Goal: Task Accomplishment & Management: Complete application form

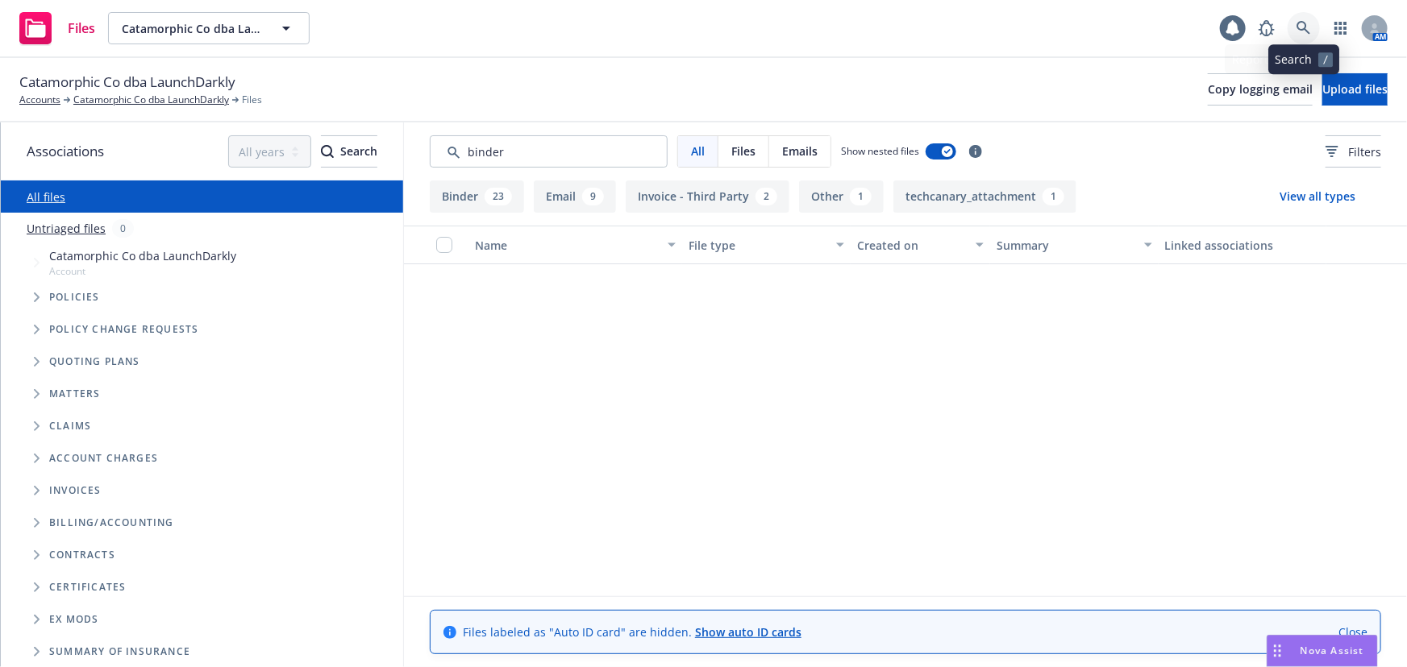
scroll to position [1245, 0]
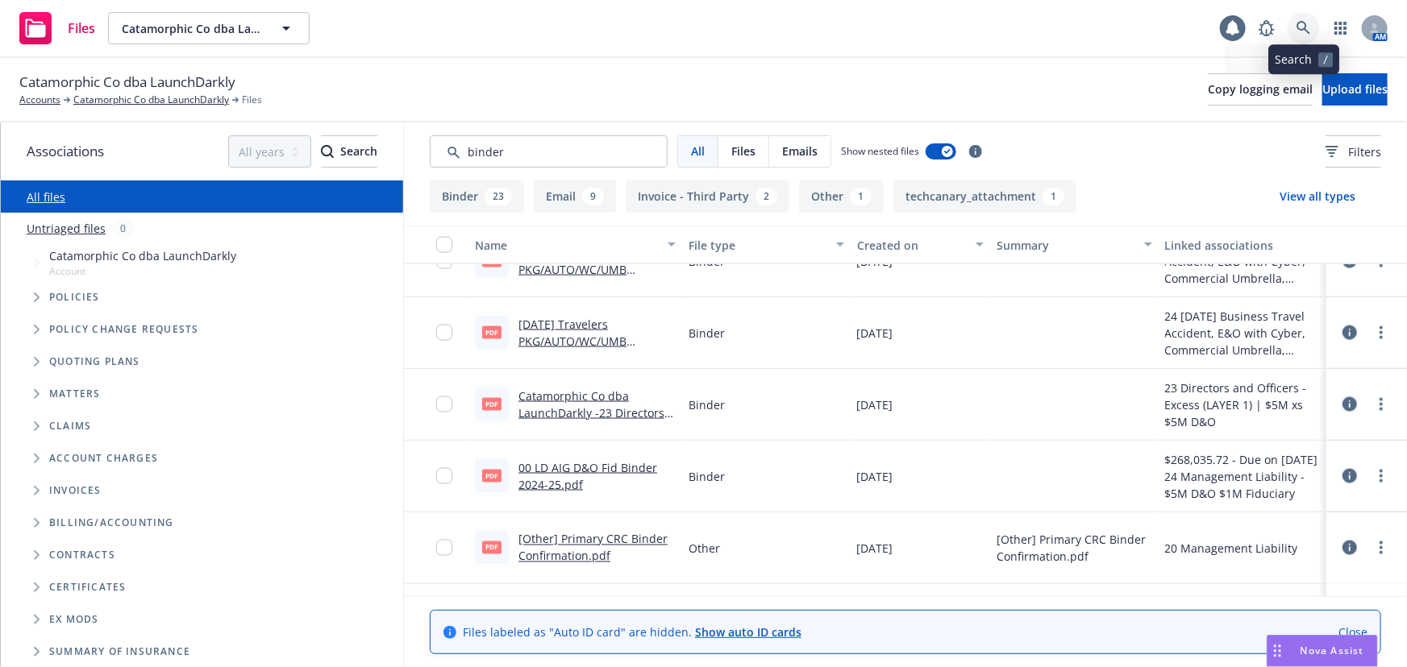
click at [1300, 33] on icon at bounding box center [1303, 28] width 15 height 15
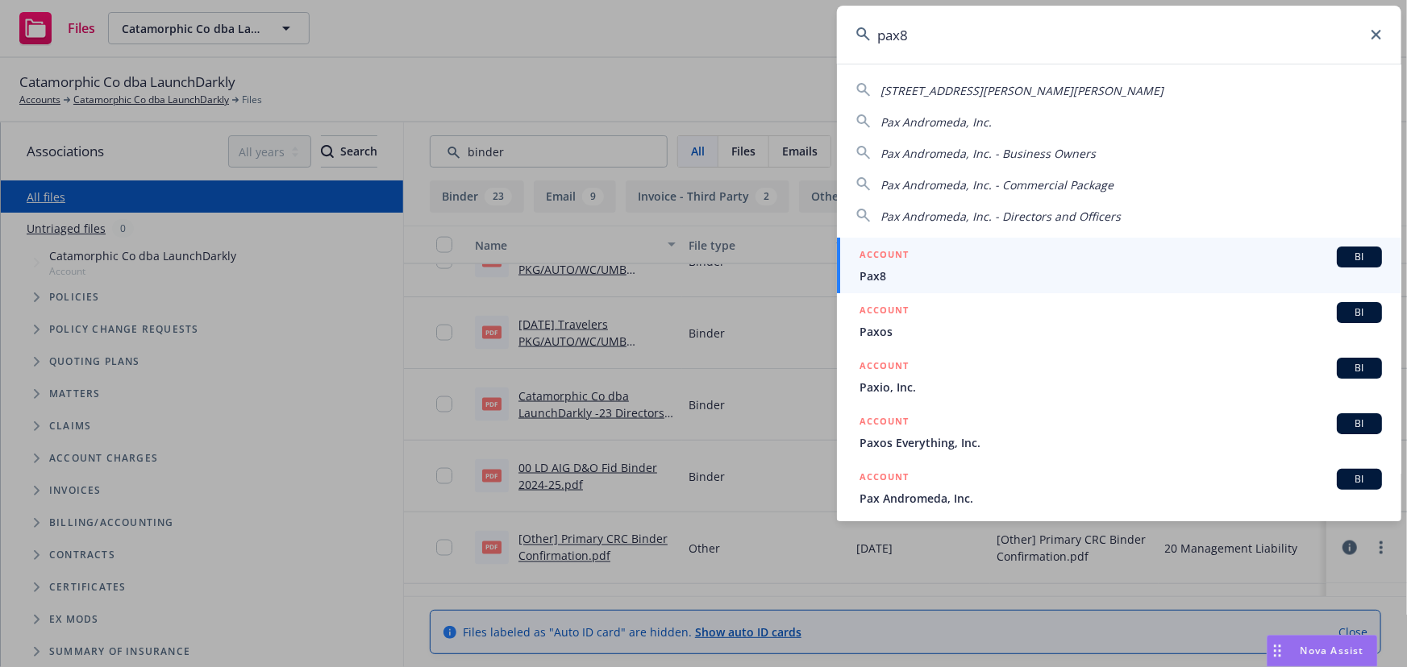
type input "pax8"
click at [933, 252] on div "ACCOUNT BI" at bounding box center [1120, 257] width 522 height 21
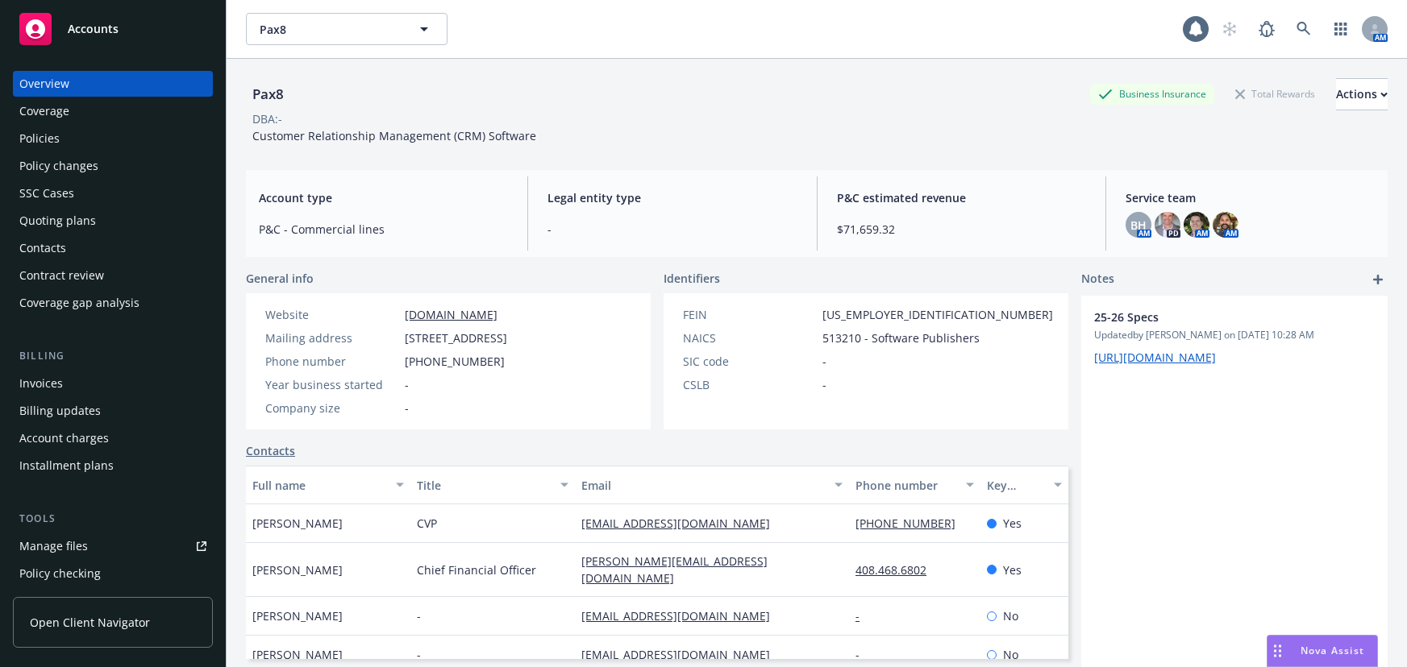
click at [64, 222] on div "Quoting plans" at bounding box center [57, 221] width 77 height 26
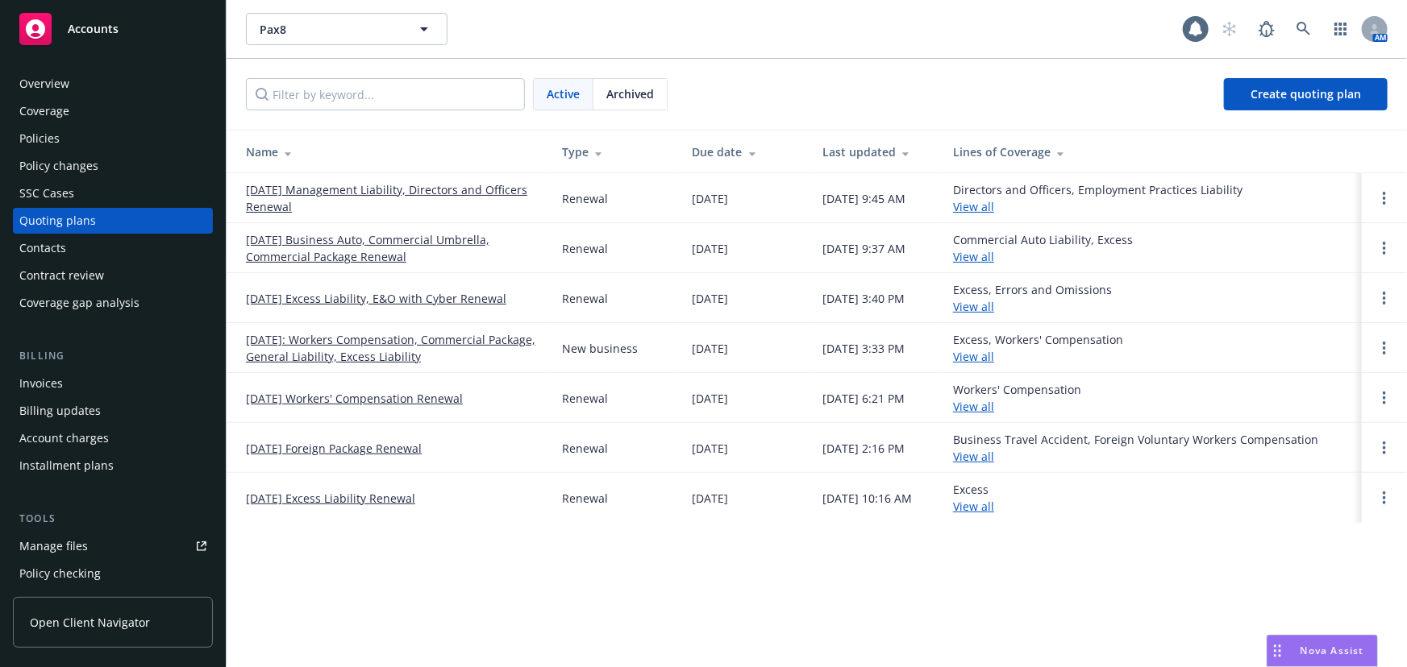
click at [409, 185] on link "[DATE] Management Liability, Directors and Officers Renewal" at bounding box center [391, 198] width 290 height 34
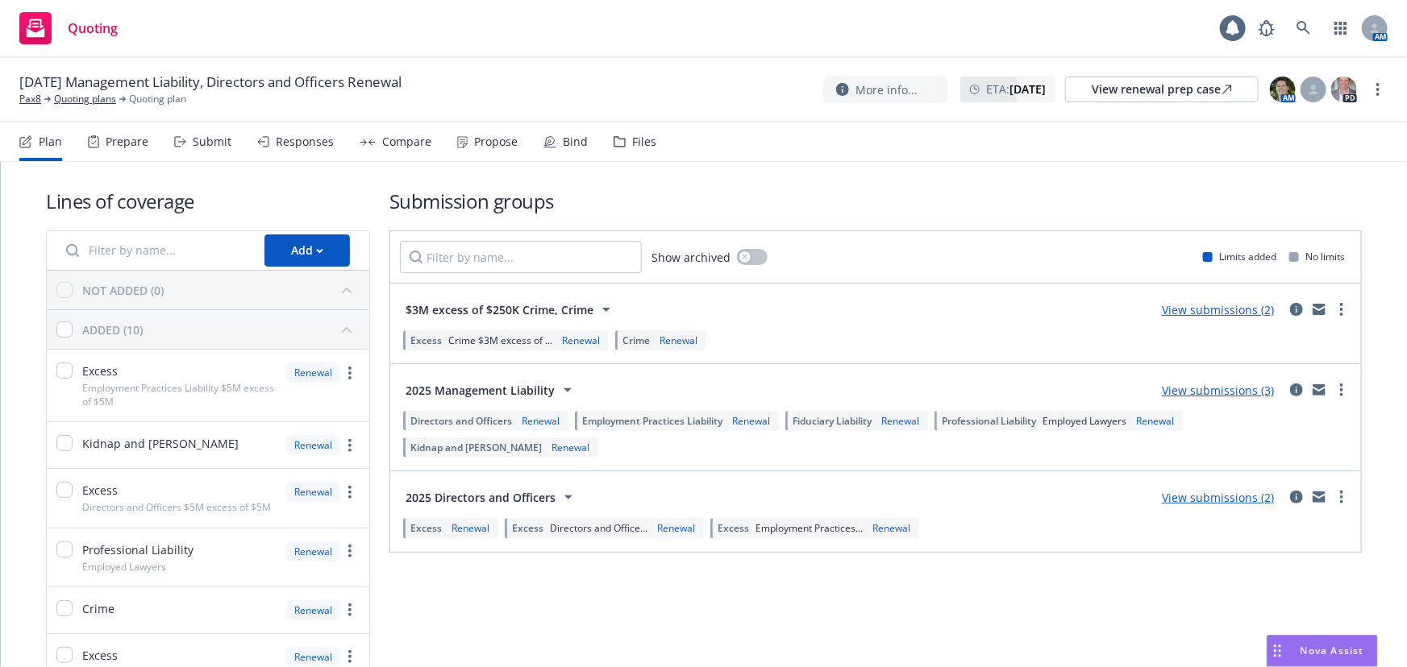
click at [218, 142] on div "Submit" at bounding box center [212, 141] width 39 height 13
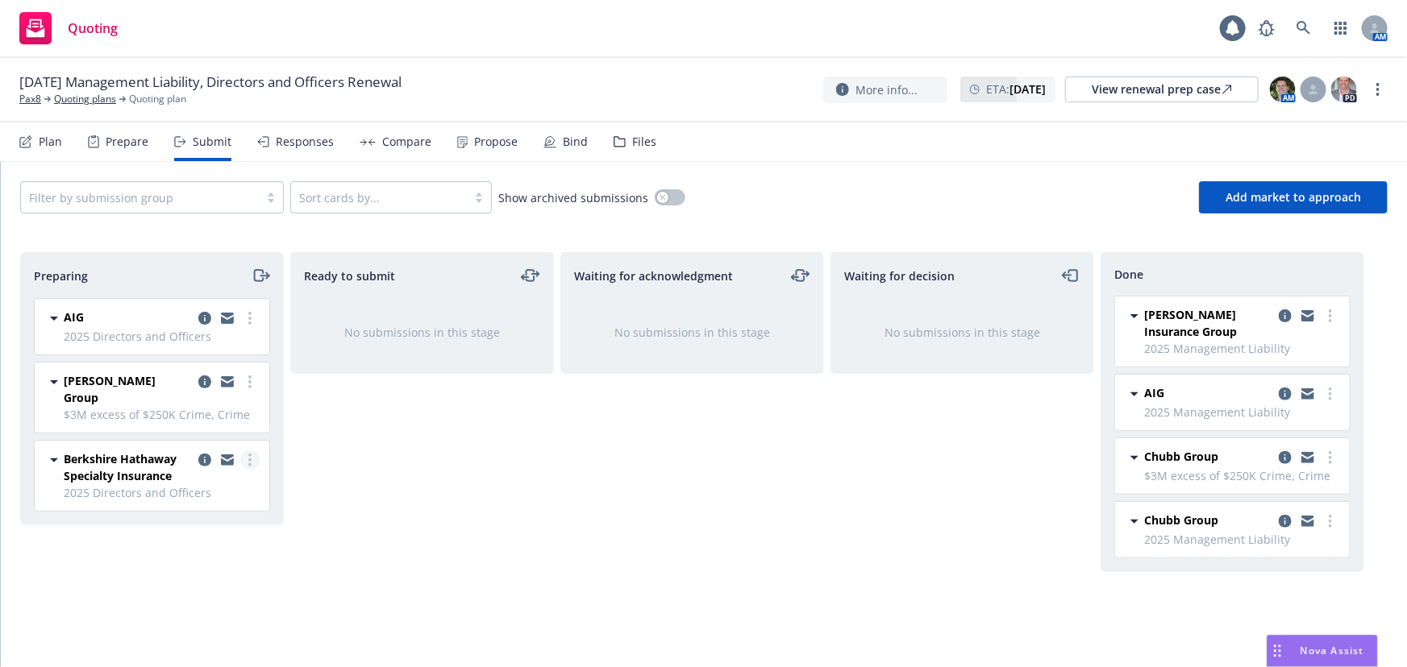
click at [250, 459] on circle "more" at bounding box center [249, 460] width 3 height 3
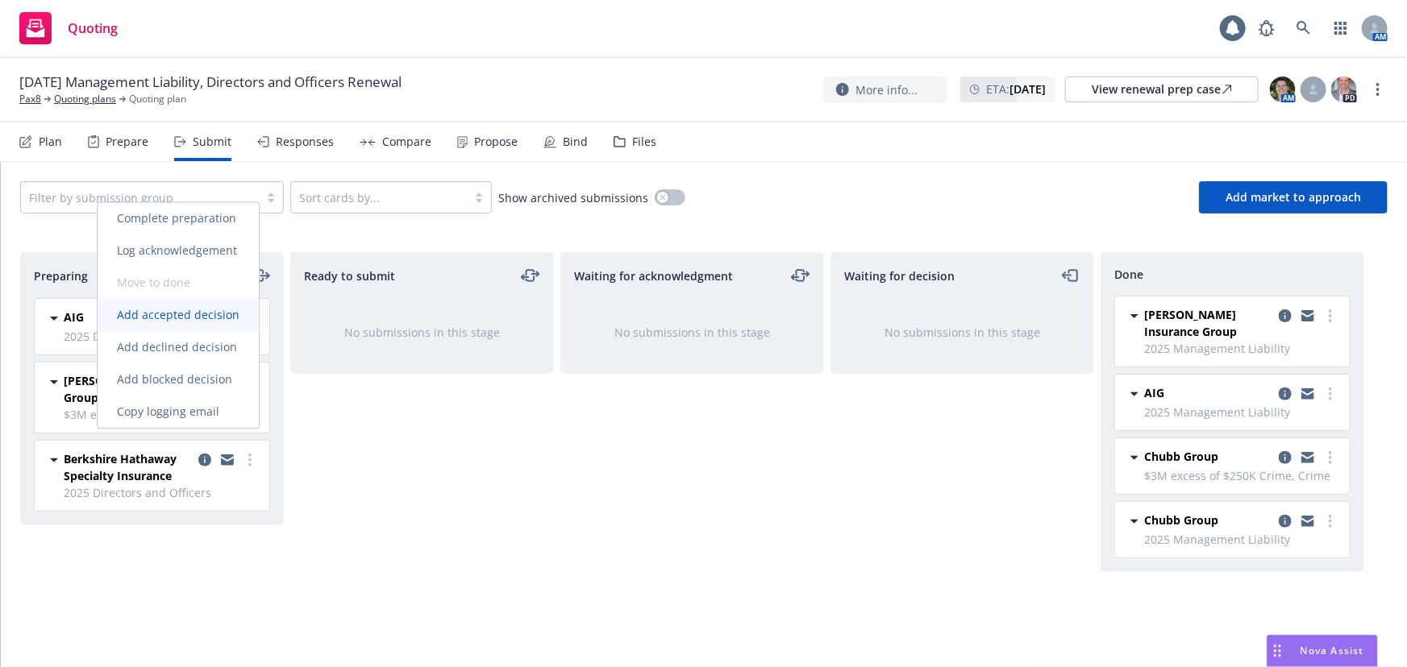
click at [202, 313] on span "Add accepted decision" at bounding box center [178, 315] width 161 height 15
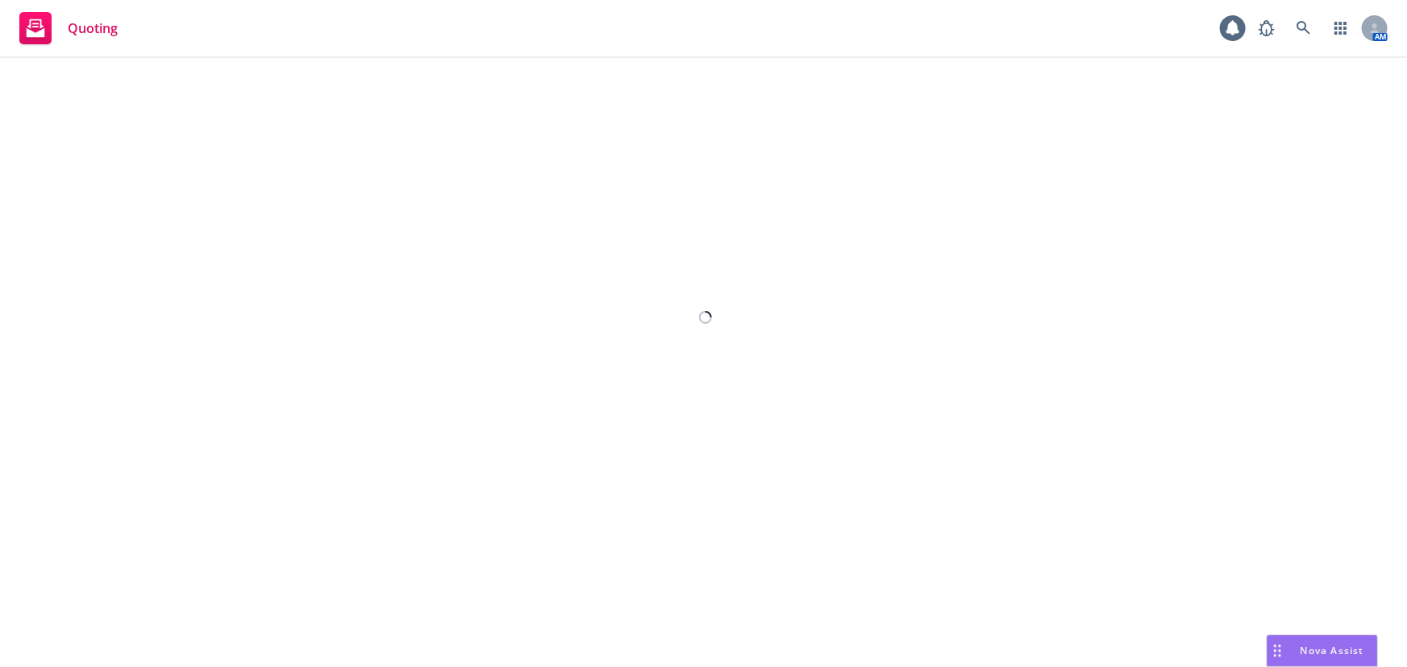
select select "12"
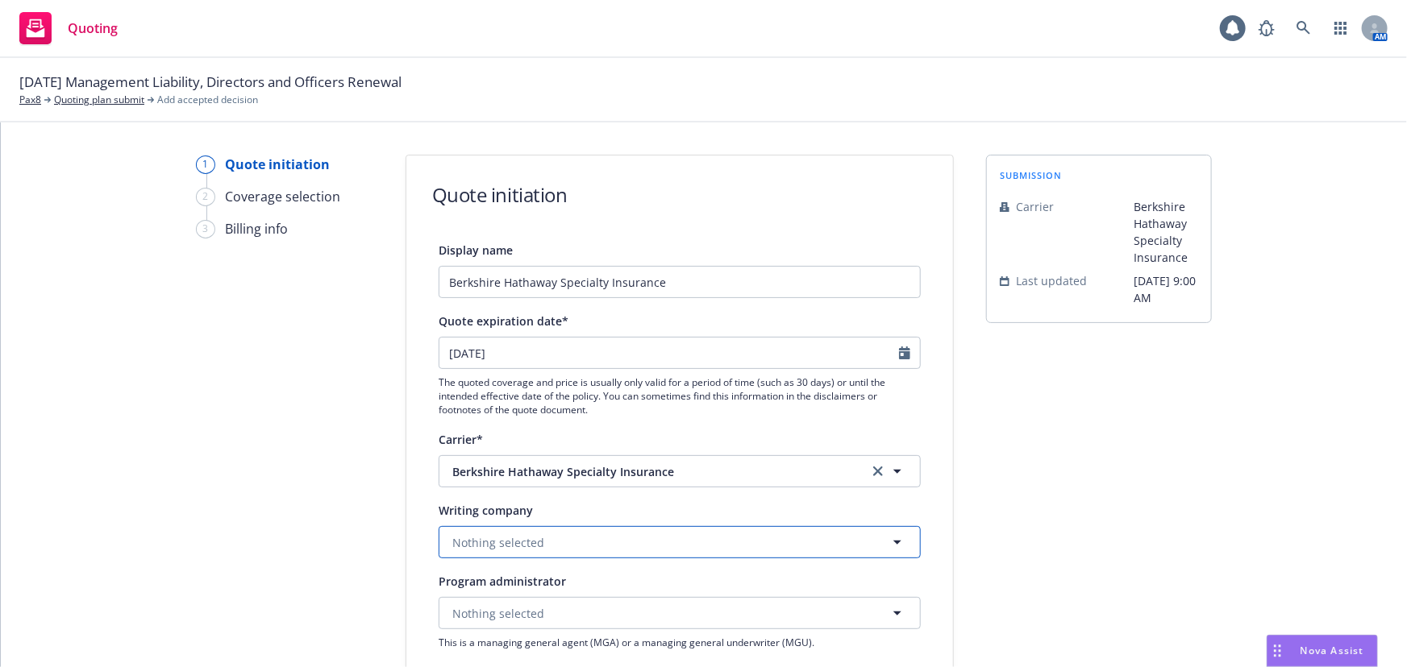
click at [556, 541] on button "Nothing selected" at bounding box center [680, 542] width 482 height 32
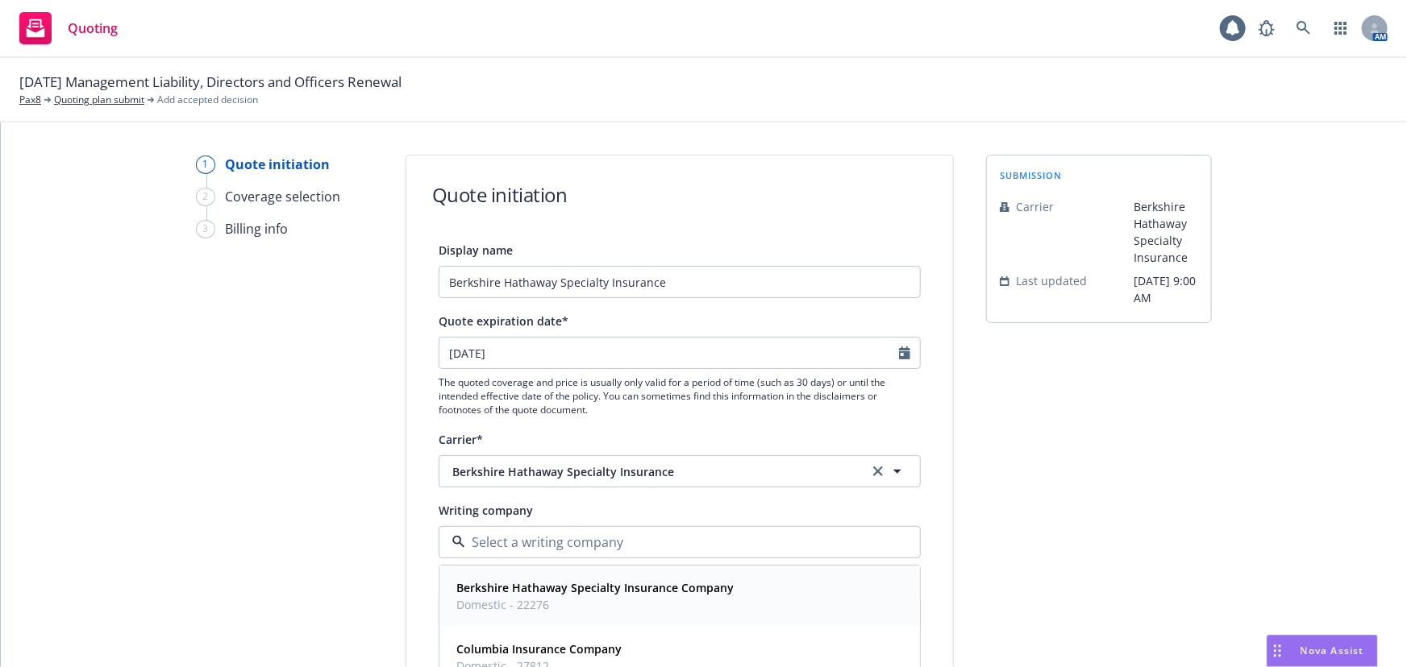
click at [564, 616] on div "Berkshire Hathaway Specialty Insurance Company Domestic - 22276" at bounding box center [593, 597] width 287 height 40
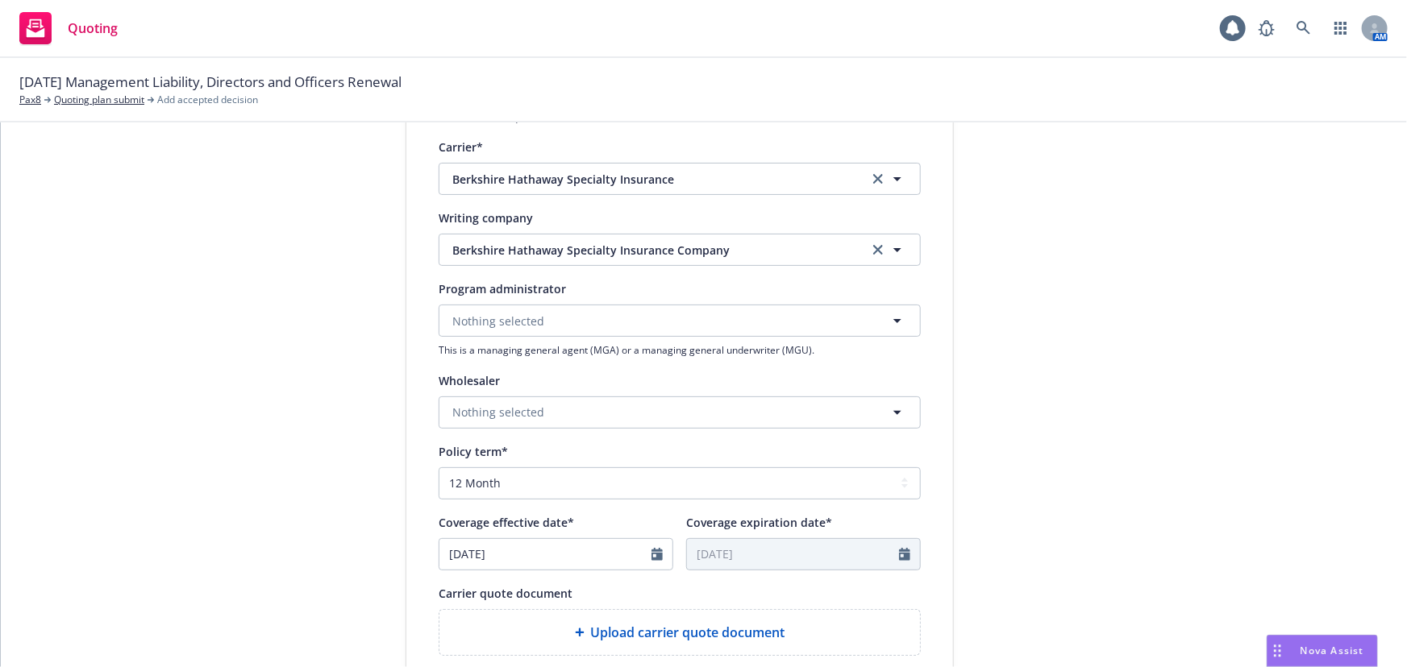
scroll to position [586, 0]
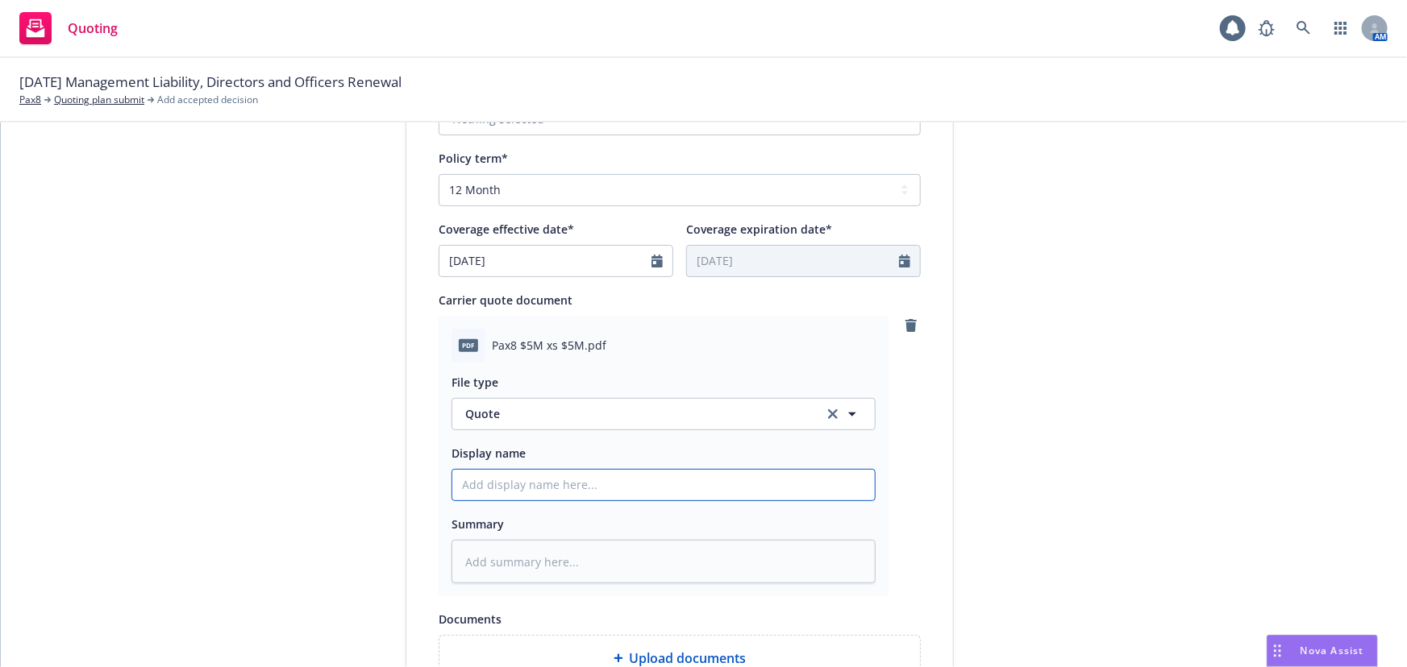
click at [565, 483] on input "Display name" at bounding box center [663, 485] width 422 height 31
type textarea "x"
type input "0"
type textarea "x"
type input "00"
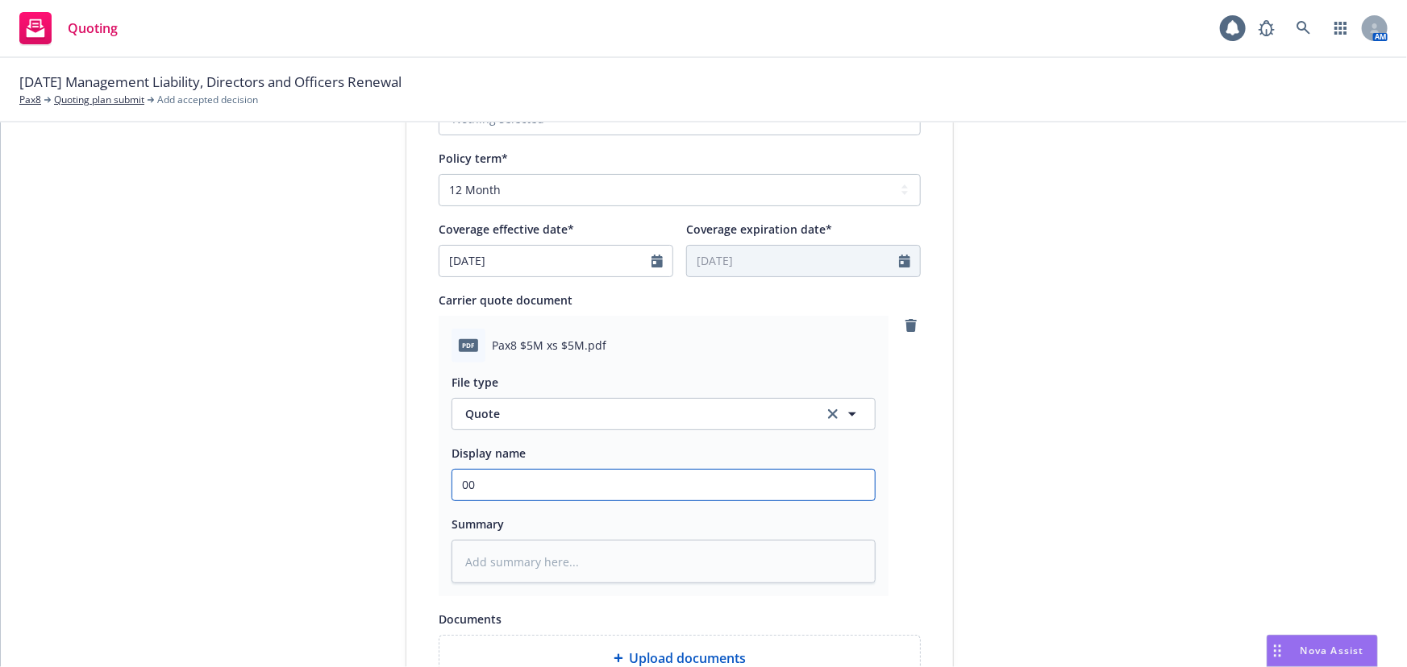
type textarea "x"
type input "0"
type textarea "x"
type input "01"
type textarea "x"
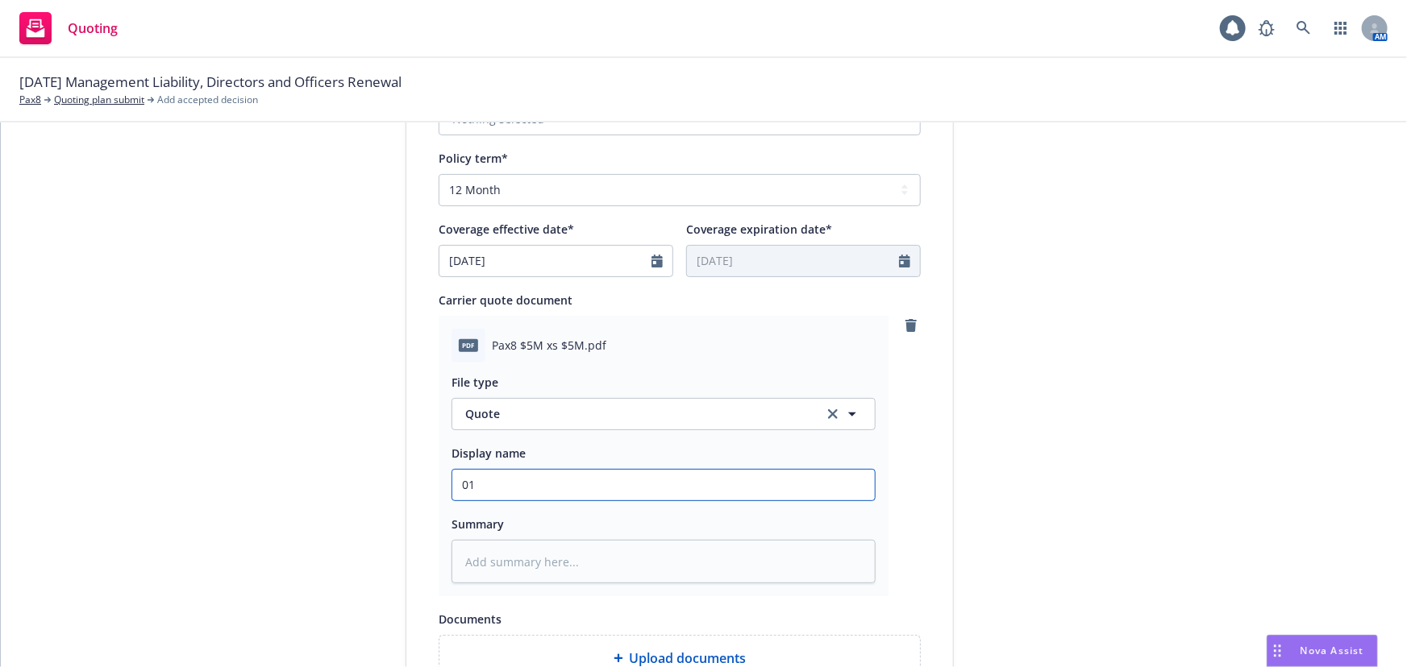
type input "01"
type textarea "x"
type input "01 P"
type textarea "x"
type input "01 Pa"
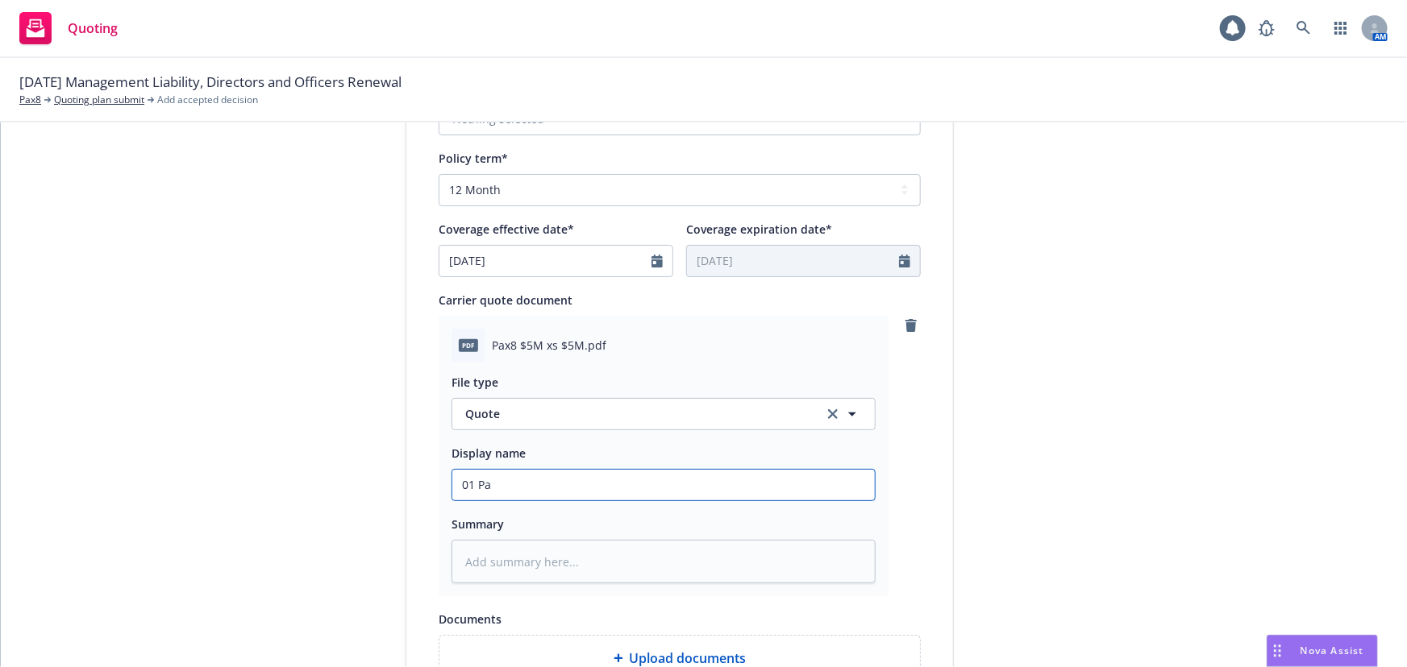
type textarea "x"
type input "01 Pax"
type textarea "x"
type input "01 Pax8"
type textarea "x"
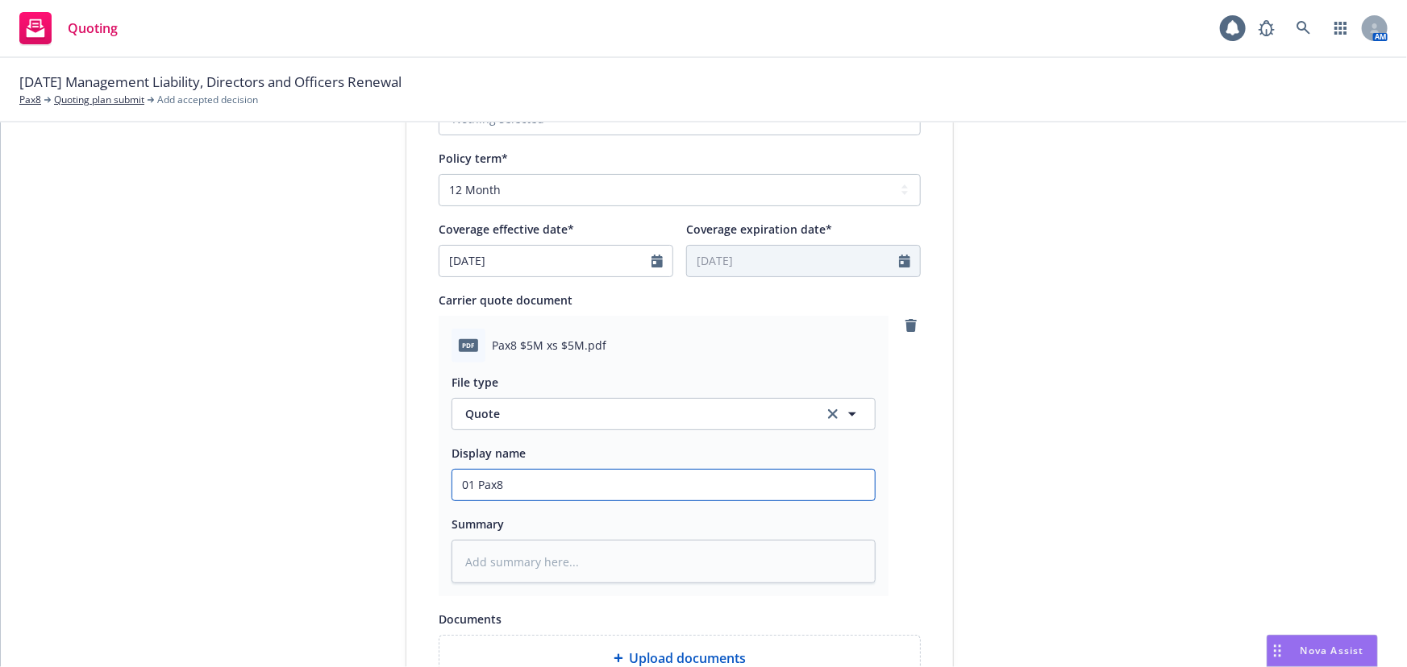
type input "01 Pax8"
type textarea "x"
type input "01 Pax8 B"
type textarea "x"
type input "01 Pax8 Be"
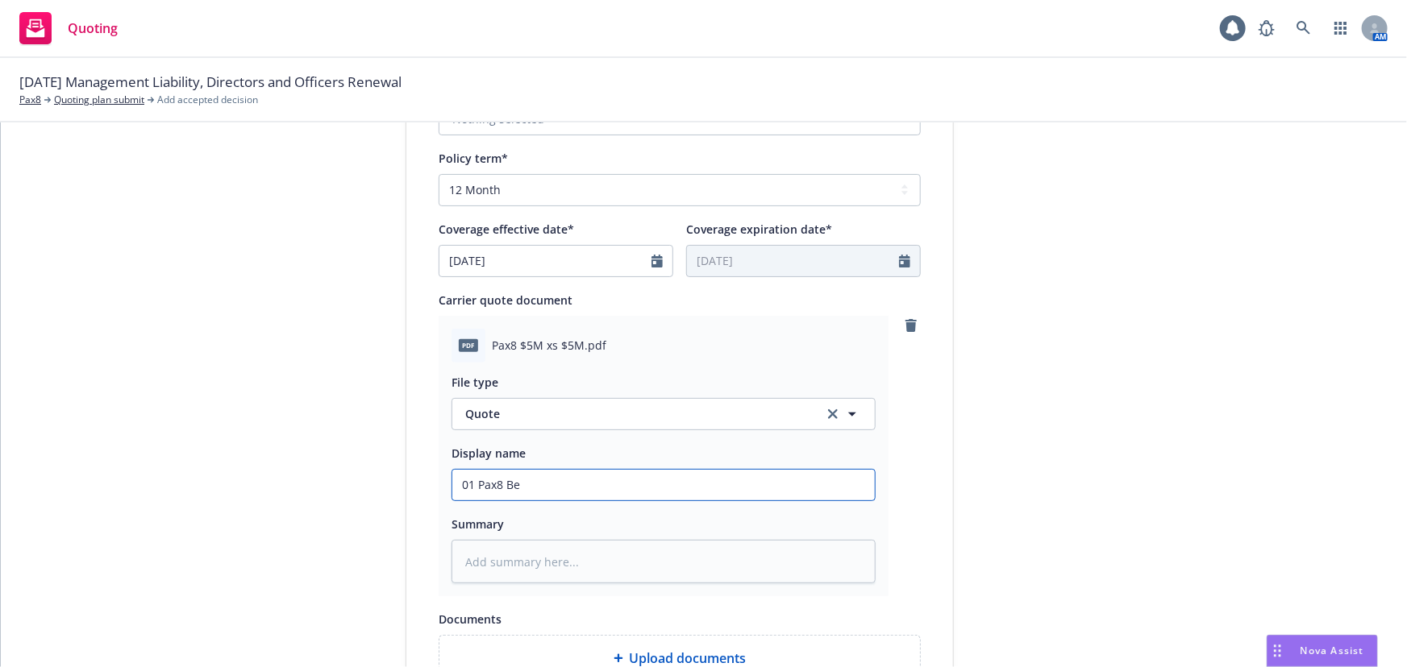
type textarea "x"
type input "01 Pax8 Ber"
type textarea "x"
type input "01 Pax8 Berk"
type textarea "x"
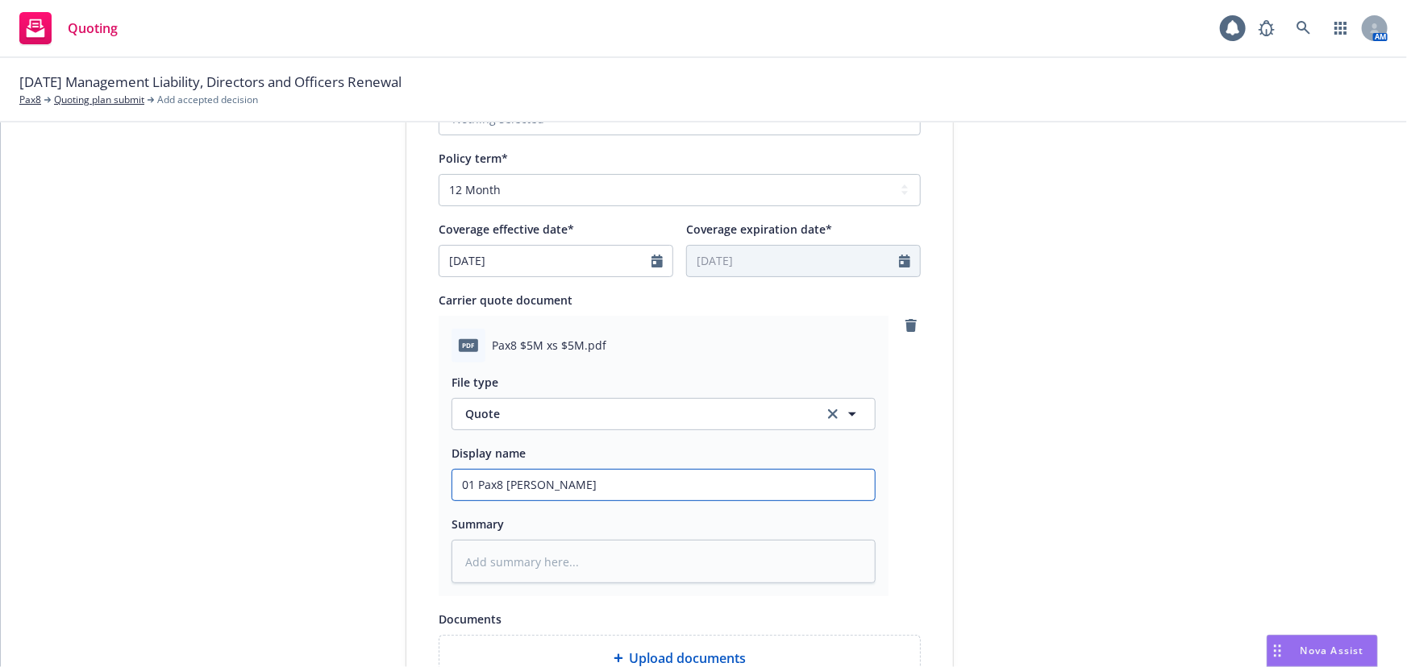
type input "01 Pax8 Berks"
type textarea "x"
type input "01 Pax8 Berksh"
type textarea "x"
type input "01 Pax8 Berkshi"
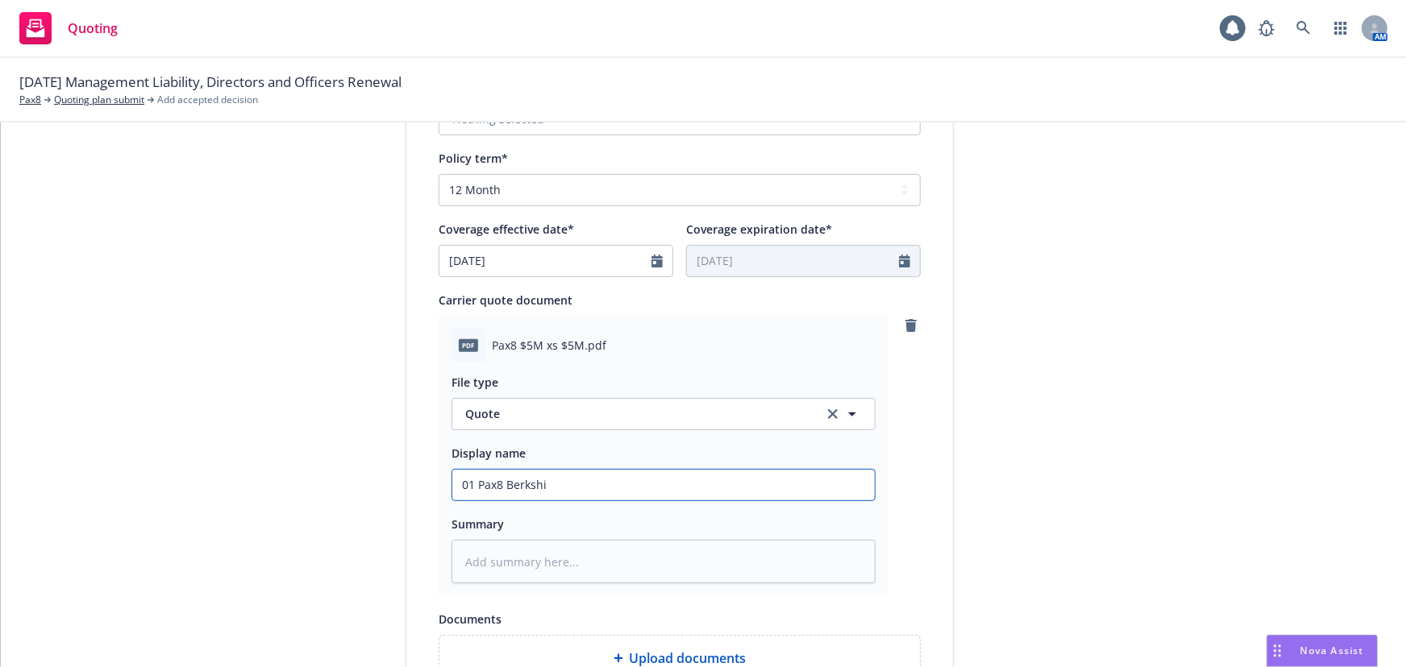
type textarea "x"
type input "01 Pax8 Berkshir"
type textarea "x"
type input "01 Pax8 Berkshire"
type textarea "x"
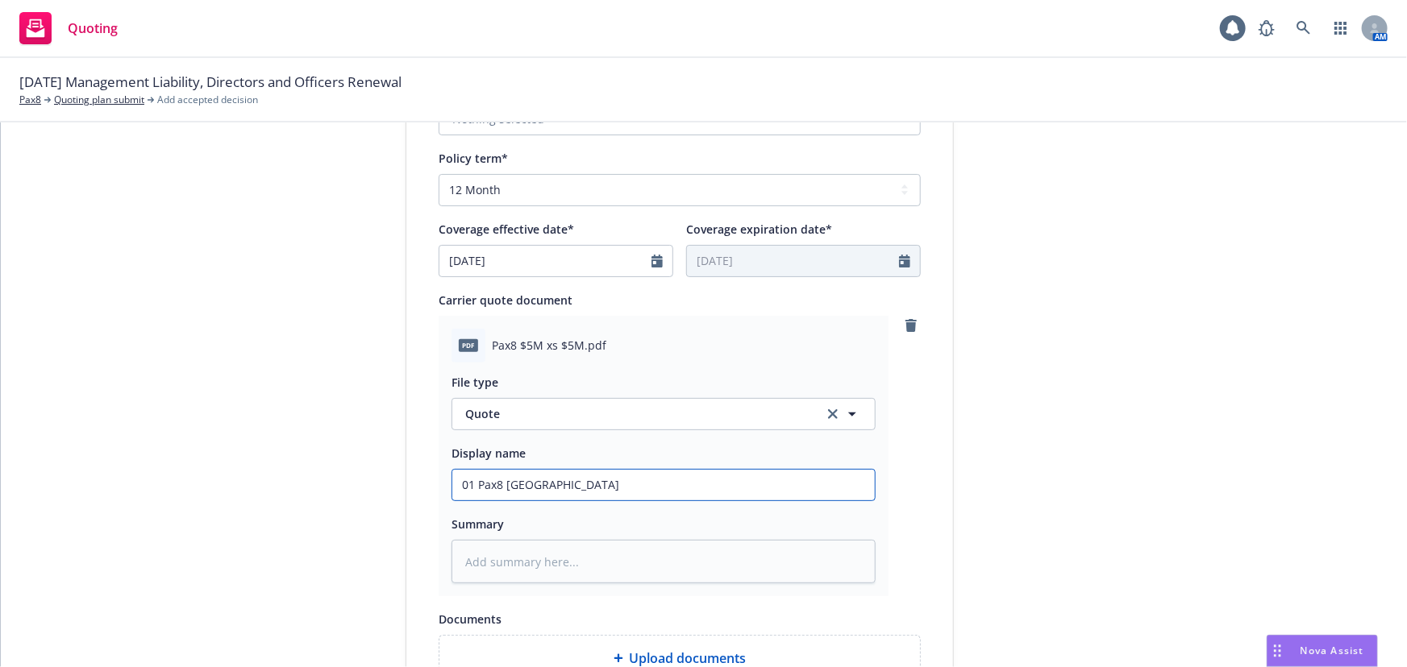
type input "01 Pax8 Berkshire"
type textarea "x"
type input "01 Pax8 Berkshire $"
type textarea "x"
type input "01 Pax8 Berkshire $5"
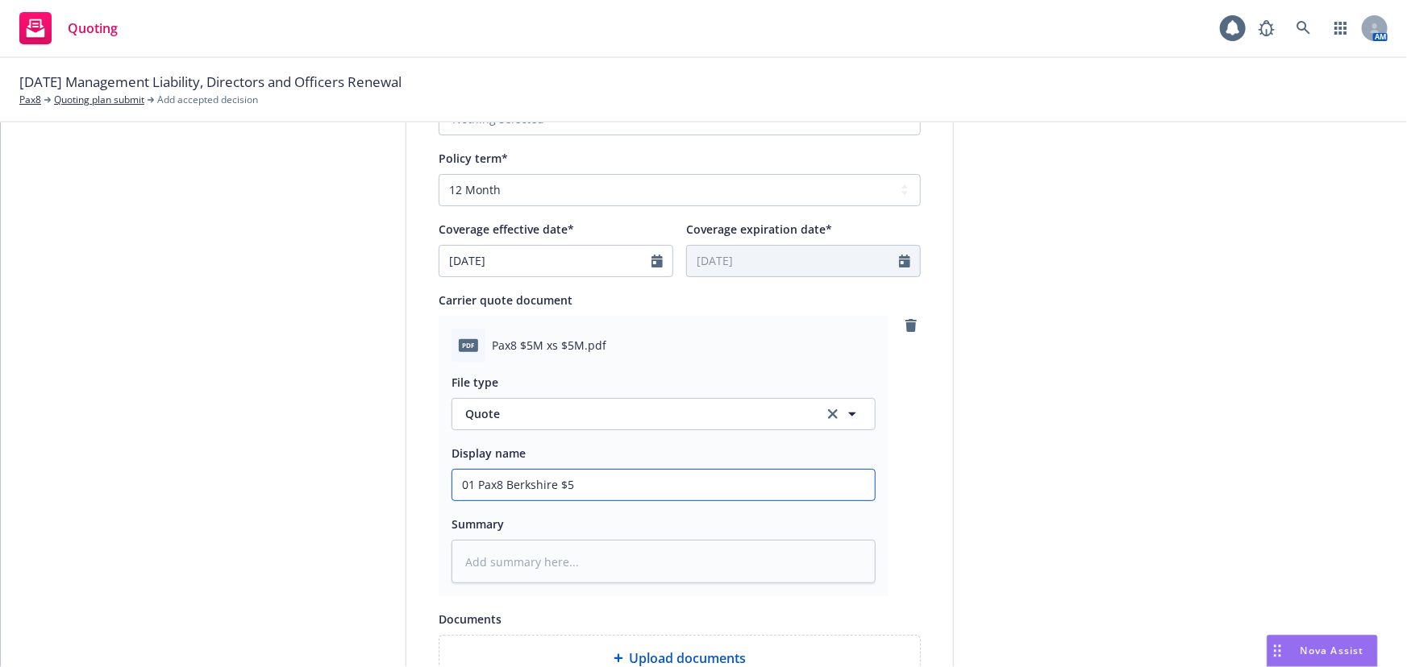
type textarea "x"
type input "01 Pax8 Berkshire $5M"
type textarea "x"
type input "01 Pax8 Berkshire $5M"
type textarea "x"
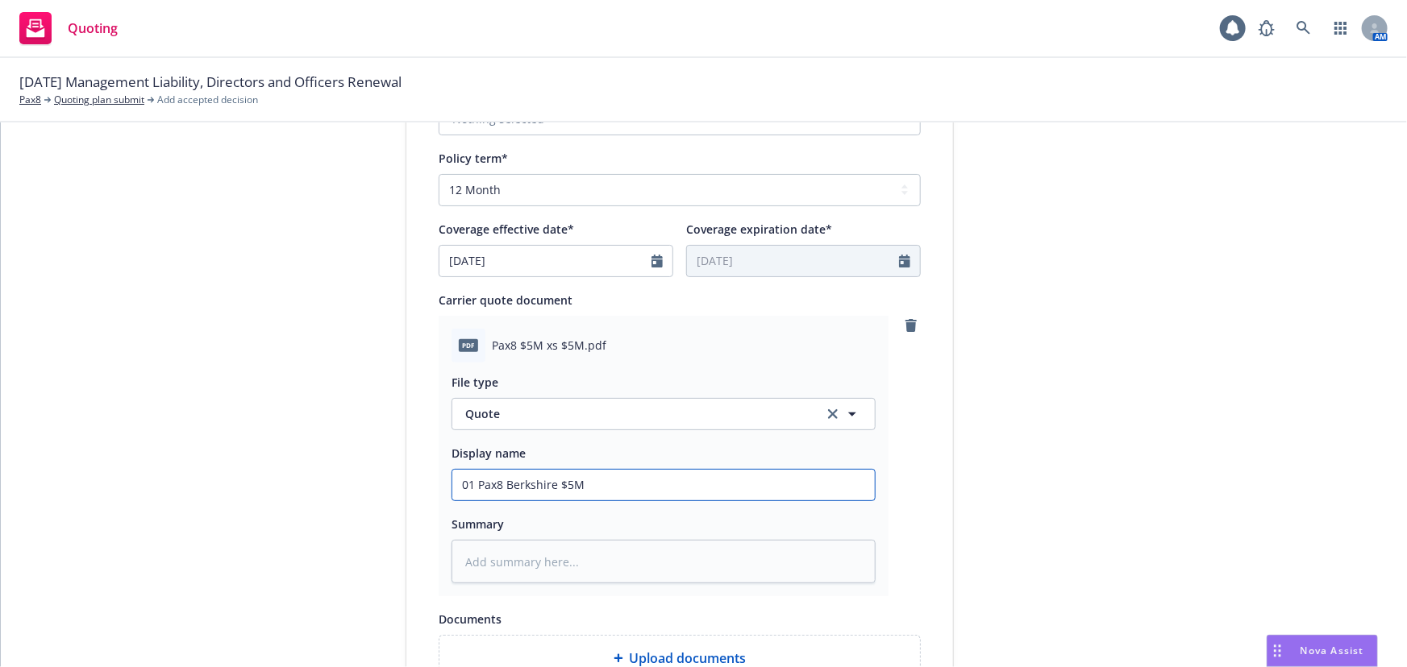
type input "01 Pax8 Berkshire $5M x"
type textarea "x"
type input "01 Pax8 Berkshire $5M xs"
type textarea "x"
type input "01 Pax8 Berkshire $5M xs"
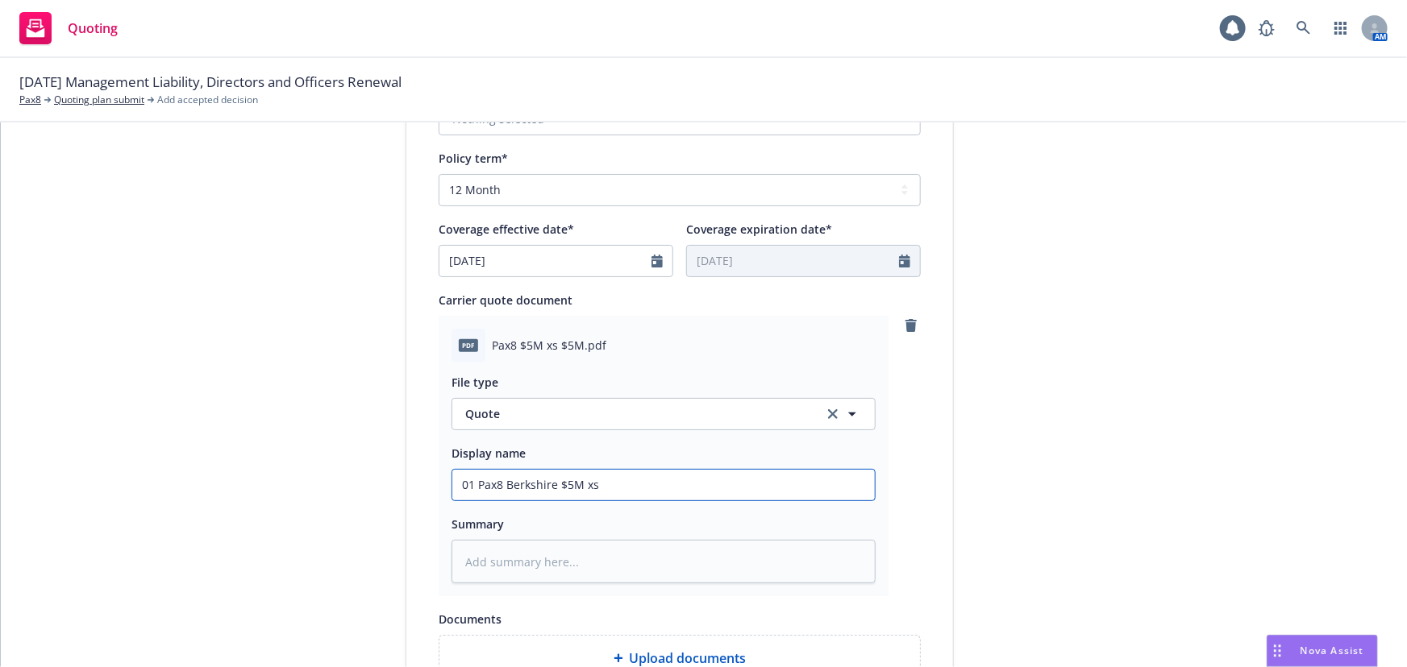
type textarea "x"
type input "01 Pax8 Berkshire $5M xs $"
type textarea "x"
type input "01 Pax8 Berkshire $5M xs $5"
type textarea "x"
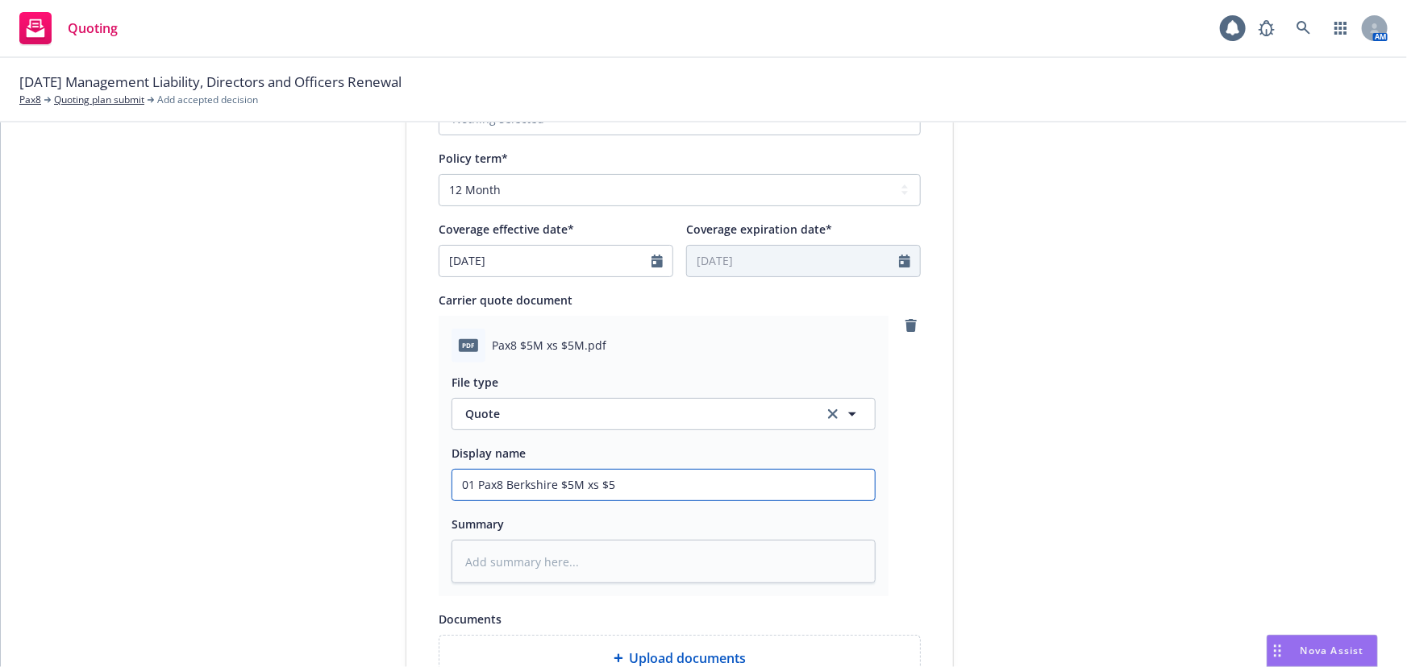
type input "01 Pax8 Berkshire $5M xs $5M"
type textarea "x"
type input "01 Pax8 Berkshire $5M xs $5M"
type textarea "x"
type input "01 Pax8 Berkshire $5M xs $5M D"
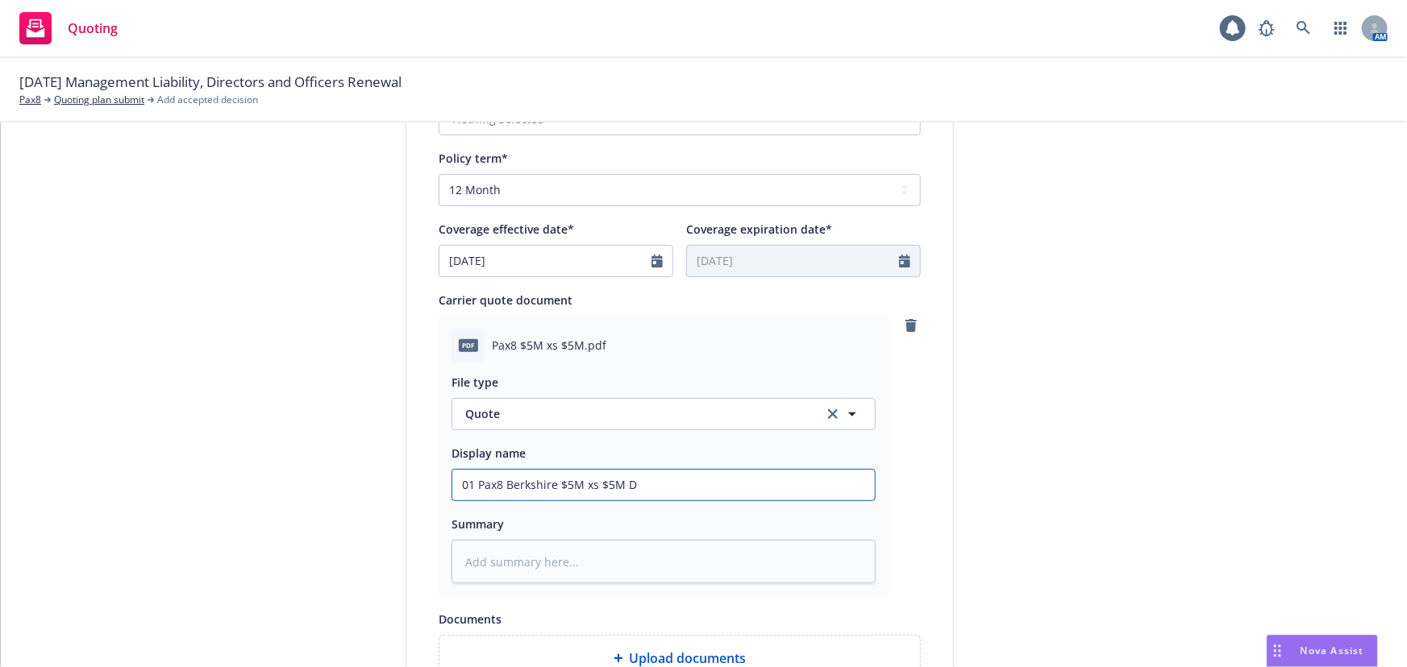
type textarea "x"
type input "01 Pax8 Berkshire $5M xs $5M D&"
type textarea "x"
type input "01 Pax8 Berkshire $5M xs $5M D&O"
type textarea "x"
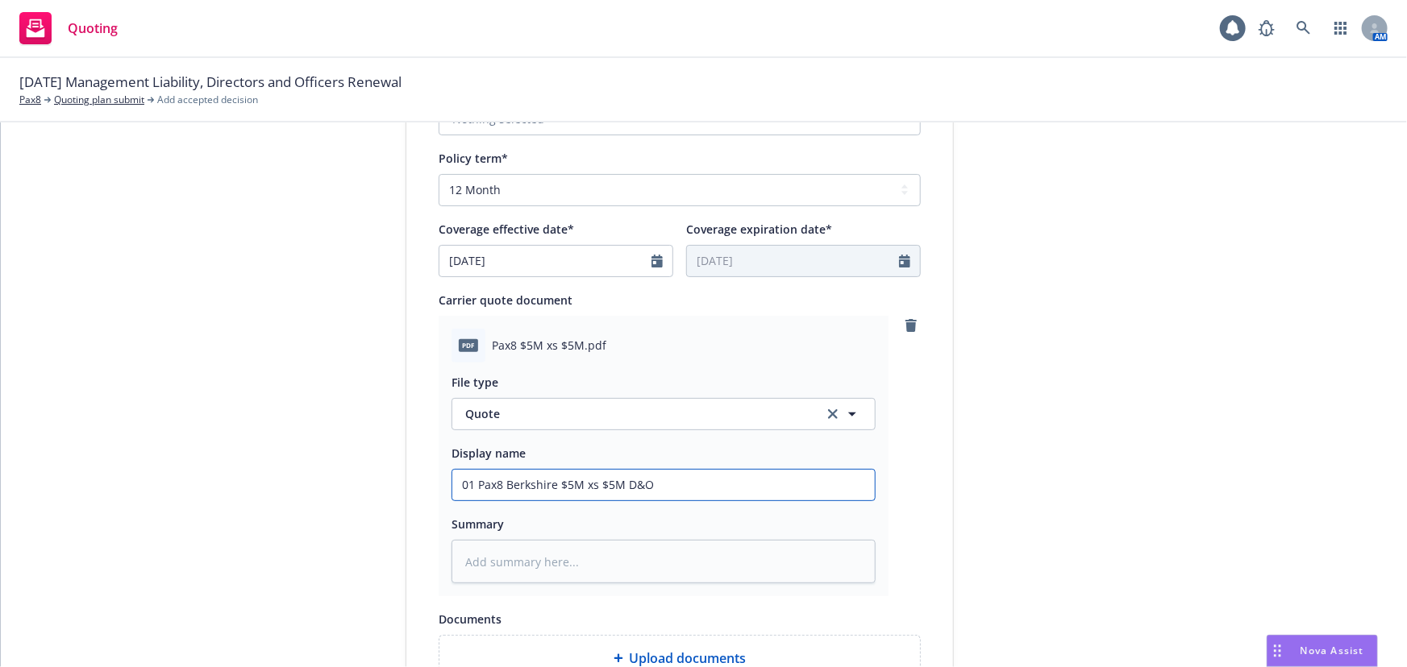
type input "01 Pax8 Berkshire $5M xs $5M D&O"
type textarea "x"
type input "01 Pax8 Berkshire $5M xs $5M D&O E"
type textarea "x"
type input "01 Pax8 Berkshire $5M xs $5M D&O EPL"
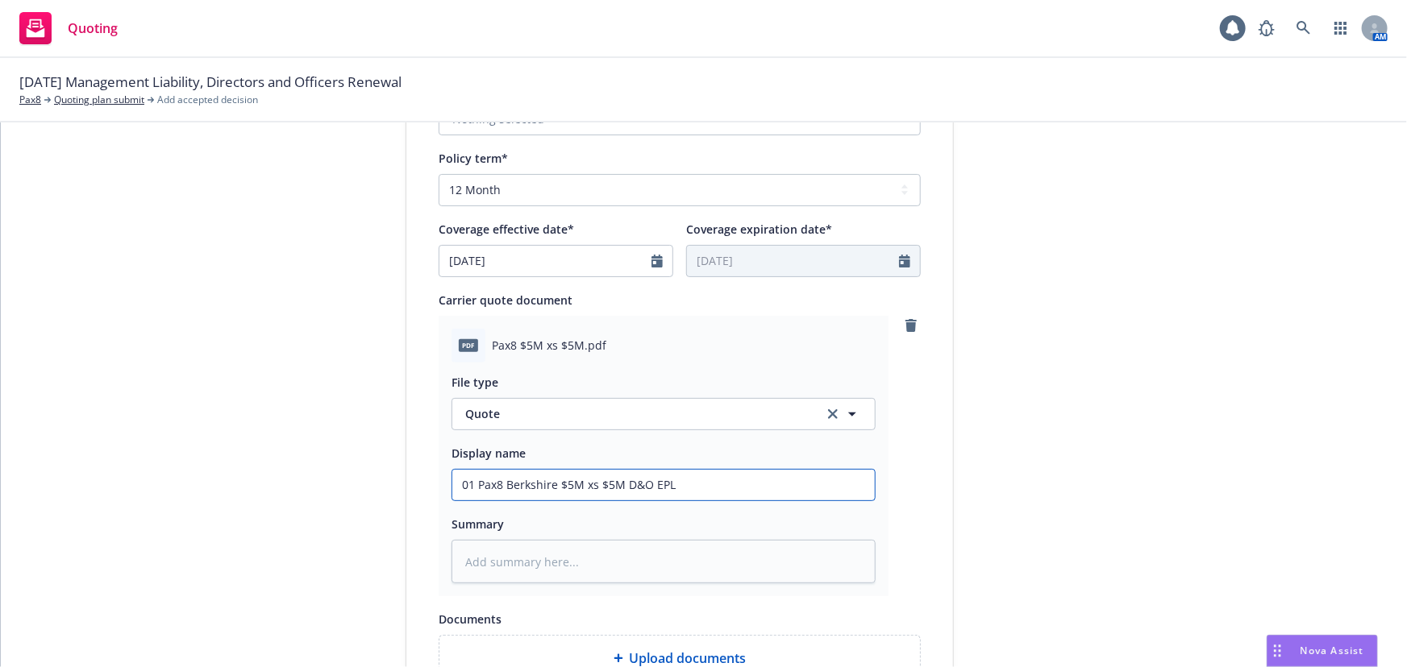
type textarea "x"
type input "01 Pax8 Berkshire $5M xs $5M D&O EPL:"
type textarea "x"
type input "01 Pax8 Berkshire $5M xs $5M D&O EPL"
type textarea "x"
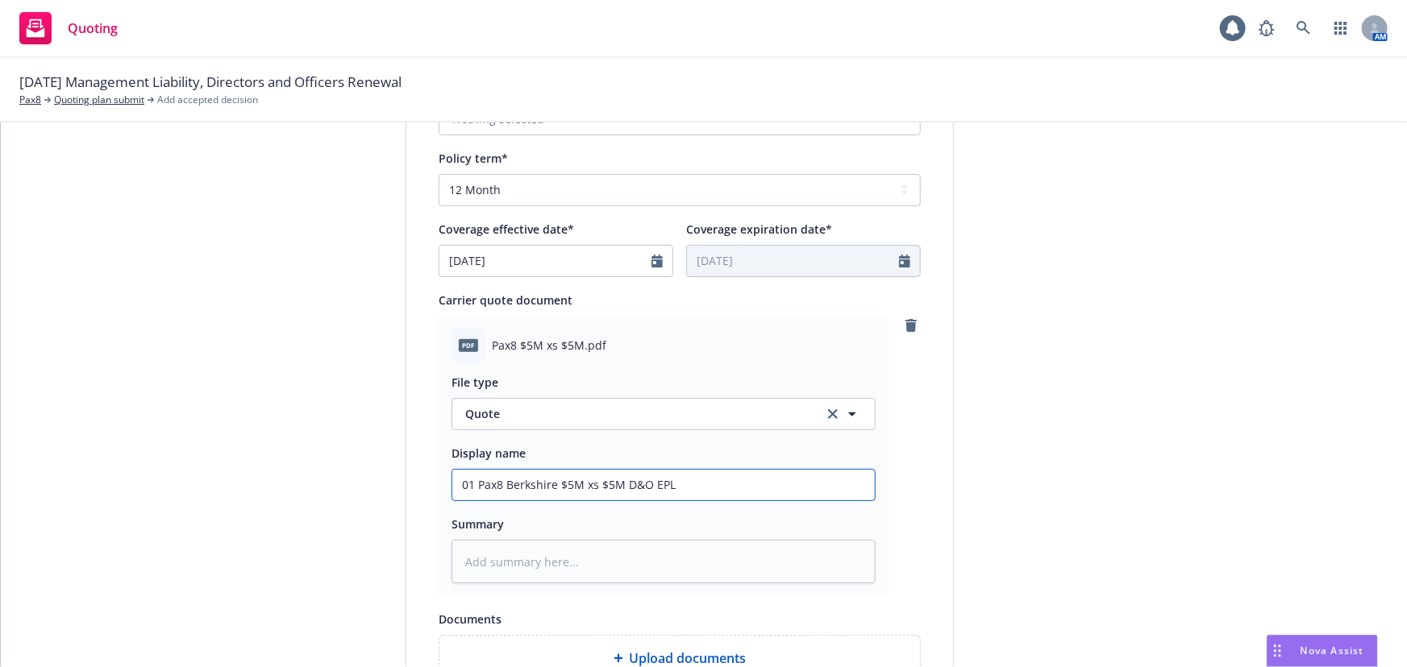
type input "01 Pax8 Berkshire $5M xs $5M D&O EPL"
type textarea "x"
type input "01 Pax8 Berkshire $5M xs $5M D&O EPL Q"
type textarea "x"
type input "01 Pax8 Berkshire $5M xs $5M D&O EPL Qu"
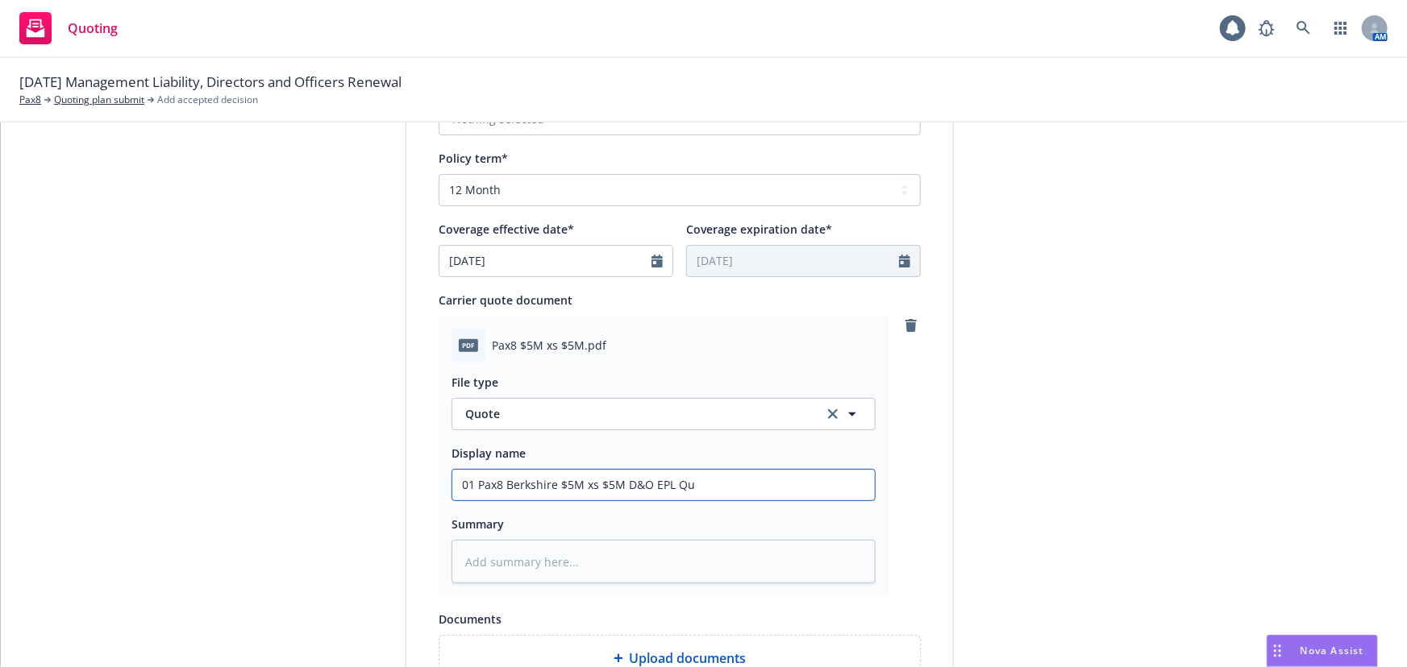
type textarea "x"
type input "01 Pax8 Berkshire $5M xs $5M D&O EPL Quo"
type textarea "x"
type input "01 Pax8 Berkshire $5M xs $5M D&O EPL Quot"
type textarea "x"
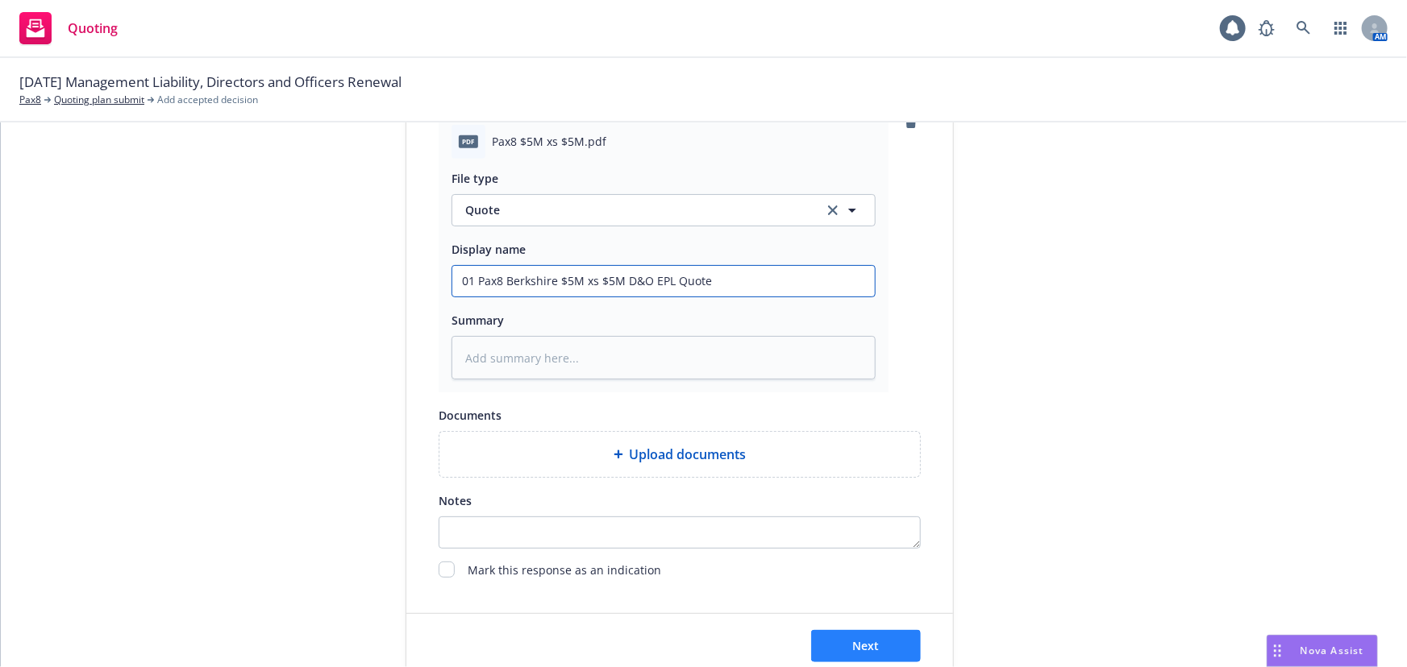
scroll to position [833, 0]
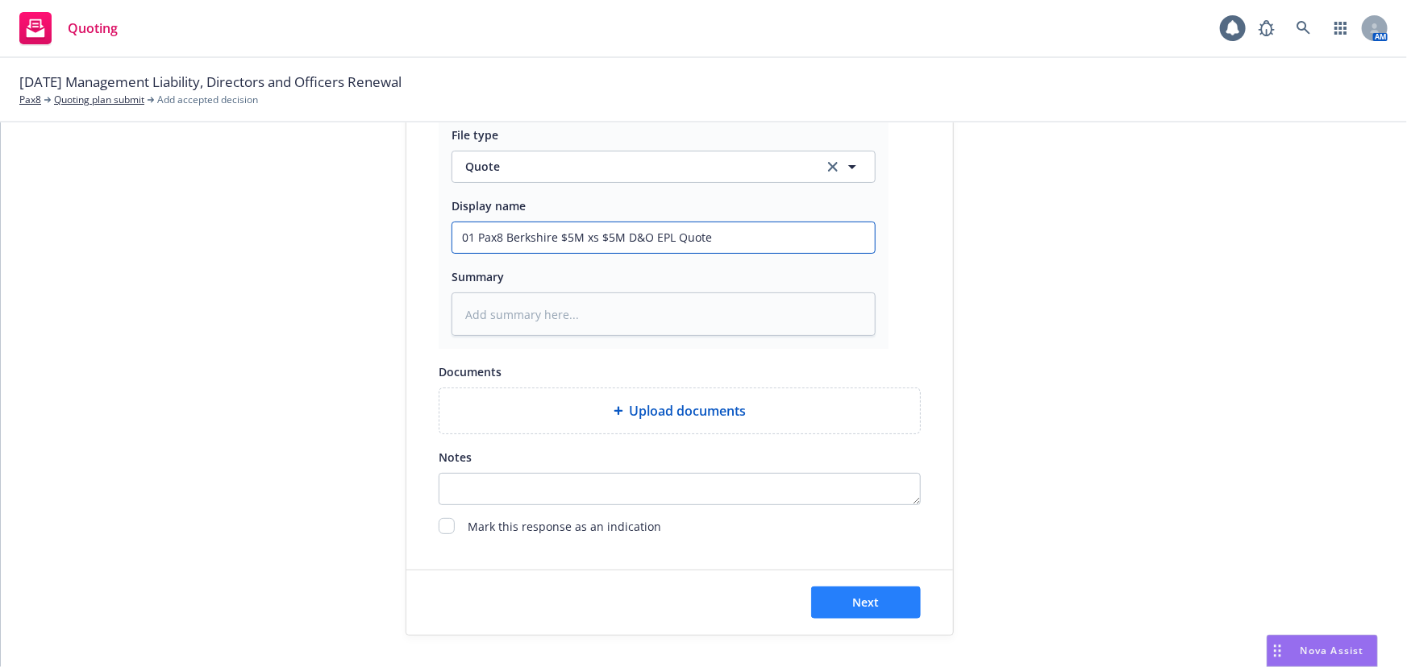
type input "01 Pax8 Berkshire $5M xs $5M D&O EPL Quote"
click at [837, 597] on button "Next" at bounding box center [866, 603] width 110 height 32
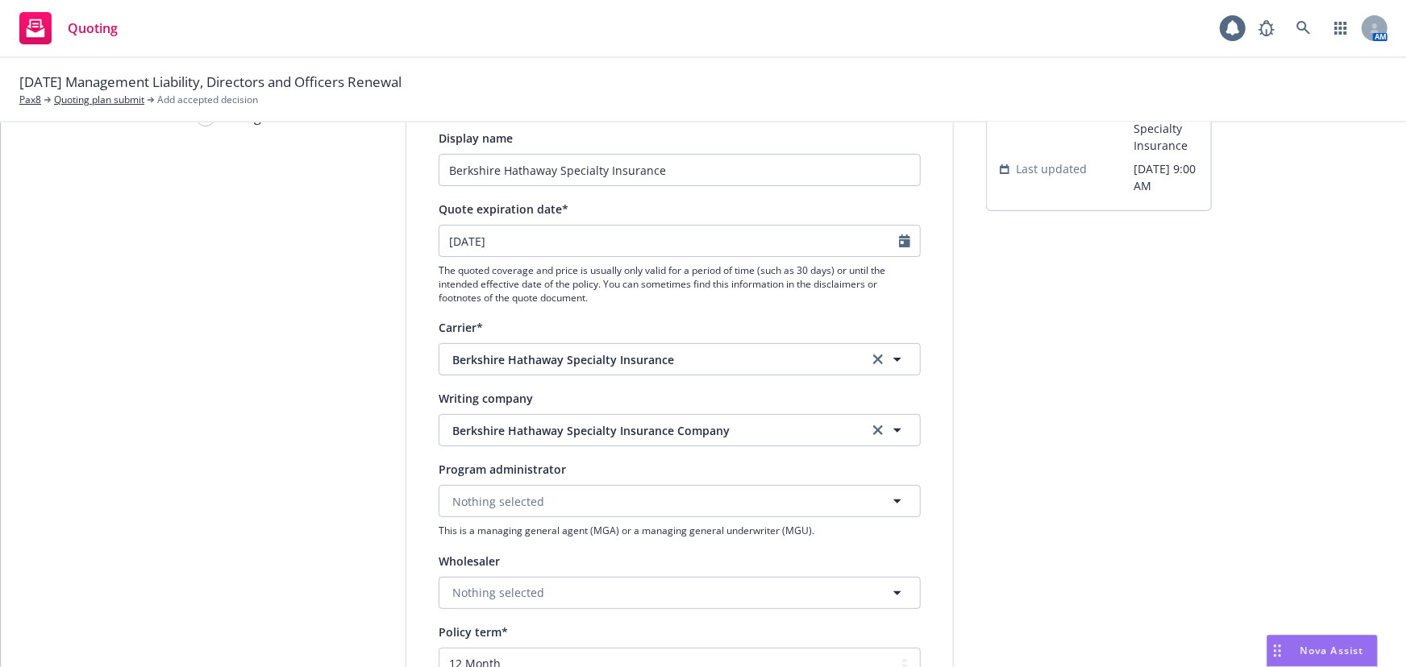
scroll to position [101, 0]
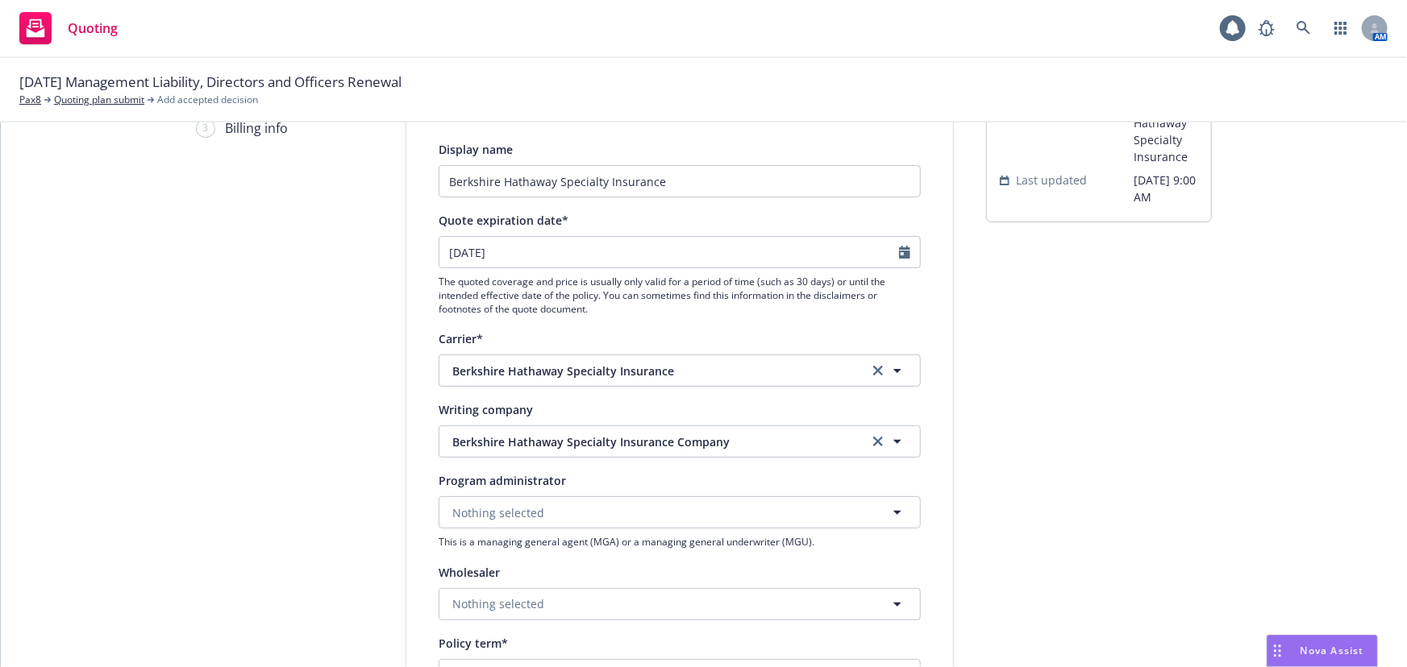
type textarea "x"
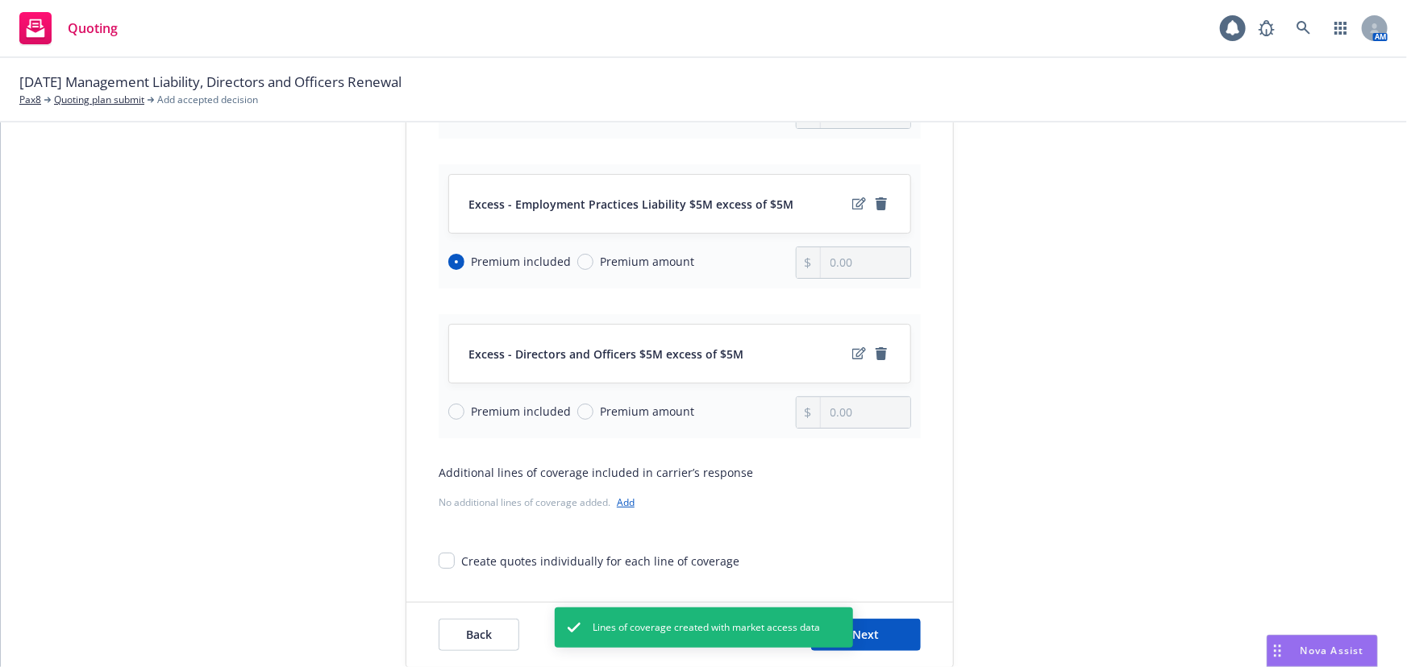
scroll to position [360, 0]
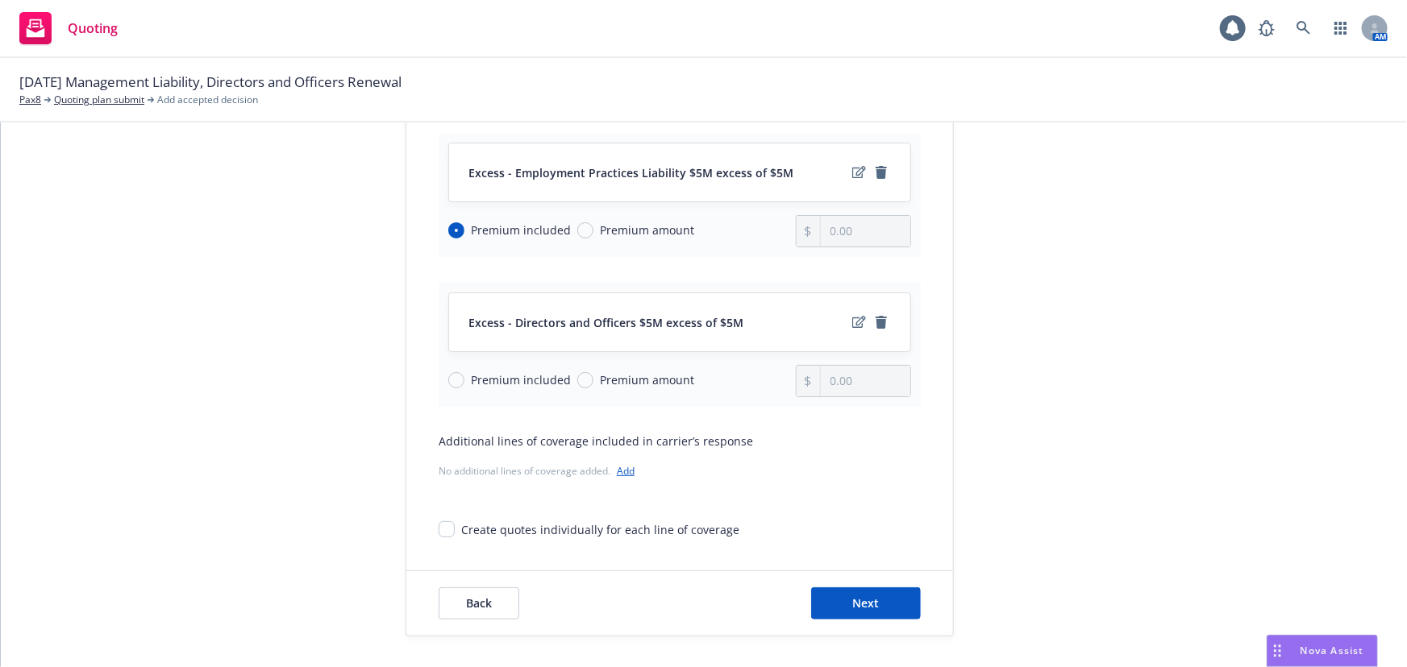
click at [593, 378] on span "Premium amount" at bounding box center [643, 380] width 101 height 17
click at [588, 378] on input "Premium amount" at bounding box center [585, 380] width 16 height 16
radio input "true"
drag, startPoint x: 813, startPoint y: 388, endPoint x: 632, endPoint y: 381, distance: 181.5
click at [634, 391] on div "Premium included Premium amount 0.00" at bounding box center [679, 381] width 463 height 32
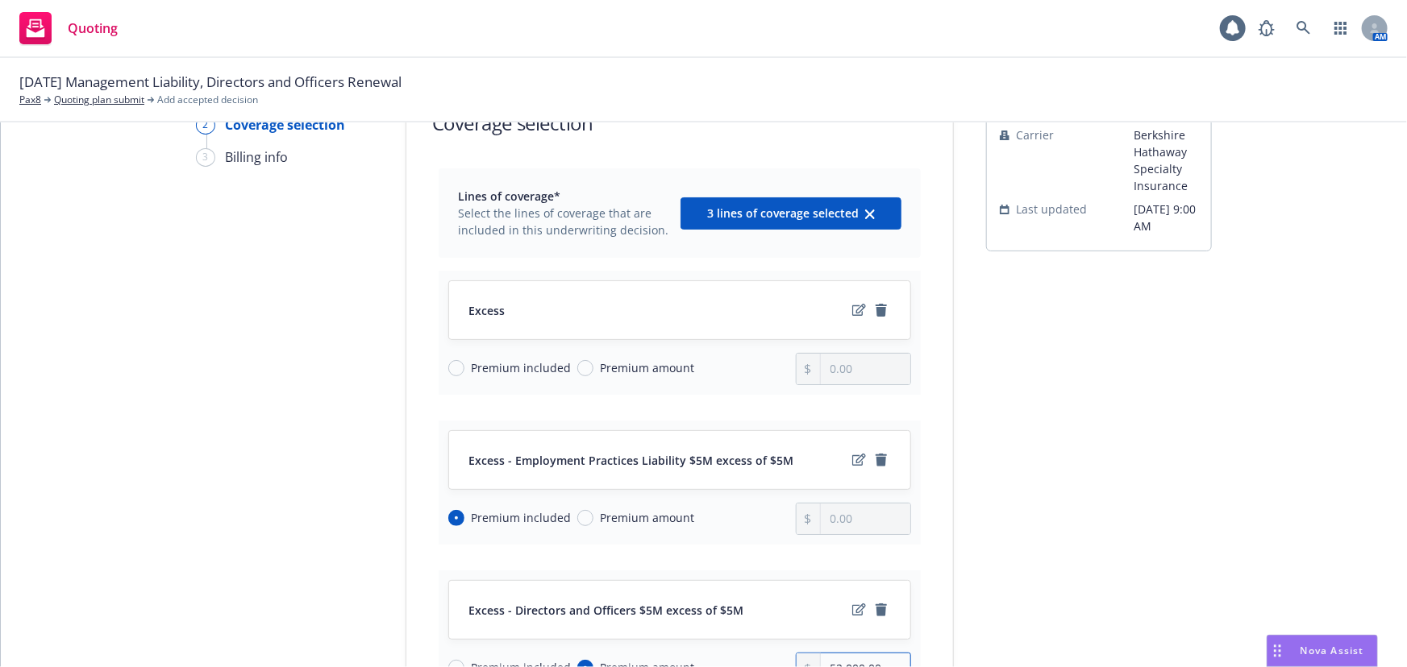
scroll to position [0, 0]
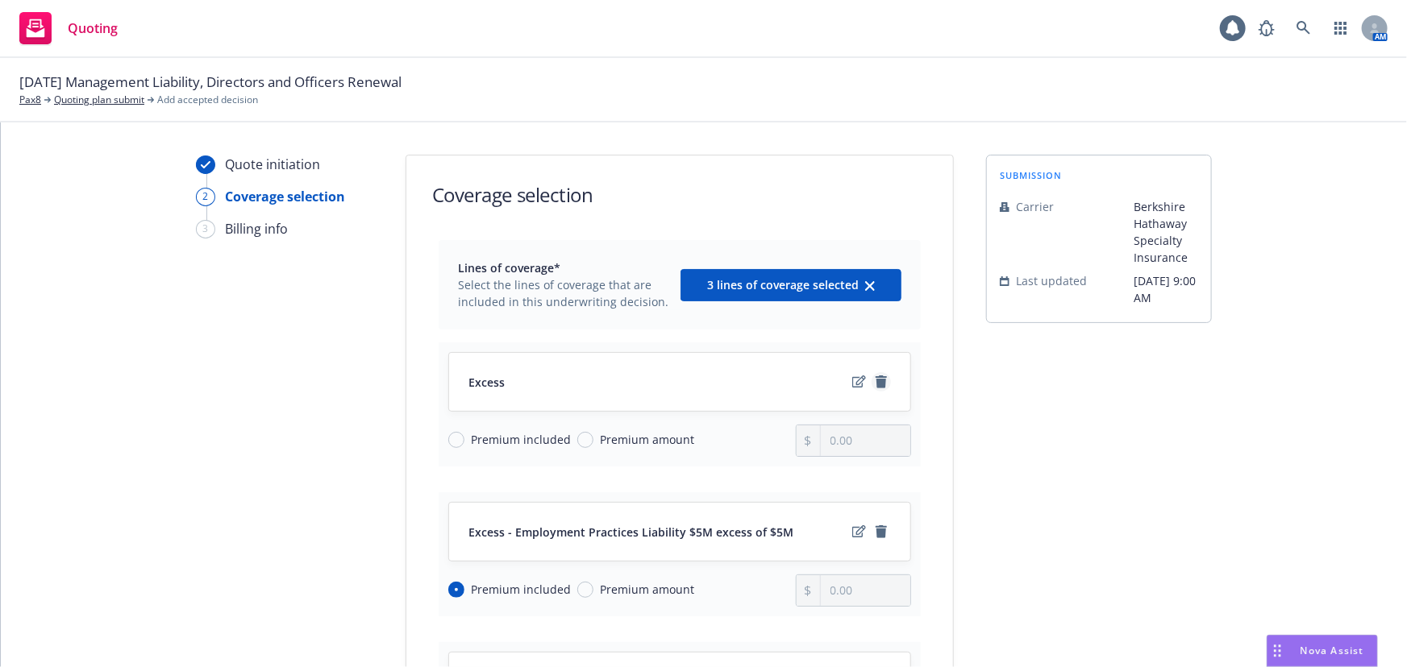
type input "52,000.00"
click at [878, 381] on icon "remove" at bounding box center [880, 382] width 11 height 13
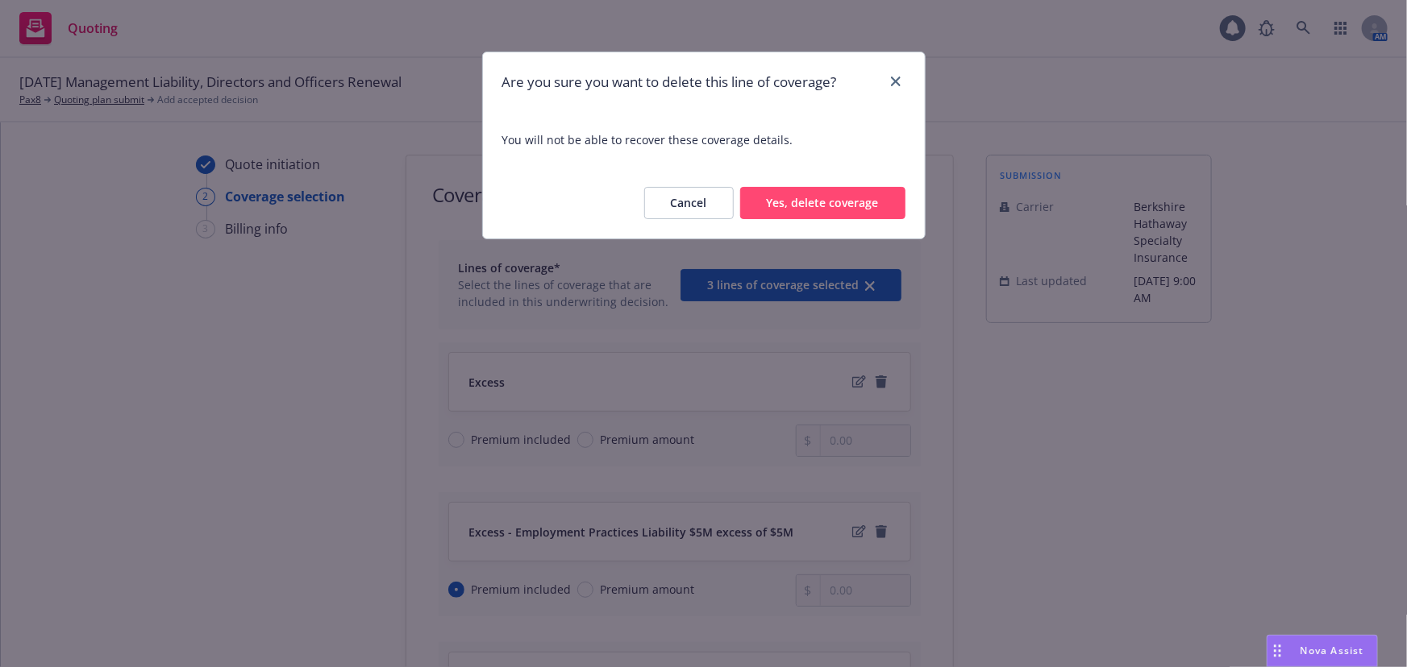
click at [871, 218] on button "Yes, delete coverage" at bounding box center [822, 203] width 165 height 32
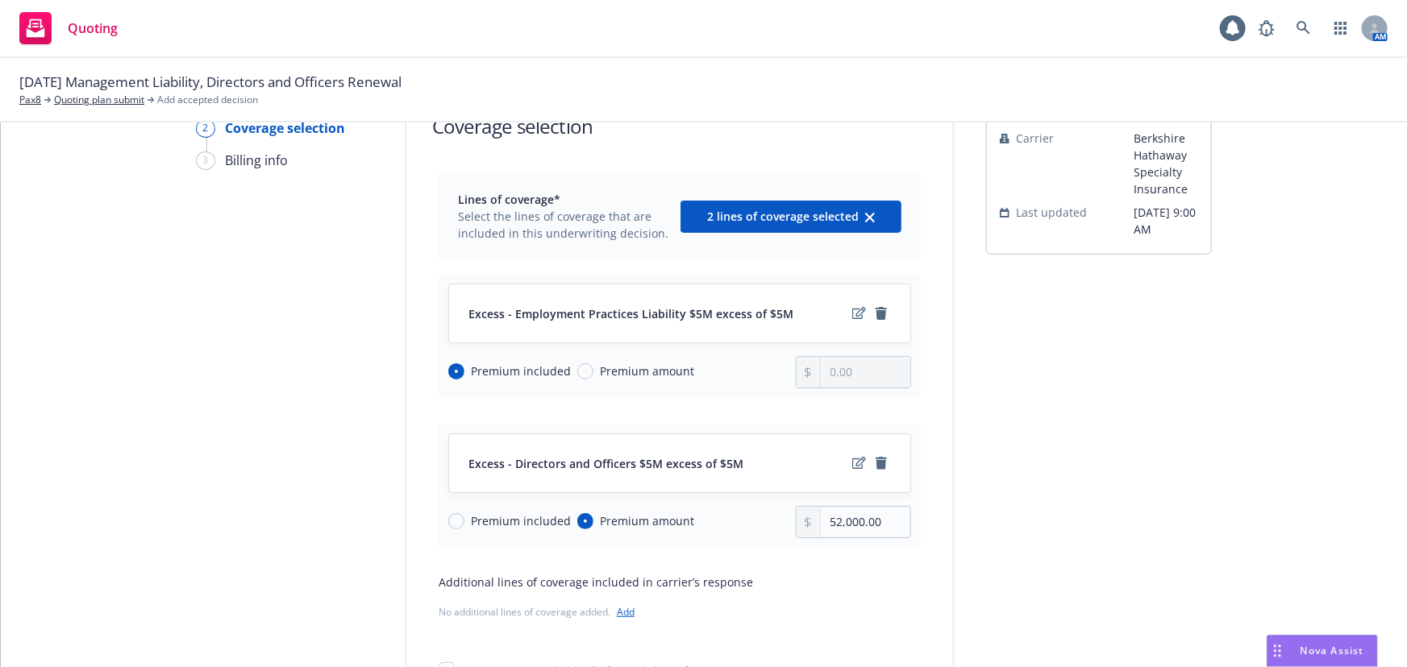
scroll to position [146, 0]
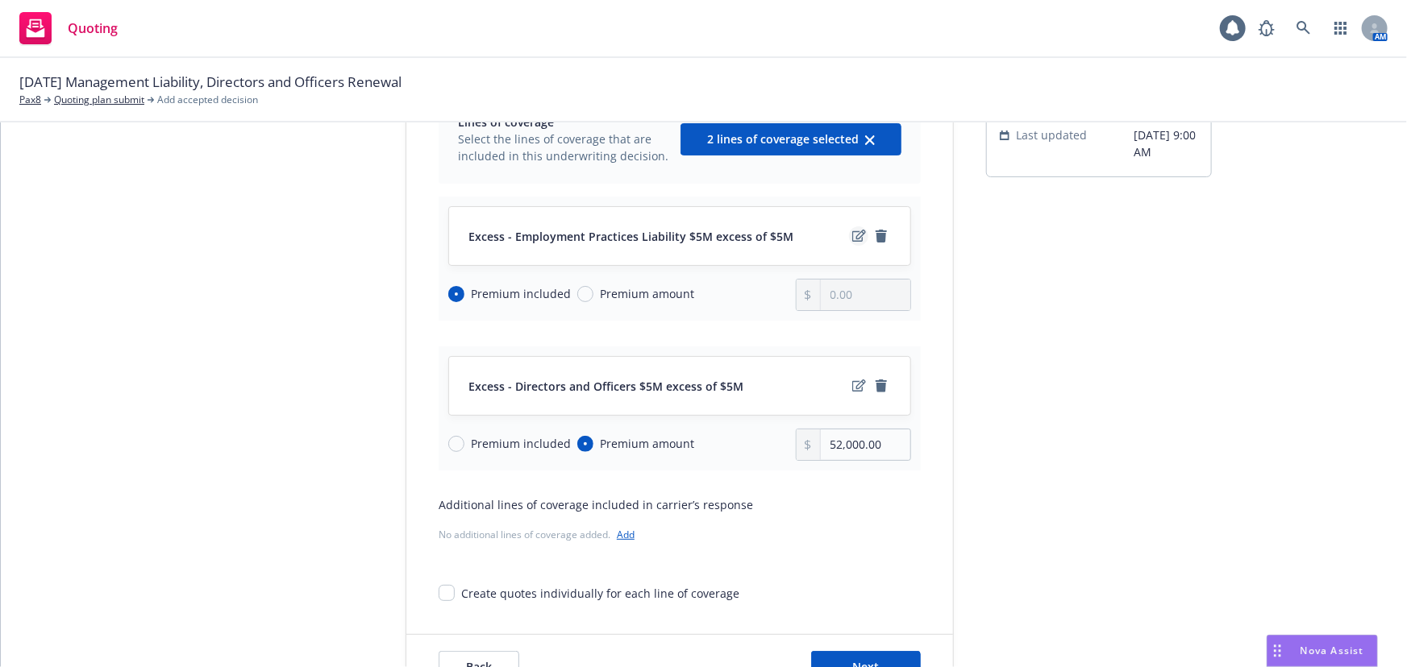
click at [852, 237] on icon "edit" at bounding box center [859, 236] width 14 height 12
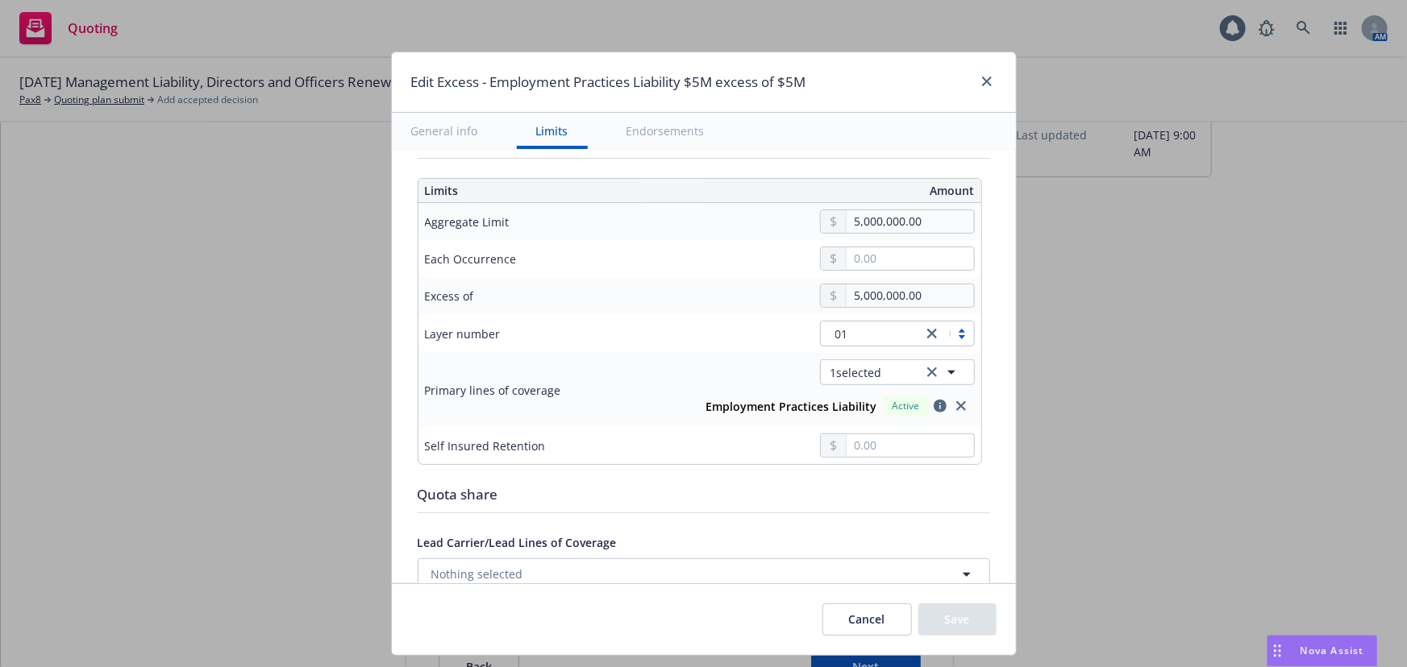
scroll to position [439, 0]
click at [956, 401] on icon "close" at bounding box center [961, 403] width 10 height 10
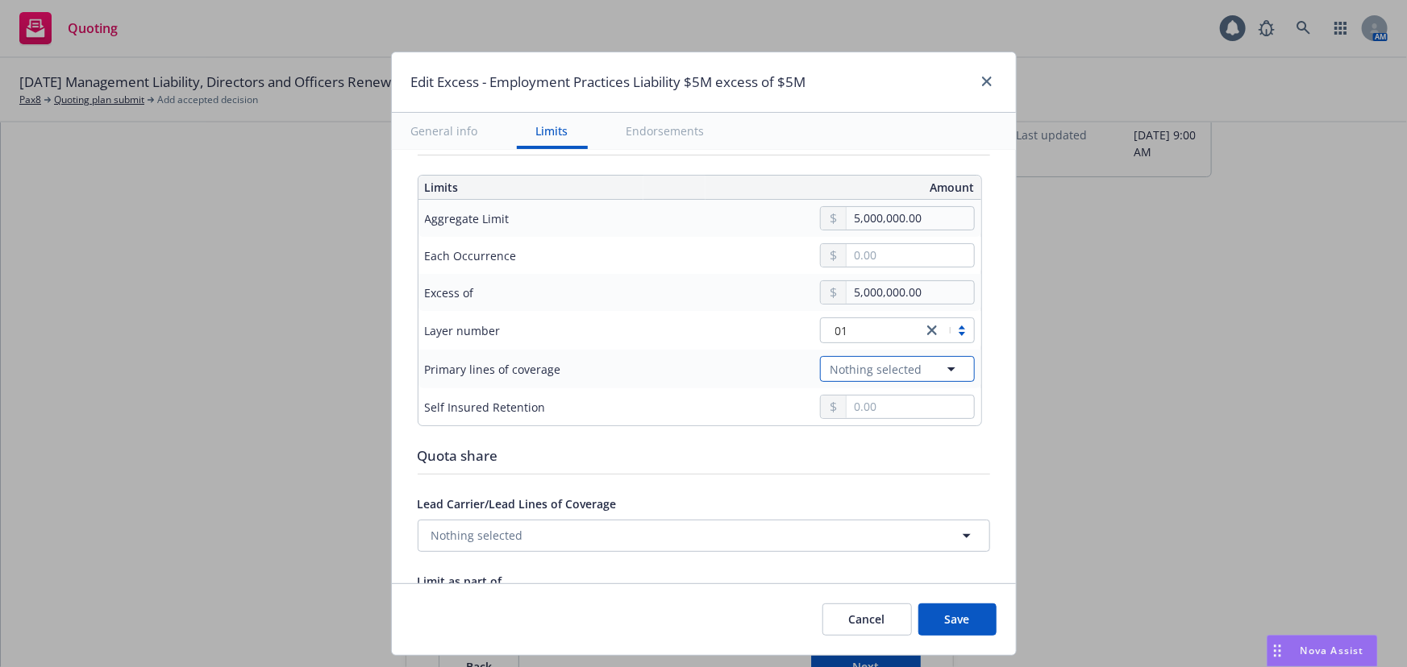
click at [948, 369] on icon "button" at bounding box center [951, 369] width 19 height 19
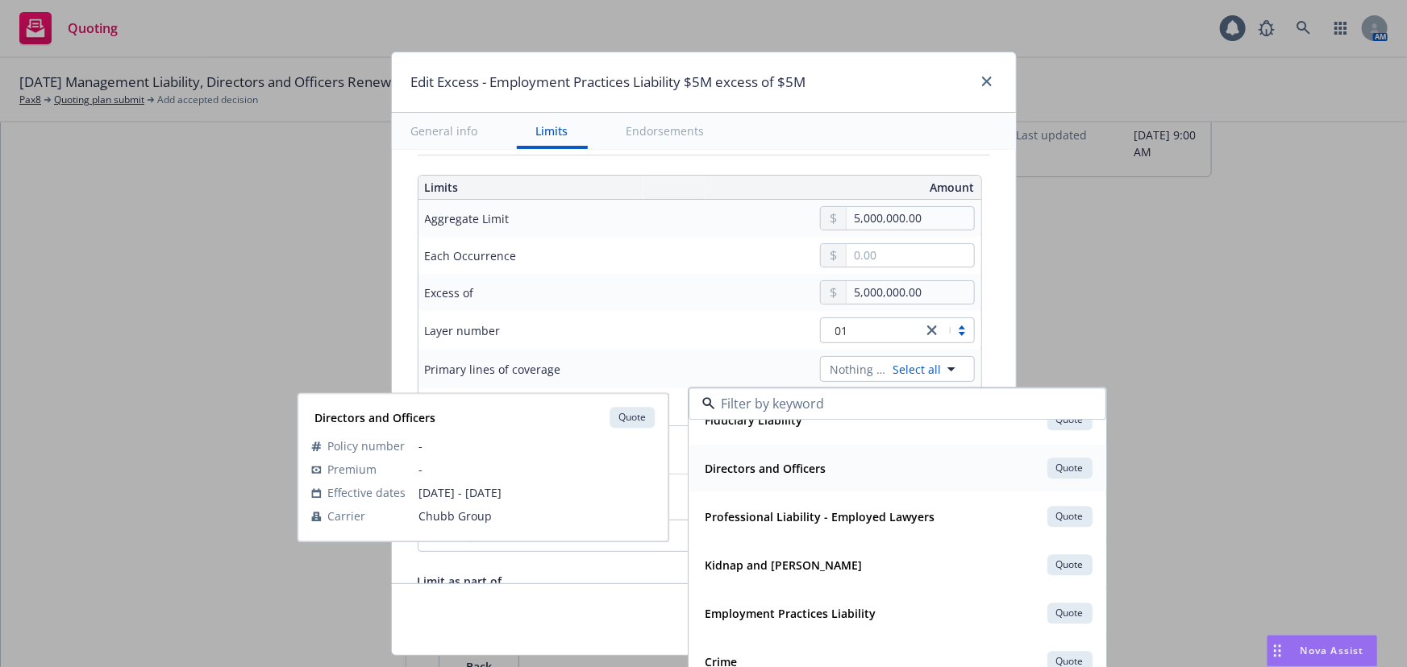
scroll to position [73, 0]
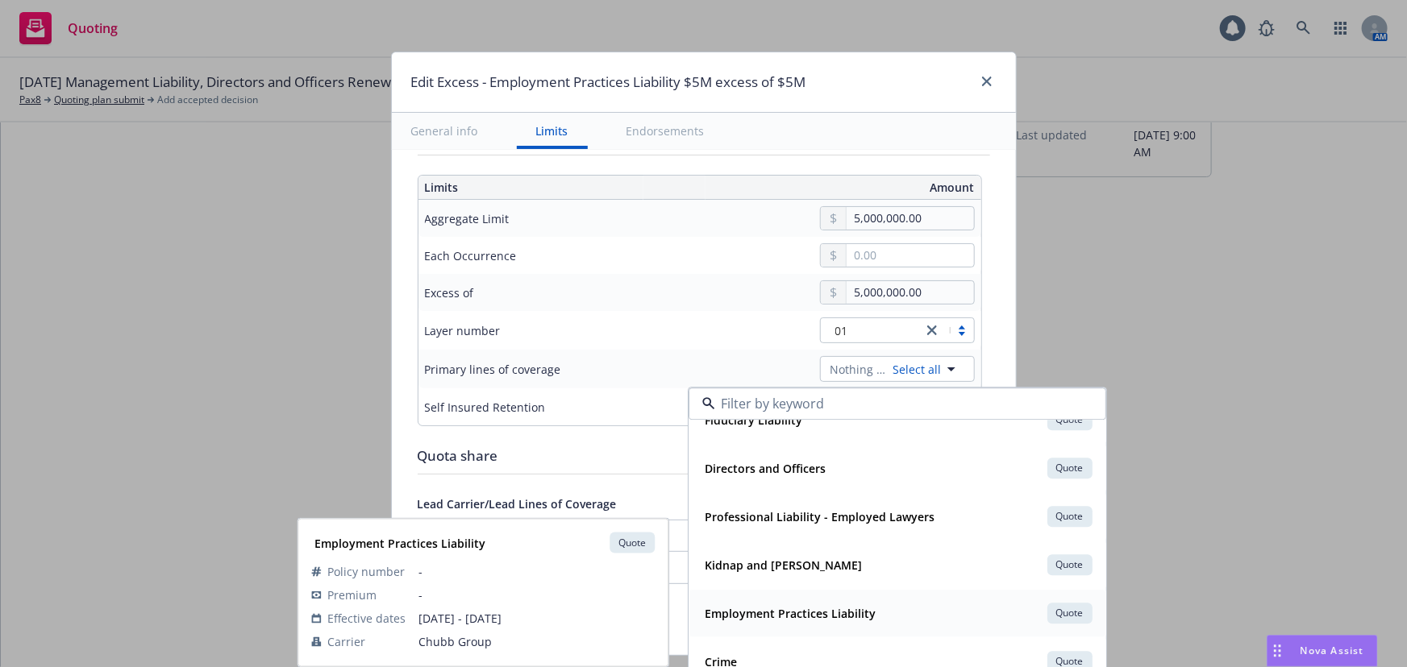
click at [863, 626] on div "Employment Practices Liability Quote" at bounding box center [897, 613] width 397 height 27
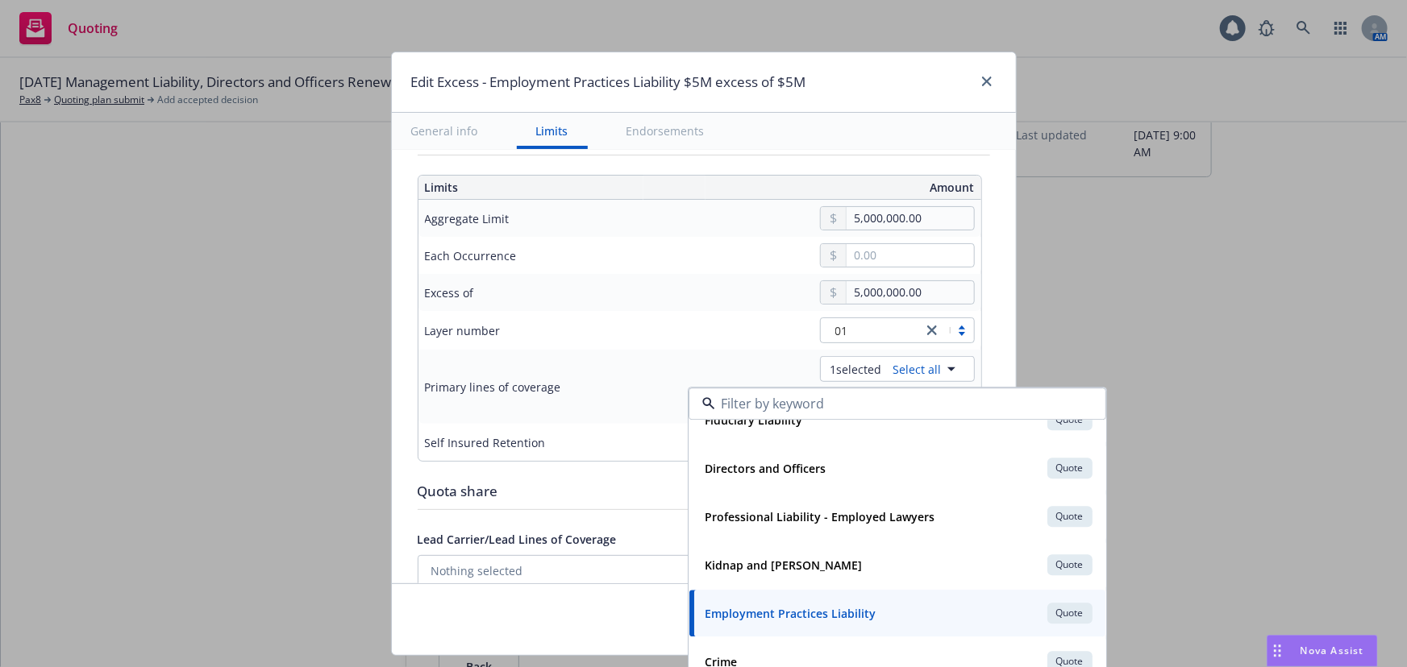
type input "Employment Practices Liability $5M excess of $5M"
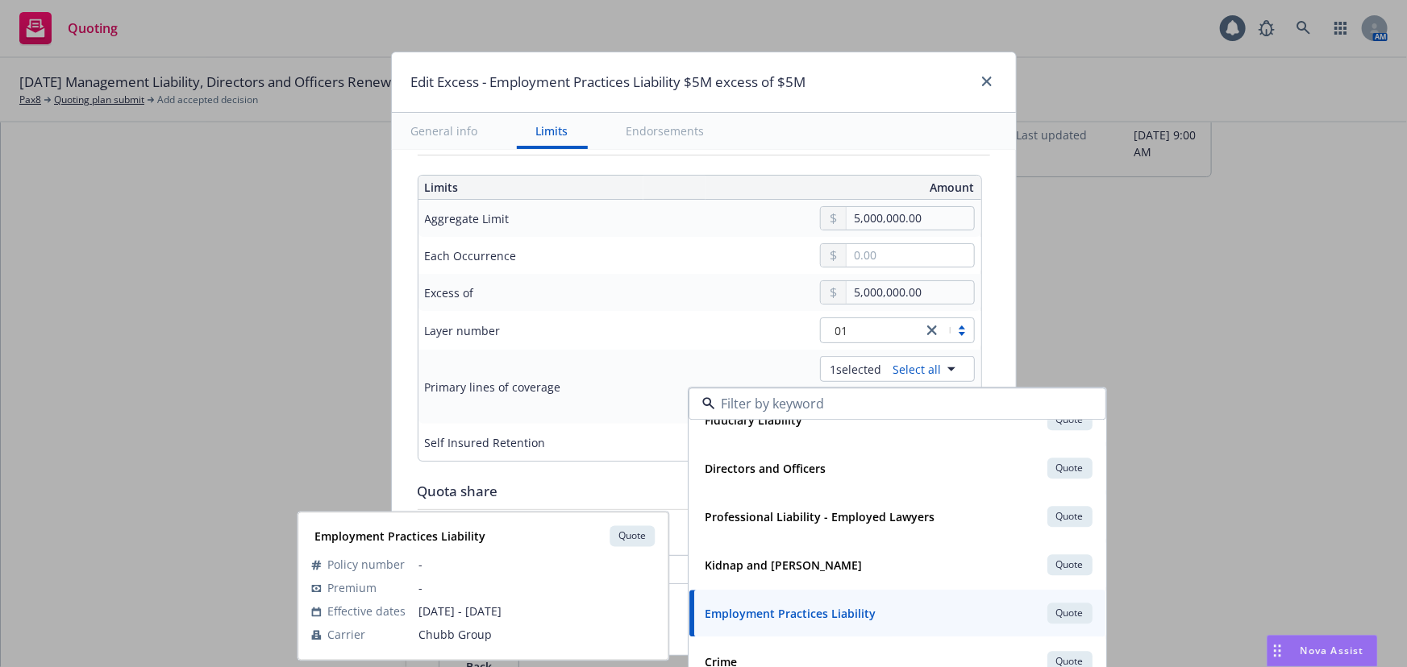
click at [558, 322] on div "Layer number" at bounding box center [539, 330] width 229 height 19
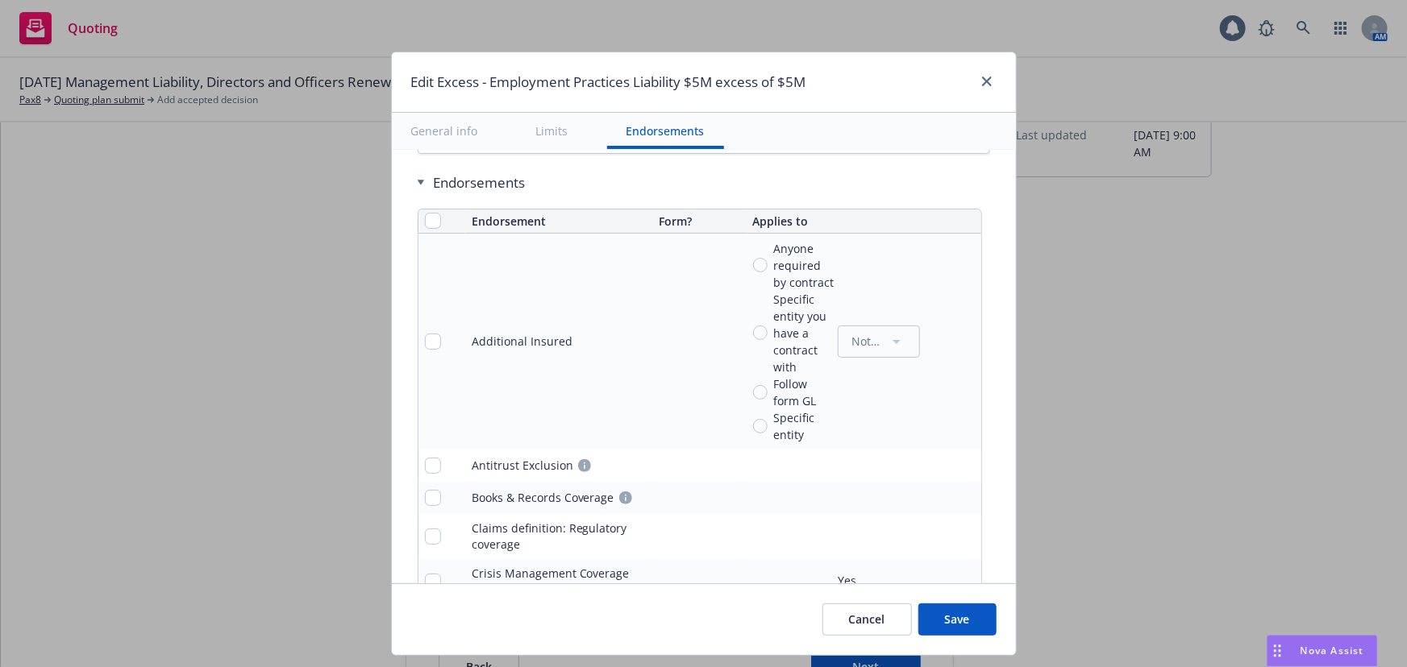
scroll to position [1172, 0]
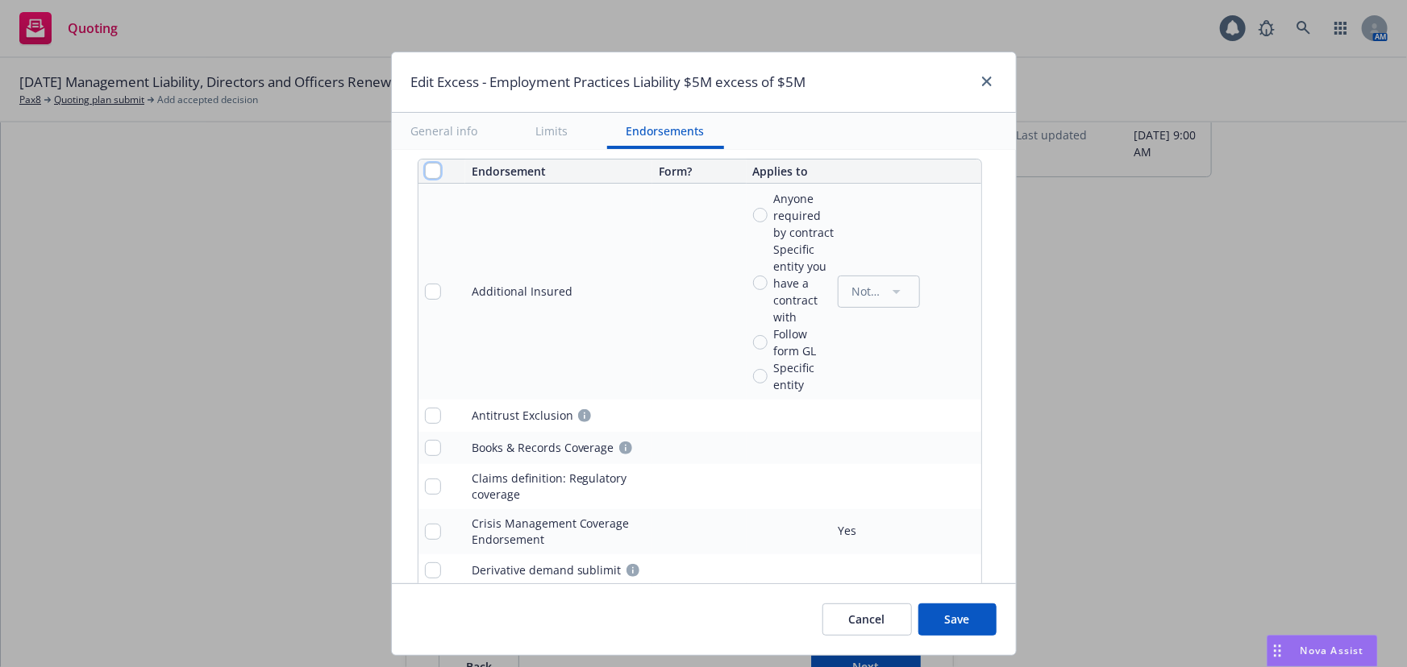
click at [425, 172] on input "checkbox" at bounding box center [433, 171] width 16 height 16
checkbox input "true"
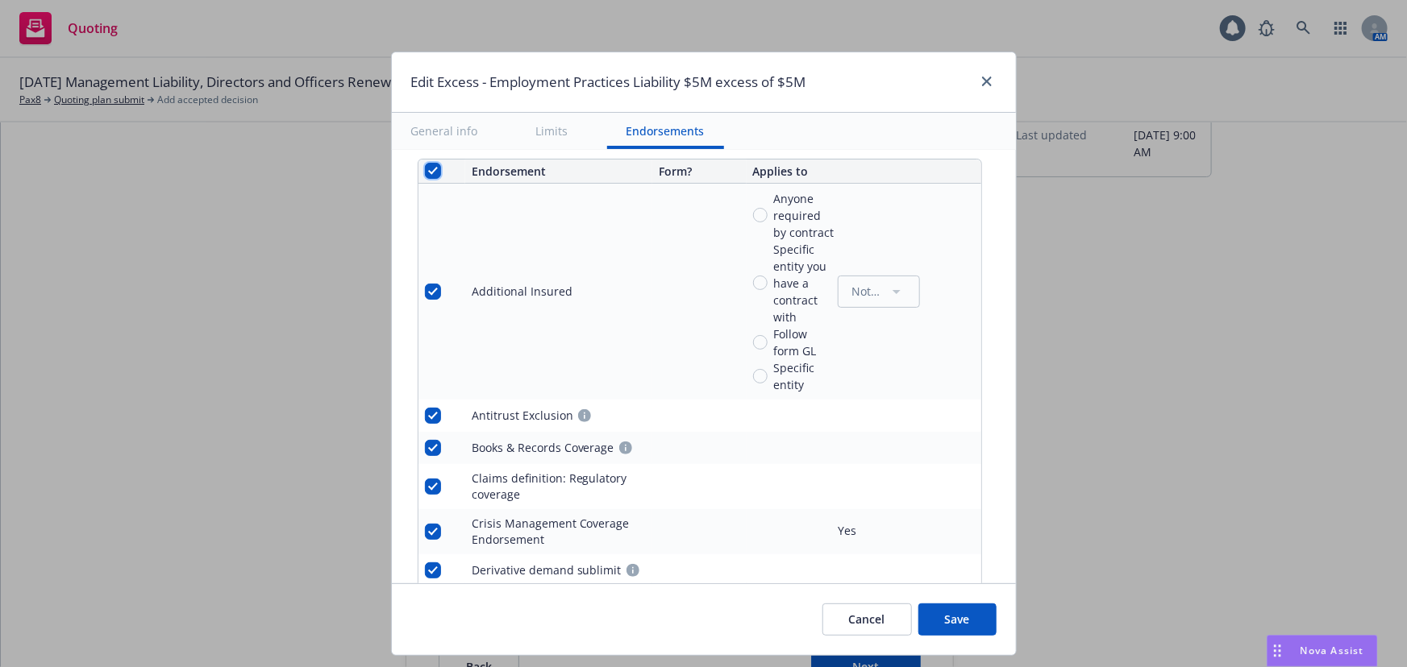
checkbox input "true"
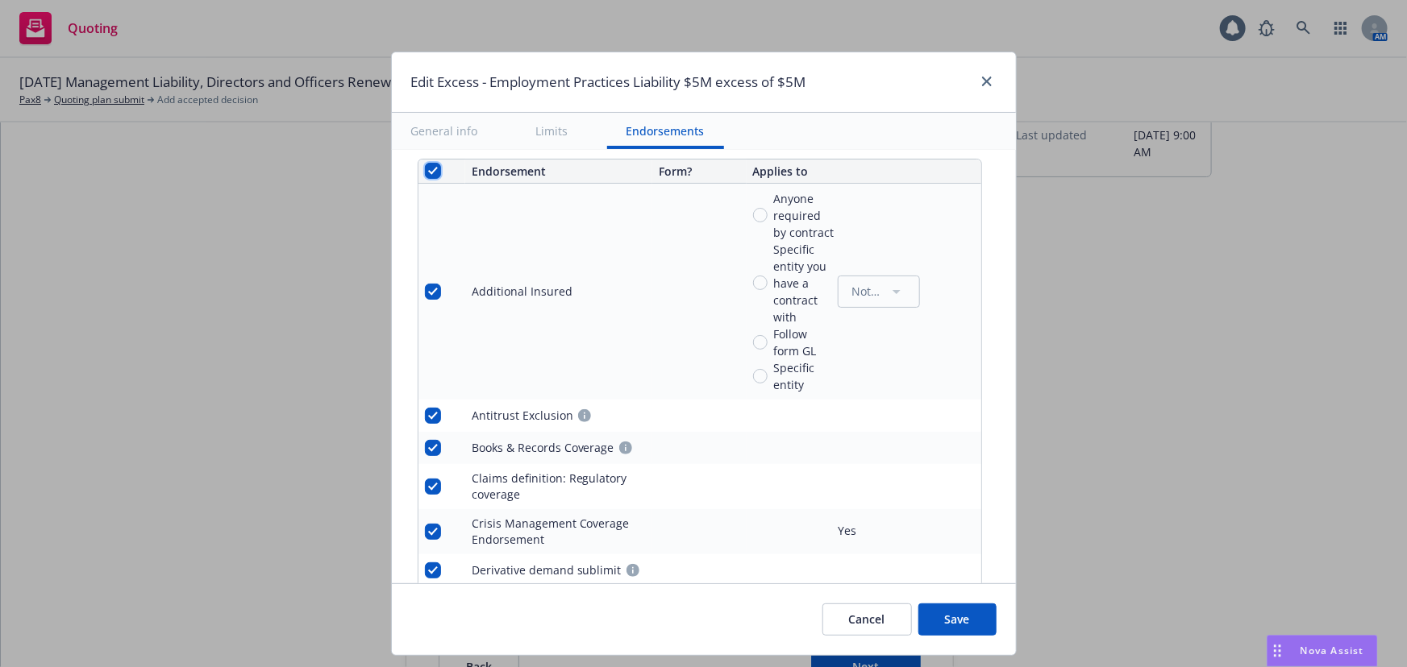
checkbox input "true"
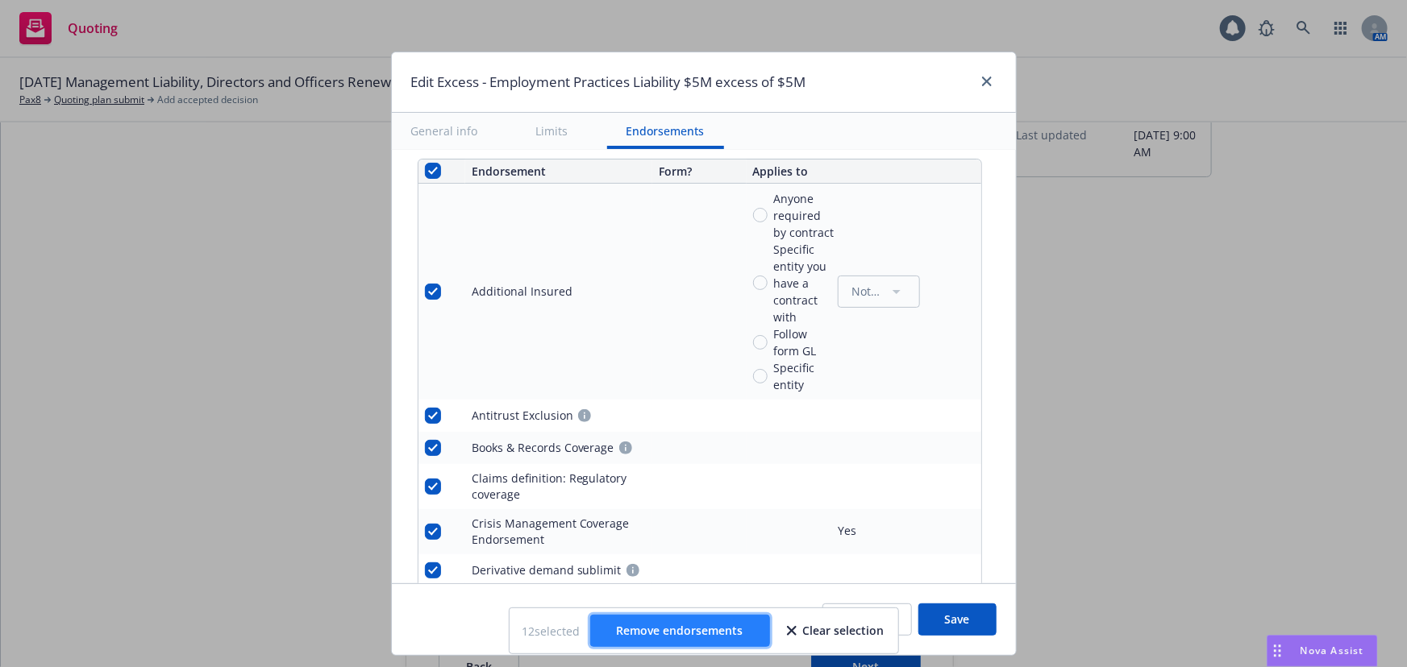
click at [689, 640] on button "Remove endorsements" at bounding box center [680, 631] width 180 height 32
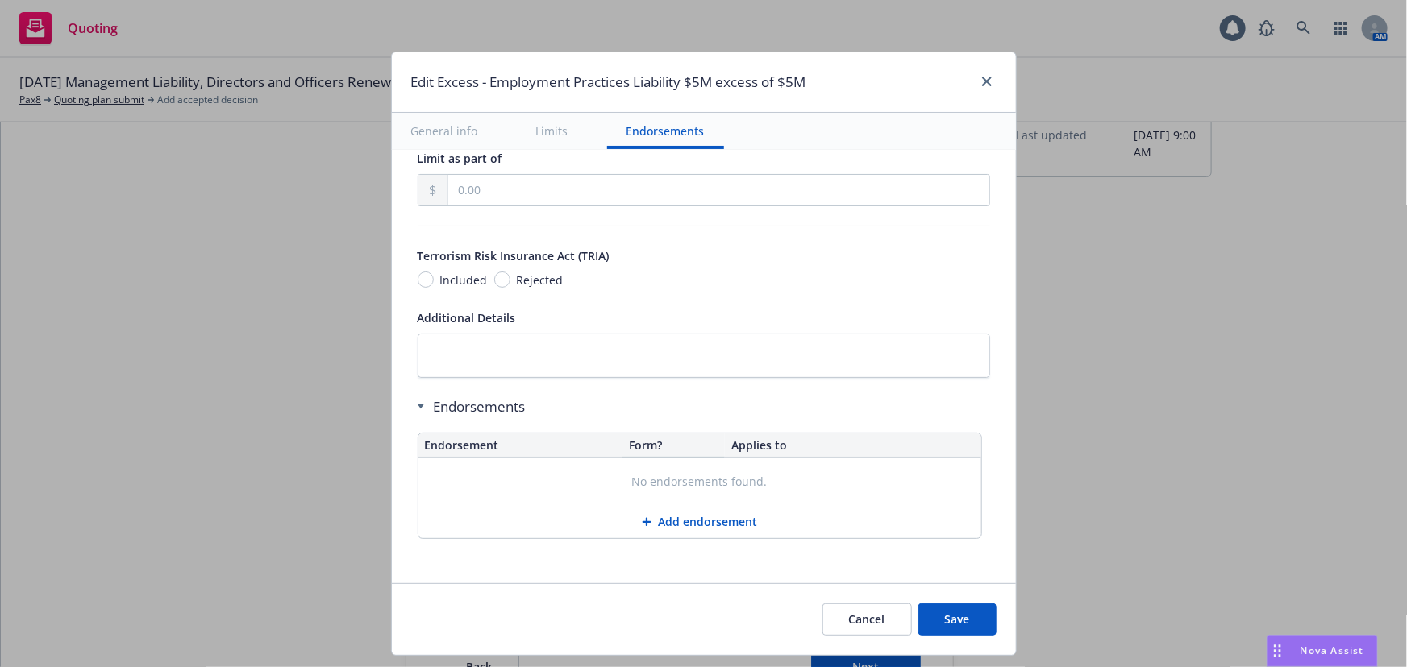
scroll to position [896, 0]
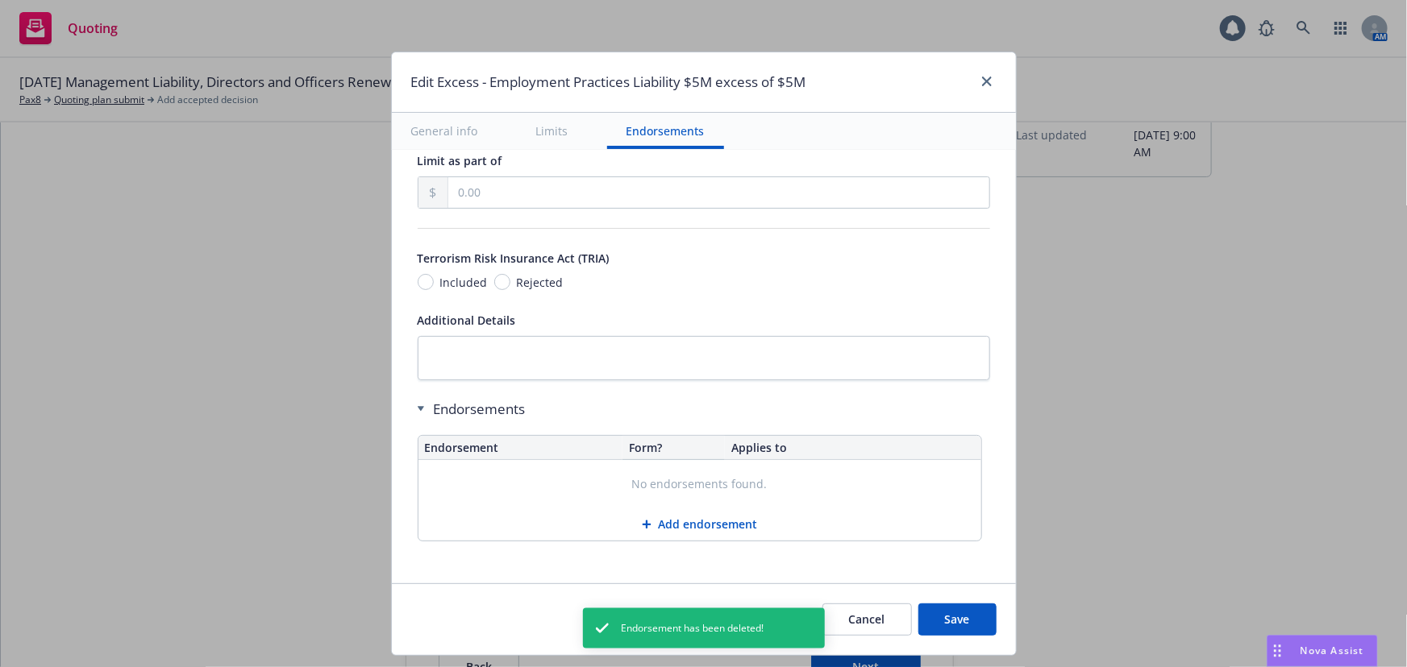
click at [684, 524] on button "Add endorsement" at bounding box center [699, 525] width 563 height 32
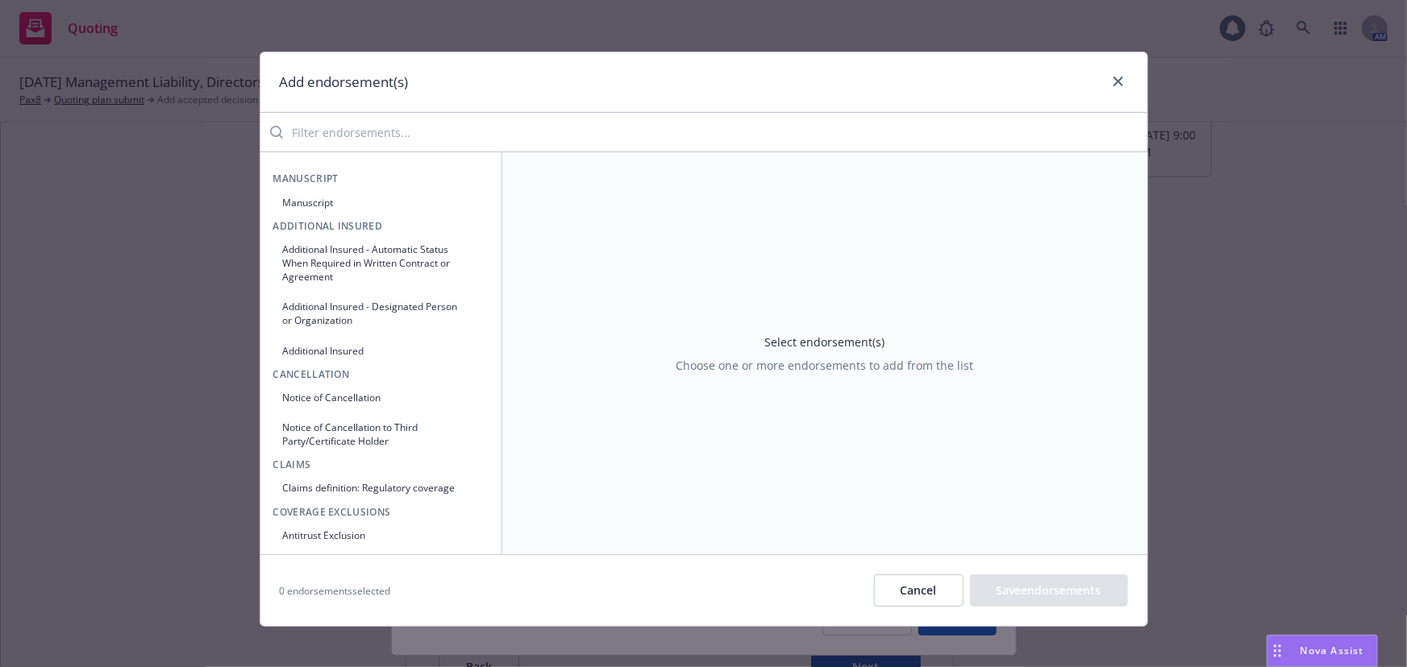
click at [483, 128] on input "search" at bounding box center [715, 132] width 864 height 32
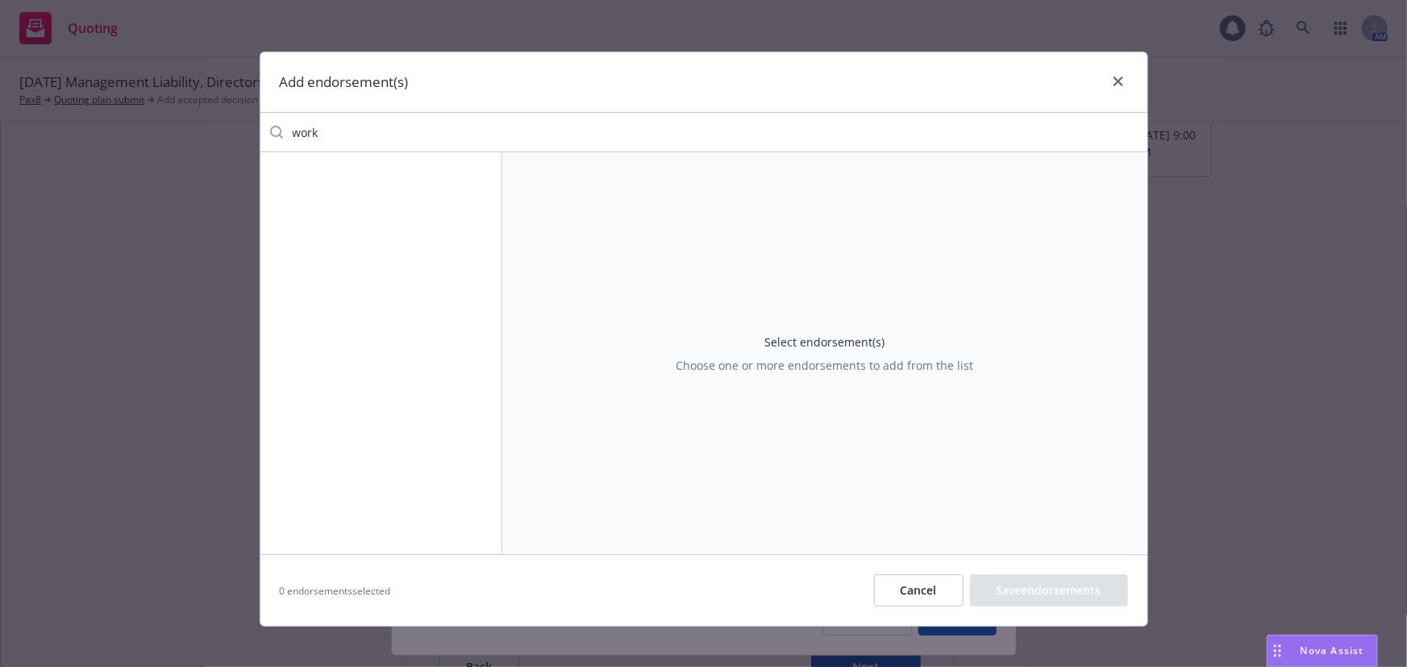
type input "work"
click at [927, 580] on button "Cancel" at bounding box center [918, 591] width 89 height 32
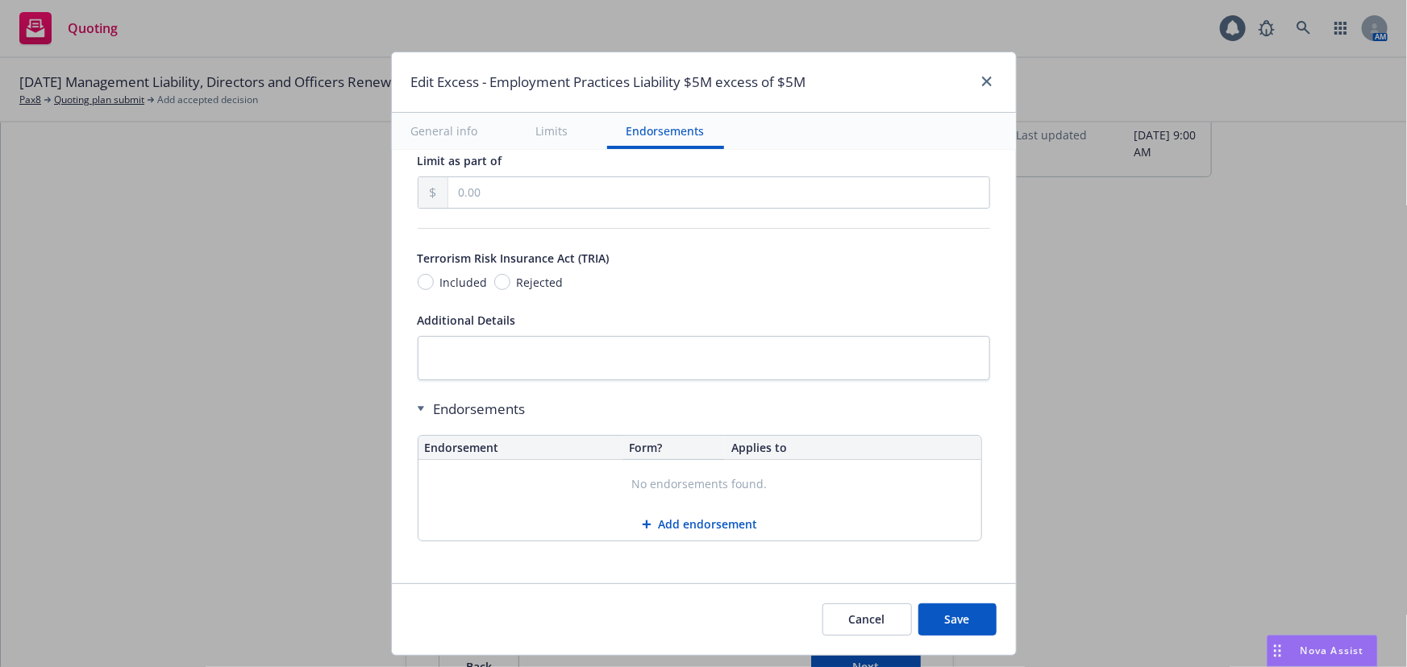
click at [946, 613] on button "Save" at bounding box center [957, 620] width 78 height 32
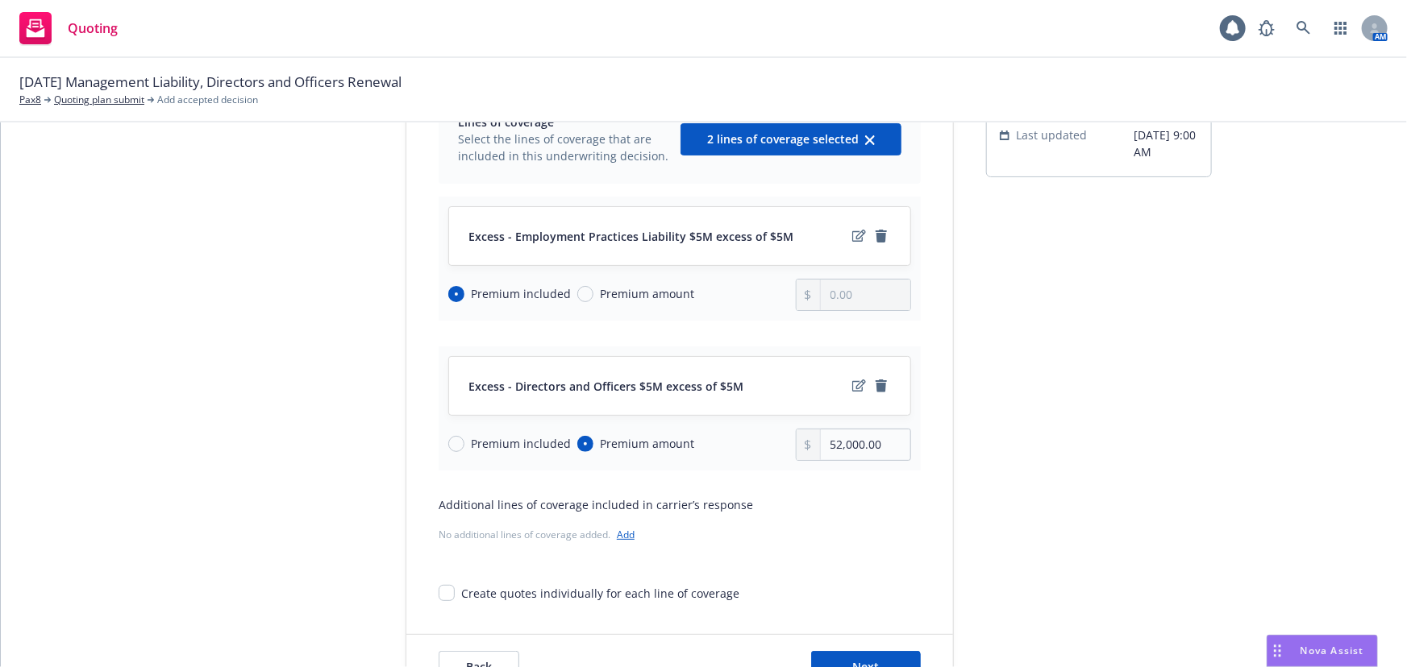
click at [849, 376] on div at bounding box center [870, 385] width 42 height 19
click at [852, 384] on icon "edit" at bounding box center [859, 386] width 14 height 13
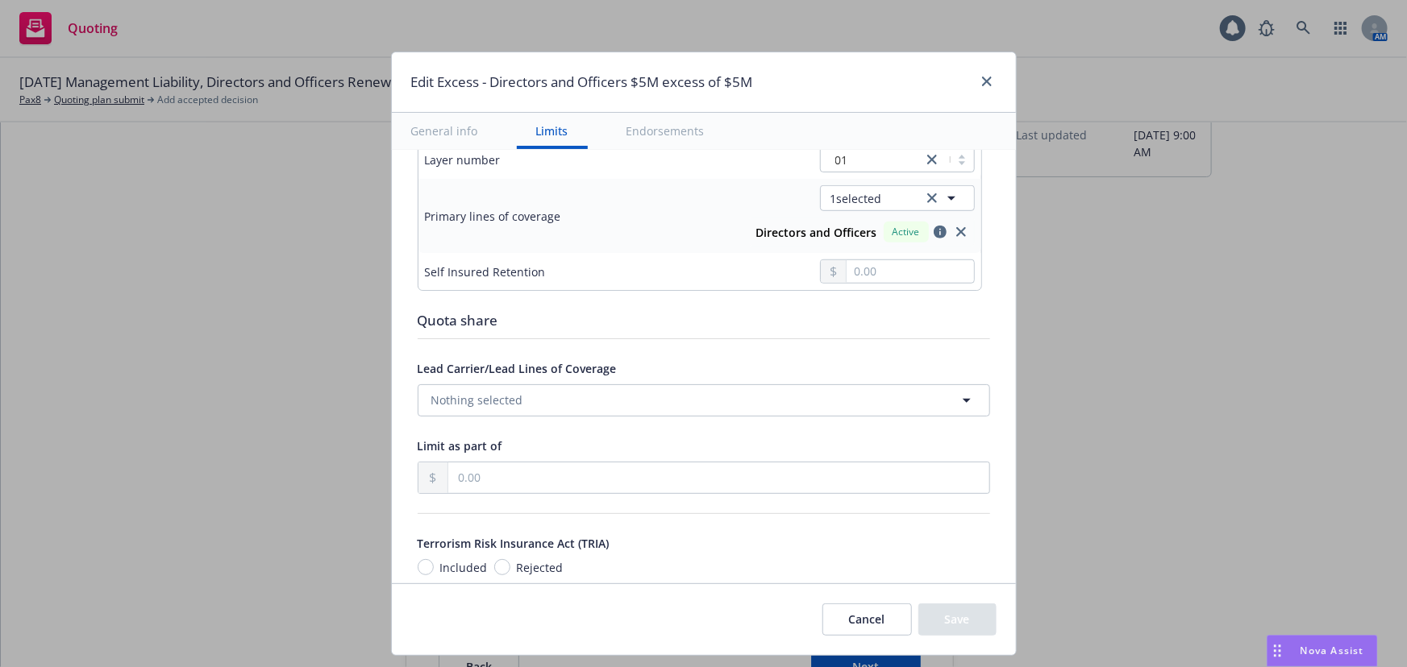
scroll to position [439, 0]
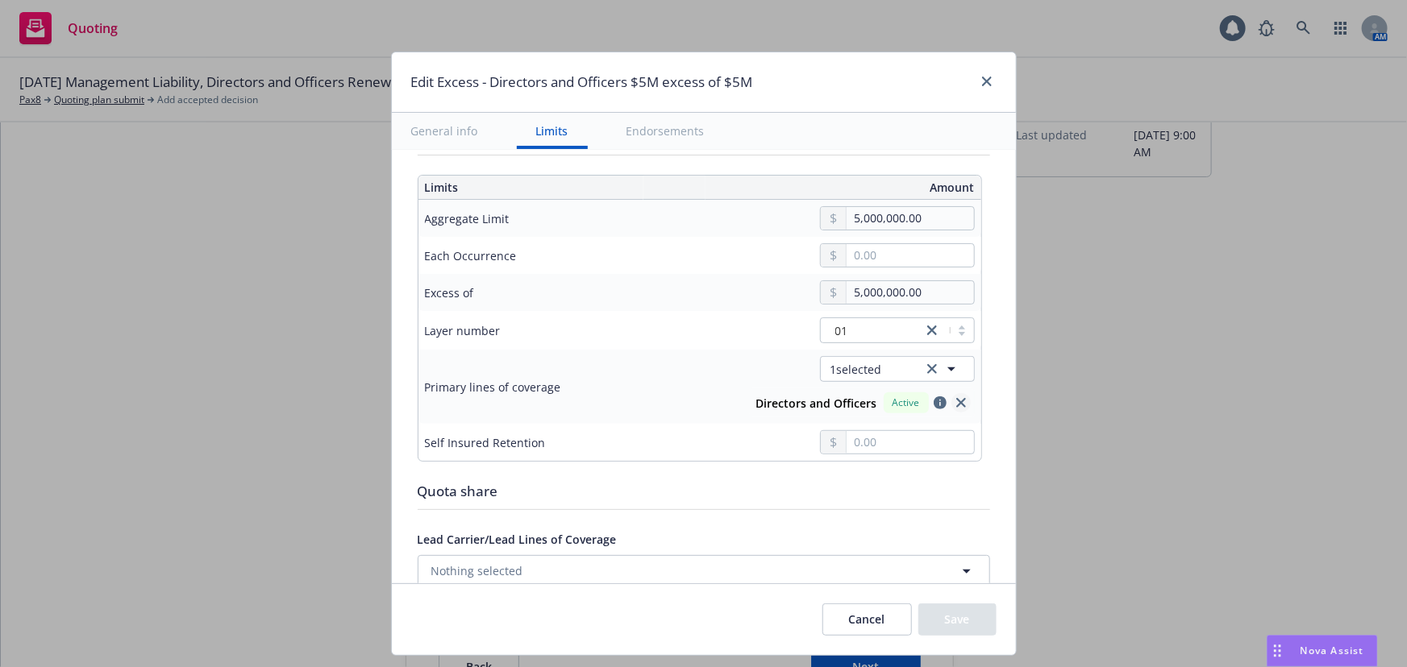
click at [956, 398] on icon "close" at bounding box center [961, 403] width 10 height 10
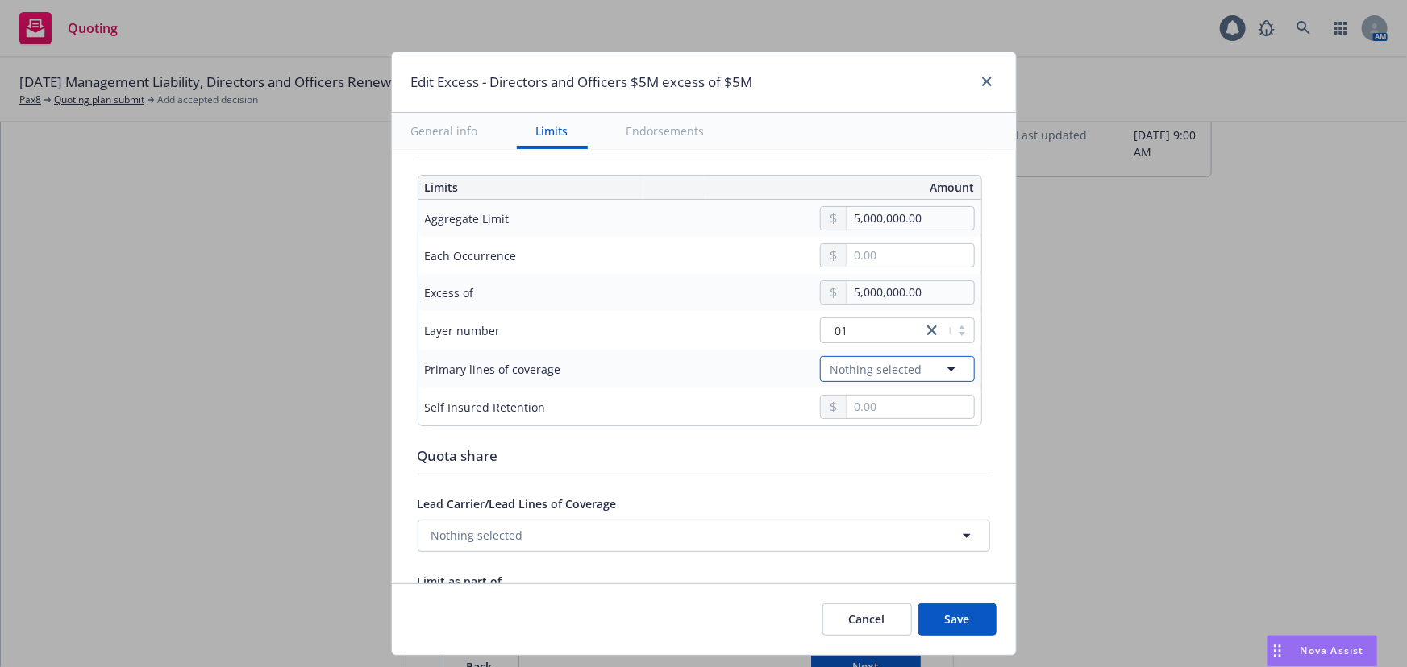
click at [923, 366] on button "Nothing selected" at bounding box center [897, 369] width 155 height 26
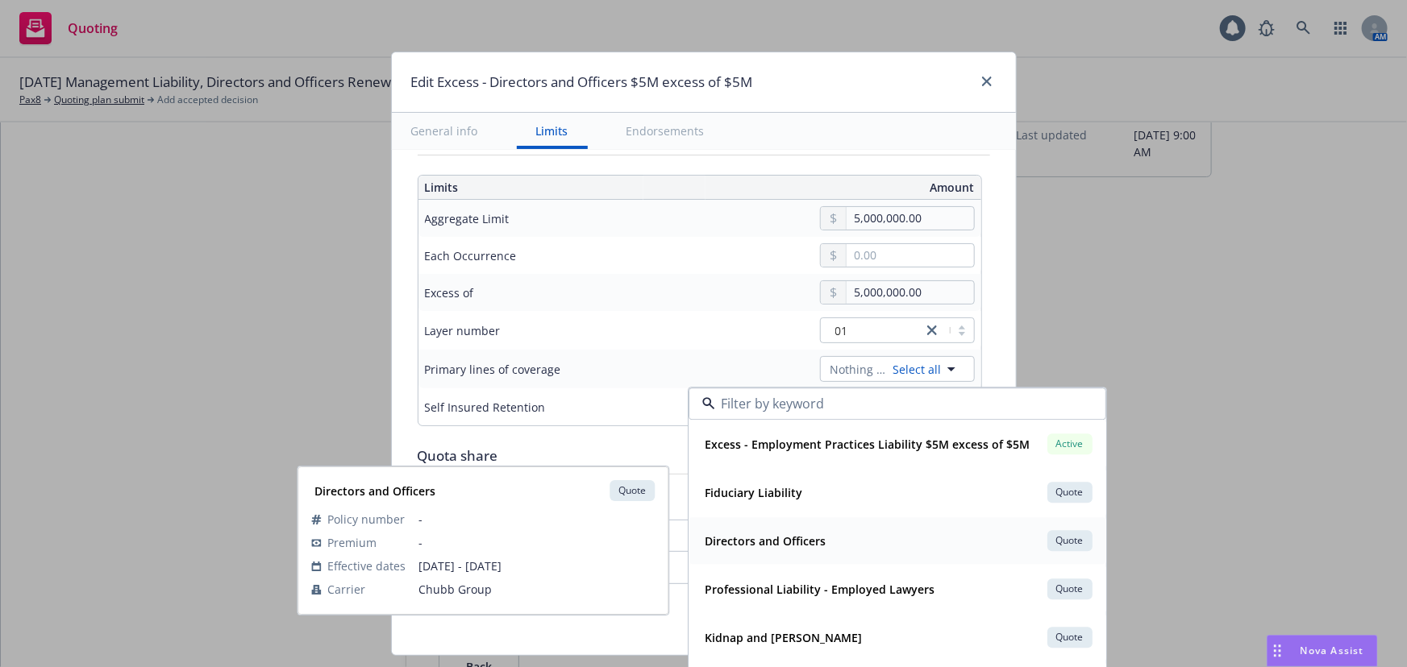
click at [863, 542] on div "Directors and Officers Quote" at bounding box center [897, 540] width 397 height 27
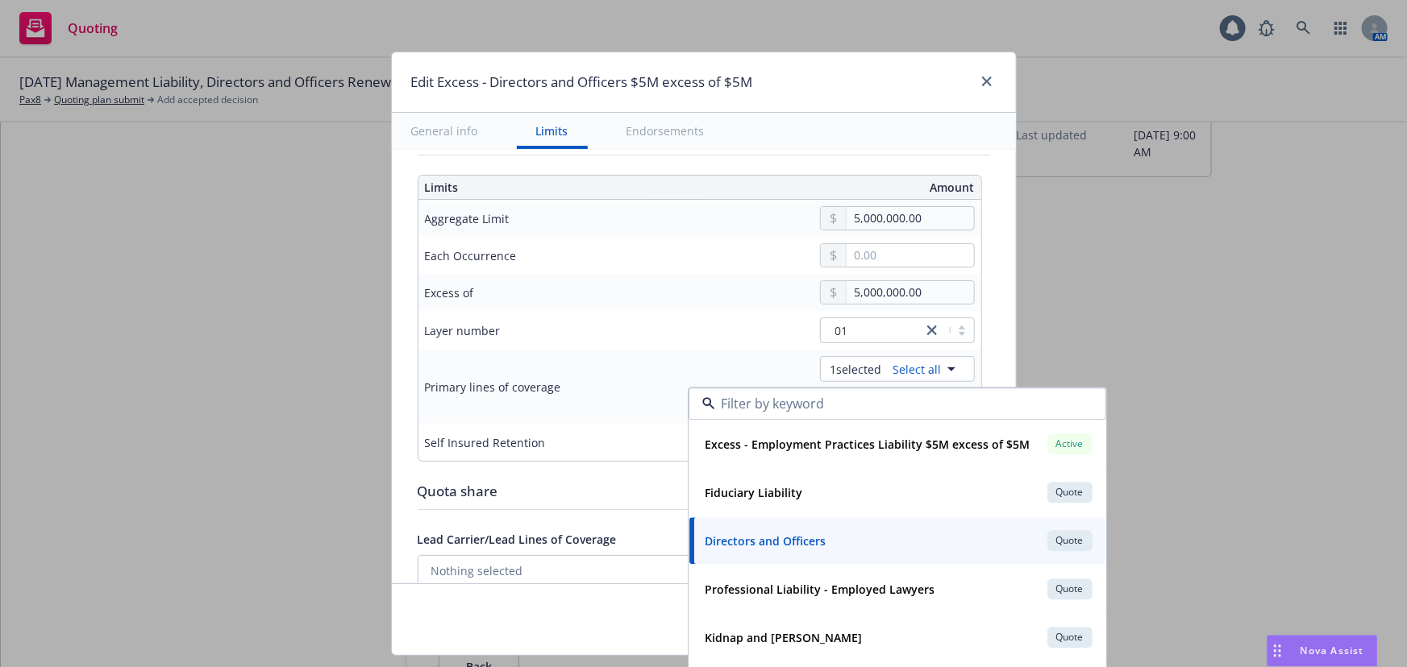
type input "Directors and Officers $5M excess of $5M"
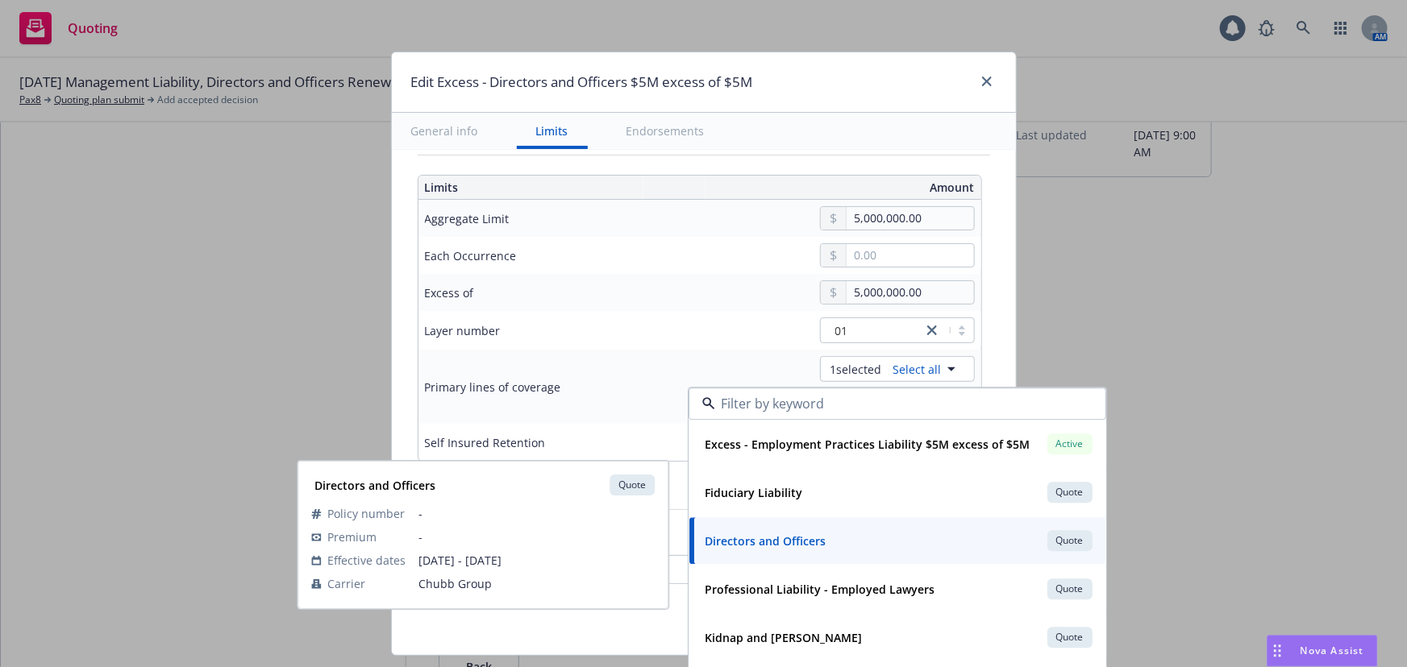
click at [583, 326] on div "Layer number" at bounding box center [539, 330] width 229 height 19
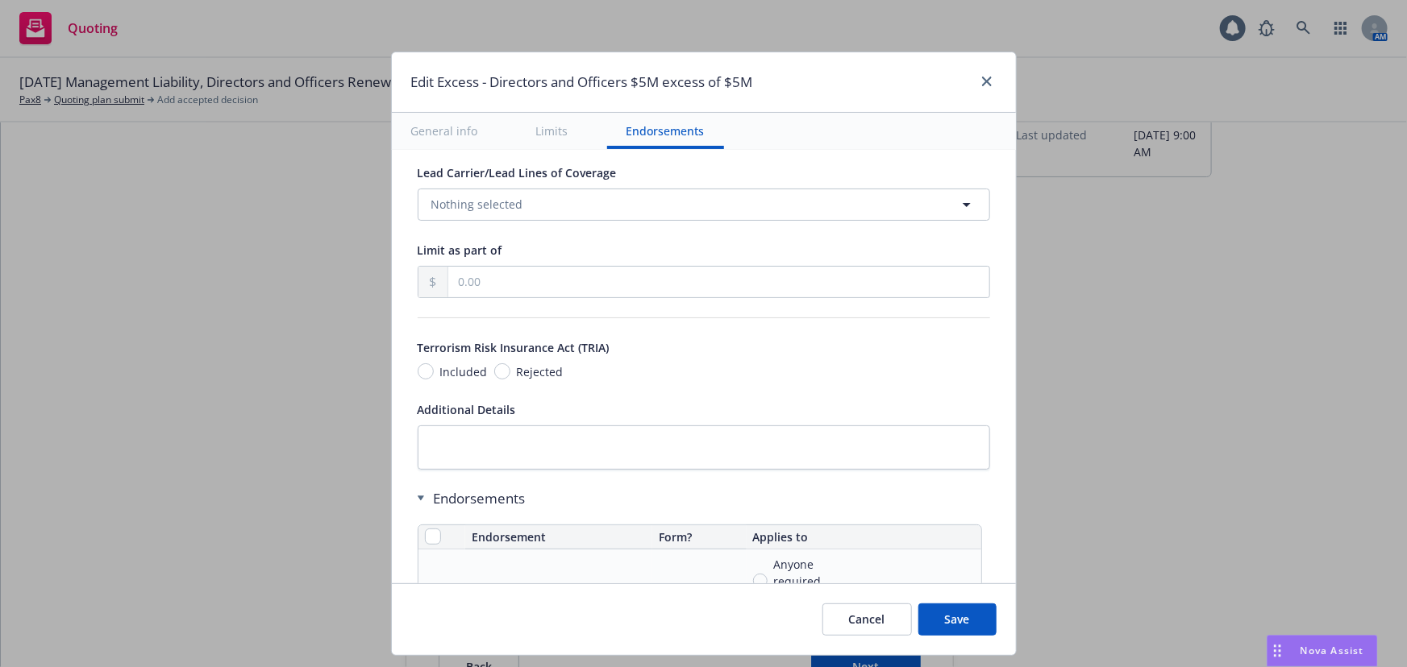
scroll to position [1099, 0]
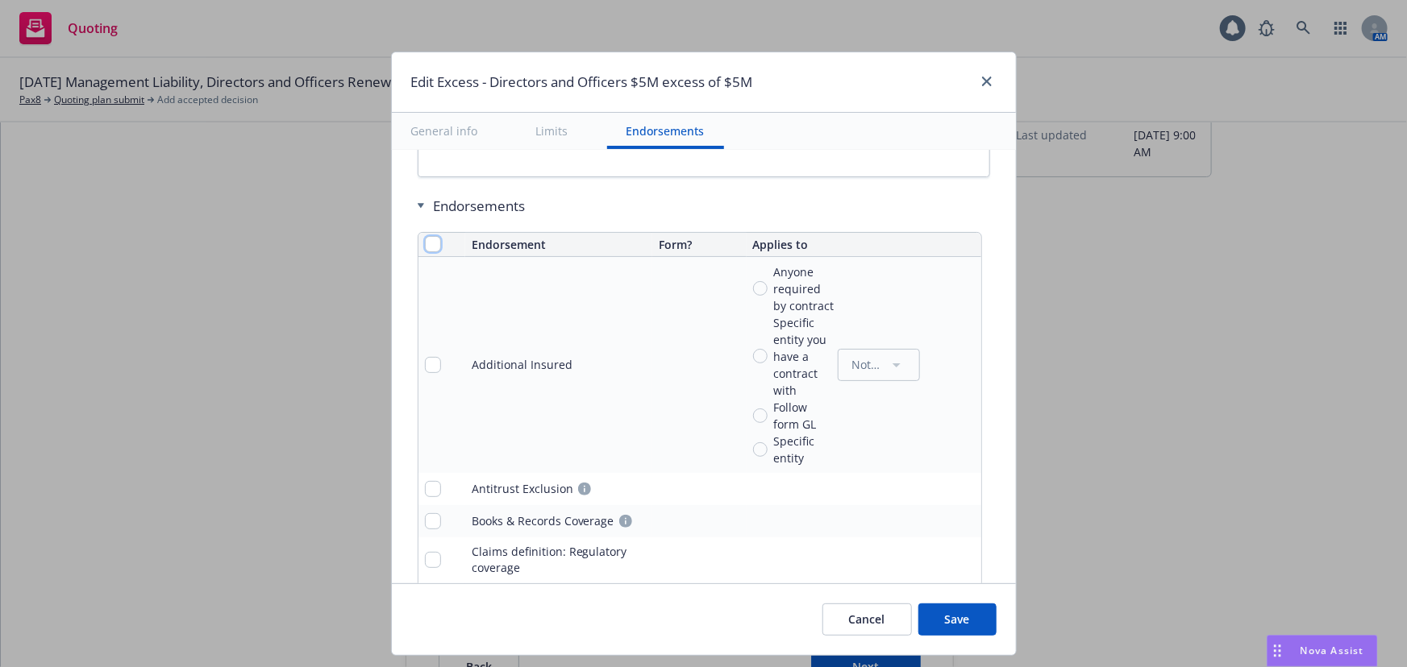
click at [425, 237] on input "checkbox" at bounding box center [433, 244] width 16 height 16
checkbox input "true"
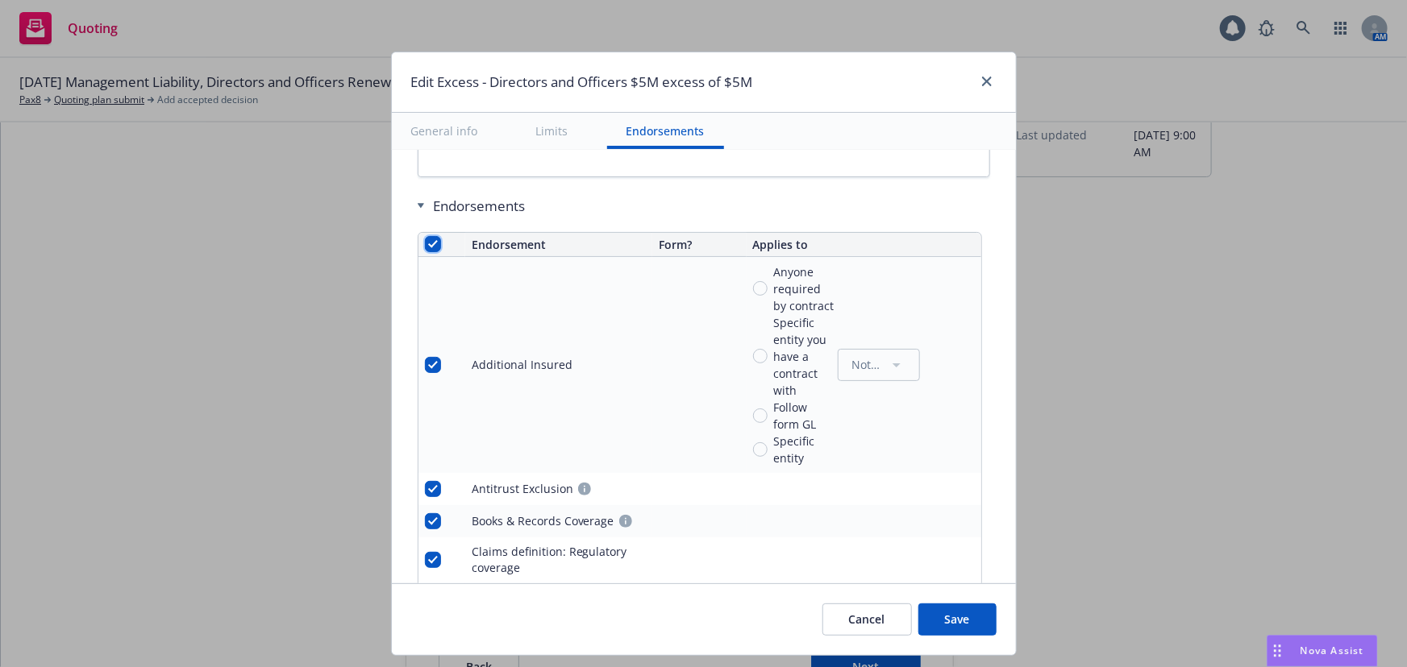
checkbox input "true"
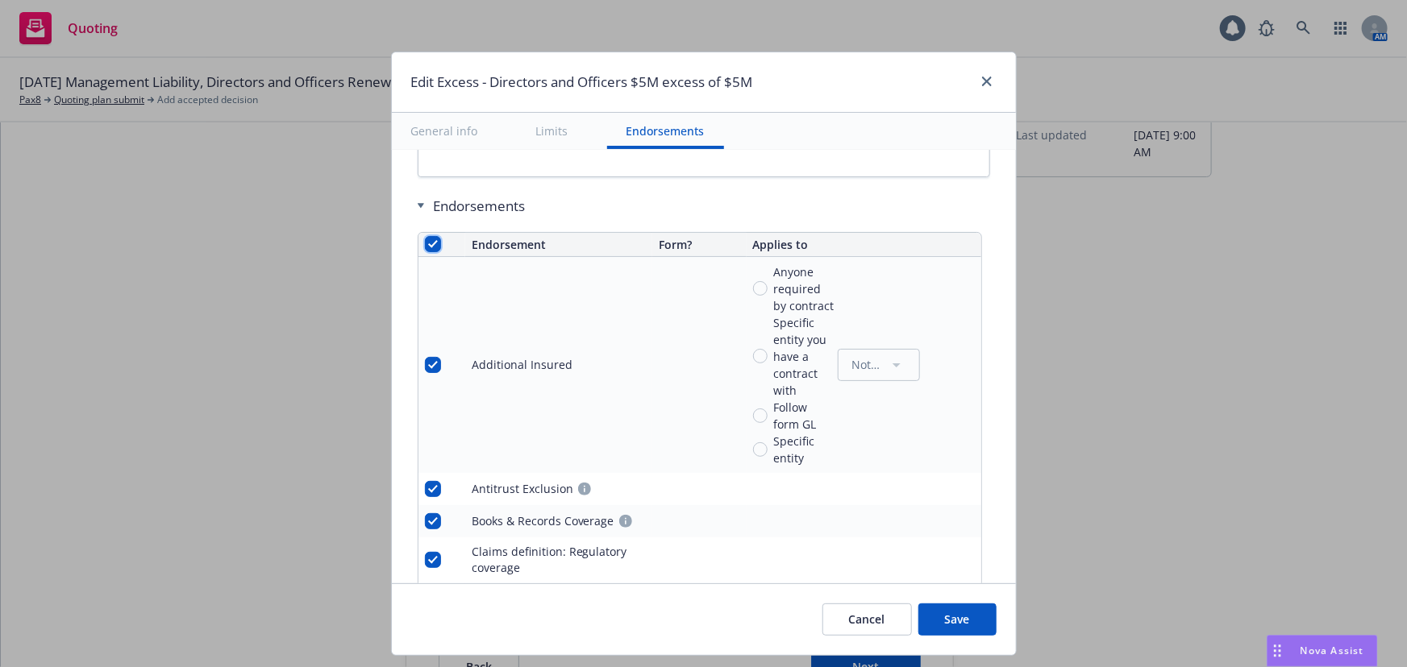
checkbox input "true"
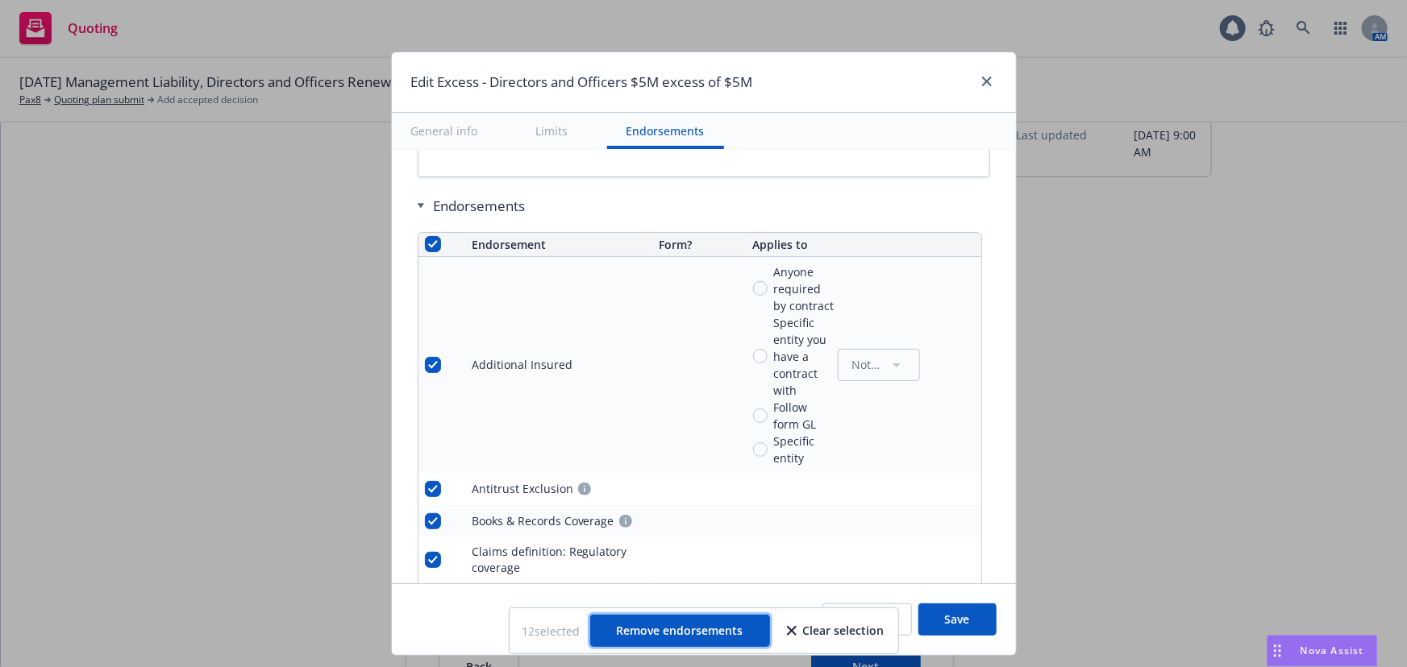
drag, startPoint x: 733, startPoint y: 636, endPoint x: 741, endPoint y: 627, distance: 12.0
click at [732, 636] on span "Remove endorsements" at bounding box center [680, 630] width 127 height 15
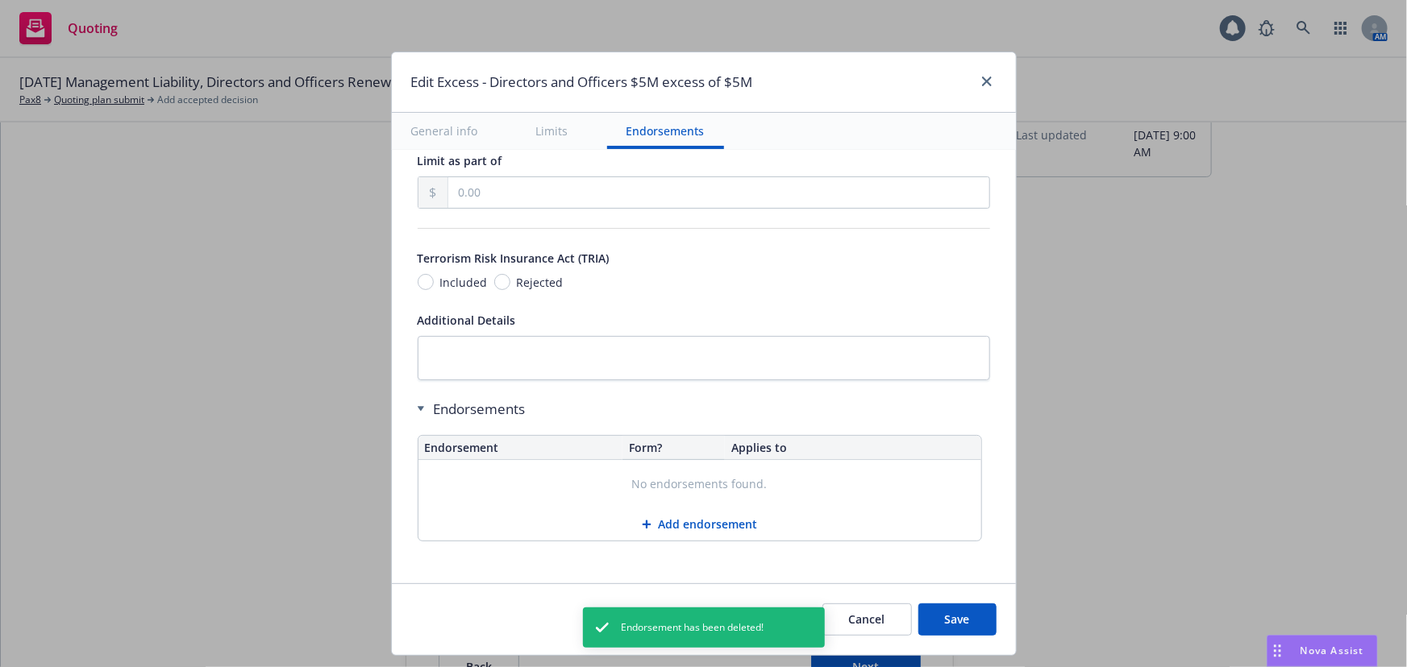
click at [699, 516] on button "Add endorsement" at bounding box center [699, 525] width 563 height 32
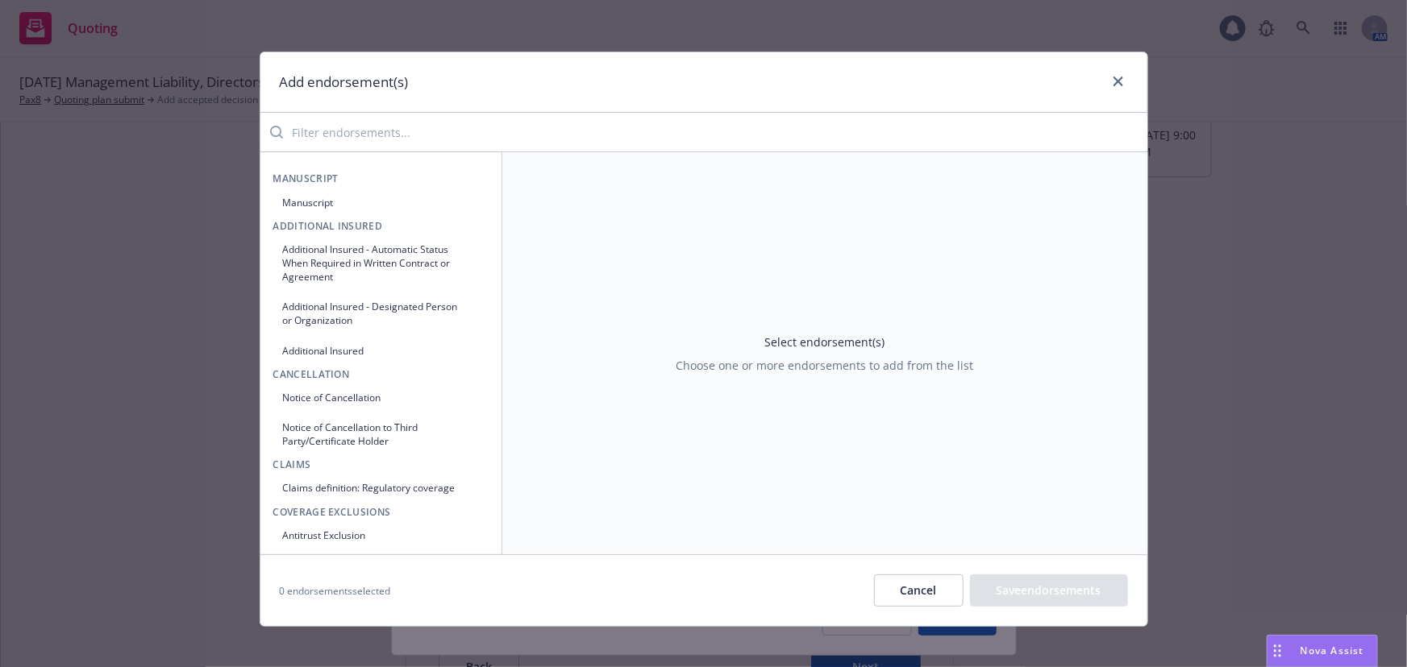
click at [530, 134] on input "search" at bounding box center [715, 132] width 864 height 32
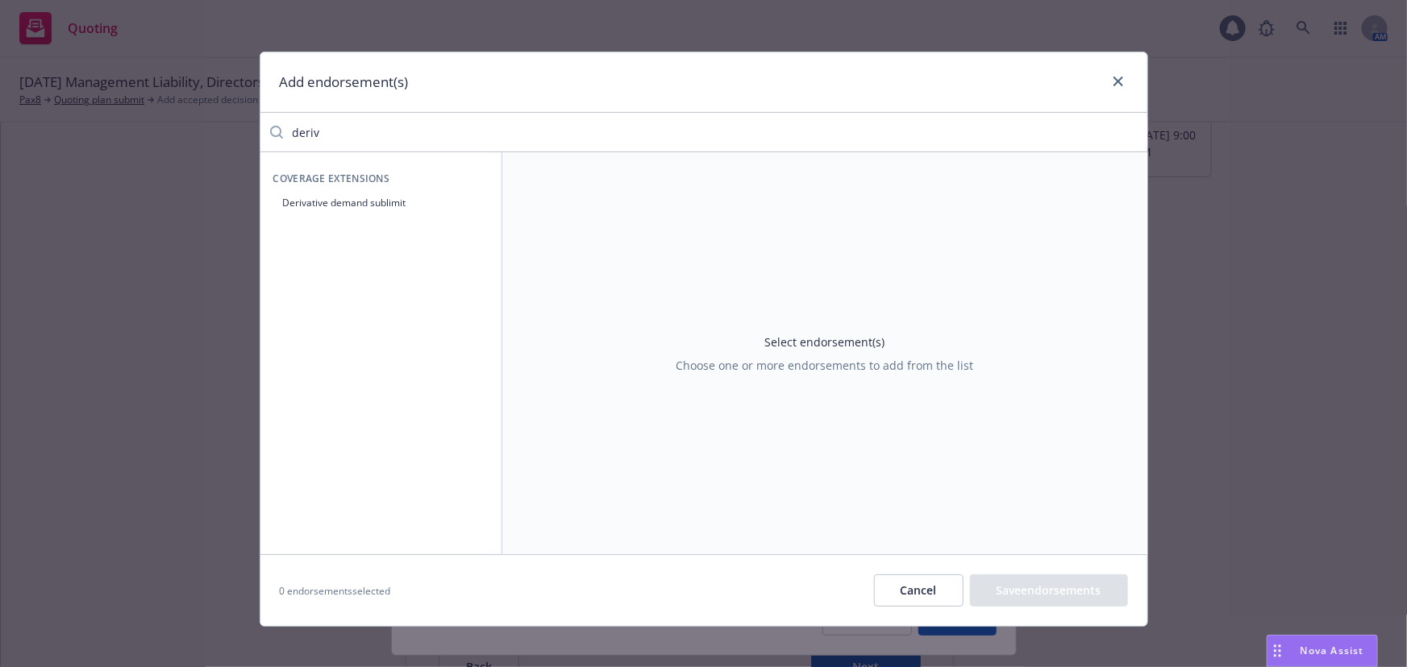
type input "deriv"
click at [419, 196] on button "Derivative demand sublimit" at bounding box center [380, 202] width 215 height 27
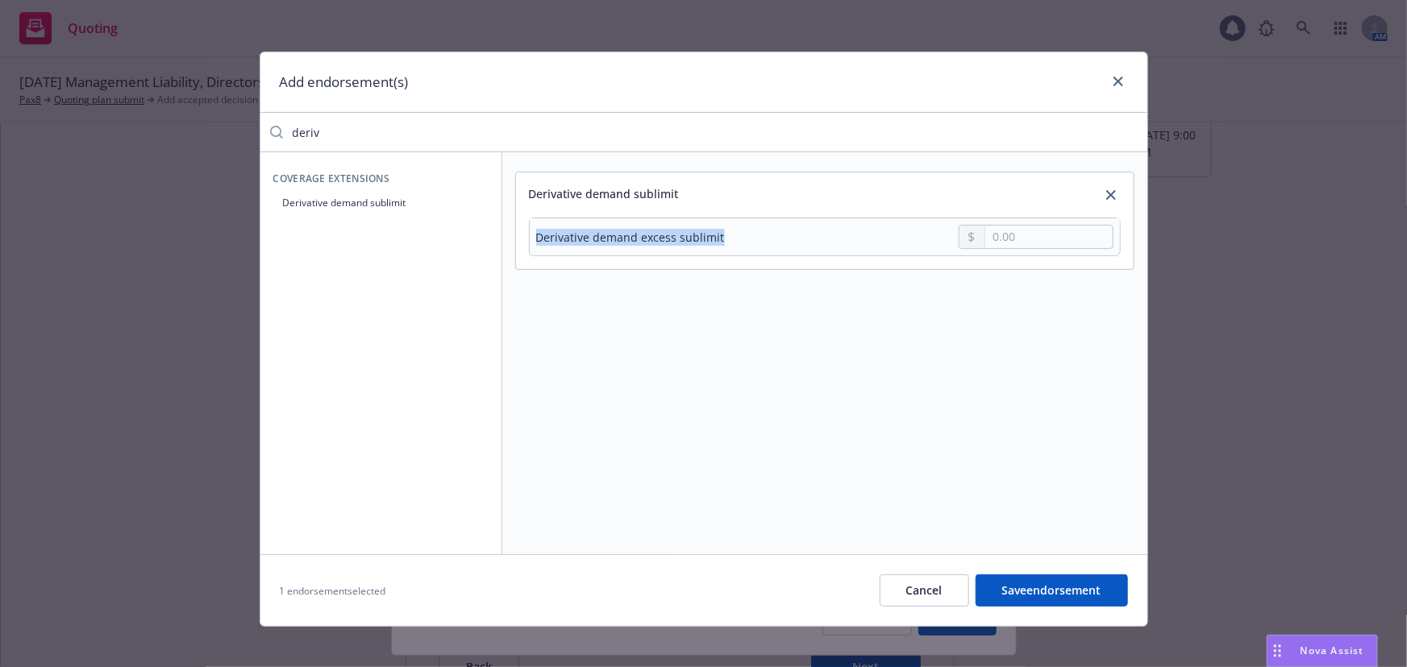
click at [991, 231] on table "Derivative demand excess sublimit" at bounding box center [825, 237] width 592 height 39
click at [1016, 242] on input "text" at bounding box center [1048, 237] width 127 height 23
type input "500,000.00"
click at [620, 481] on div "Derivative demand sublimit Derivative demand excess sublimit 500,000.00" at bounding box center [824, 353] width 645 height 402
click at [142, 131] on div "Add endorsement(s) deriv Coverage Extensions Derivative demand sublimit Derivat…" at bounding box center [703, 333] width 1407 height 667
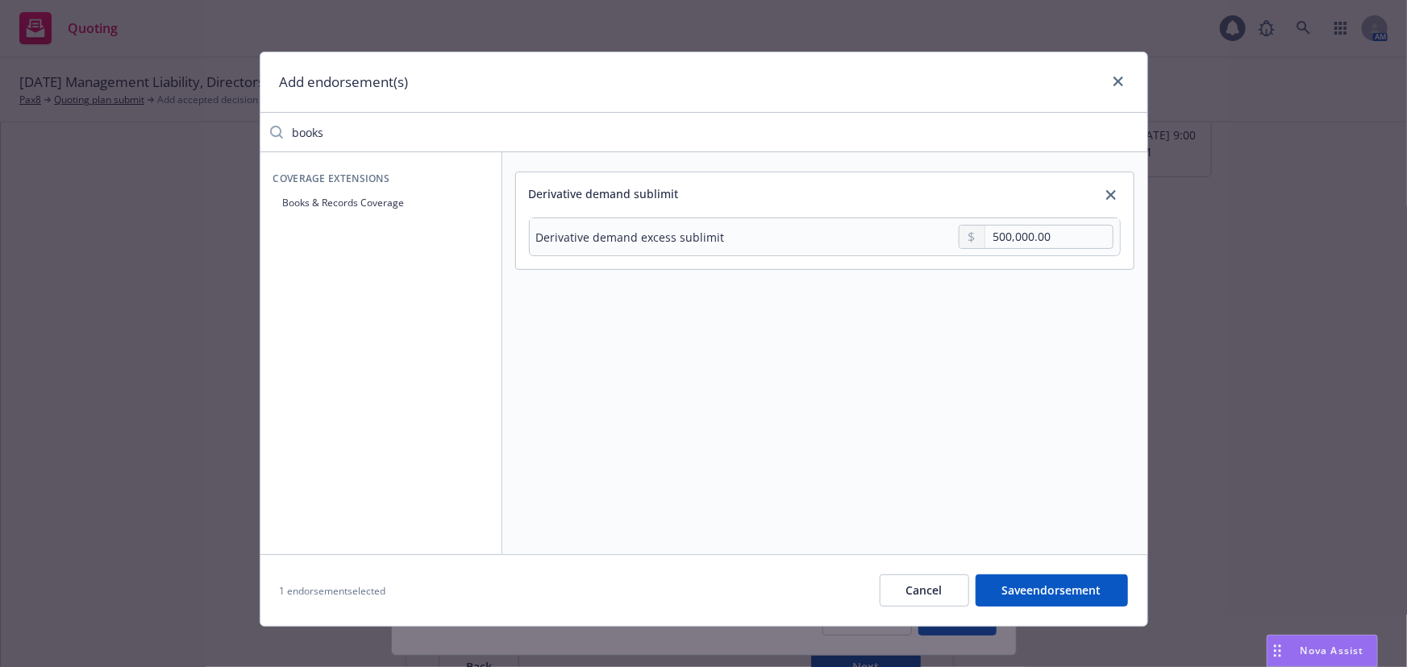
type input "books"
click at [384, 189] on button "Books & Records Coverage" at bounding box center [380, 202] width 215 height 27
click at [813, 339] on span "Yes" at bounding box center [822, 342] width 19 height 17
click at [807, 339] on input "Yes" at bounding box center [799, 342] width 16 height 16
radio input "true"
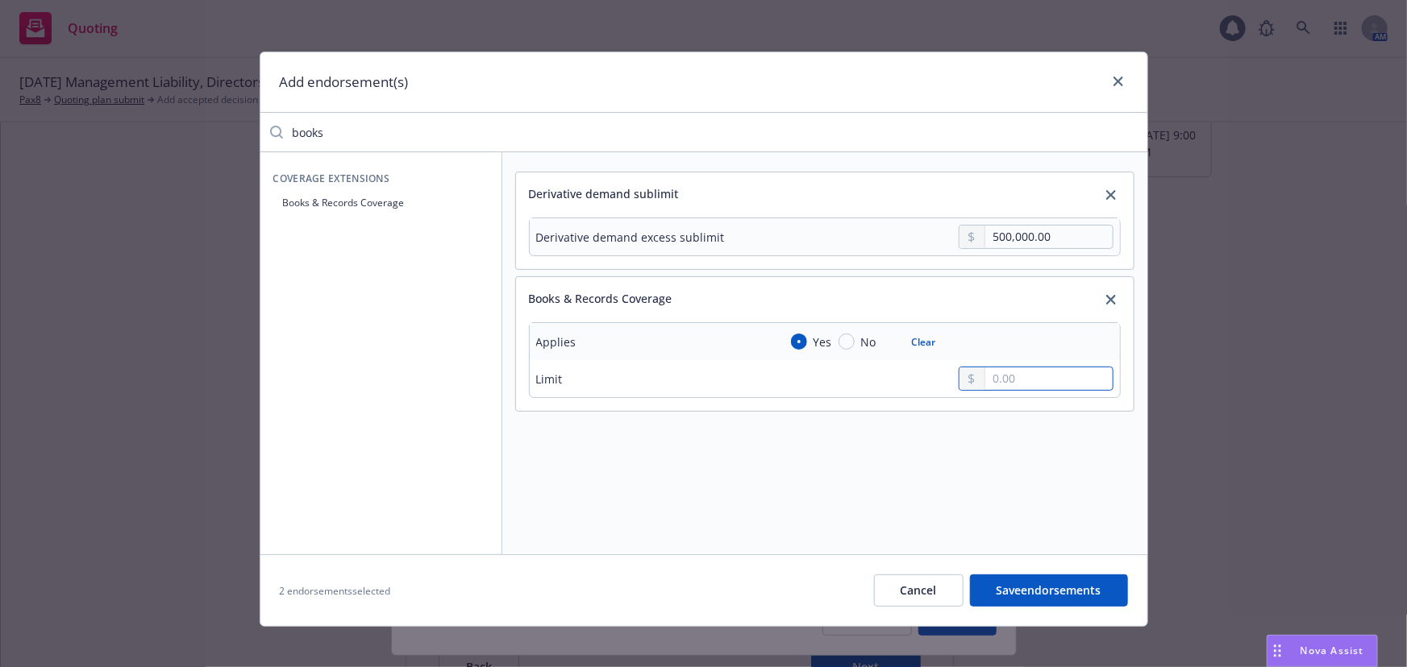
click at [1037, 371] on input "text" at bounding box center [1048, 379] width 127 height 23
type input "500,000.00"
drag, startPoint x: 476, startPoint y: 137, endPoint x: 0, endPoint y: 132, distance: 476.4
click at [0, 131] on div "Add endorsement(s) books Coverage Extensions Books & Records Coverage Derivativ…" at bounding box center [703, 333] width 1407 height 667
type input "e"
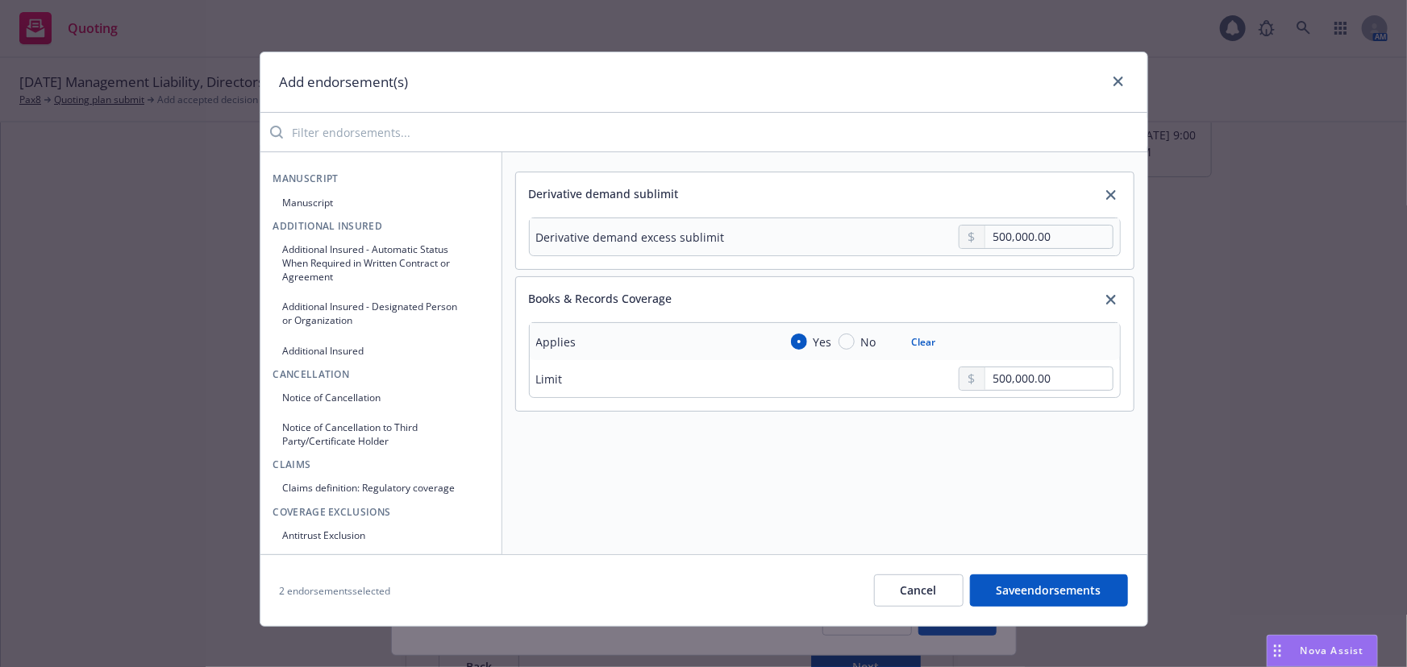
click at [1026, 594] on button "Save endorsements" at bounding box center [1049, 591] width 158 height 32
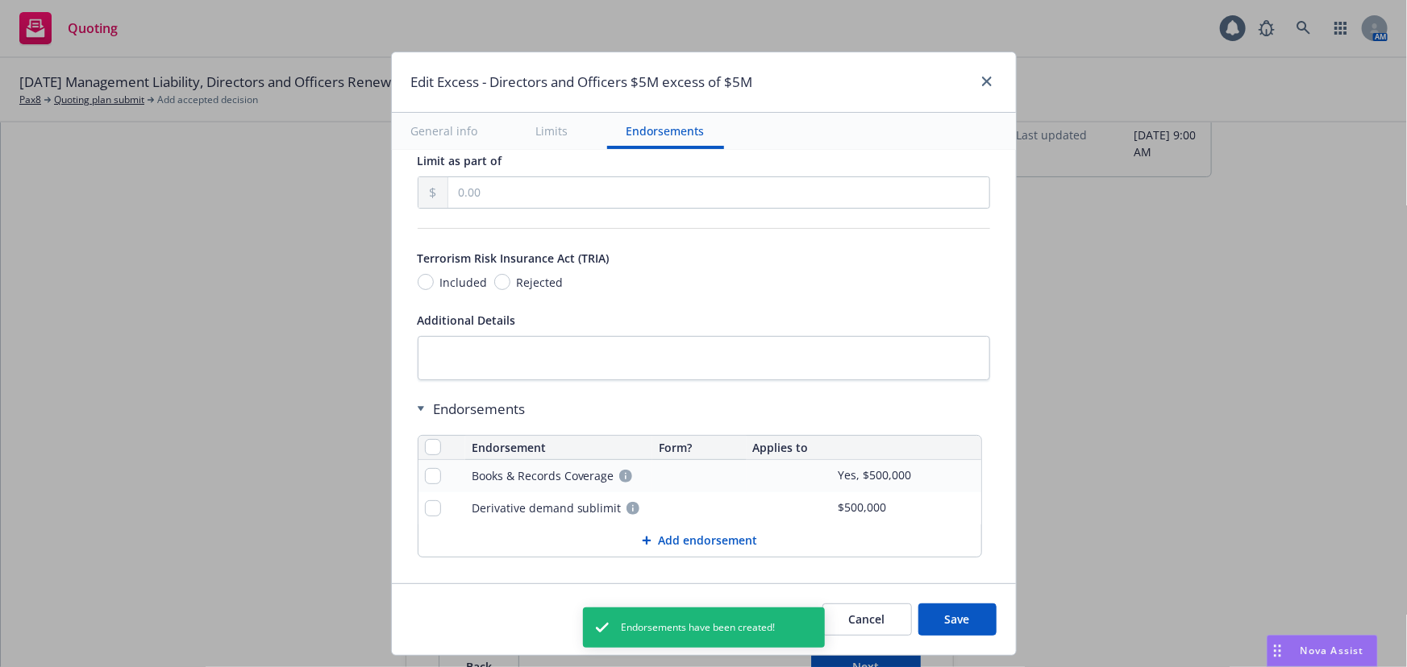
click at [958, 621] on button "Save" at bounding box center [957, 620] width 78 height 32
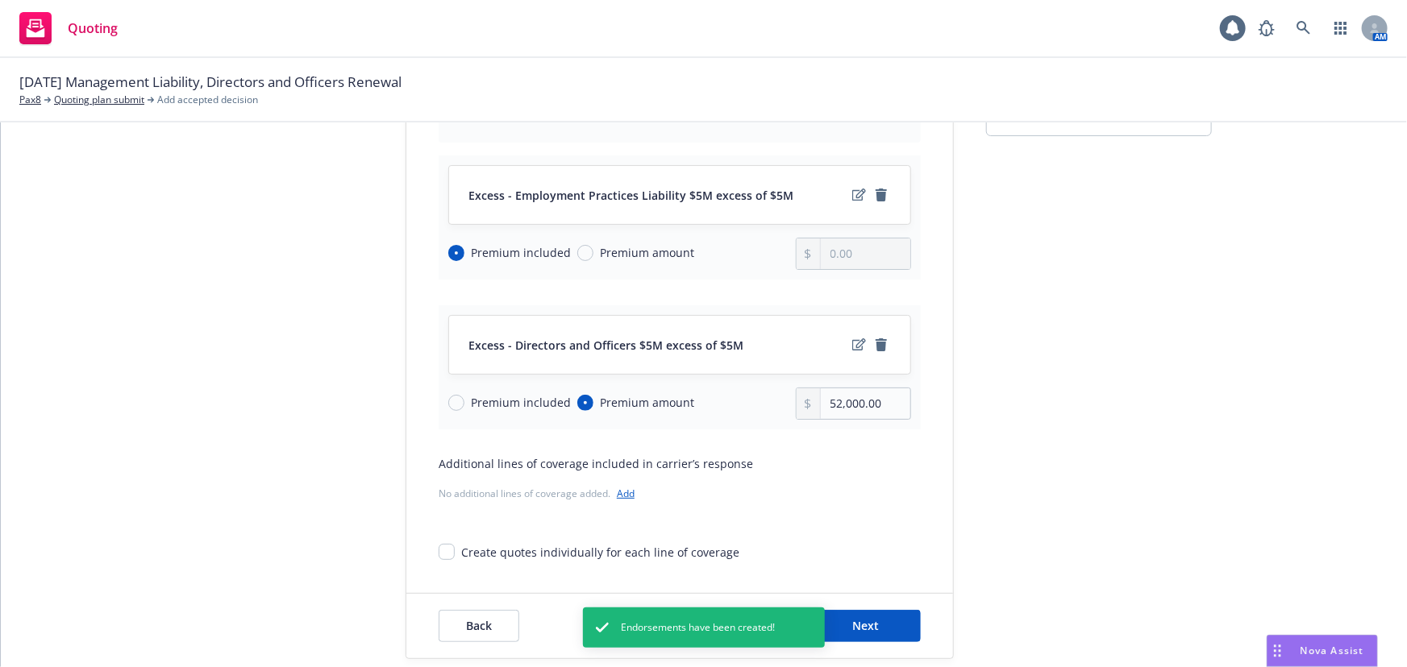
scroll to position [210, 0]
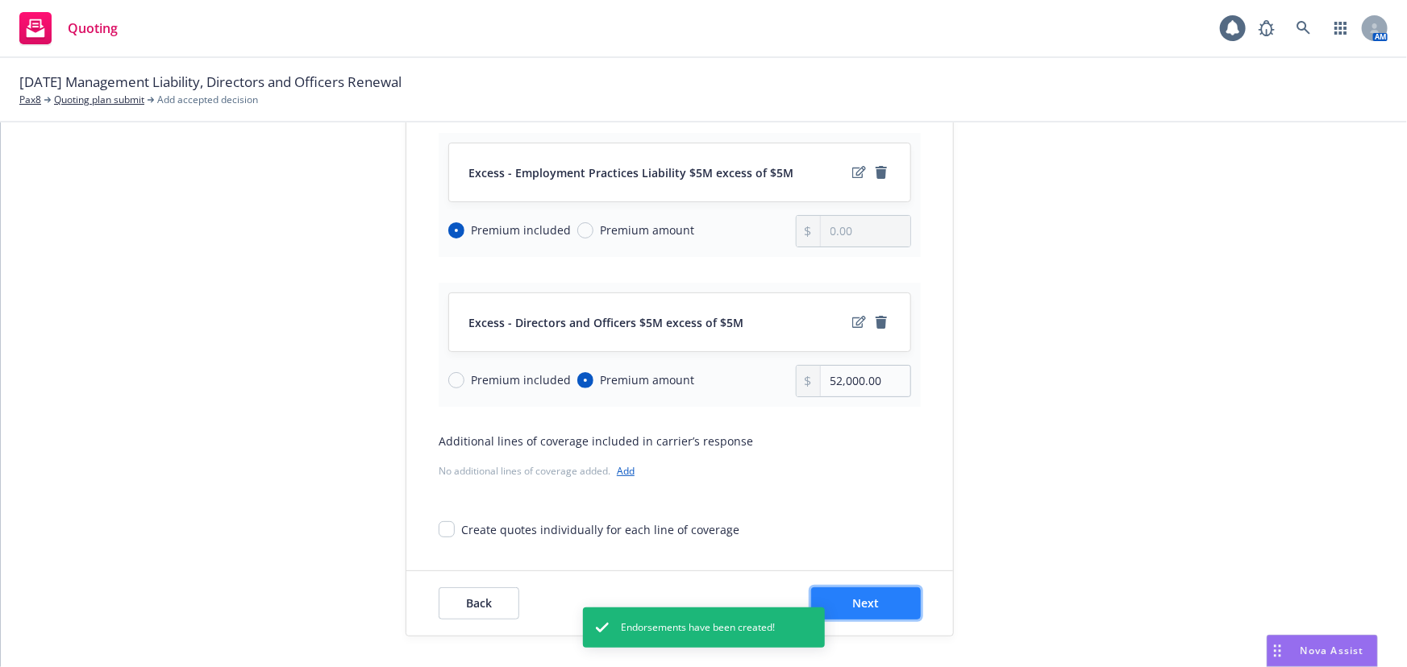
click at [854, 605] on span "Next" at bounding box center [866, 603] width 27 height 15
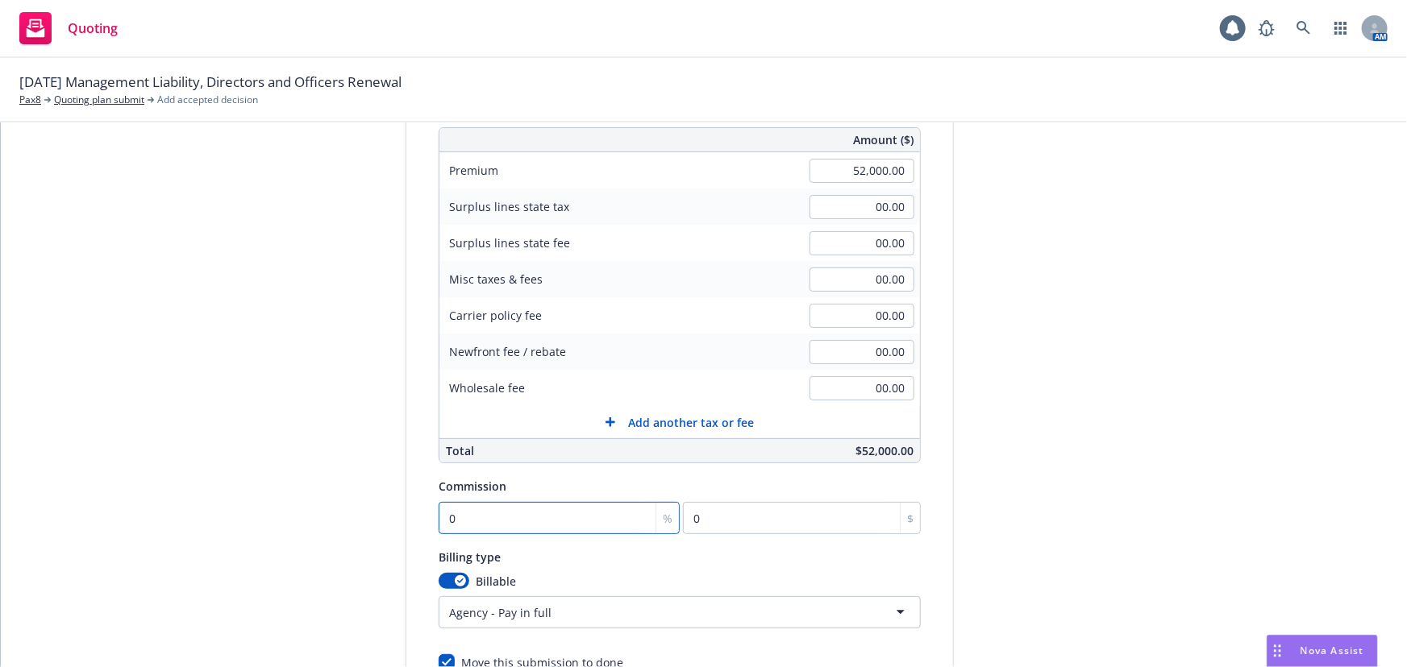
click at [530, 505] on input "0" at bounding box center [559, 518] width 241 height 32
type input "1"
type input "520"
type input "15"
type input "7800"
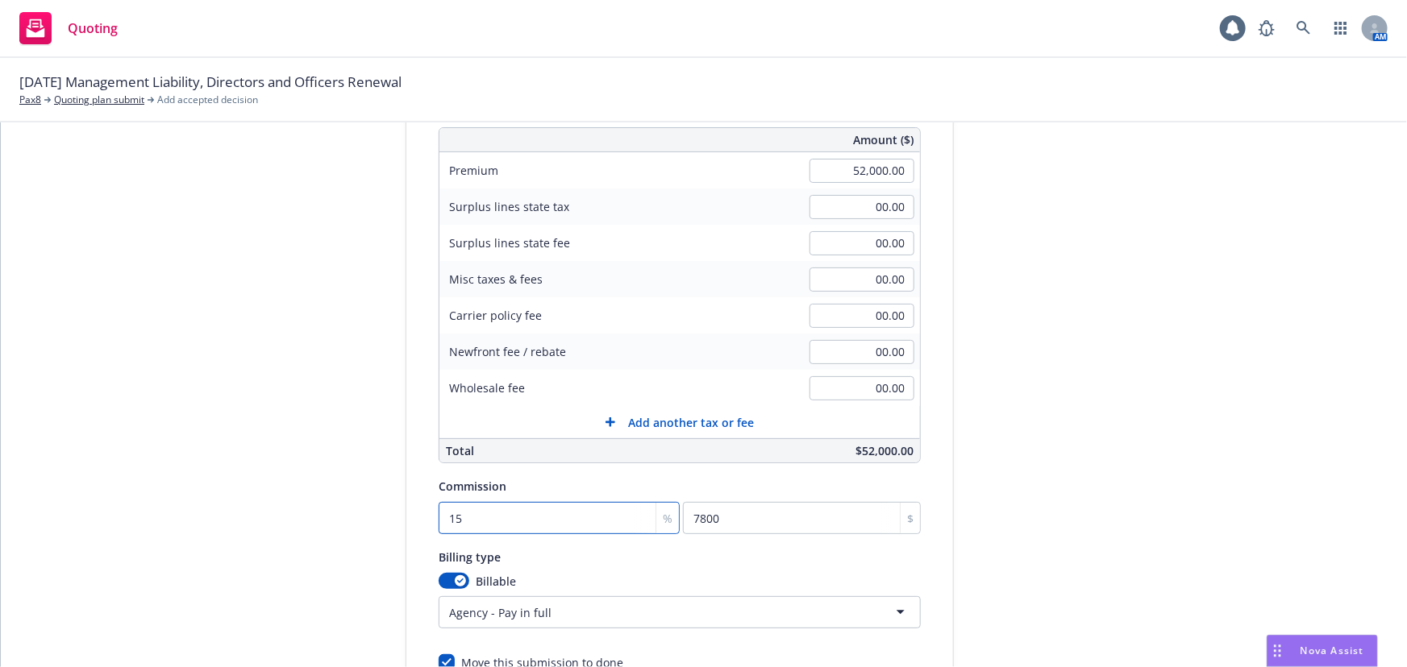
type input "15"
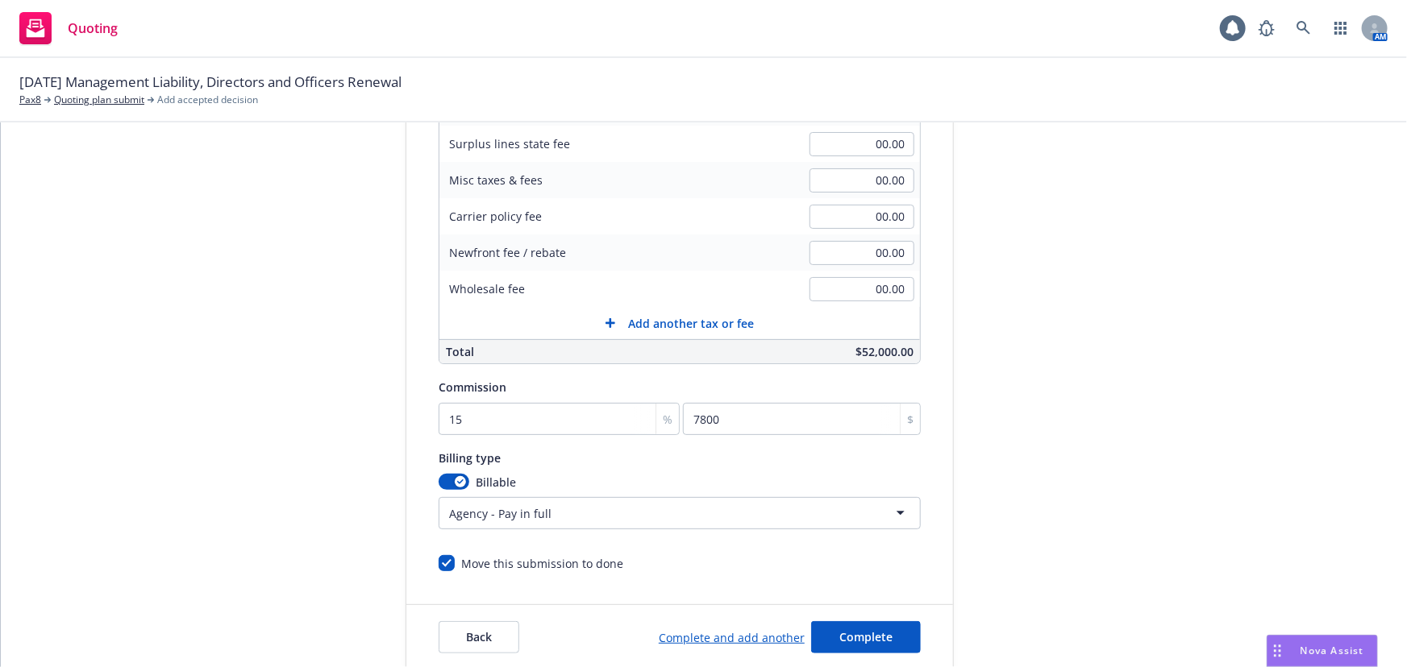
scroll to position [343, 0]
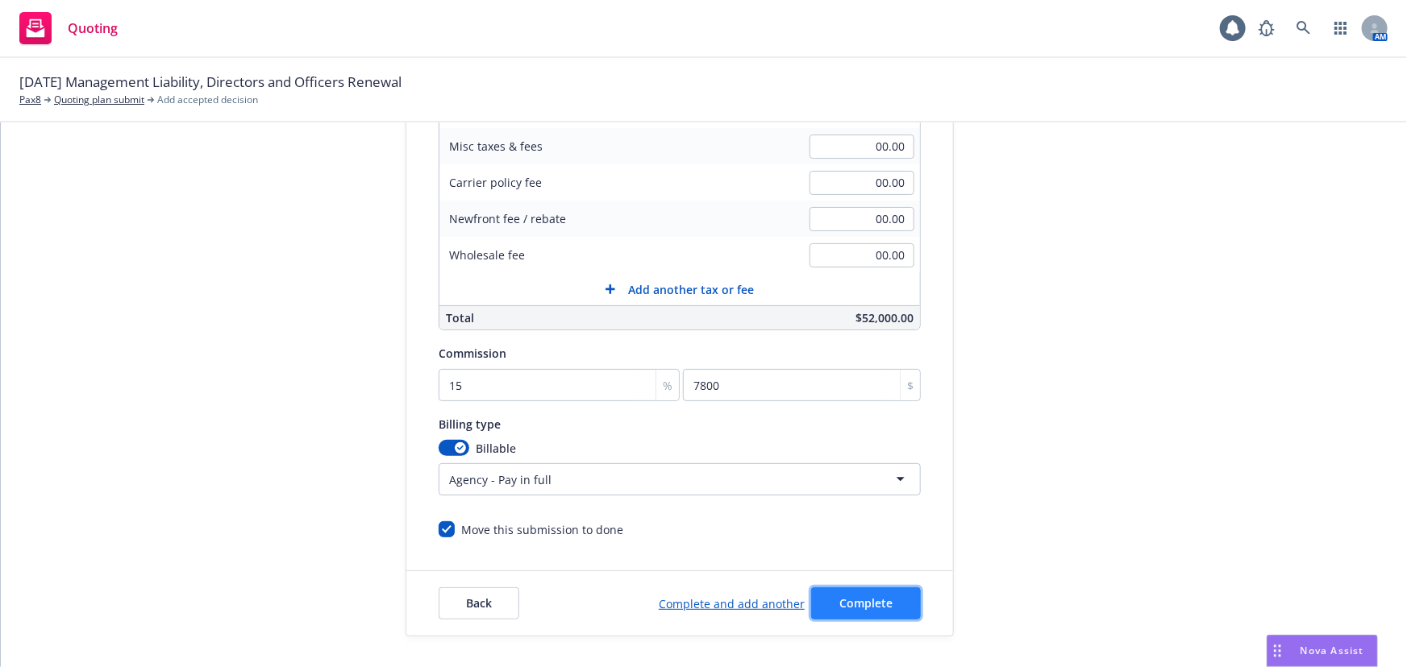
click at [888, 591] on button "Complete" at bounding box center [866, 604] width 110 height 32
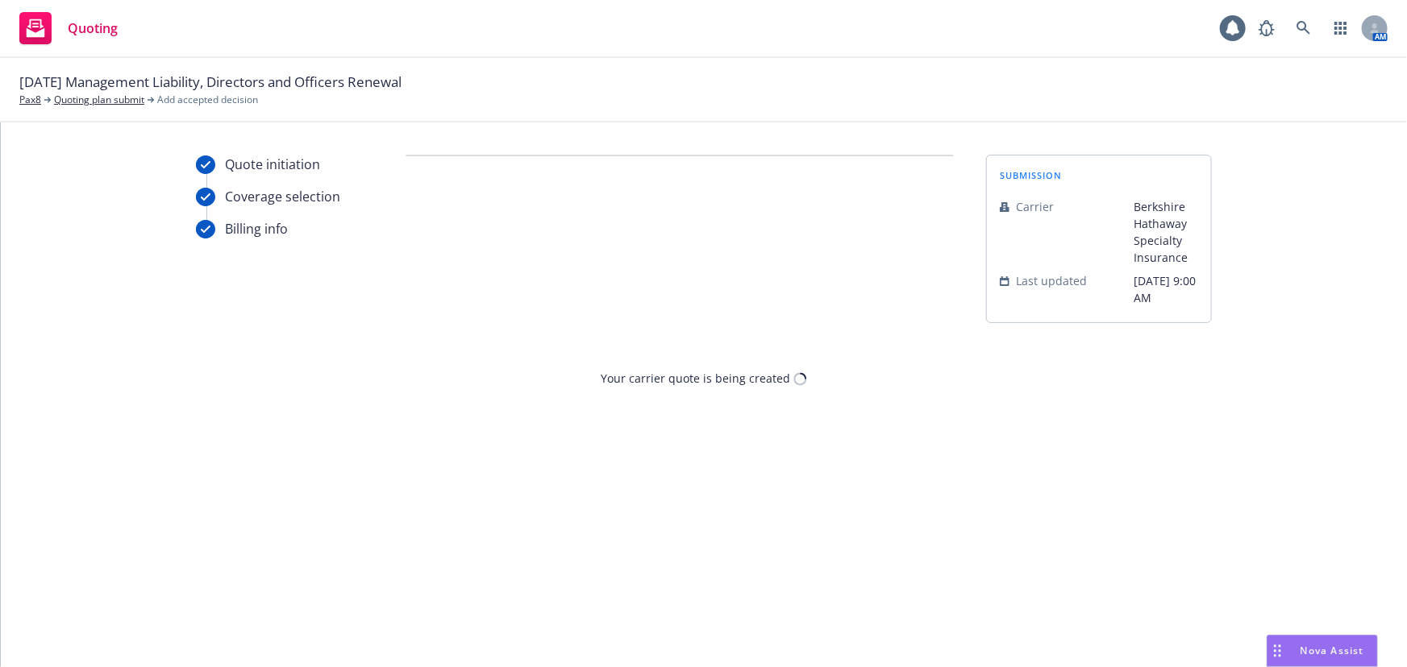
scroll to position [0, 0]
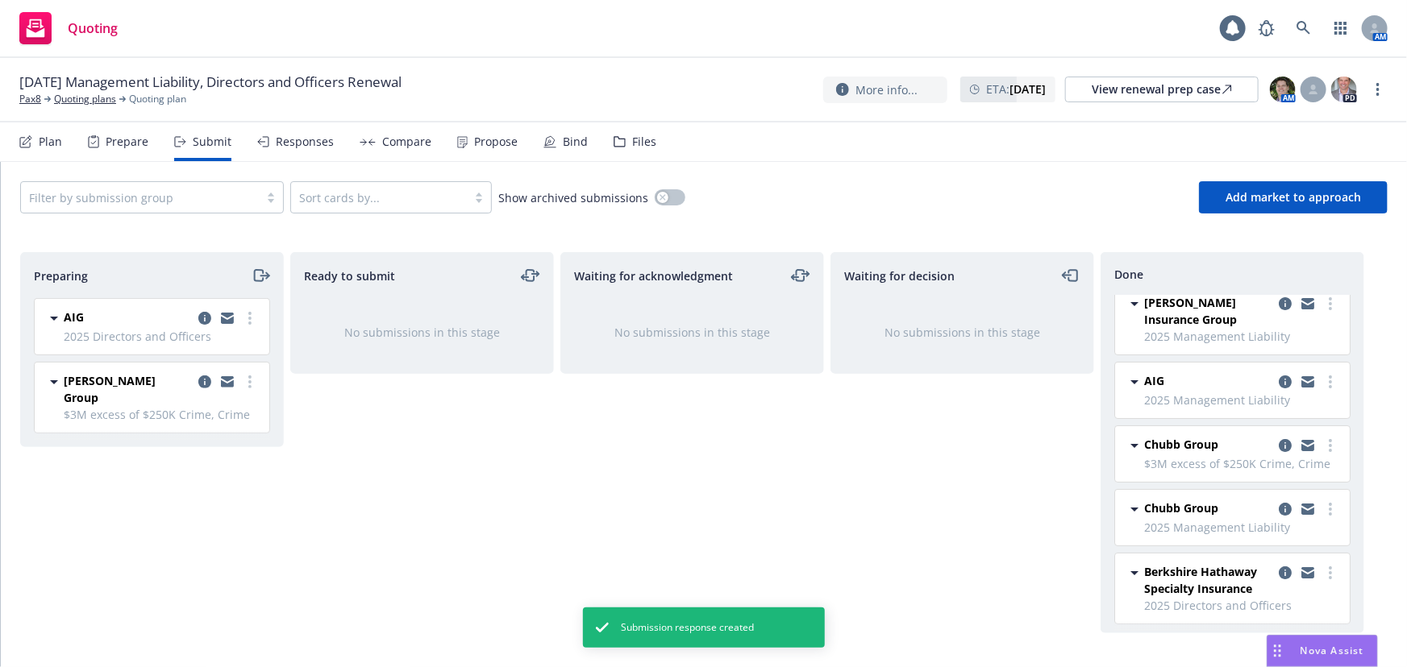
scroll to position [15, 0]
click at [317, 146] on div "Responses" at bounding box center [305, 141] width 58 height 13
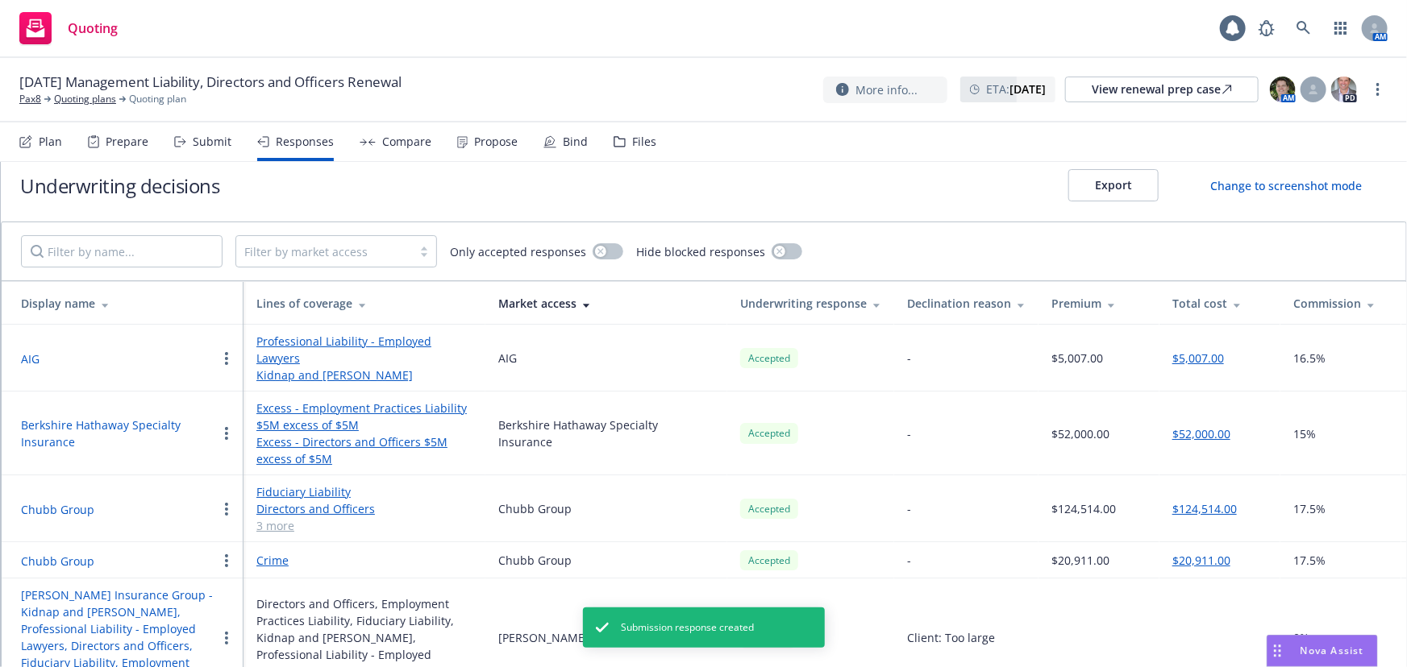
scroll to position [24, 0]
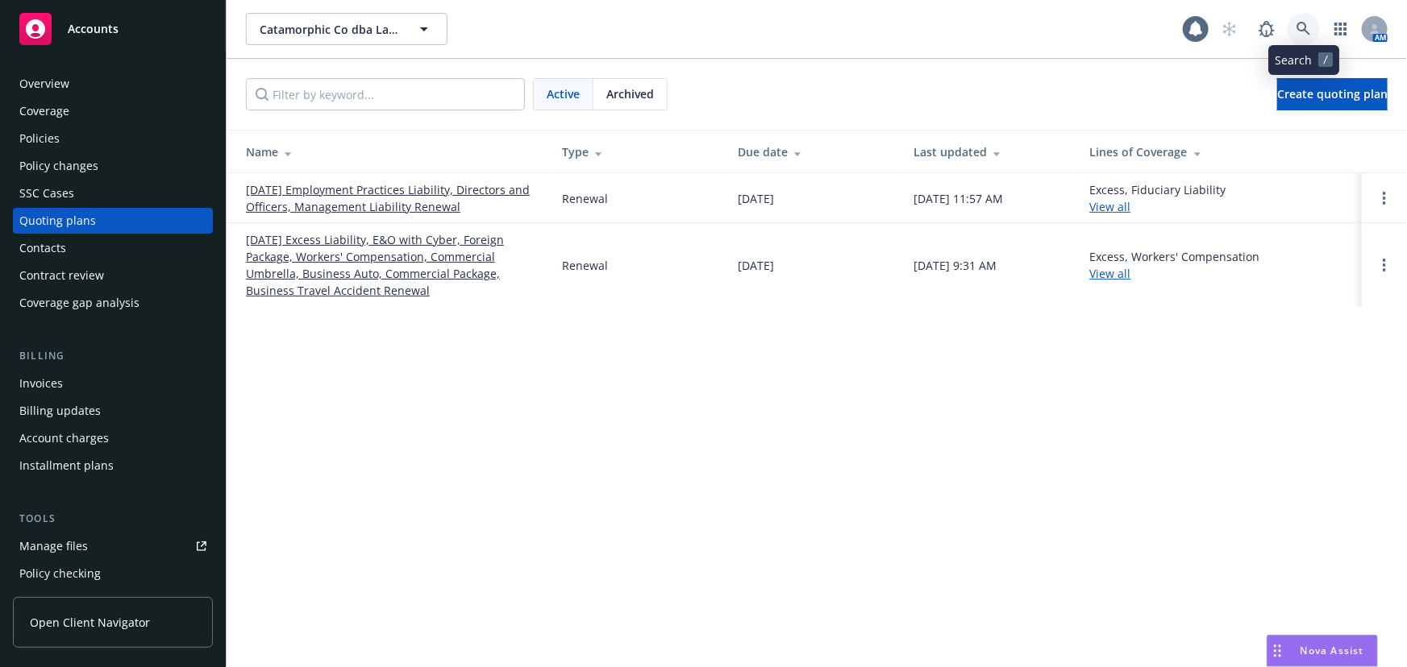
click at [1306, 30] on icon at bounding box center [1303, 29] width 15 height 15
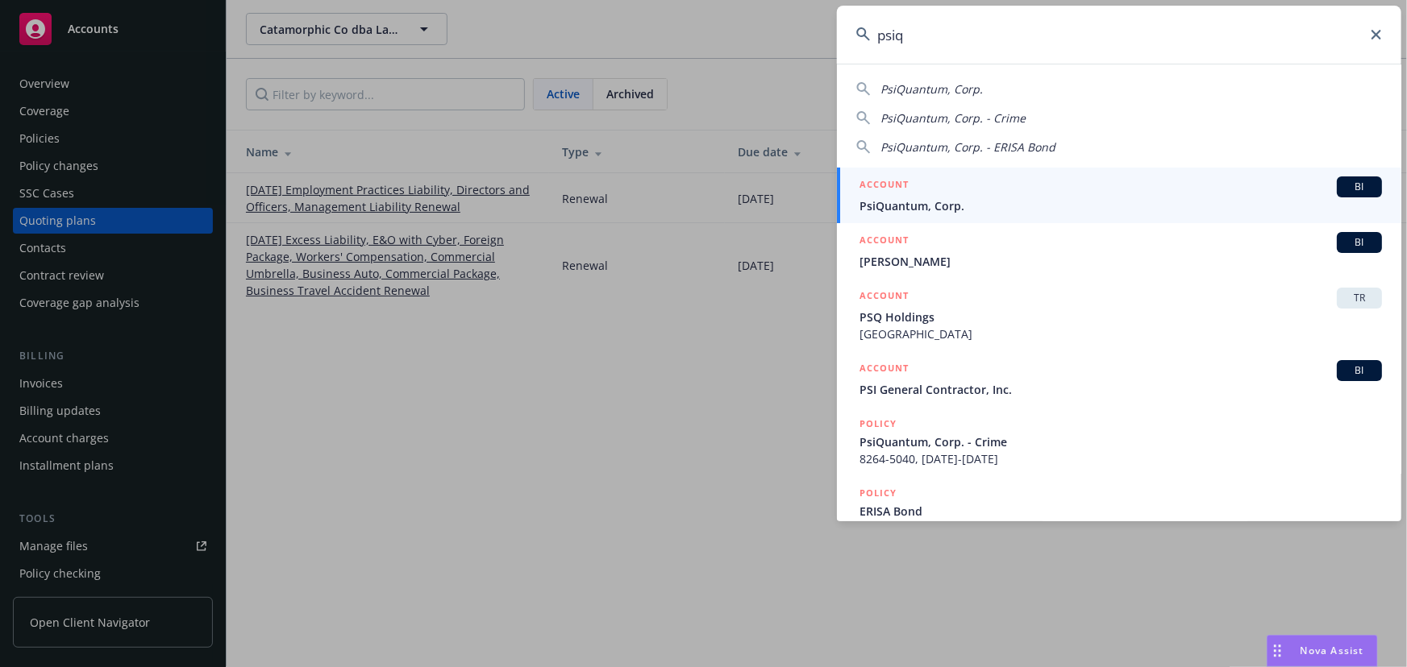
type input "psiq"
click at [1147, 177] on div "ACCOUNT BI" at bounding box center [1120, 187] width 522 height 21
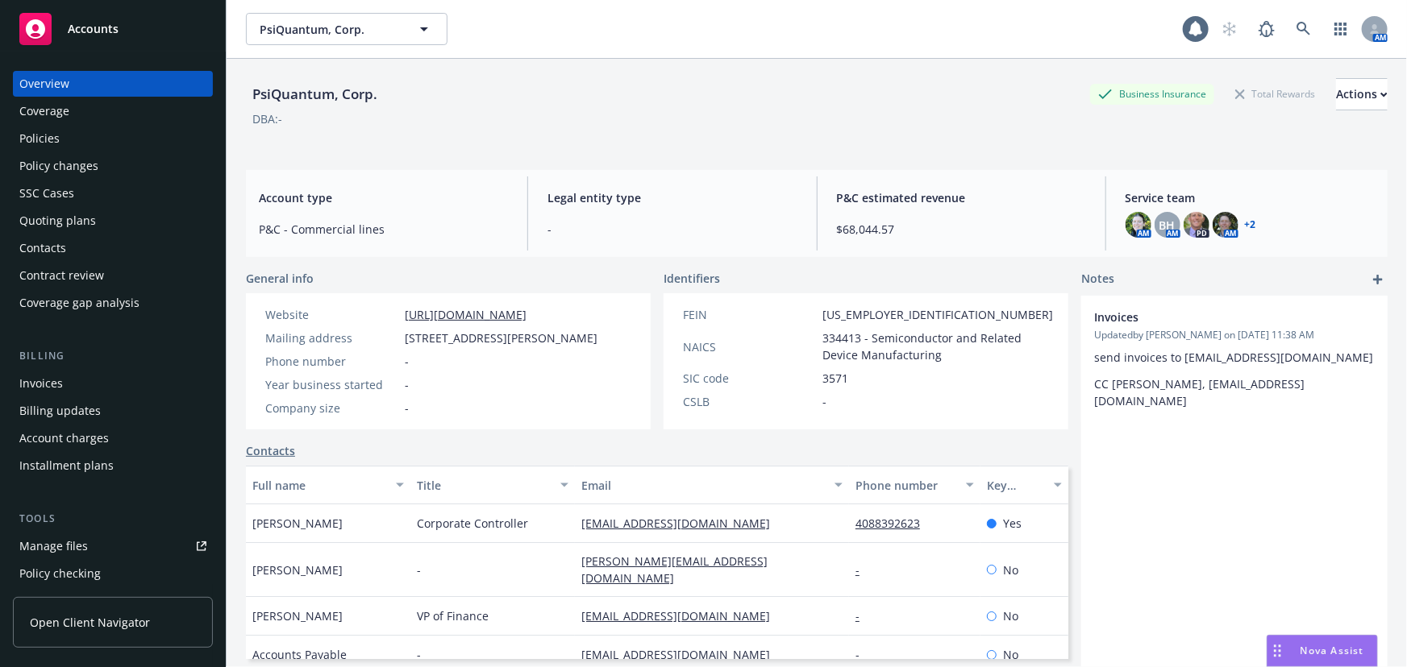
click at [94, 217] on div "Quoting plans" at bounding box center [112, 221] width 187 height 26
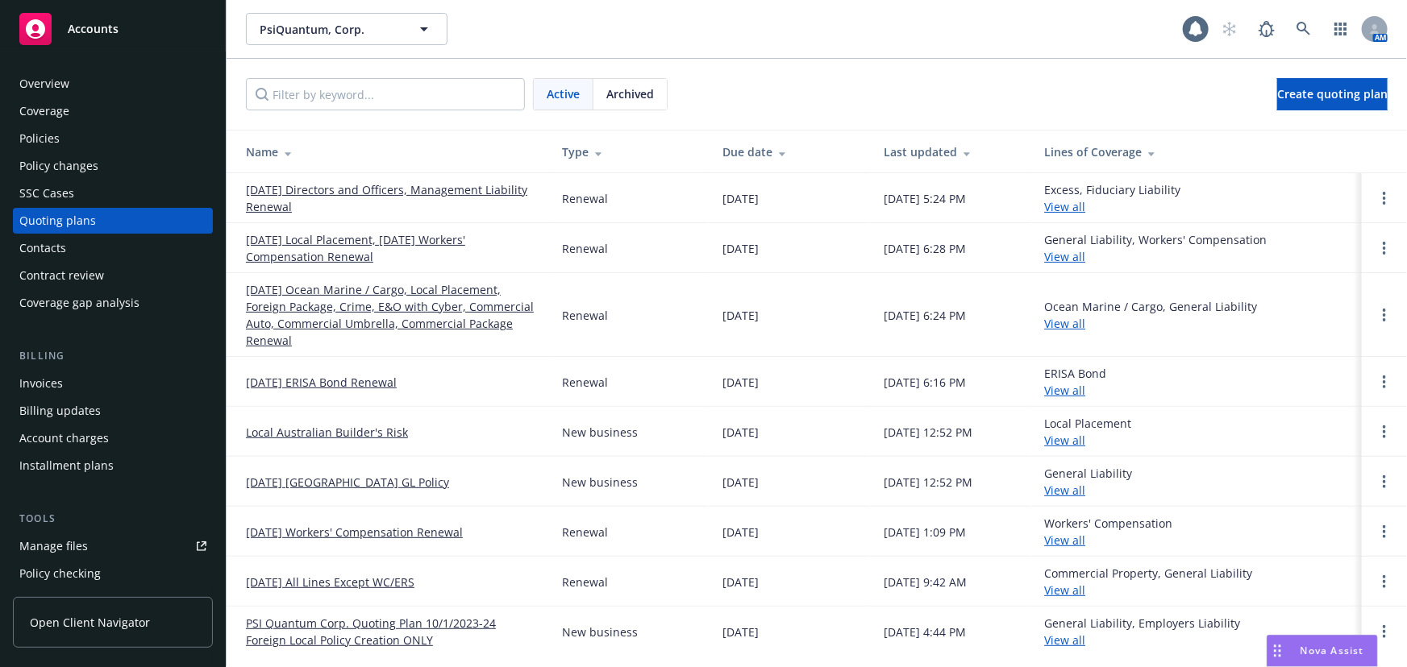
click at [445, 189] on link "09/30/25 Directors and Officers, Management Liability Renewal" at bounding box center [391, 198] width 290 height 34
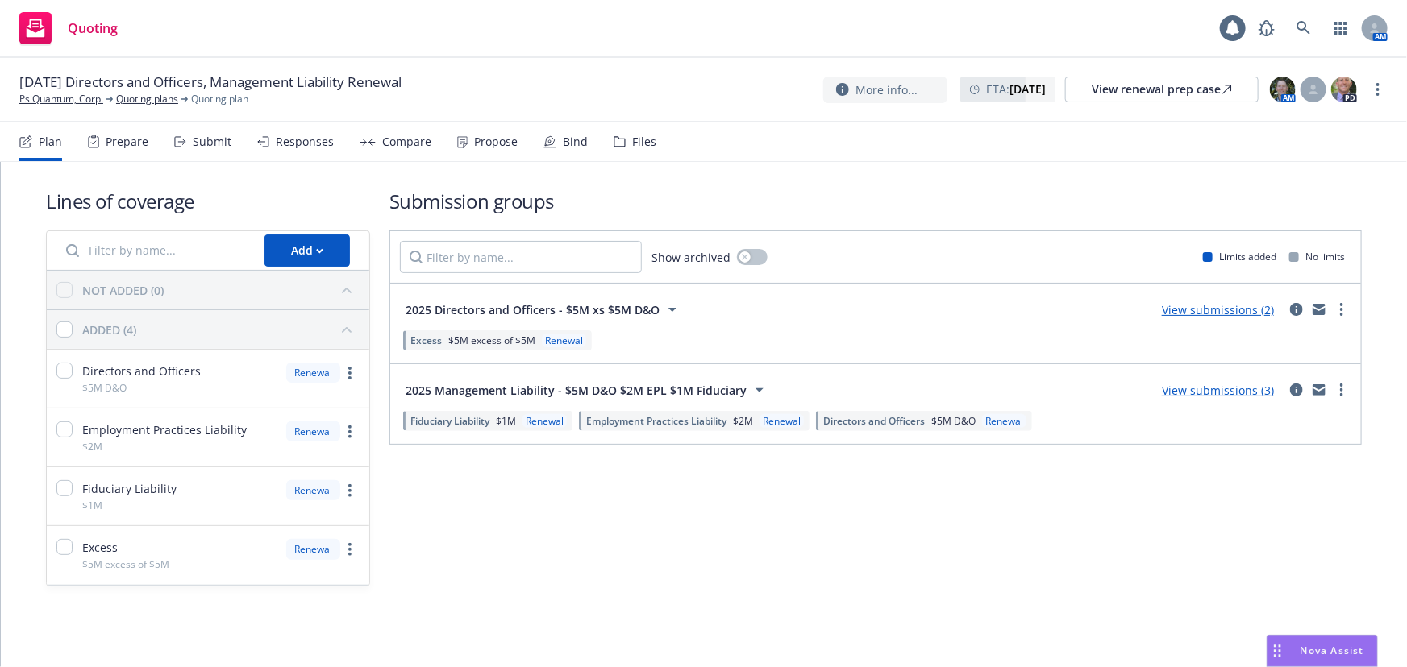
click at [218, 144] on div "Submit" at bounding box center [212, 141] width 39 height 13
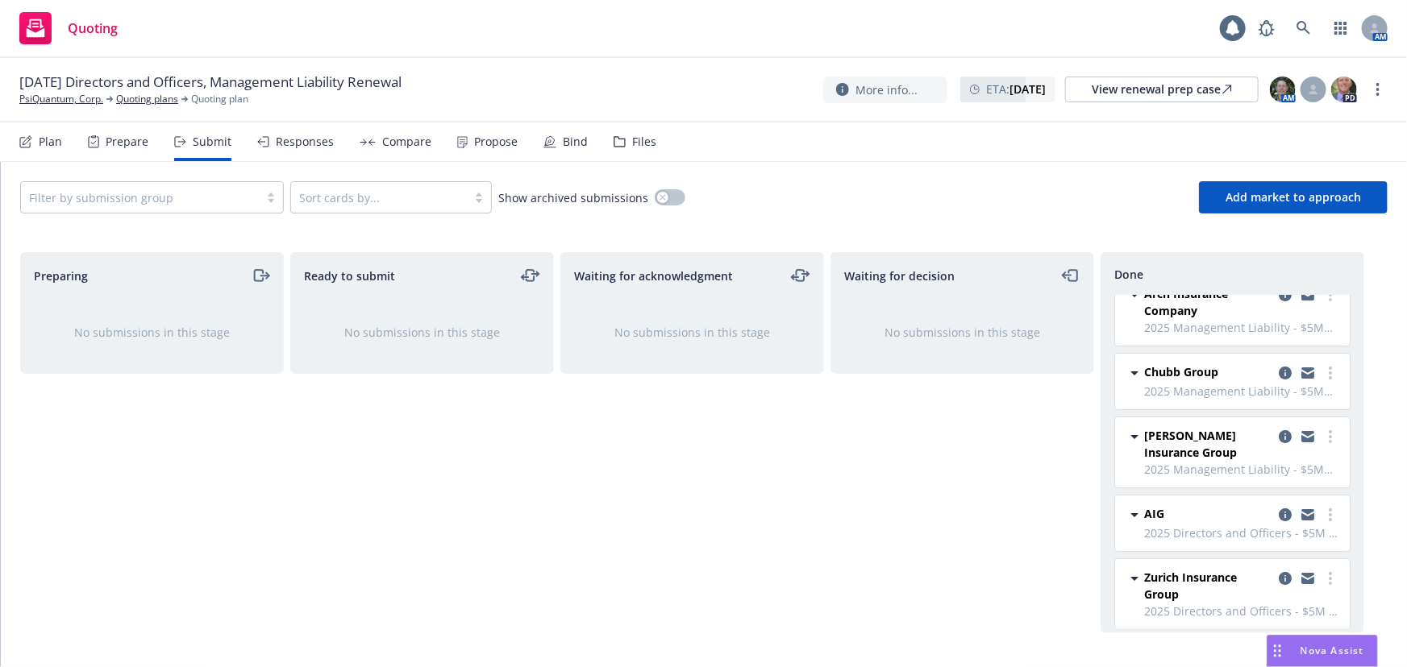
scroll to position [30, 0]
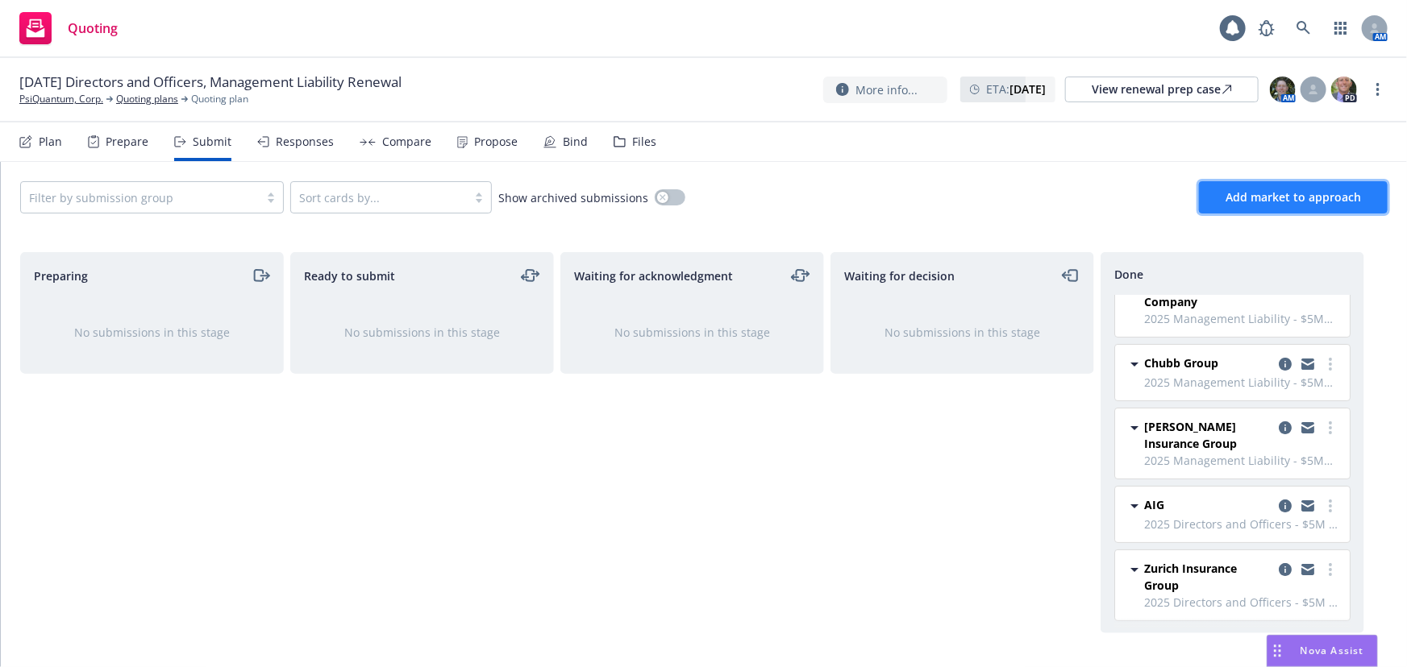
click at [1300, 187] on button "Add market to approach" at bounding box center [1293, 197] width 189 height 32
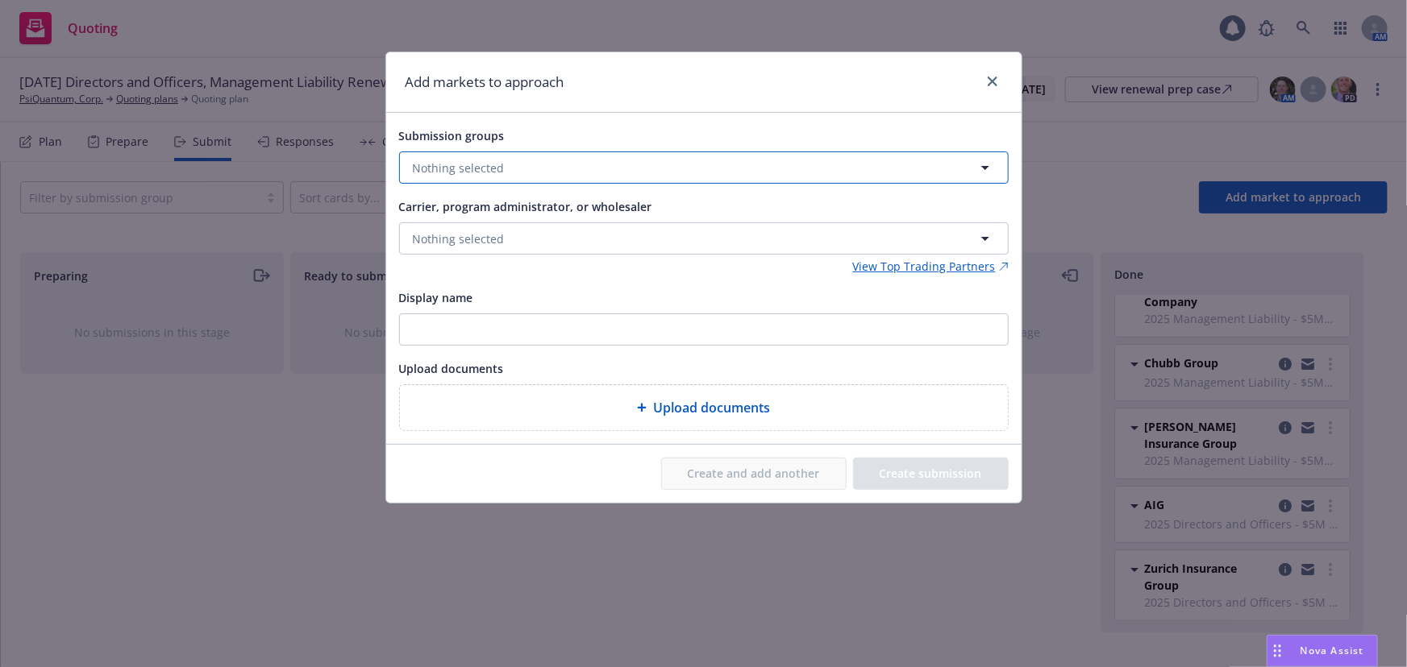
click at [582, 169] on button "Nothing selected" at bounding box center [703, 168] width 609 height 32
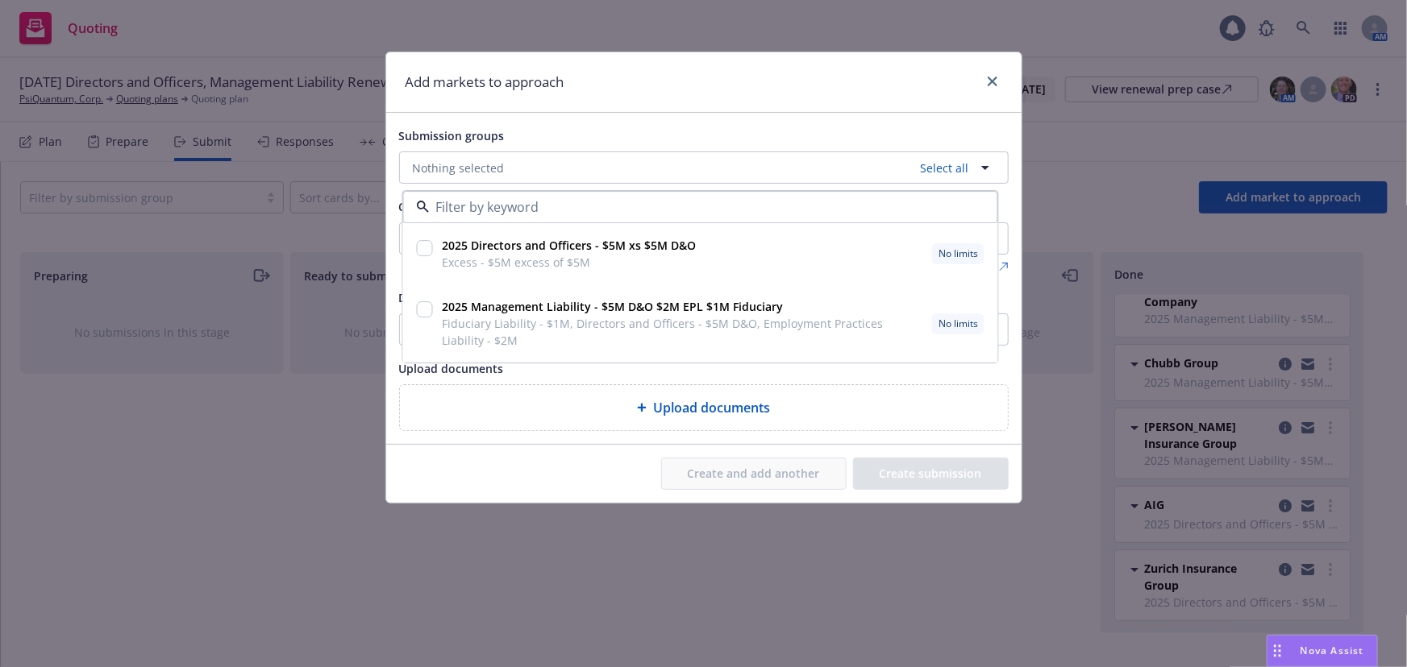
click at [508, 269] on span "Excess - $5M excess of $5M" at bounding box center [569, 263] width 254 height 17
checkbox input "true"
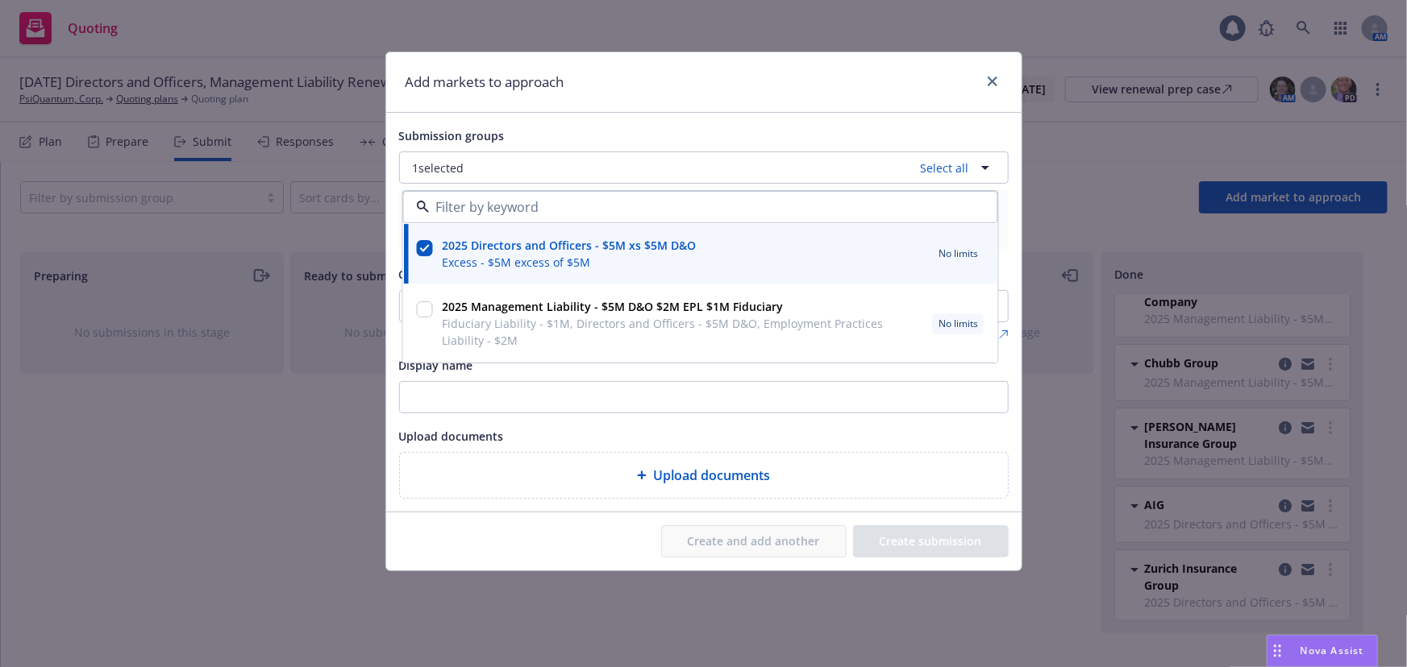
click at [533, 146] on div "Submission groups 1 selected Select all 2025 Directors and Officers - $5M xs $5…" at bounding box center [703, 189] width 609 height 126
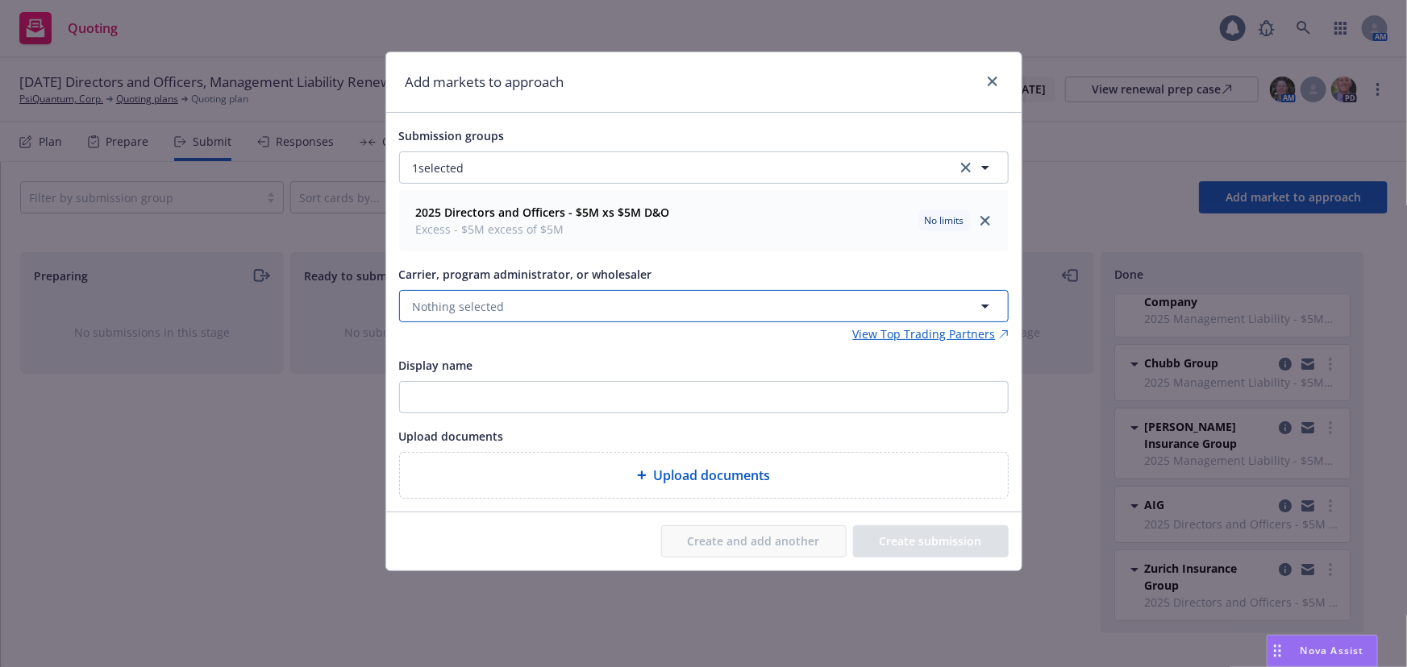
click at [511, 314] on button "Nothing selected" at bounding box center [703, 306] width 609 height 32
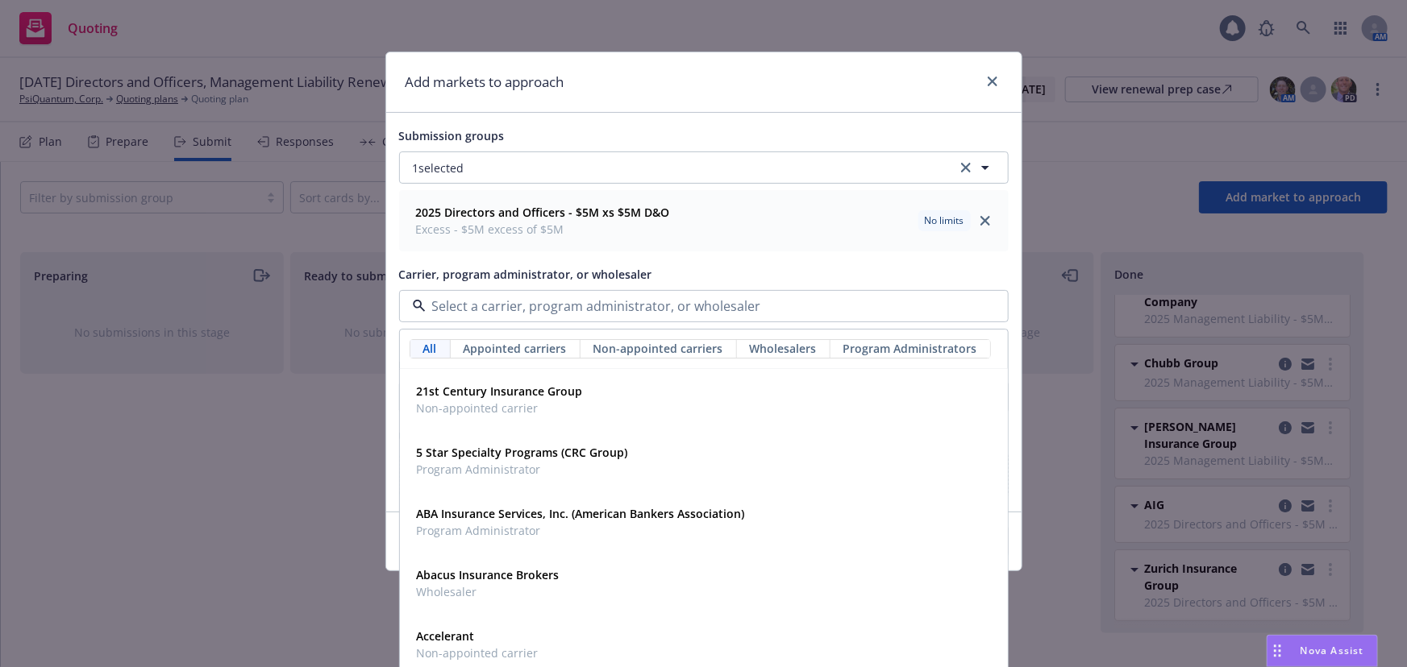
type input "z"
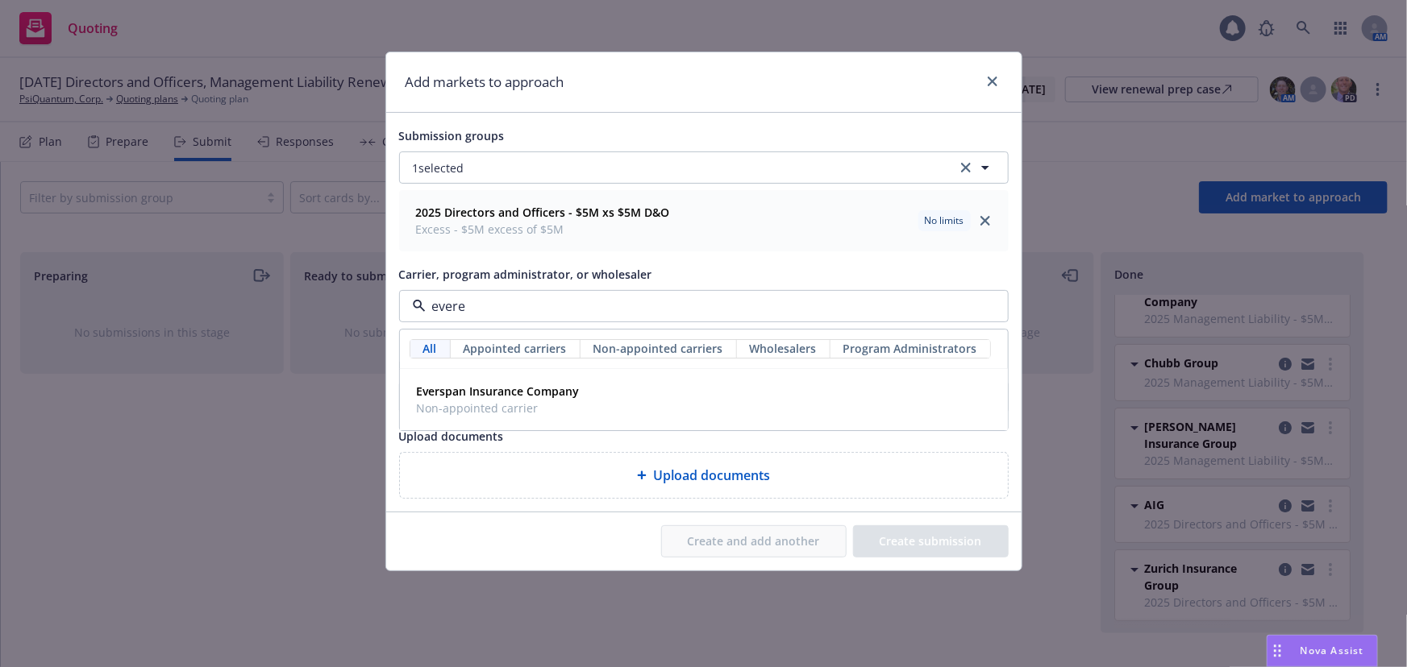
type input "everes"
click at [529, 414] on div "Everest Appointed carrier" at bounding box center [703, 400] width 587 height 40
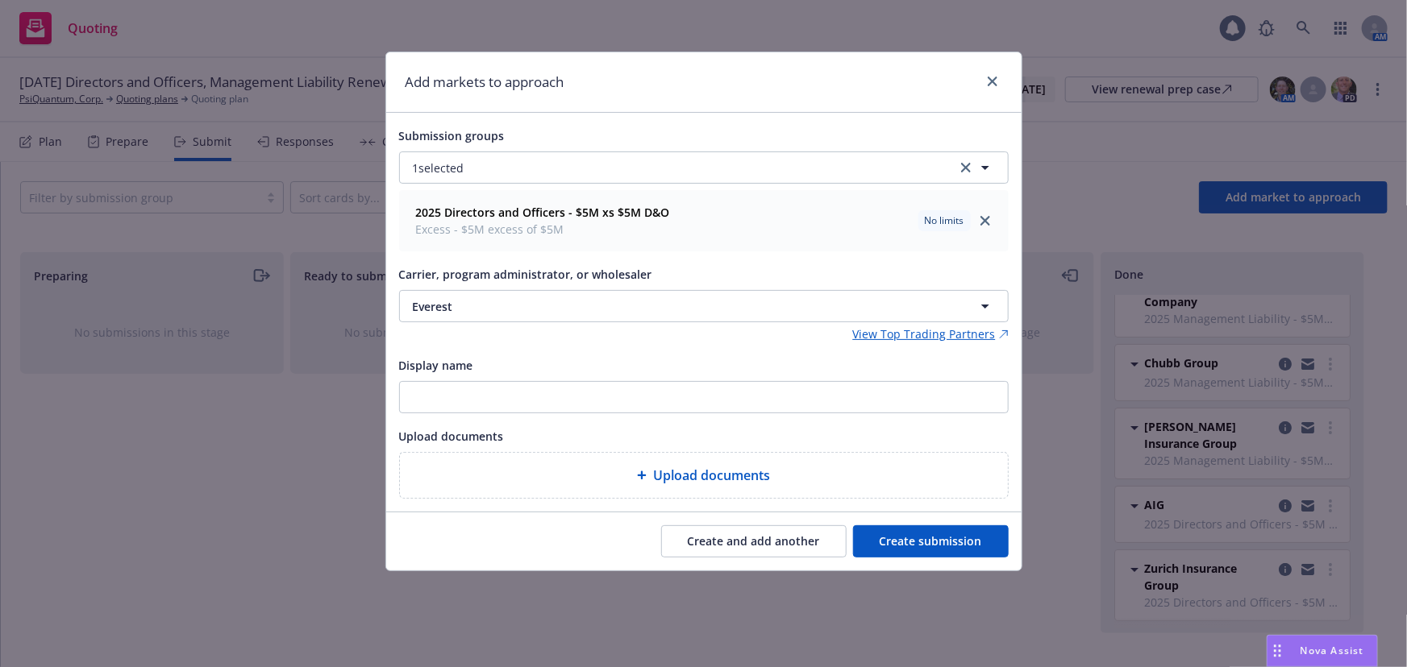
click at [887, 530] on button "Create submission" at bounding box center [931, 542] width 156 height 32
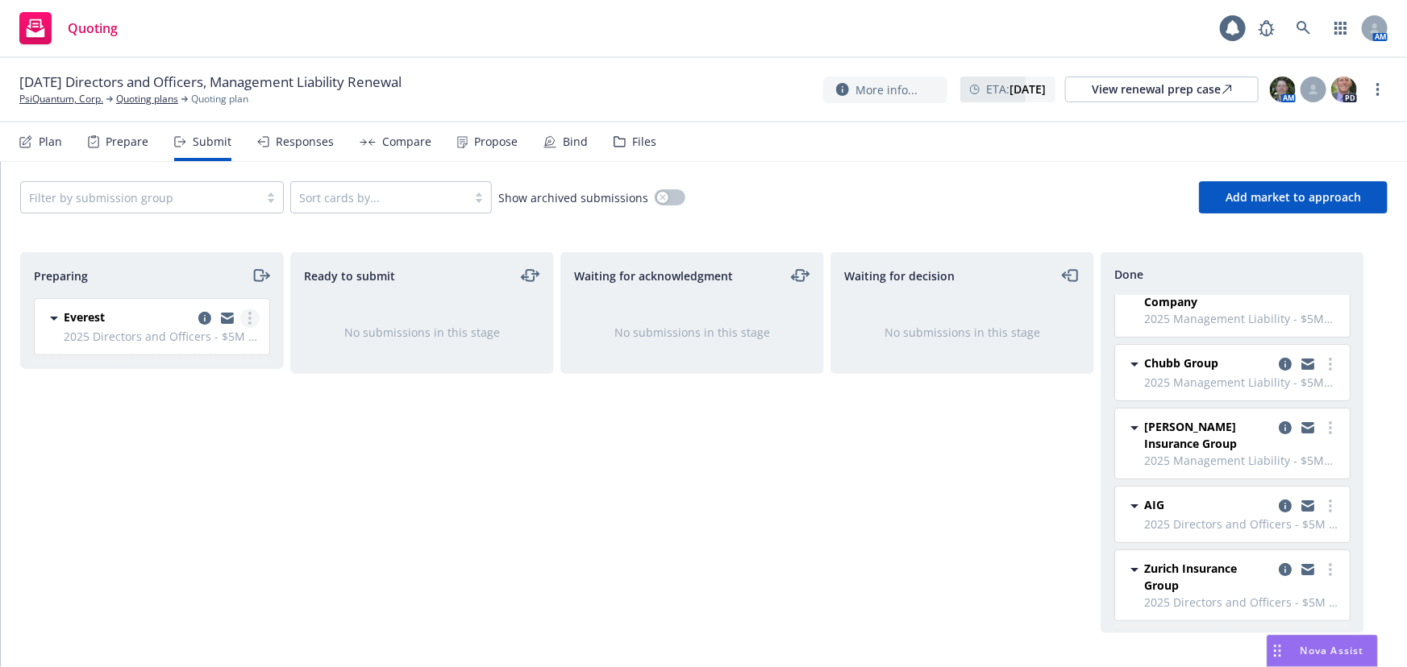
click at [248, 318] on icon "more" at bounding box center [249, 318] width 3 height 13
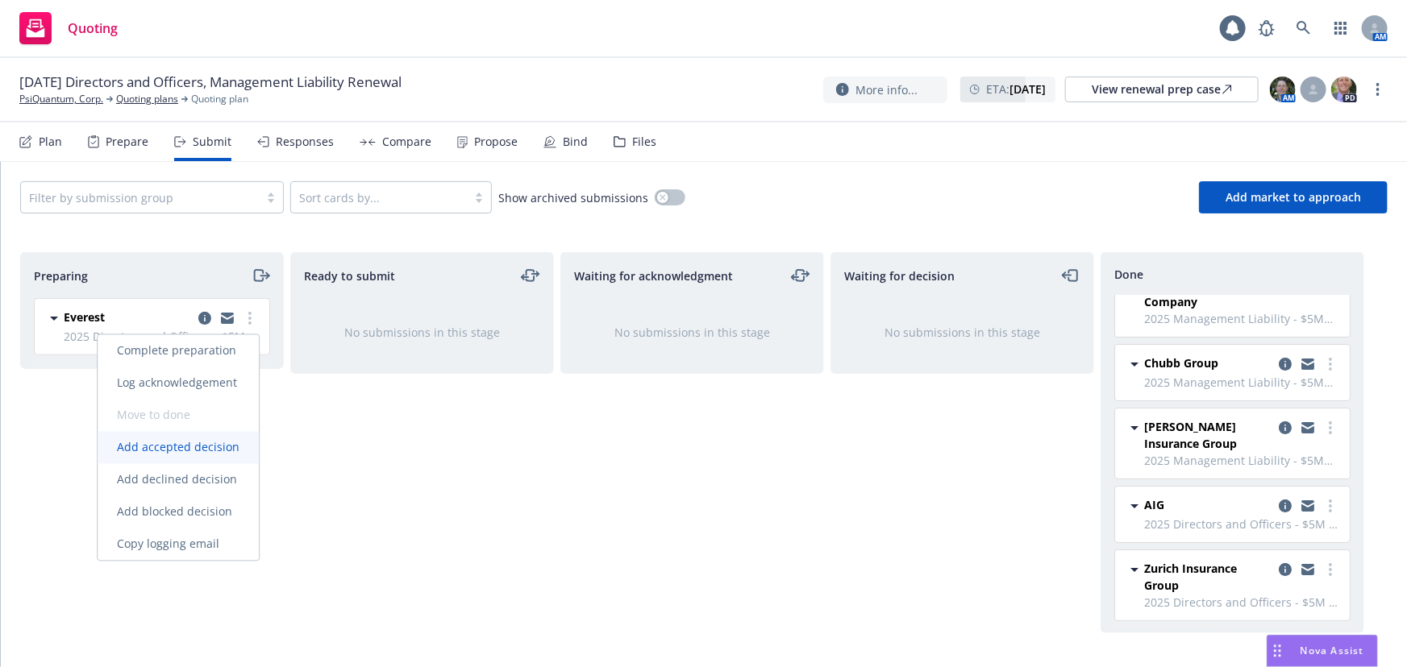
click at [188, 447] on span "Add accepted decision" at bounding box center [178, 447] width 161 height 15
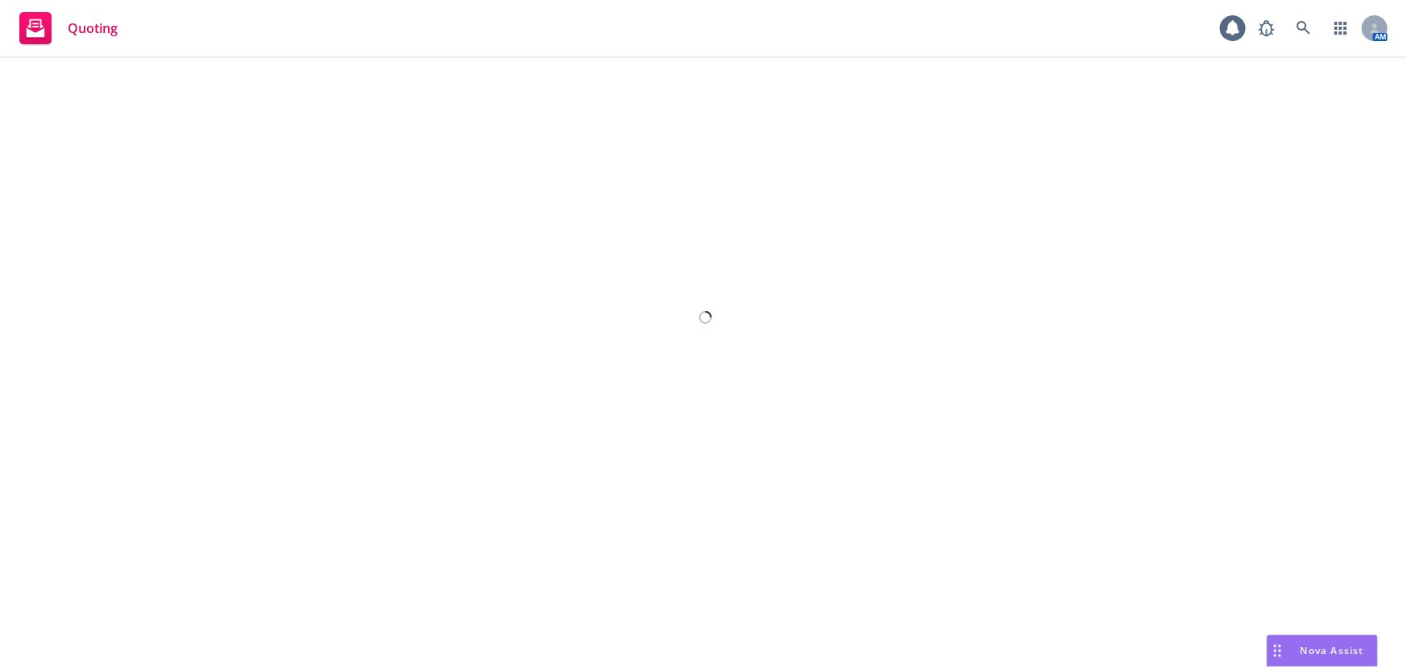
select select "12"
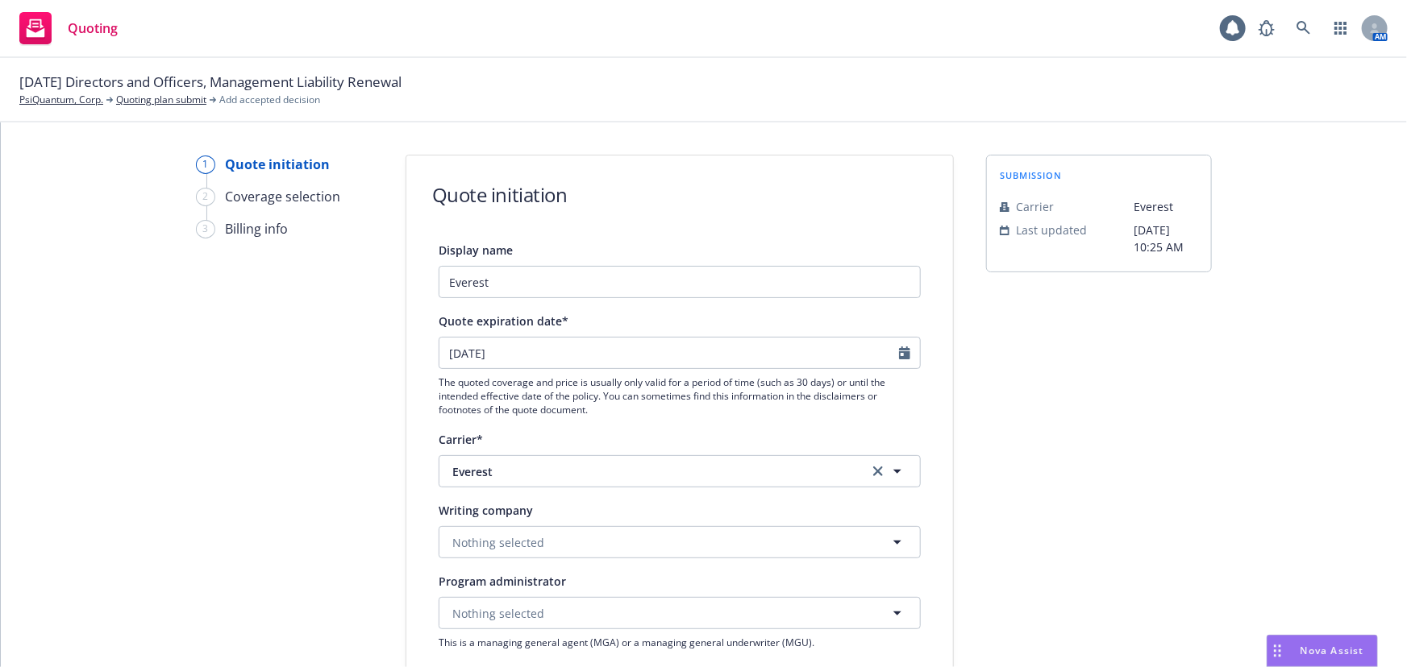
click at [588, 548] on button "Nothing selected" at bounding box center [680, 542] width 482 height 32
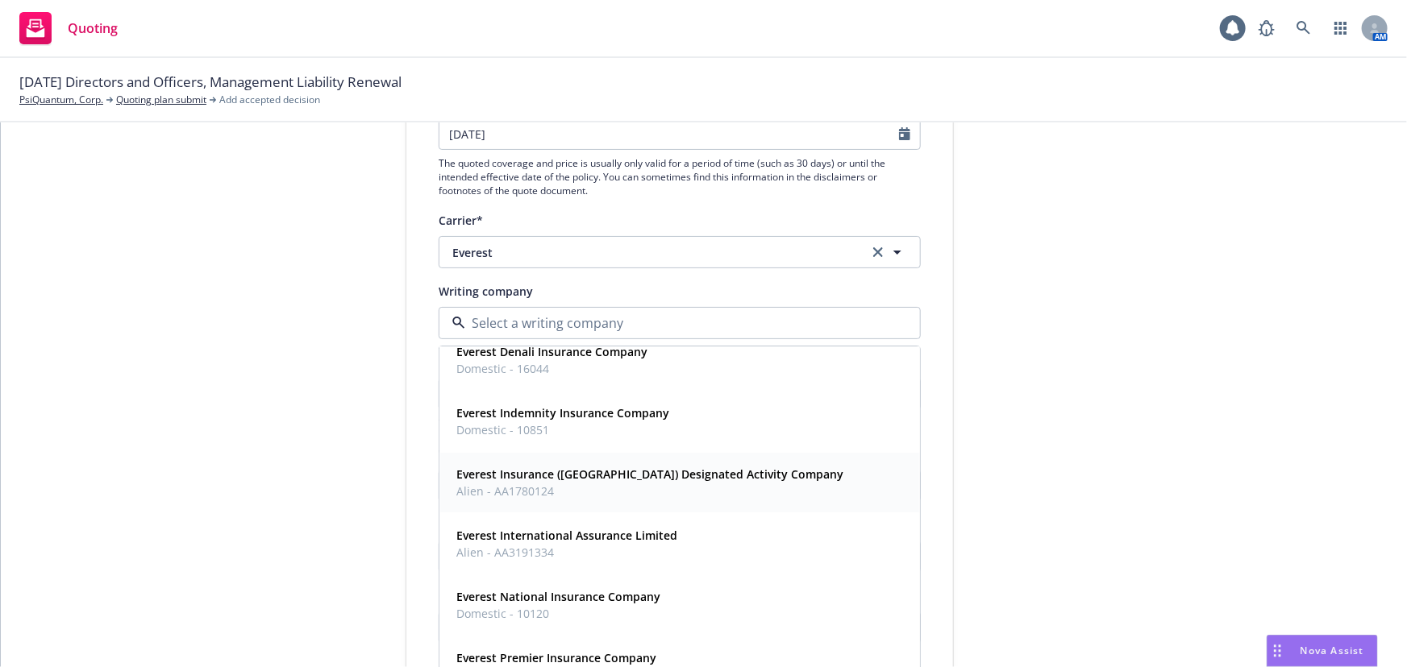
scroll to position [25, 0]
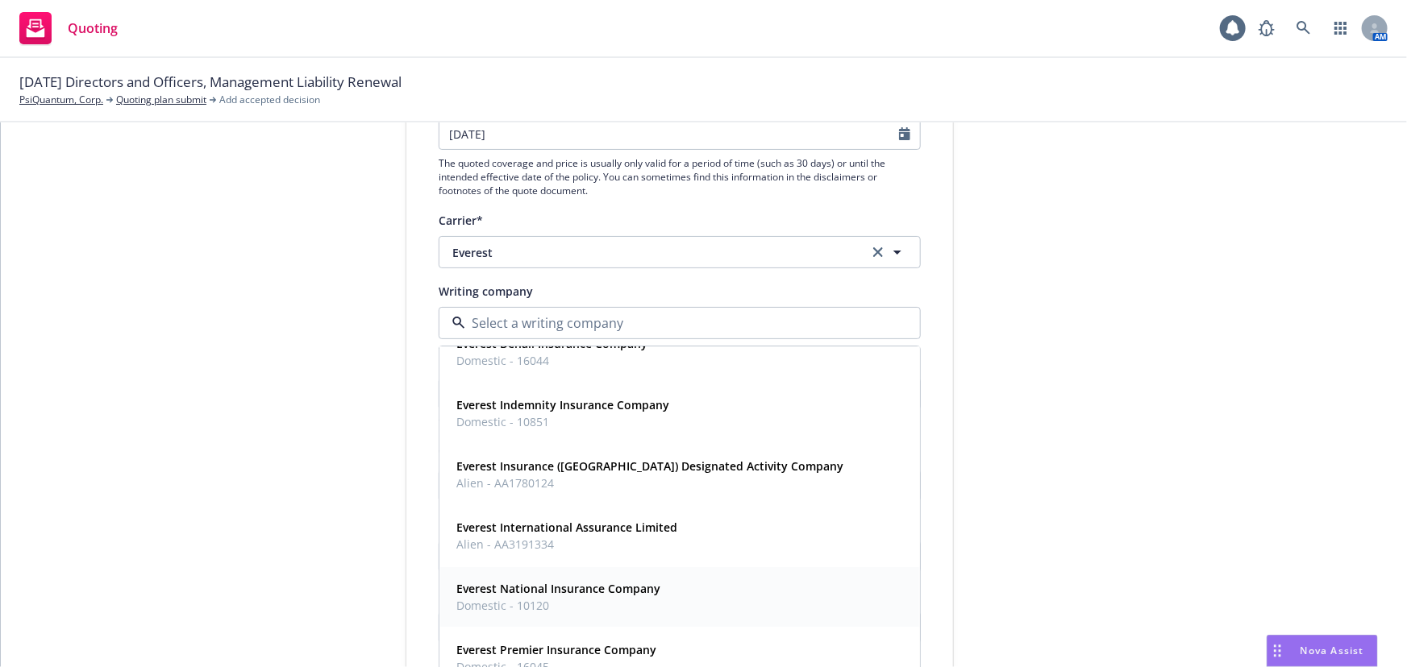
click at [685, 578] on div "Everest National Insurance Company Domestic - 10120" at bounding box center [679, 598] width 459 height 40
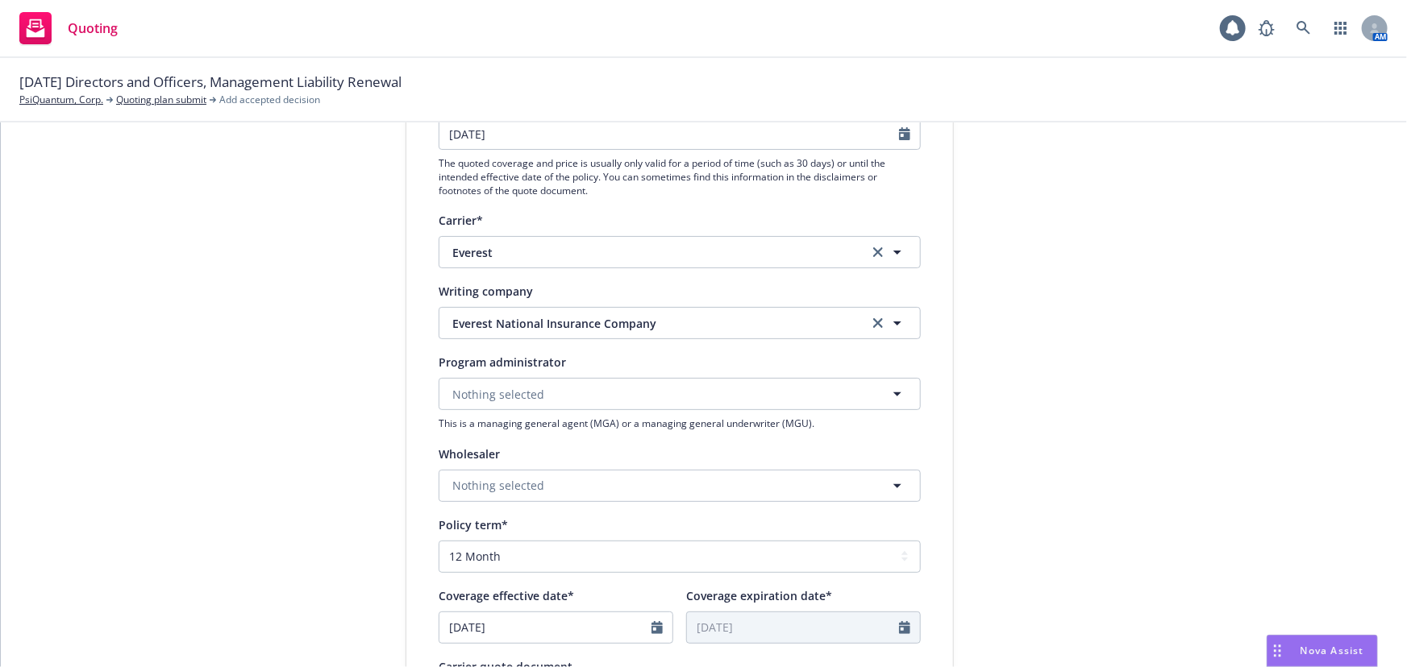
click at [1025, 468] on div "submission Carrier Everest Last updated 9/10, 10:25 AM" at bounding box center [1099, 476] width 226 height 1081
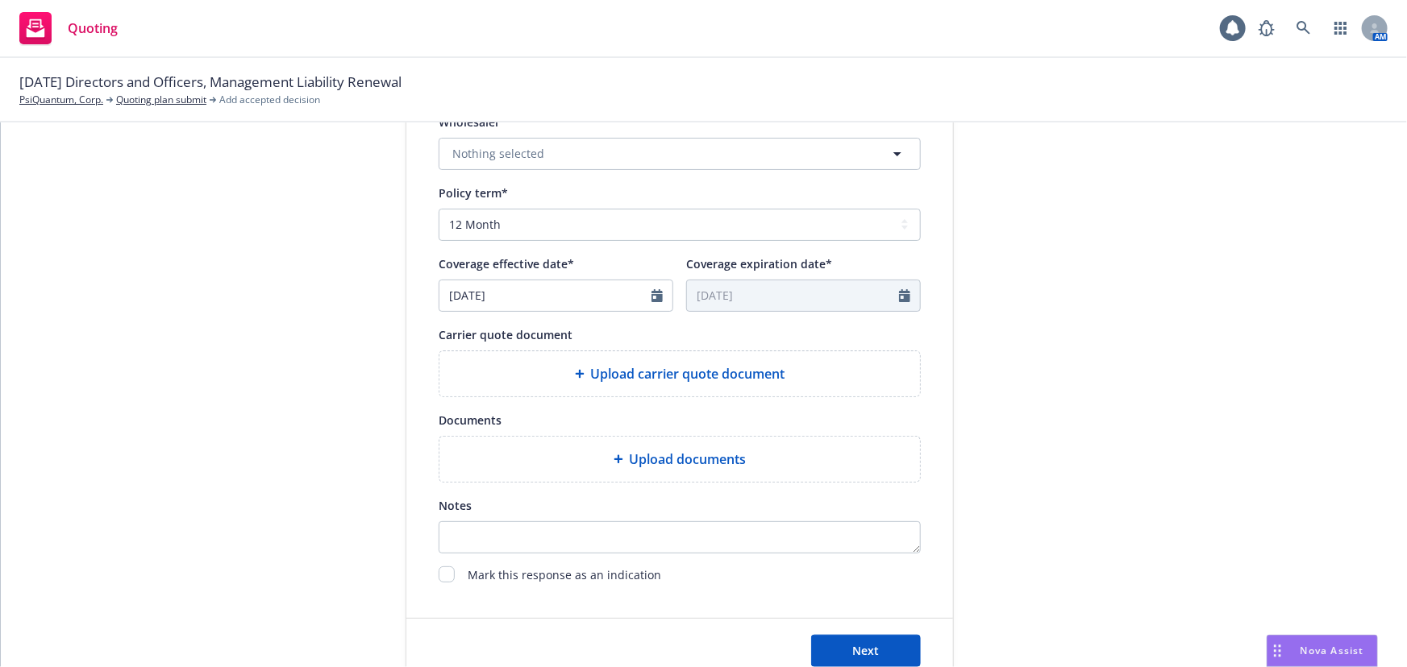
scroll to position [586, 0]
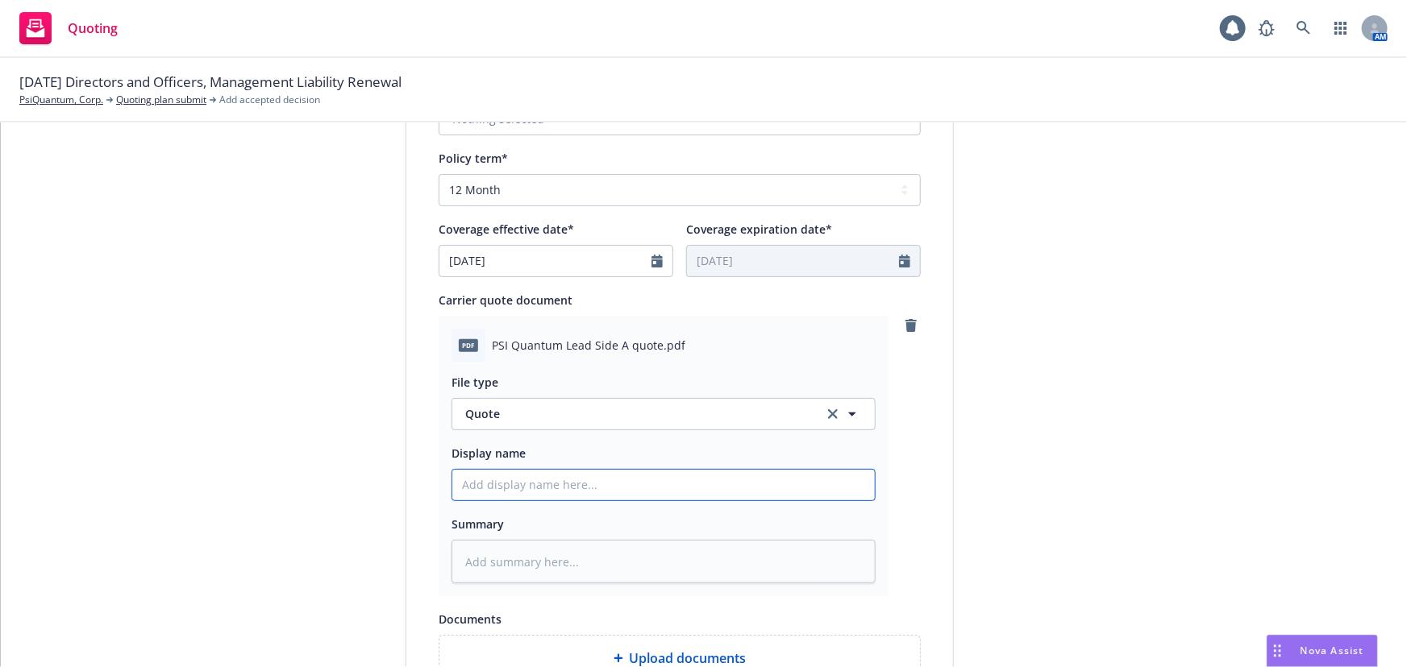
click at [547, 479] on input "Display name" at bounding box center [663, 485] width 422 height 31
type textarea "x"
type input "0"
type textarea "x"
type input "02"
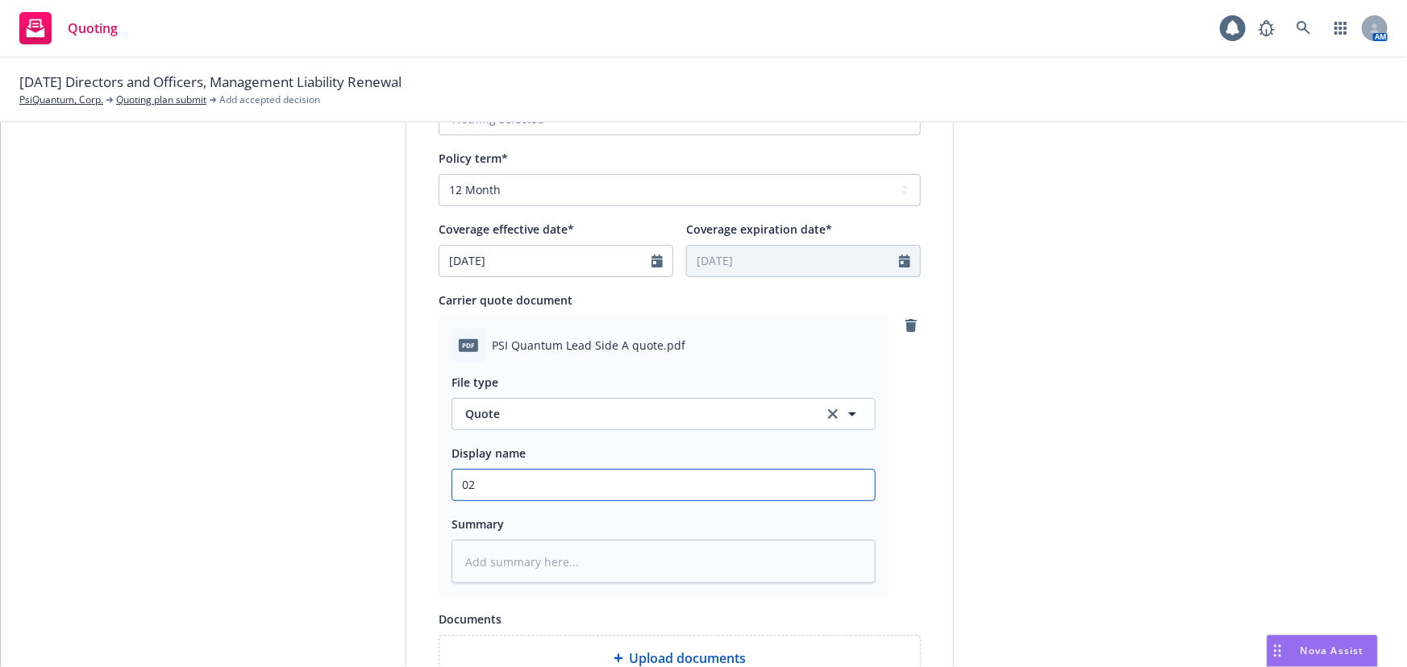
type textarea "x"
type input "02"
type textarea "x"
type input "02 P"
type textarea "x"
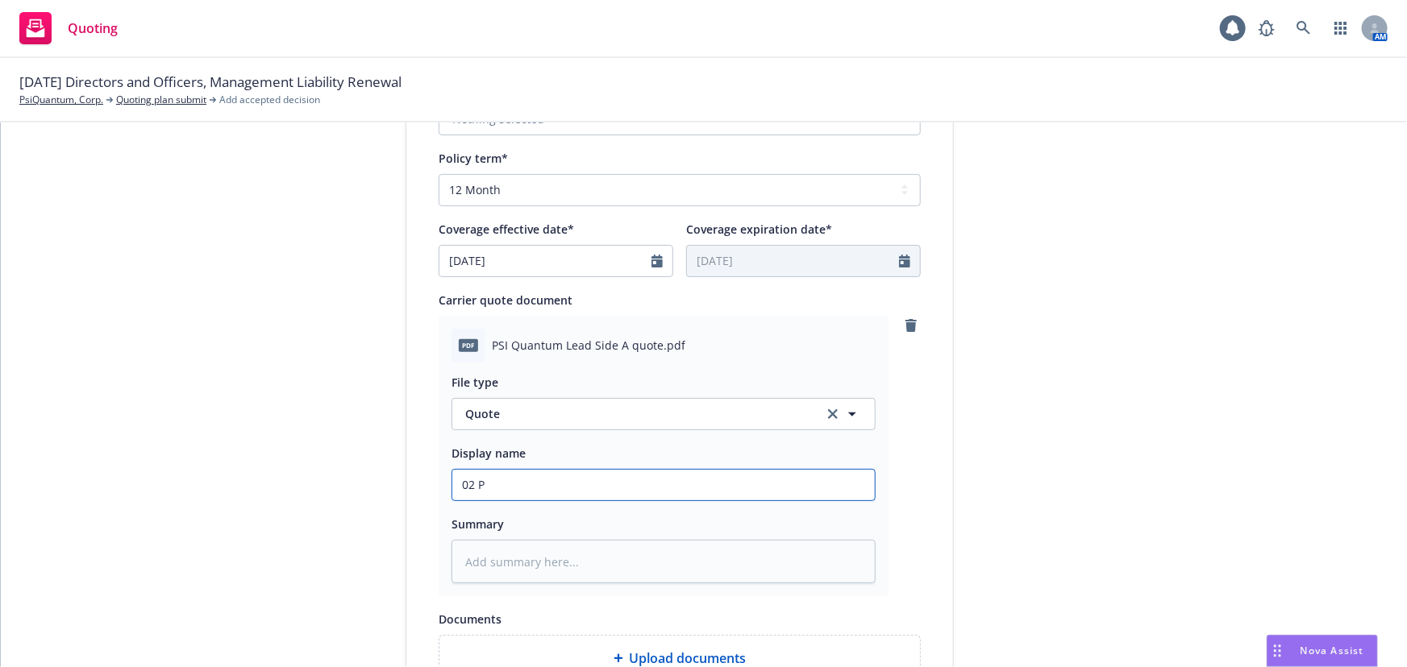
type input "02 Ps"
type textarea "x"
type input "02 Psi"
type textarea "x"
type input "02 PsiQ"
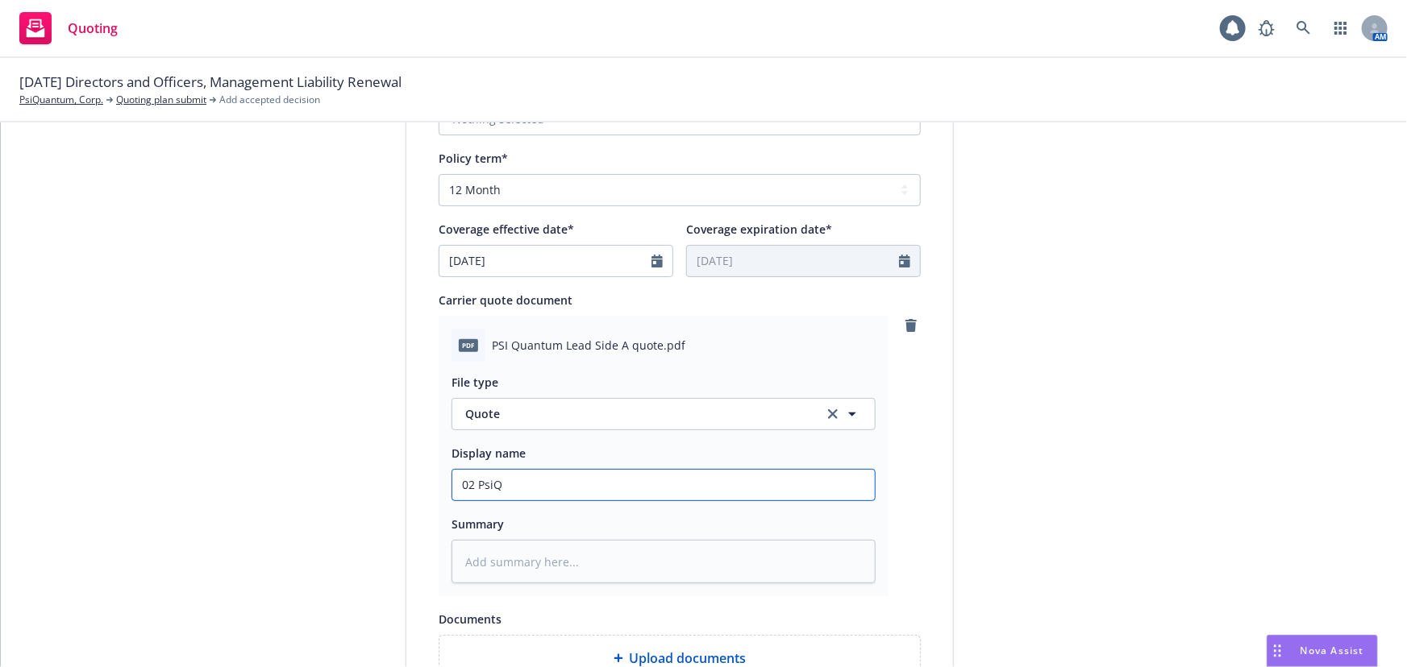
type textarea "x"
type input "02 PsiQu"
type textarea "x"
type input "02 PsiQua"
type textarea "x"
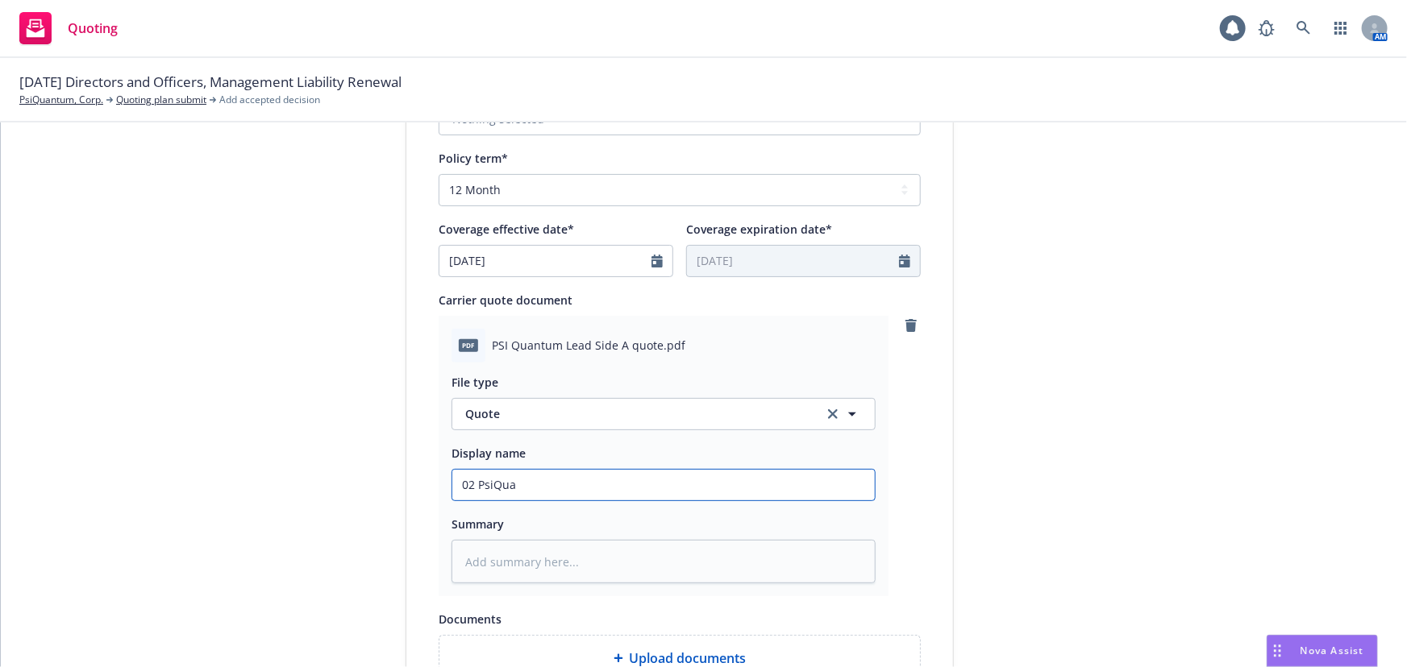
type input "02 PsiQuan"
type textarea "x"
type input "02 PsiQuant"
type textarea "x"
type input "02 PsiQuantu"
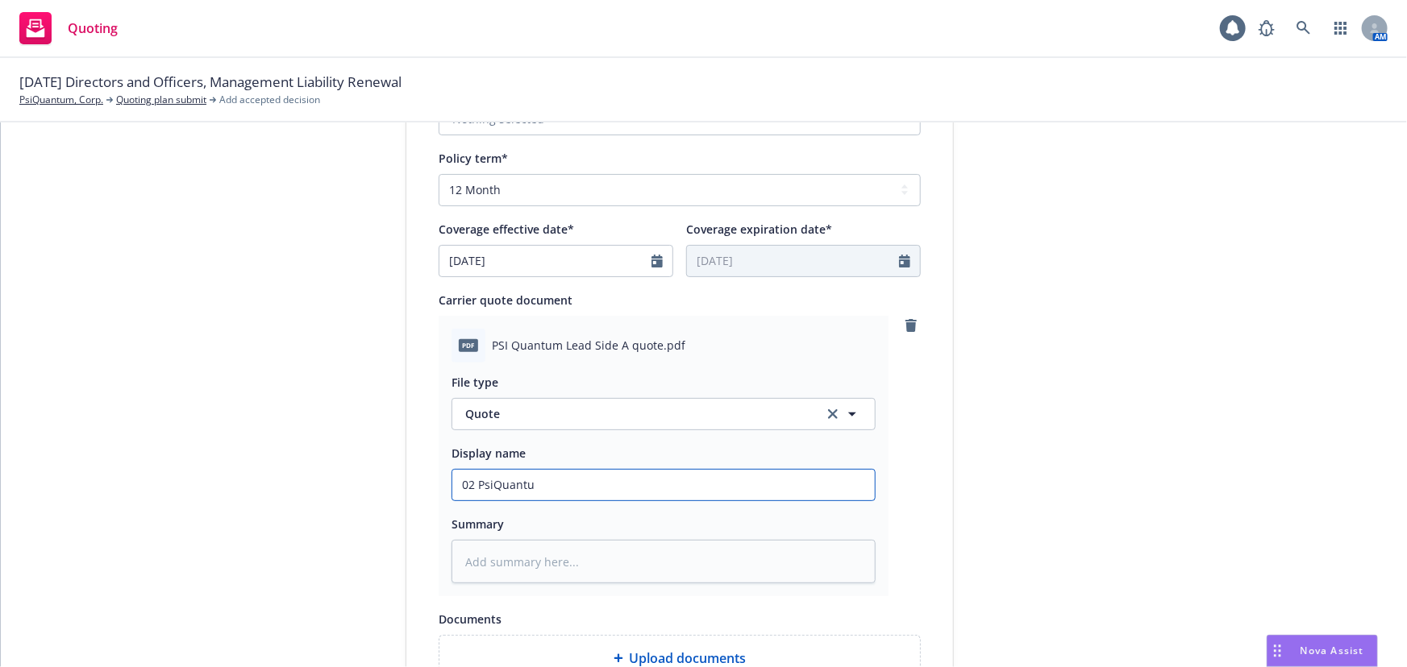
type textarea "x"
type input "02 PsiQuantum"
type textarea "x"
type input "02 PsiQuantum"
type textarea "x"
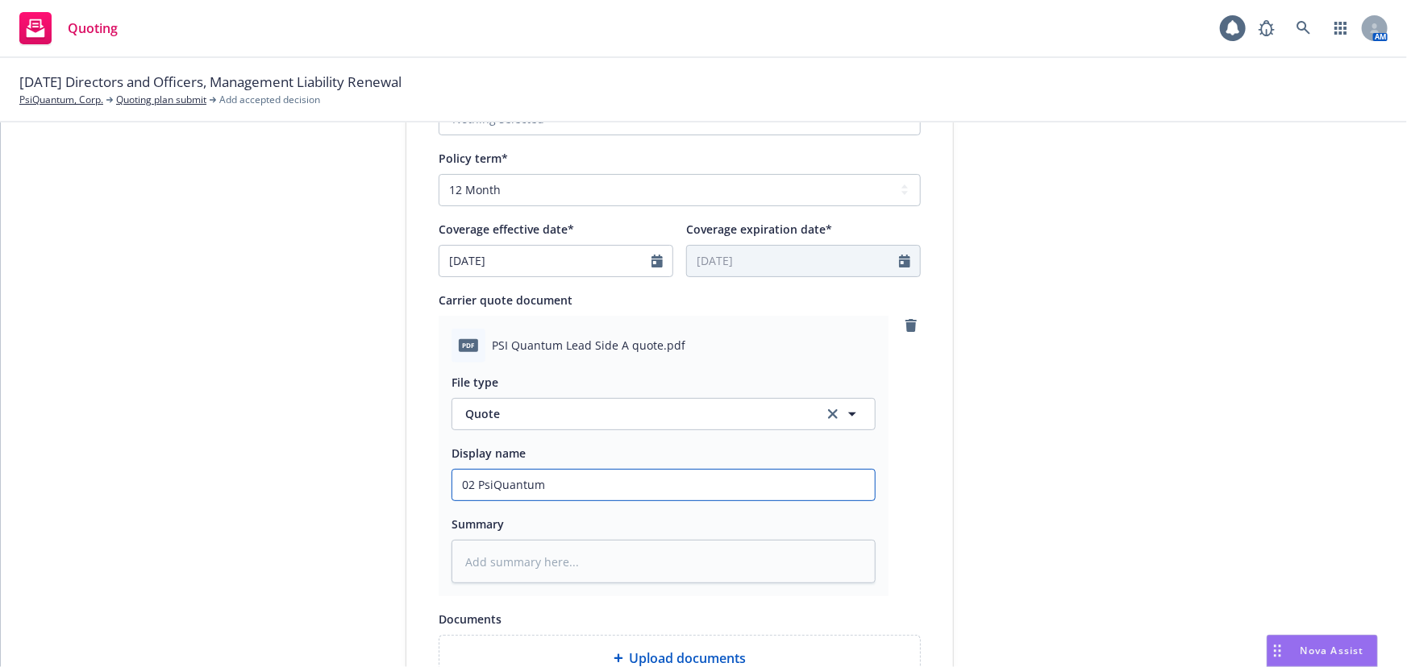
type input "02 PsiQuantum E"
type textarea "x"
type input "02 PsiQuantum Ev"
type textarea "x"
type input "02 PsiQuantum Eve"
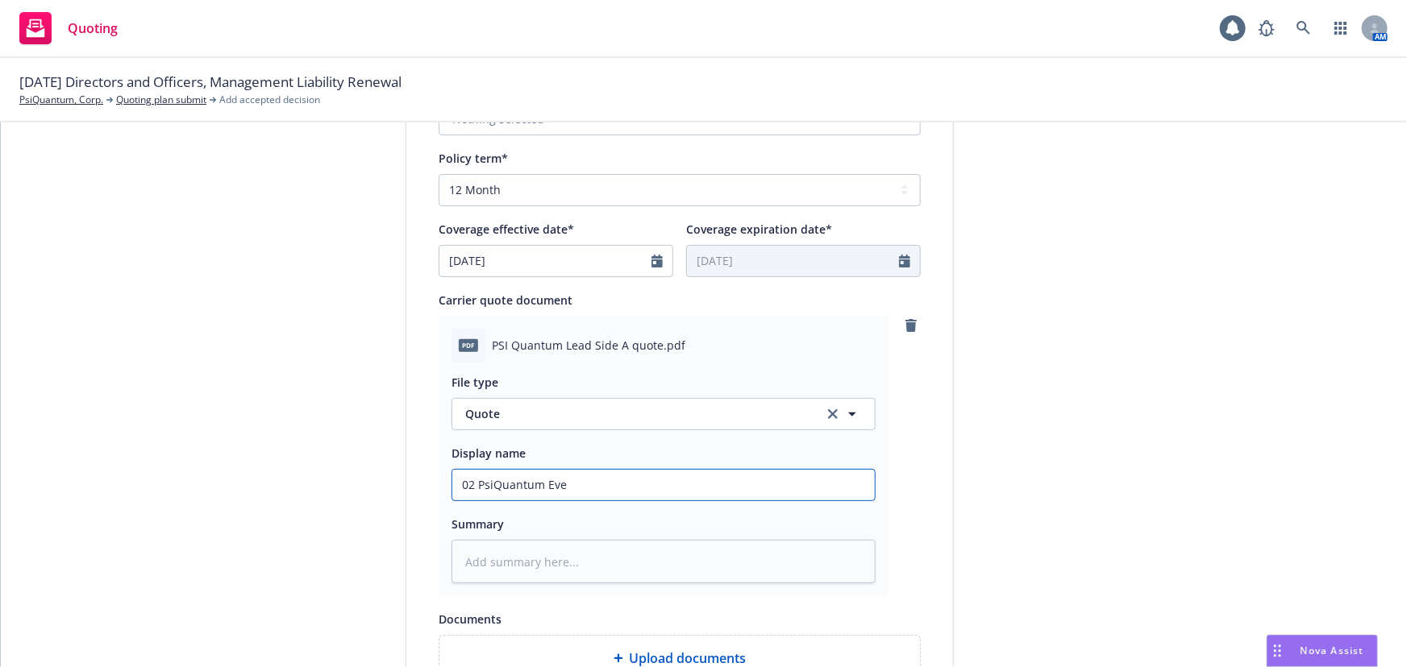
type textarea "x"
type input "02 PsiQuantum Ever"
type textarea "x"
type input "02 PsiQuantum Evere"
type textarea "x"
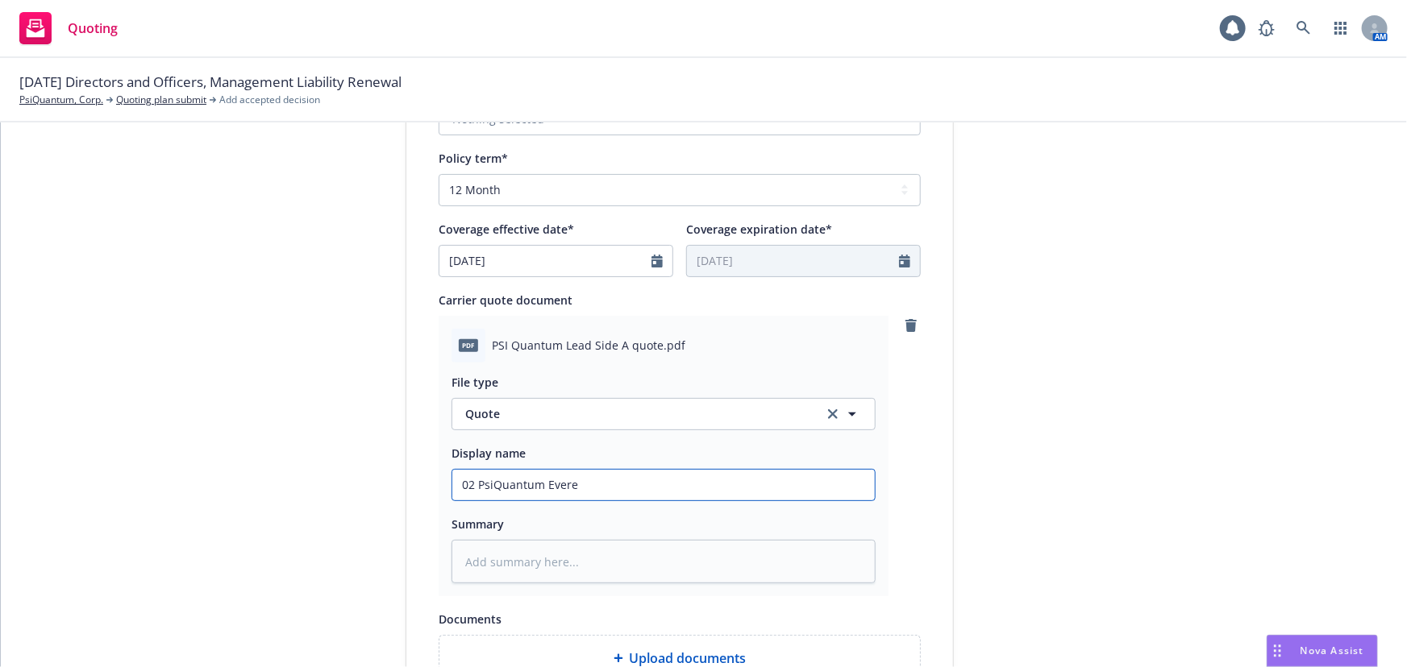
type input "02 PsiQuantum Everes"
type textarea "x"
type input "02 PsiQuantum Everest"
type textarea "x"
type input "02 PsiQuantum Everest"
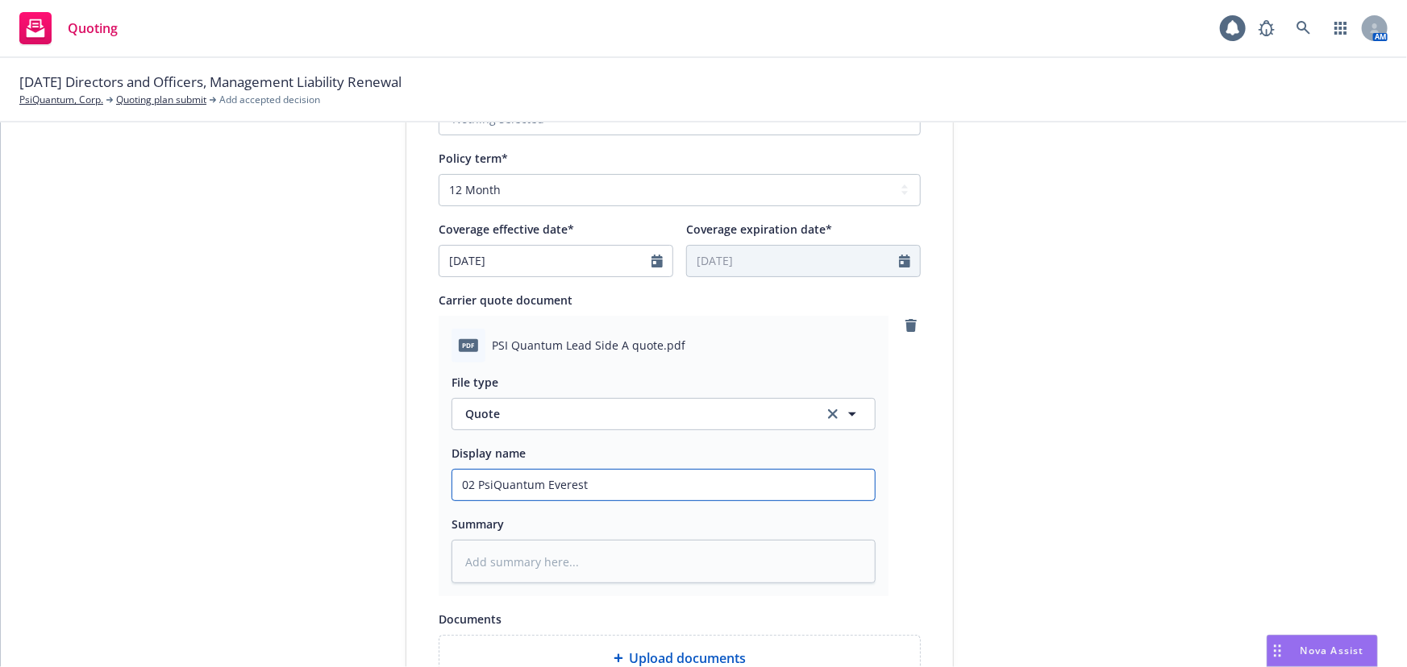
type textarea "x"
type input "02 PsiQuantum Everest $"
type textarea "x"
type input "02 PsiQuantum Everest $5"
type textarea "x"
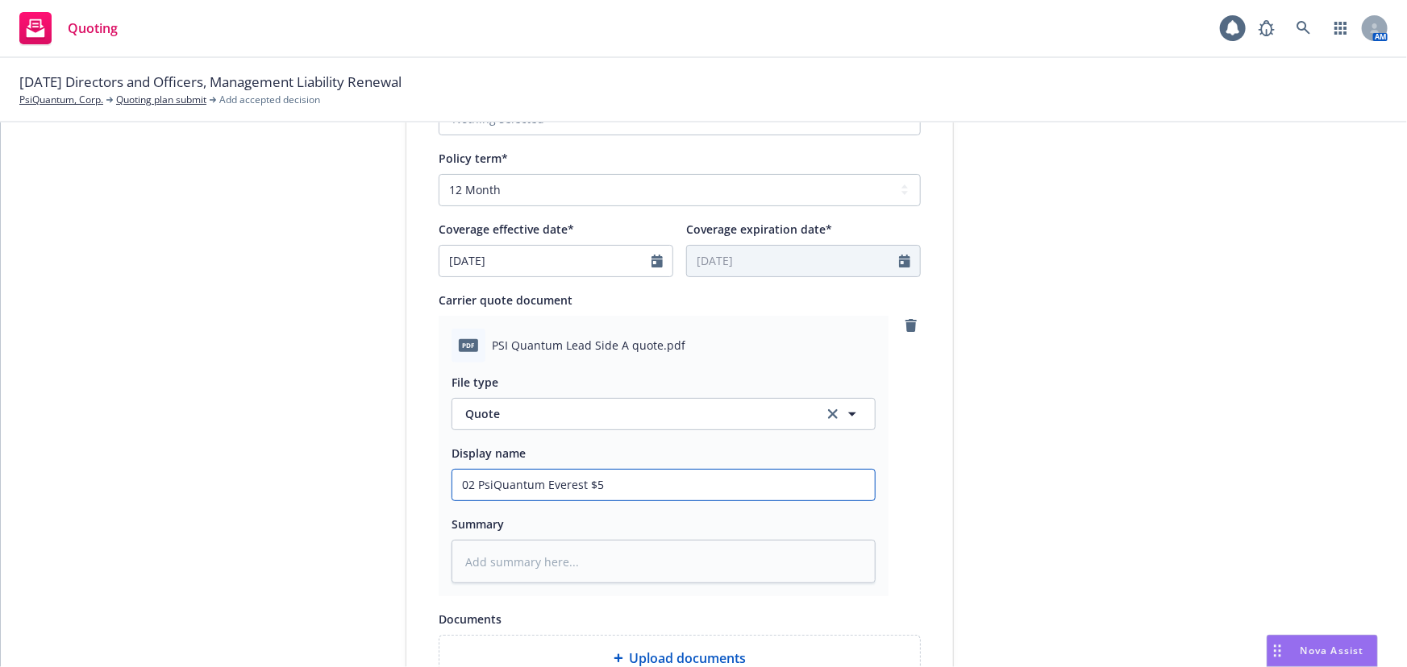
type input "02 PsiQuantum Everest $5M"
type textarea "x"
type input "02 PsiQuantum Everest $5M"
type textarea "x"
type input "02 PsiQuantum Everest $5M x"
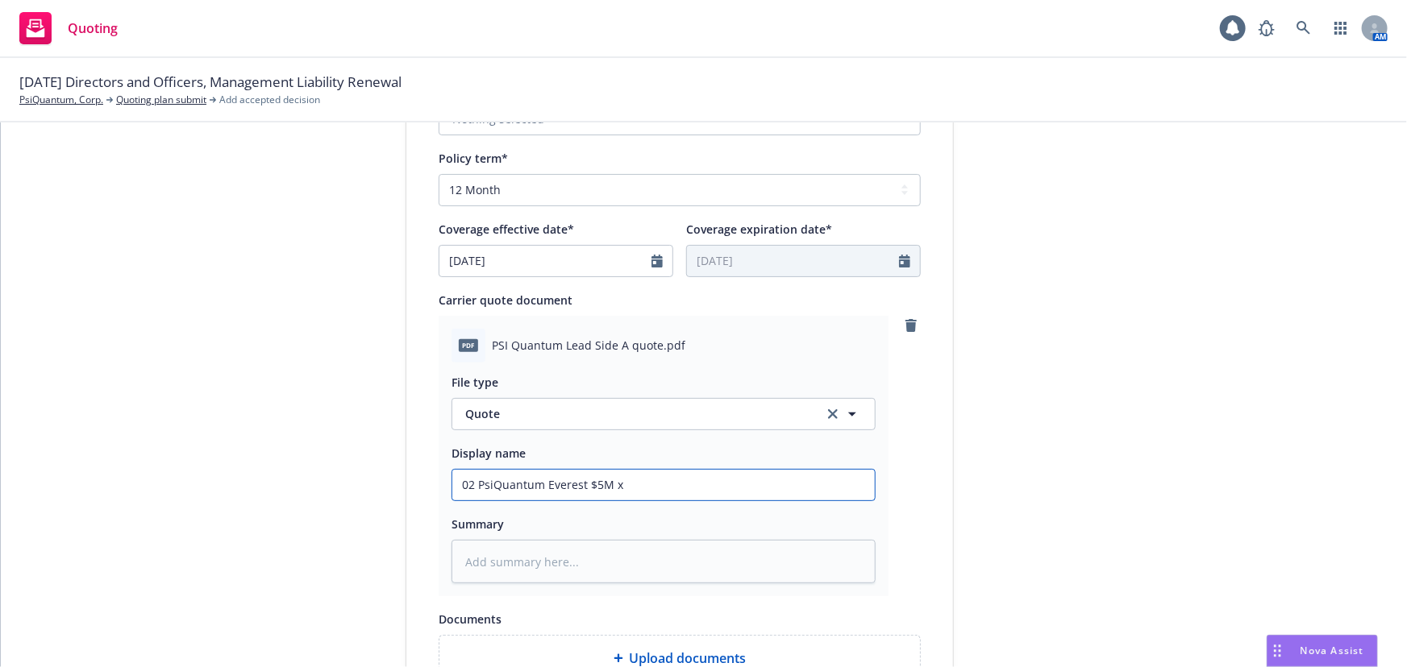
type textarea "x"
type input "02 PsiQuantum Everest $5M xs"
type textarea "x"
type input "02 PsiQuantum Everest $5M xs"
type textarea "x"
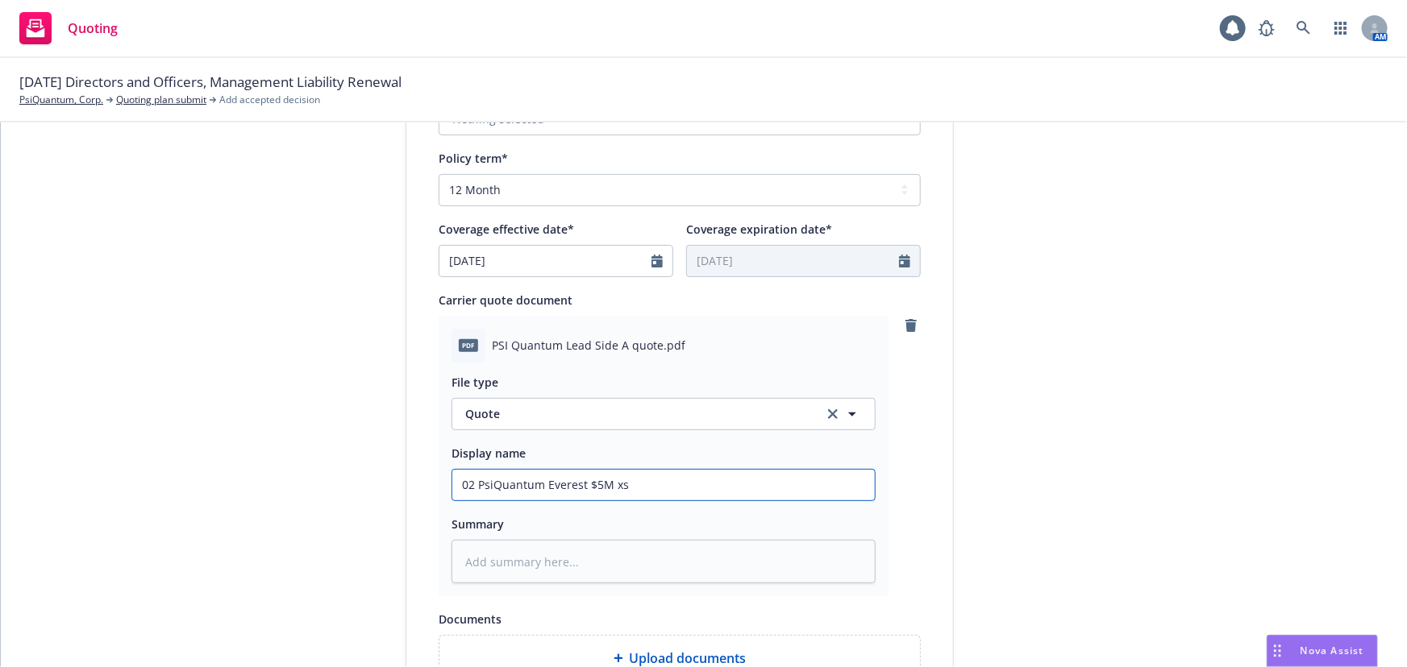
type input "02 PsiQuantum Everest $5M xs $"
type textarea "x"
type input "02 PsiQuantum Everest $5M xs $1"
type textarea "x"
type input "02 PsiQuantum Everest $5M xs $15"
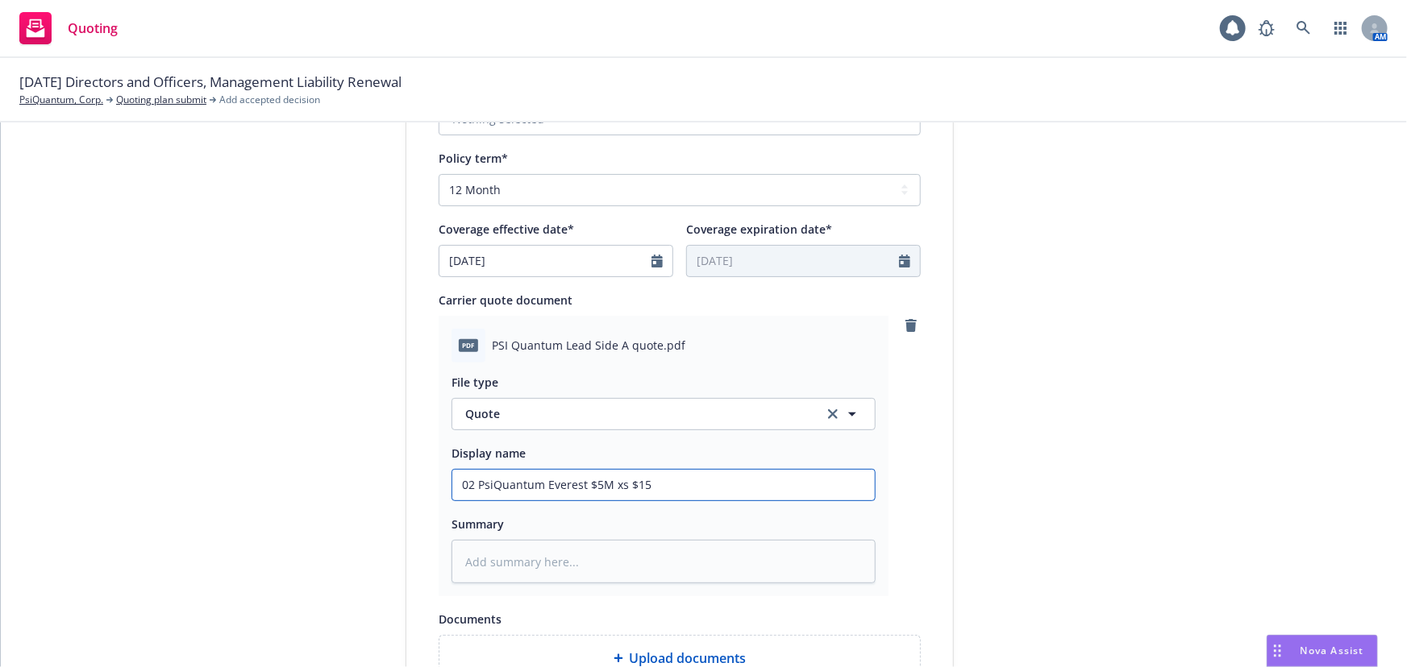
type textarea "x"
type input "02 PsiQuantum Everest $5M xs $1"
type textarea "x"
type input "02 PsiQuantum Everest $5M xs $10"
type textarea "x"
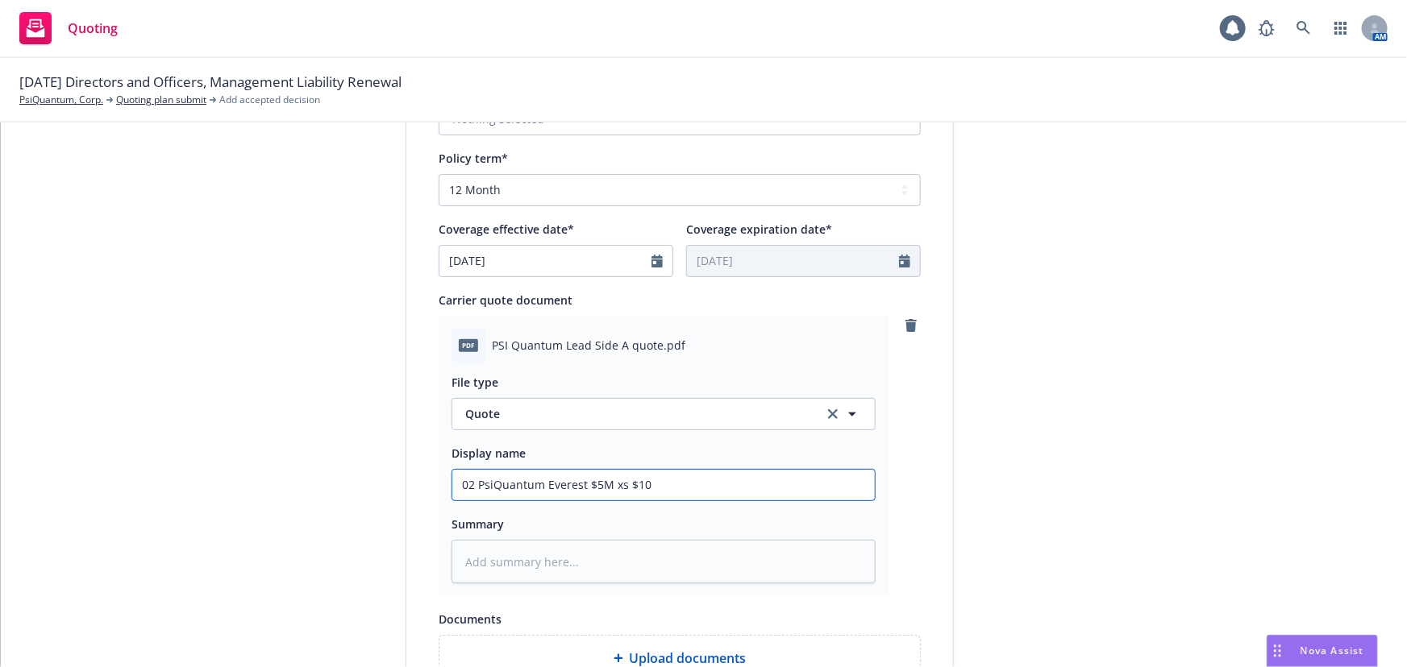
type input "02 PsiQuantum Everest $5M xs $10M"
type textarea "x"
type input "02 PsiQuantum Everest $5M xs $10M"
type textarea "x"
type input "02 PsiQuantum Everest $5M xs $10M S"
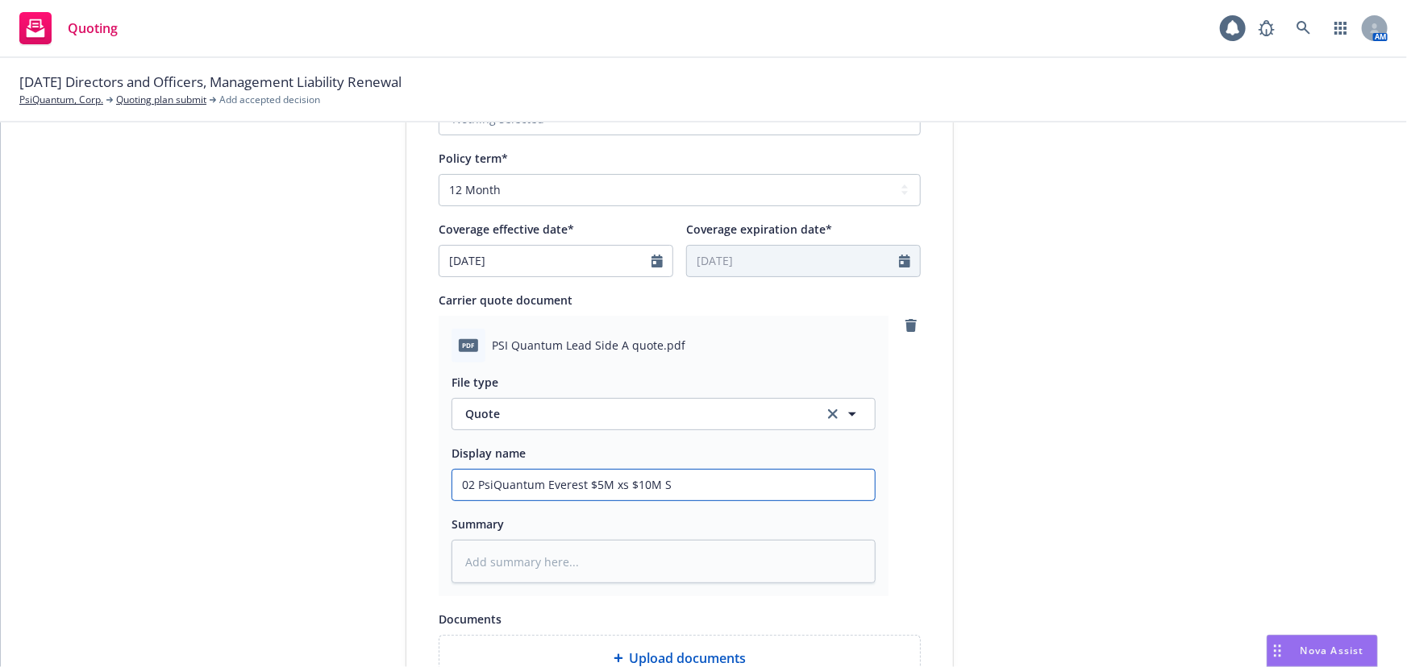
type textarea "x"
type input "02 PsiQuantum Everest $5M xs $10M Si"
type textarea "x"
type input "02 PsiQuantum Everest $5M xs $10M Sid"
type textarea "x"
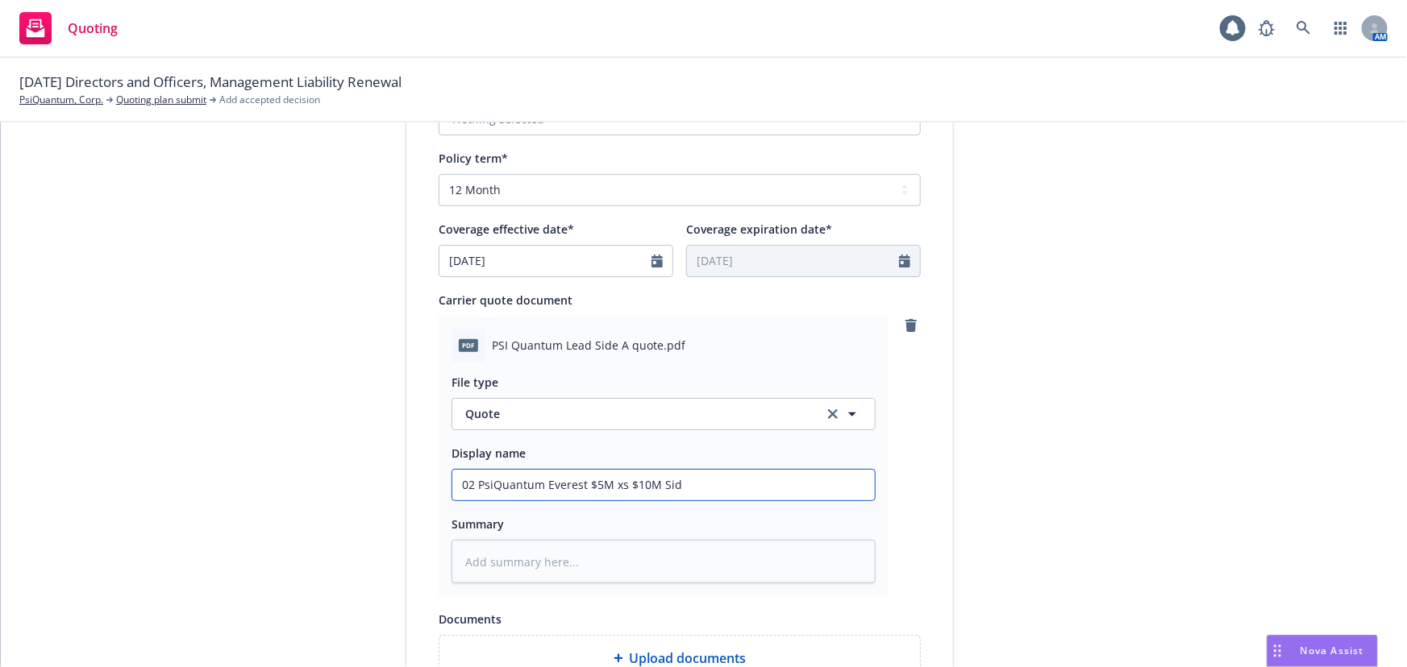
type input "02 PsiQuantum Everest $5M xs $10M Side"
type textarea "x"
type input "02 PsiQuantum Everest $5M xs $10M Side"
type textarea "x"
type input "02 PsiQuantum Everest $5M xs $10M Side A"
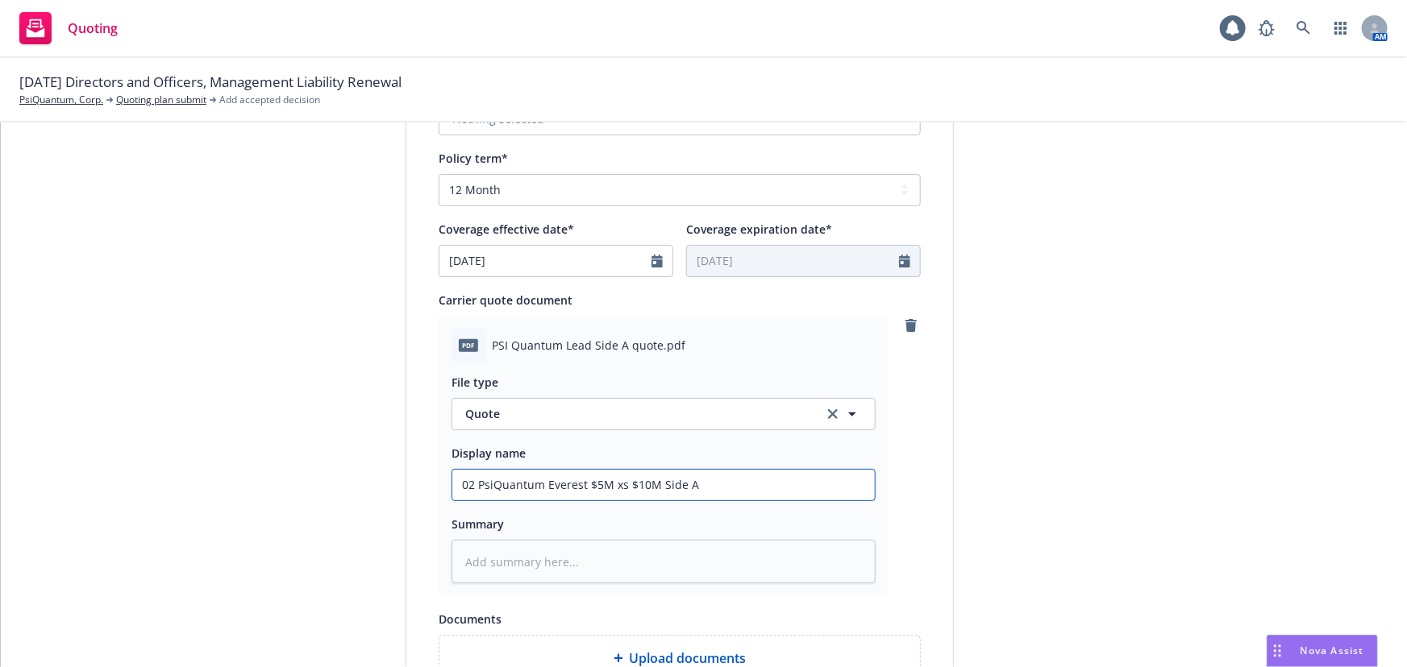
type textarea "x"
type input "02 PsiQuantum Everest $5M xs $10M Side A"
type textarea "x"
type input "02 PsiQuantum Everest $5M xs $10M Side A D"
type textarea "x"
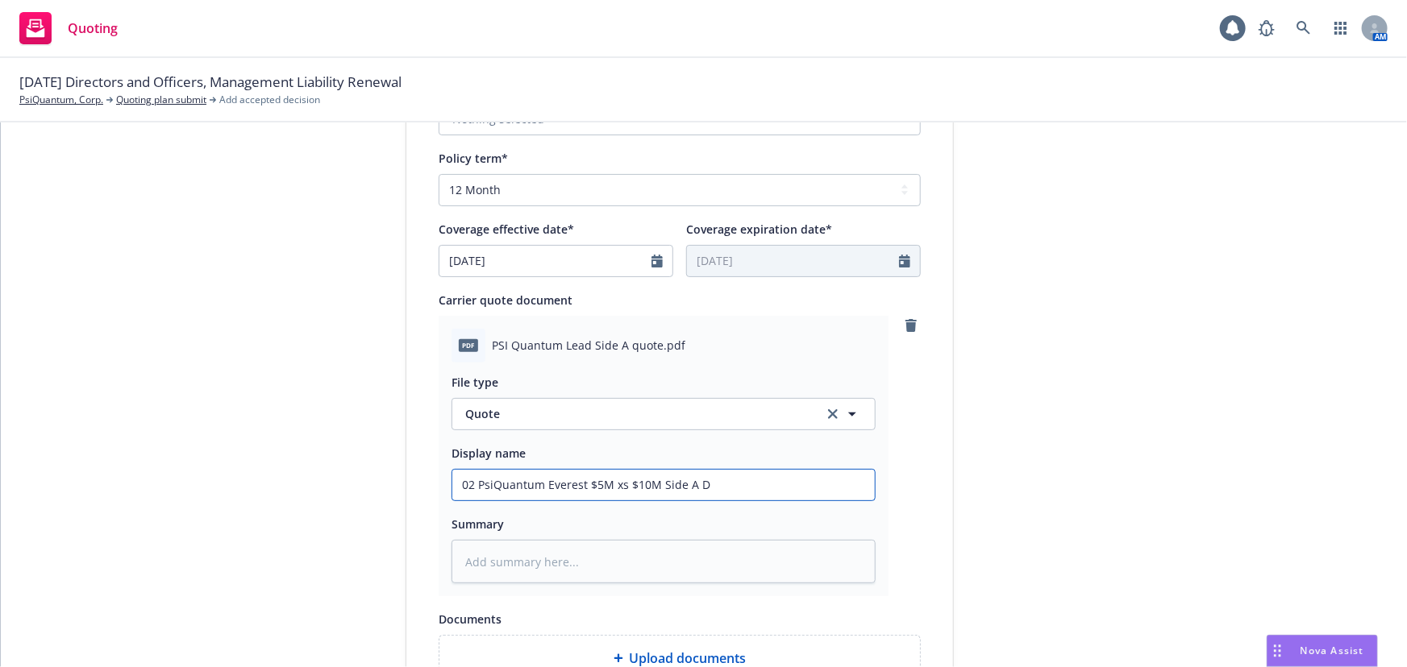
type input "02 PsiQuantum Everest $5M xs $10M Side A DI"
type textarea "x"
type input "02 PsiQuantum Everest $5M xs $10M Side A DIC"
type textarea "x"
type input "02 PsiQuantum Everest $5M xs $10M Side A DIC"
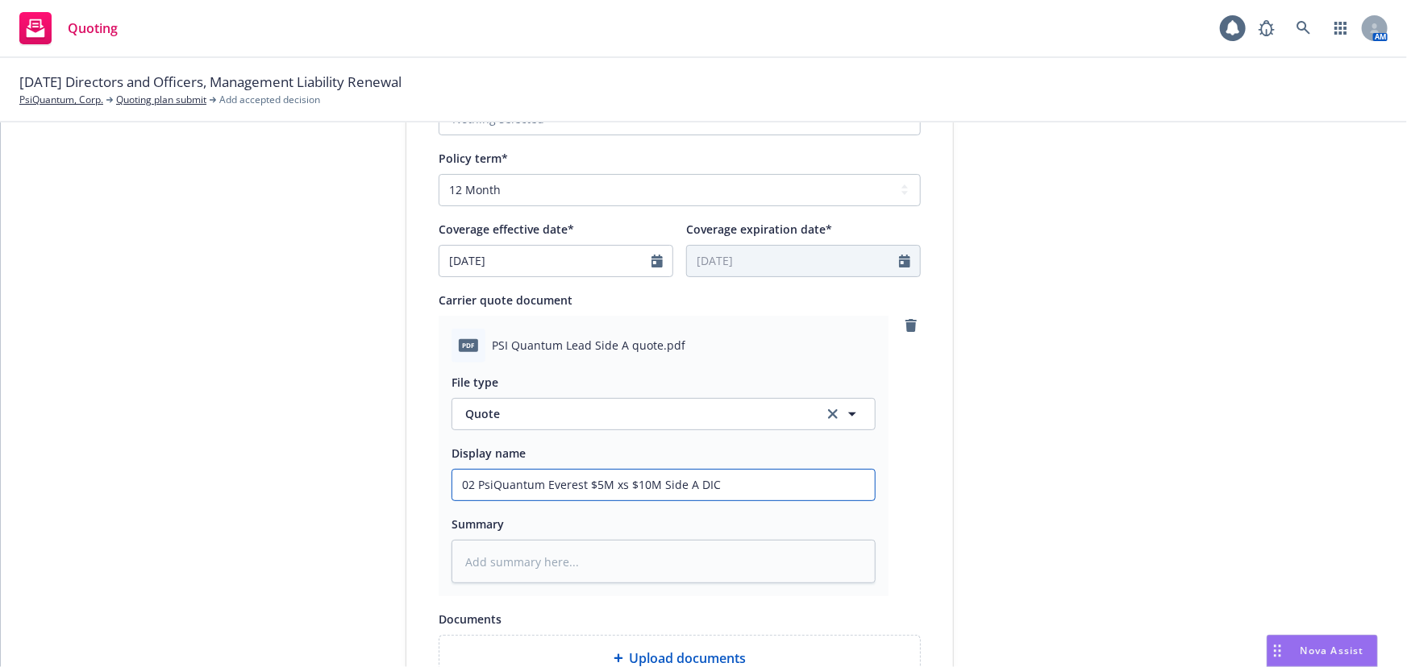
type textarea "x"
type input "02 PsiQuantum Everest $5M xs $10M Side A DIC Q"
type textarea "x"
type input "02 PsiQuantum Everest $5M xs $10M Side A DIC Qu"
type textarea "x"
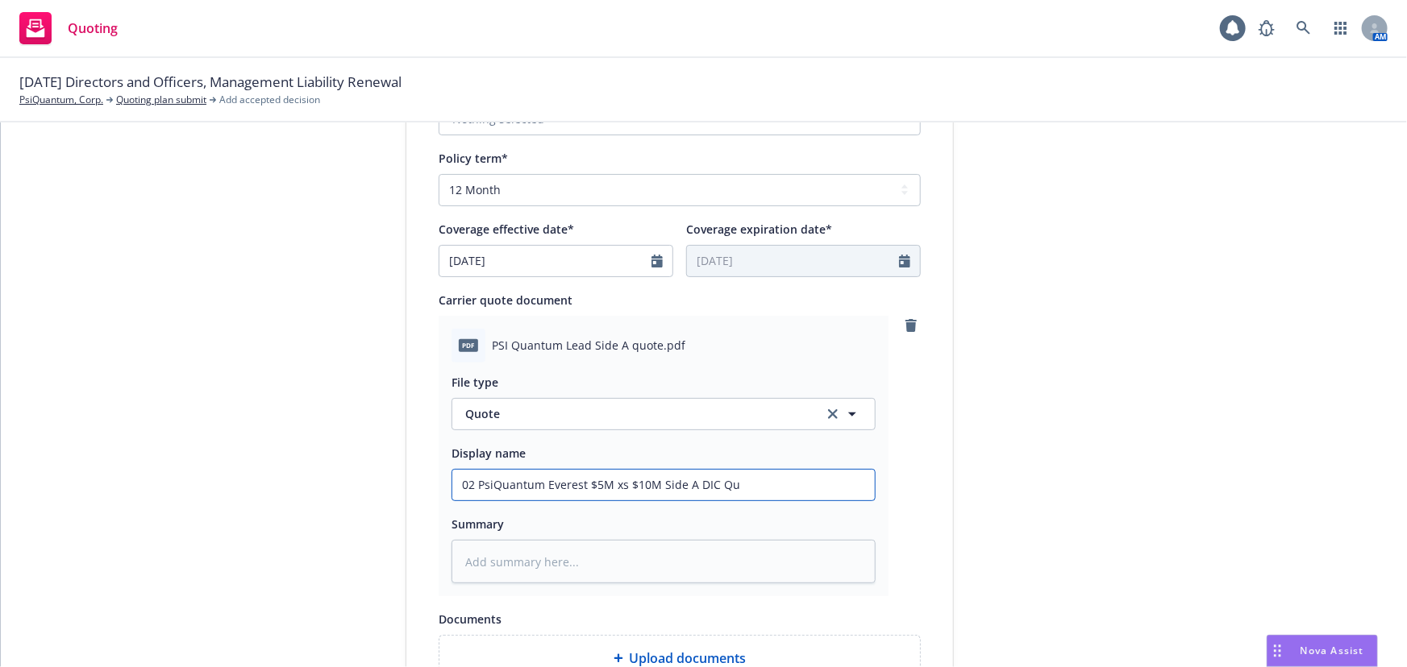
type input "02 PsiQuantum Everest $5M xs $10M Side A DIC Quo"
type textarea "x"
type input "02 PsiQuantum Everest $5M xs $10M Side A DIC Quot"
type textarea "x"
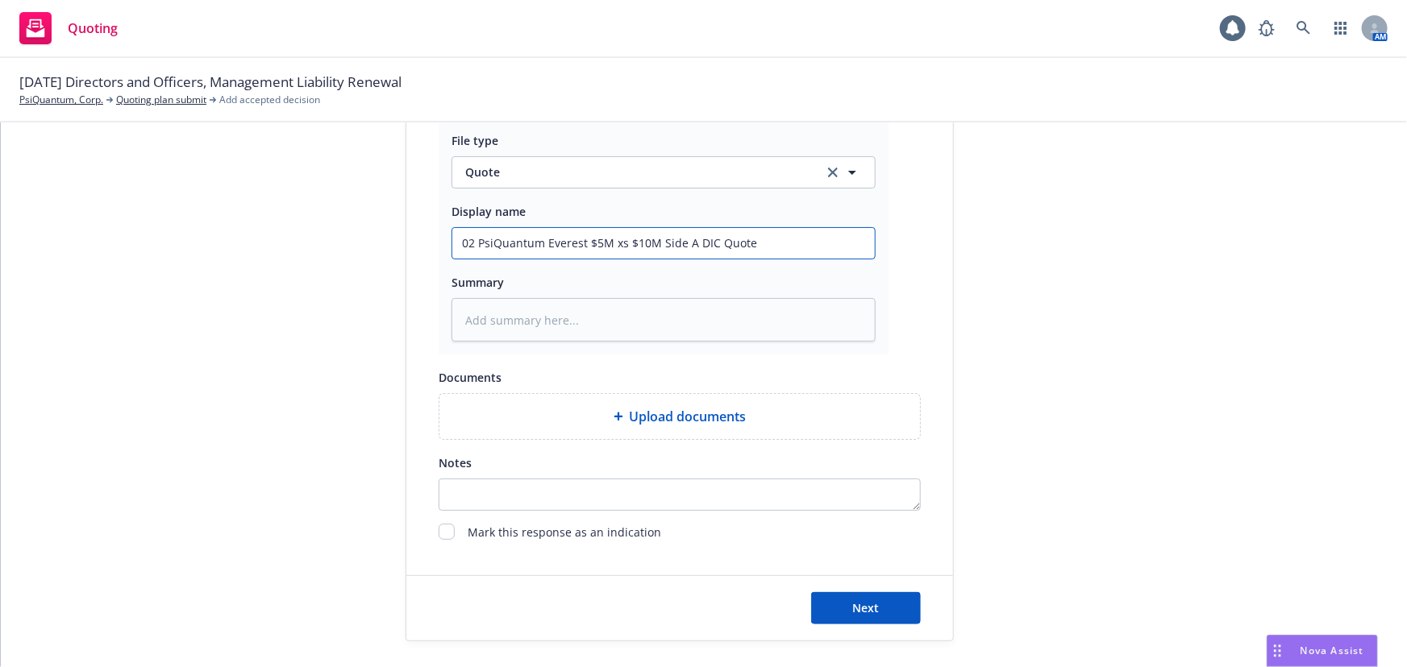
scroll to position [833, 0]
type input "02 PsiQuantum Everest $5M xs $10M Side A DIC Quote"
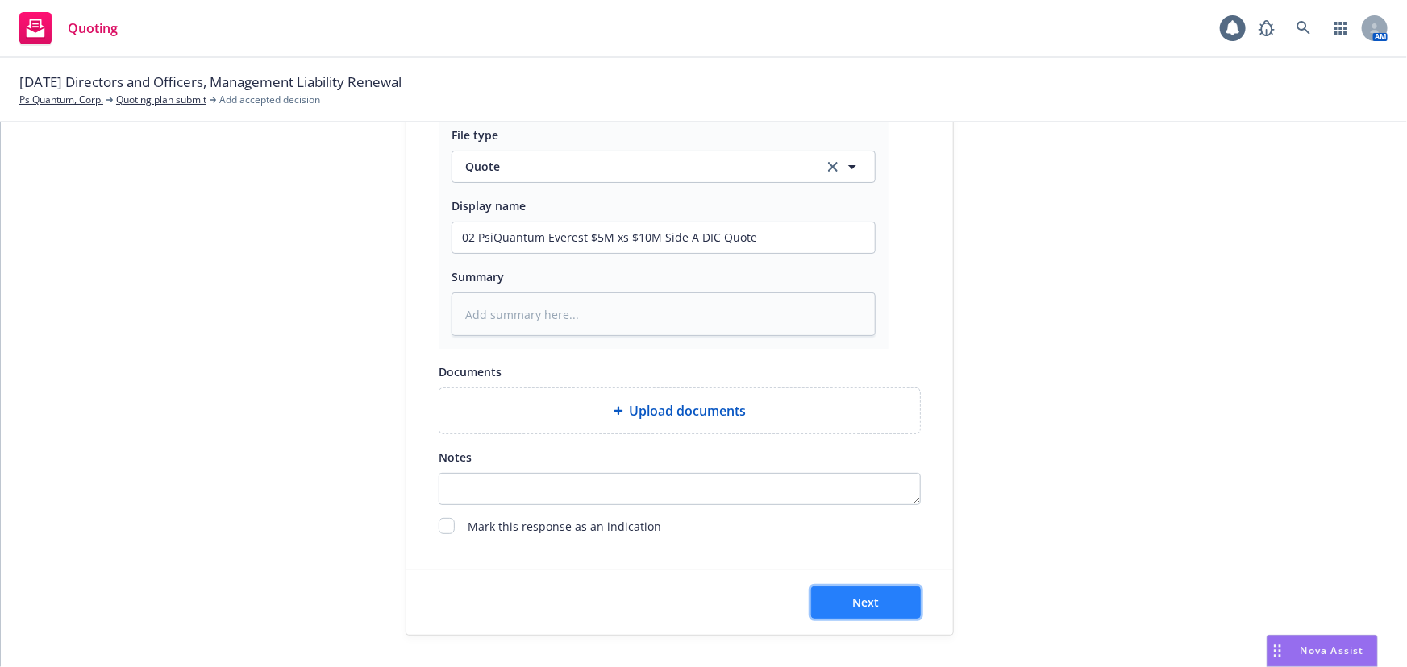
click at [906, 609] on button "Next" at bounding box center [866, 603] width 110 height 32
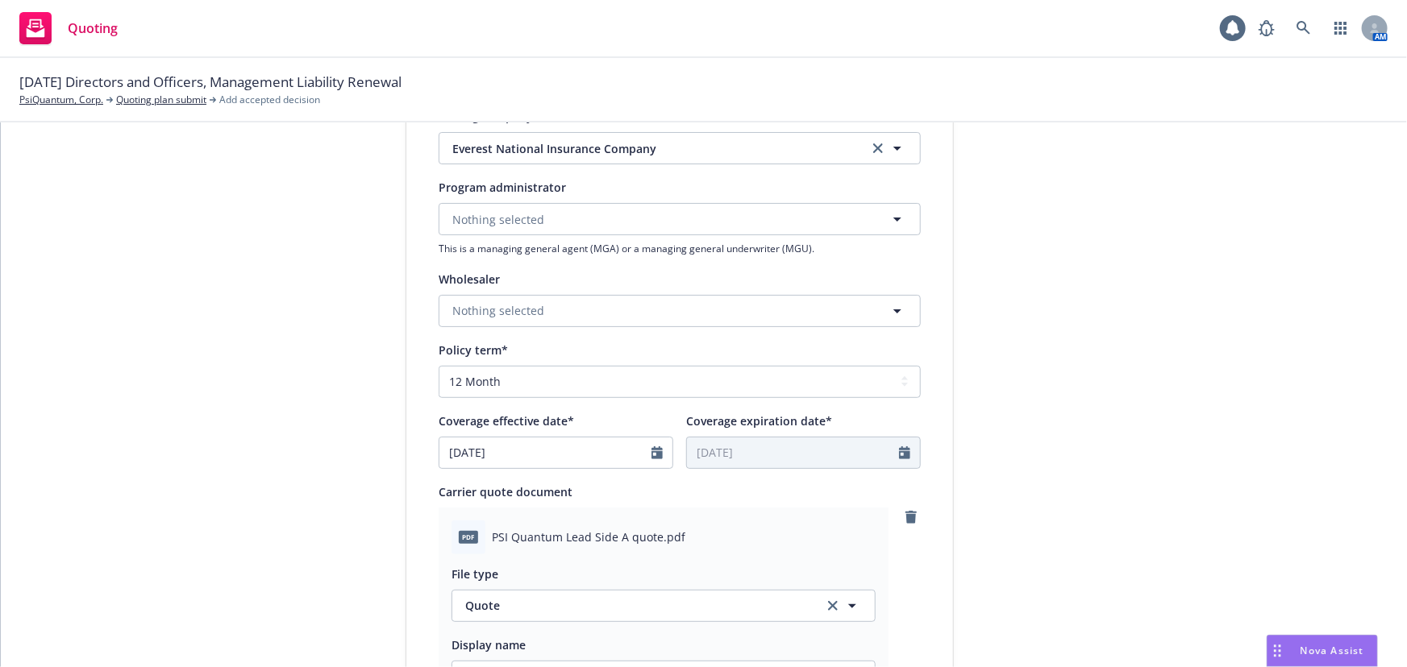
scroll to position [321, 0]
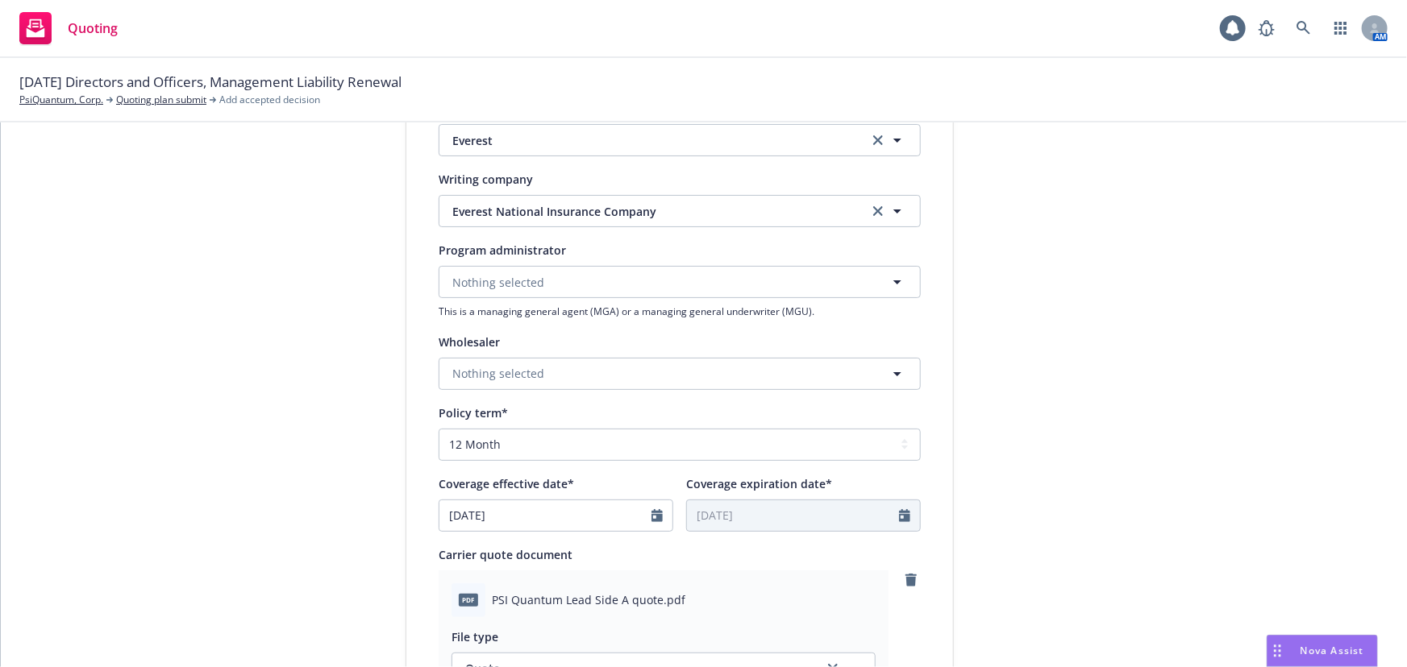
type textarea "x"
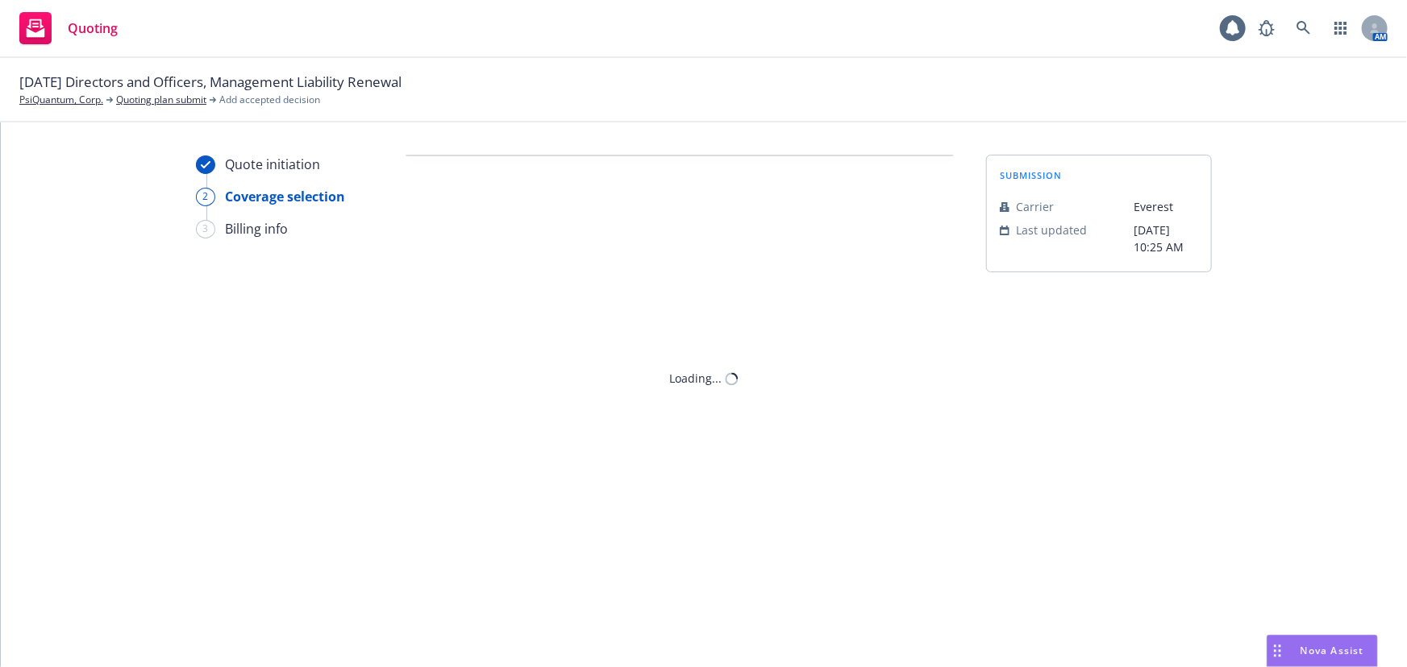
scroll to position [0, 0]
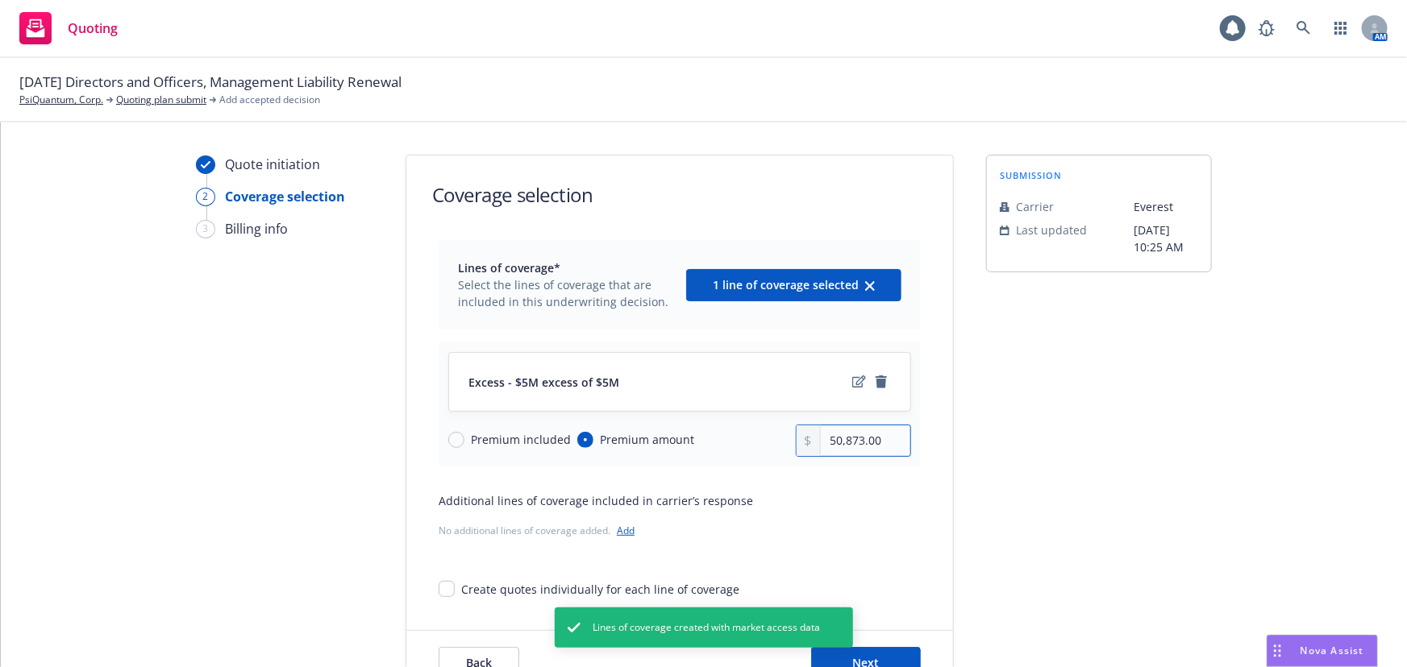
click at [876, 446] on input "50,873.00" at bounding box center [865, 441] width 89 height 31
click at [854, 443] on input "50,873.00" at bounding box center [865, 441] width 89 height 31
click at [879, 372] on link "remove" at bounding box center [880, 381] width 19 height 19
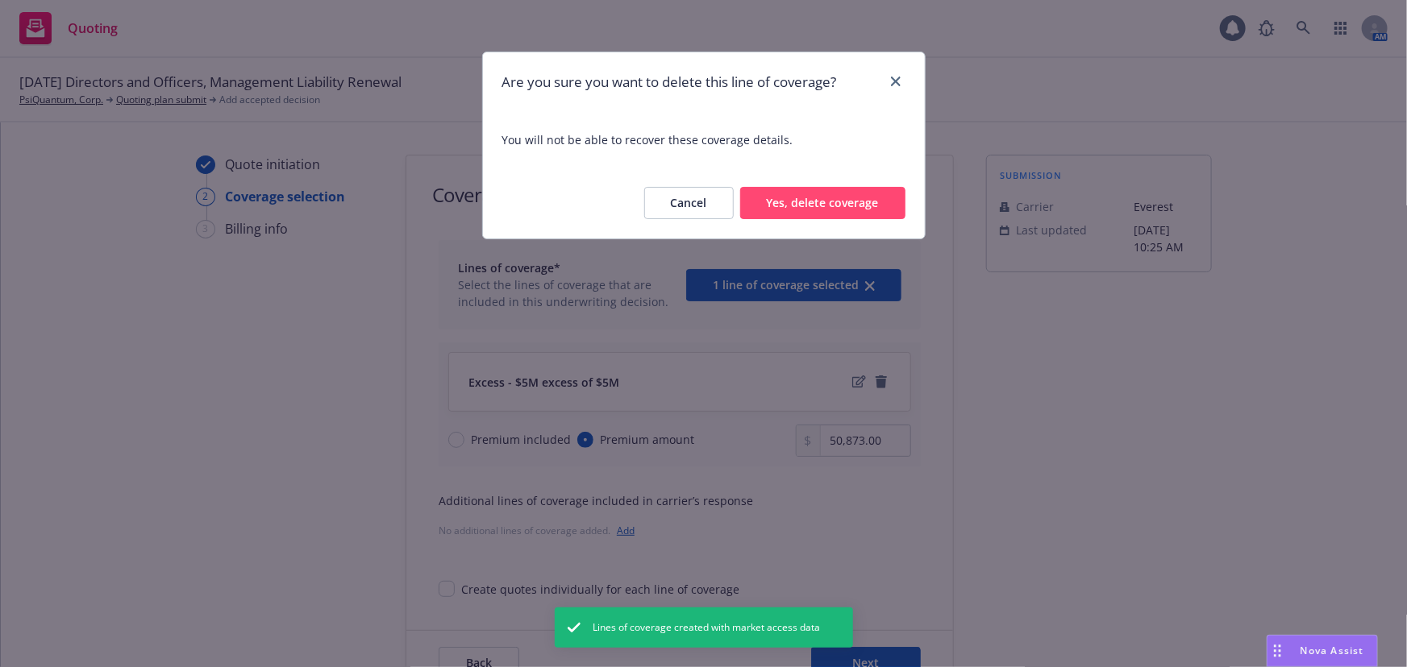
click at [803, 204] on button "Yes, delete coverage" at bounding box center [822, 203] width 165 height 32
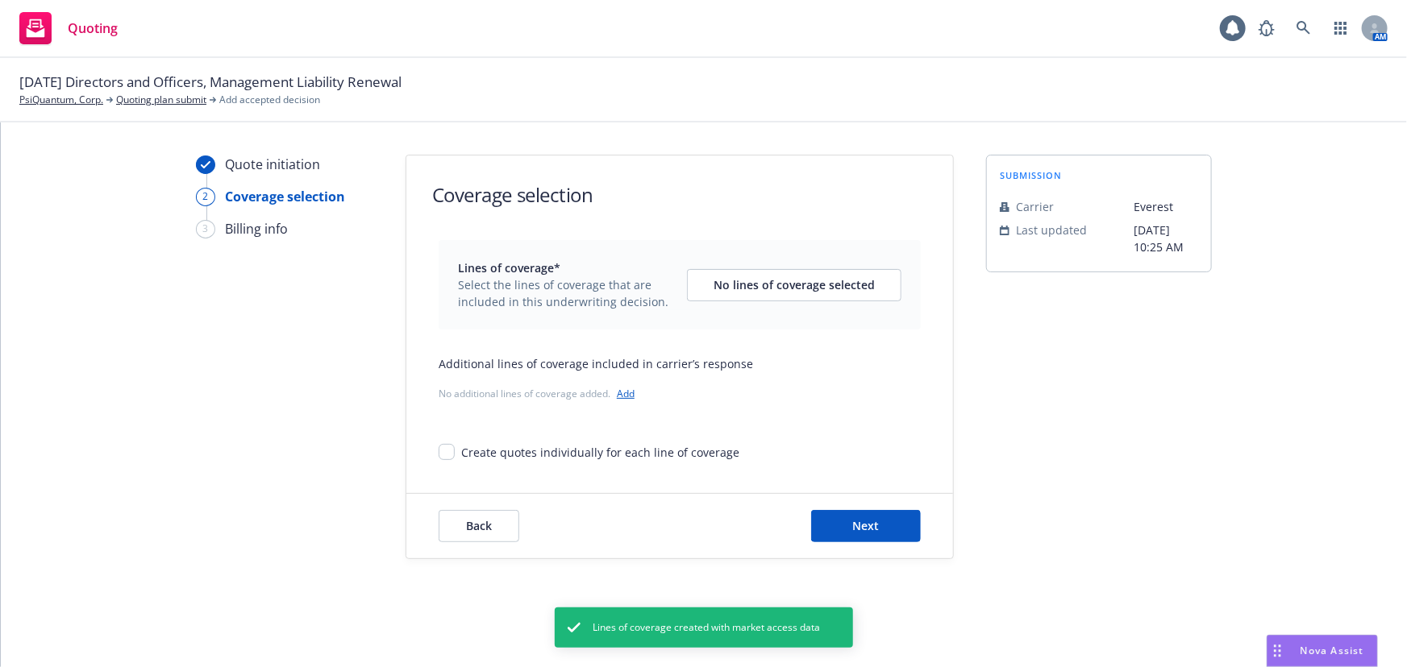
click at [626, 387] on link "Add" at bounding box center [626, 394] width 18 height 14
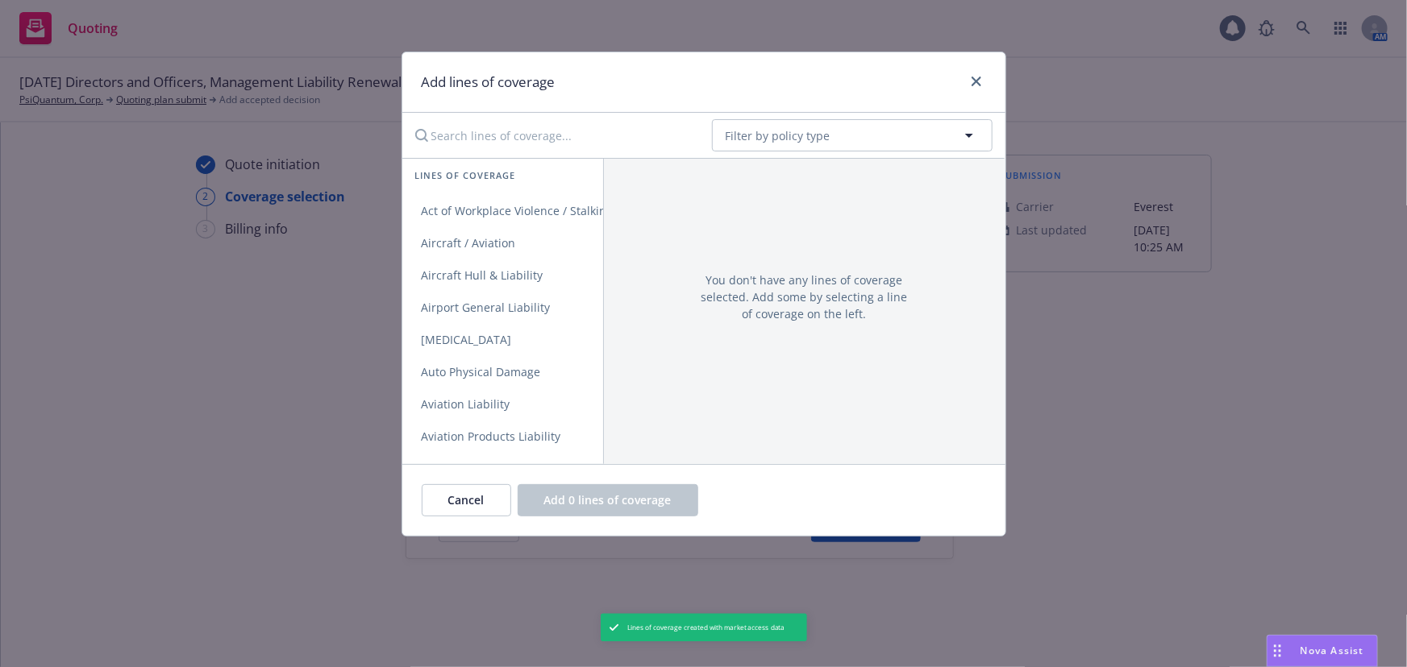
click at [528, 102] on div "Add lines of coverage" at bounding box center [703, 82] width 603 height 60
click at [523, 119] on input "Search lines of coverage..." at bounding box center [551, 135] width 293 height 32
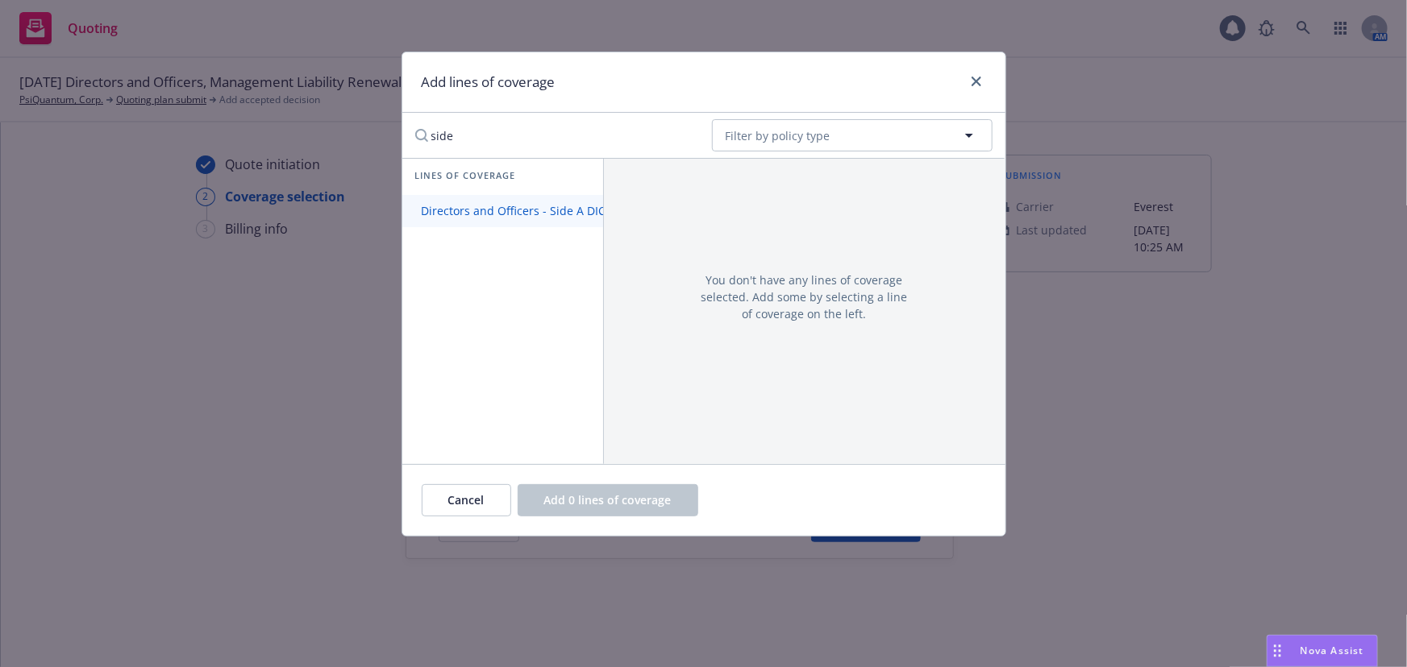
type input "side"
click at [534, 210] on span "Directors and Officers - Side A DIC" at bounding box center [513, 210] width 223 height 15
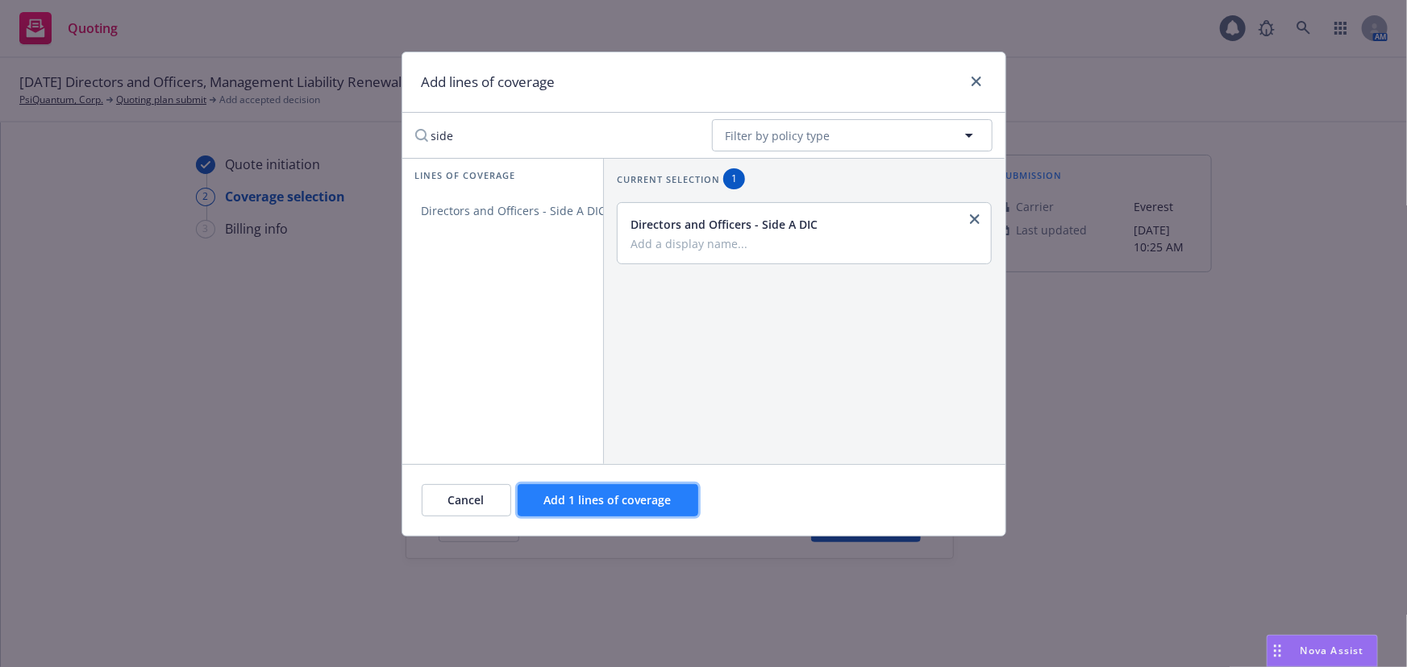
click at [609, 508] on button "Add 1 lines of coverage" at bounding box center [608, 500] width 181 height 32
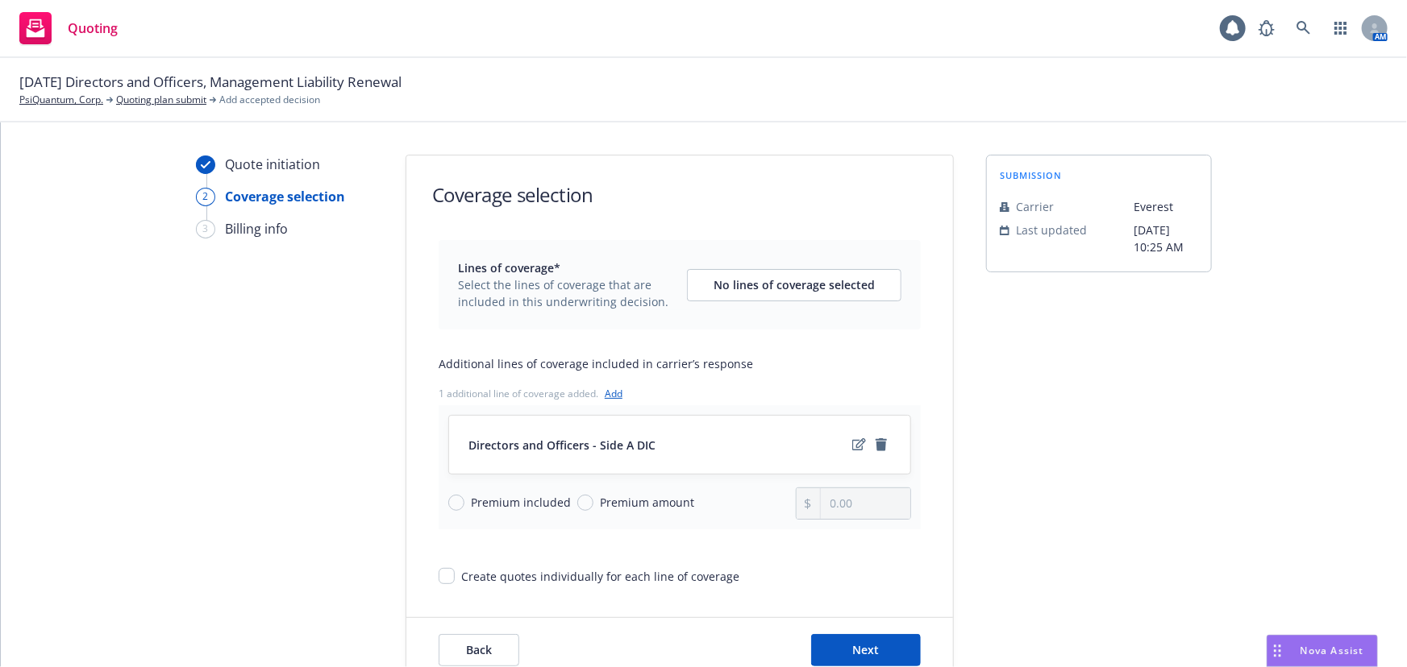
click at [613, 499] on span "Premium amount" at bounding box center [647, 502] width 94 height 17
click at [593, 499] on input "Premium amount" at bounding box center [585, 503] width 16 height 16
radio input "true"
drag, startPoint x: 849, startPoint y: 512, endPoint x: 737, endPoint y: 508, distance: 112.1
click at [737, 508] on div "Premium included Premium amount 0.00" at bounding box center [679, 504] width 463 height 32
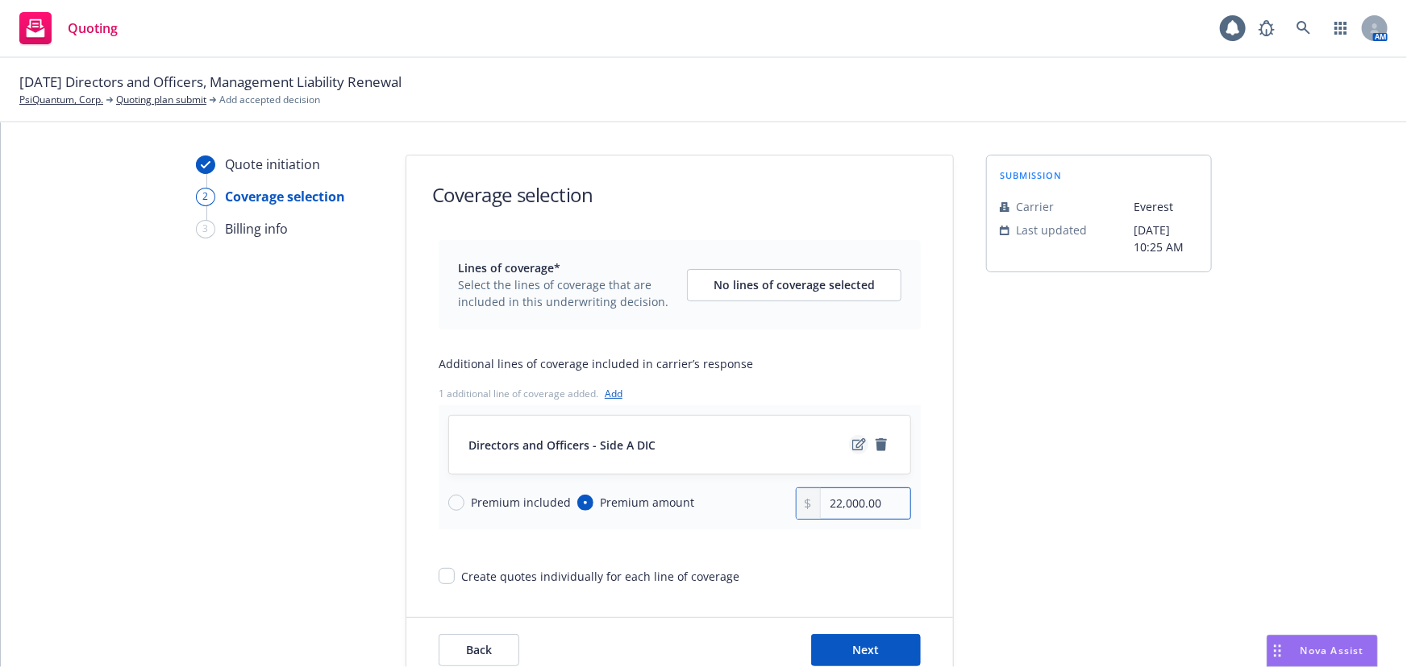
type input "22,000.00"
click at [852, 439] on icon "edit" at bounding box center [859, 445] width 14 height 13
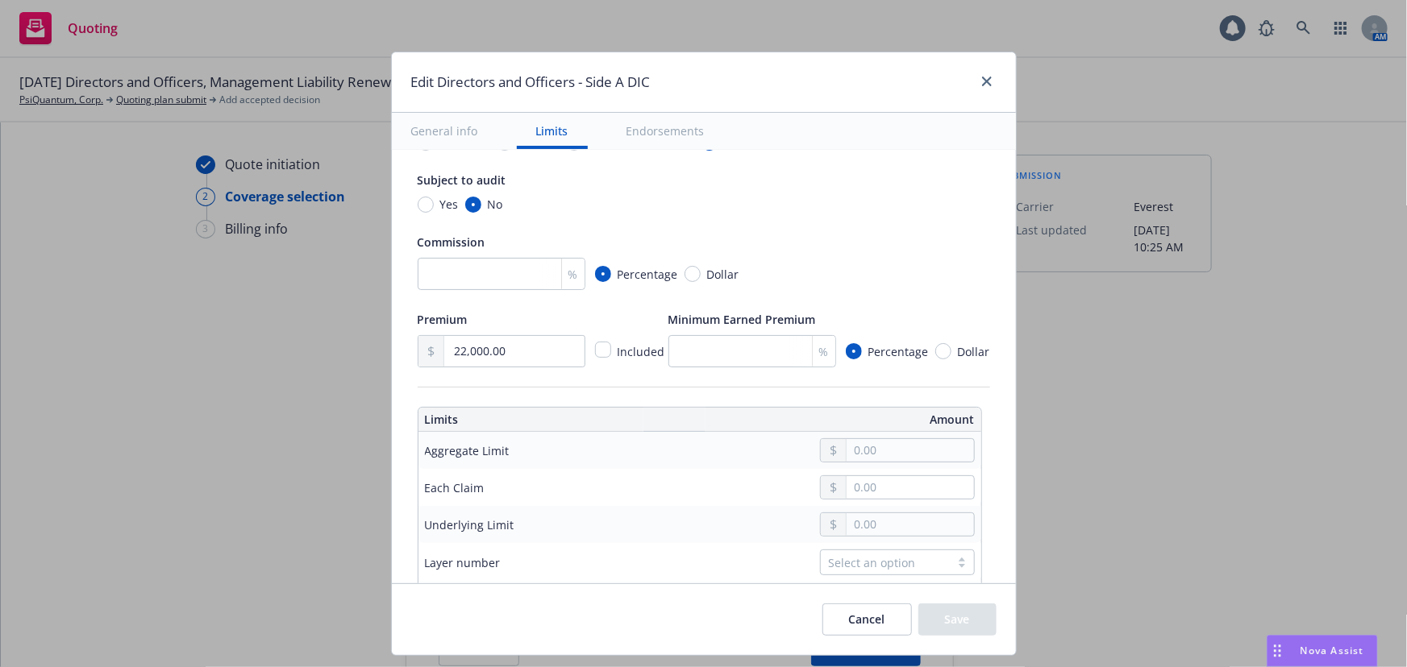
scroll to position [293, 0]
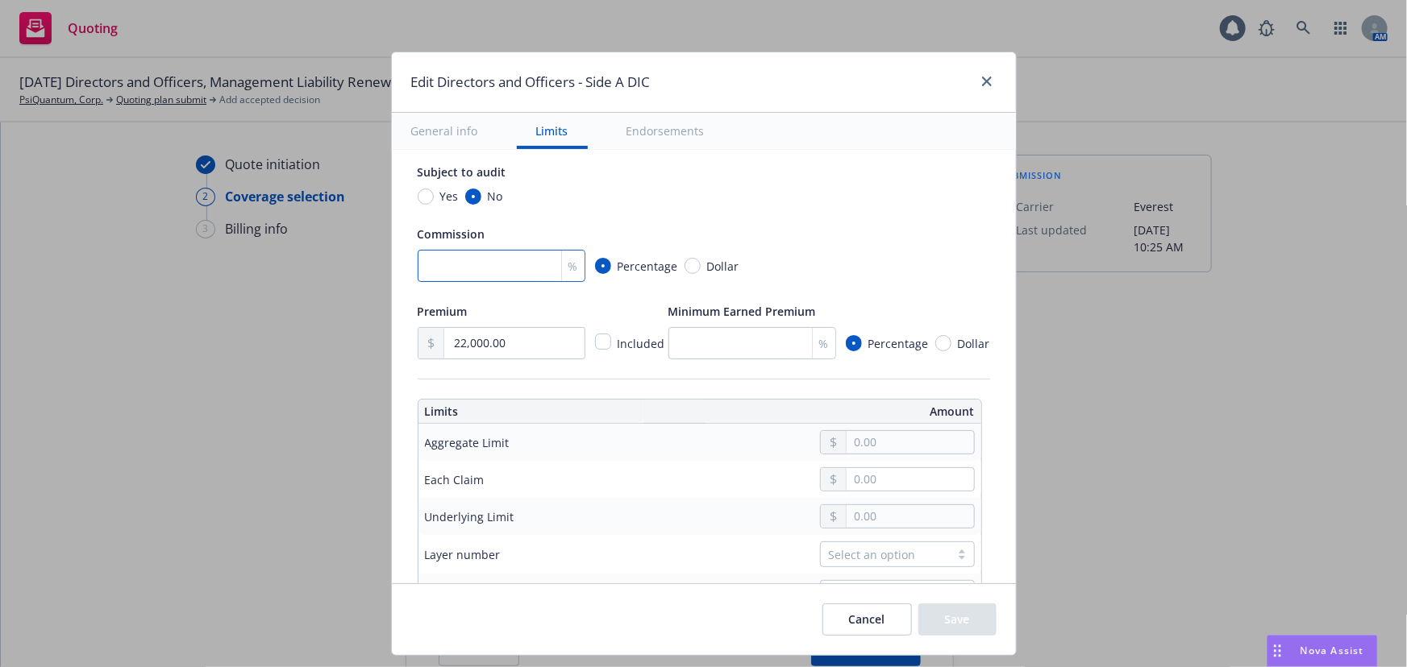
click at [473, 270] on input "number" at bounding box center [502, 266] width 168 height 32
type input "15"
click at [936, 443] on input "text" at bounding box center [909, 442] width 127 height 23
type input "5,000,000.00"
click at [918, 571] on button "$5,000,000.00" at bounding box center [895, 571] width 139 height 30
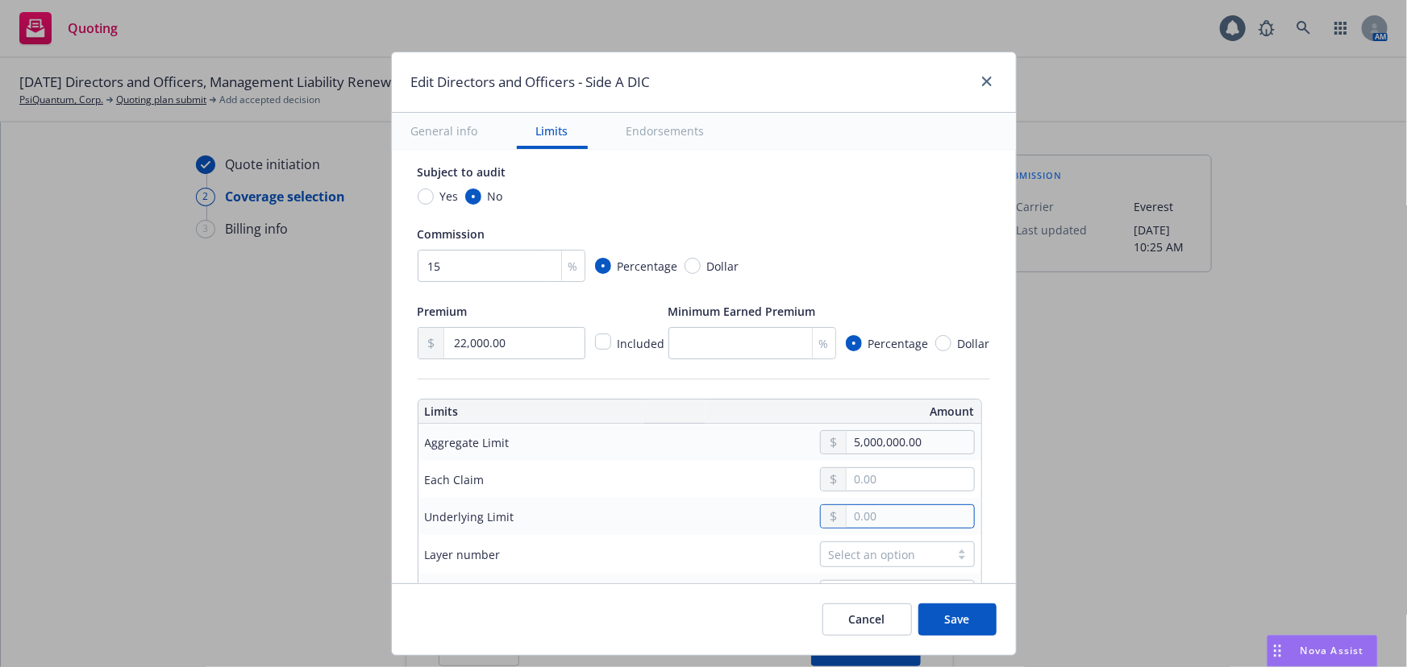
click at [899, 515] on input "text" at bounding box center [909, 516] width 127 height 23
click at [883, 459] on div "Quick select $1,000,000.00 $2,000,000.00 $5,000,000.00 $10,000,000.00" at bounding box center [895, 415] width 140 height 164
click at [867, 518] on input "5,000,000.00" at bounding box center [909, 516] width 127 height 23
type input "10,000,000.00"
click at [883, 472] on button "$10,000,000.00" at bounding box center [895, 474] width 139 height 30
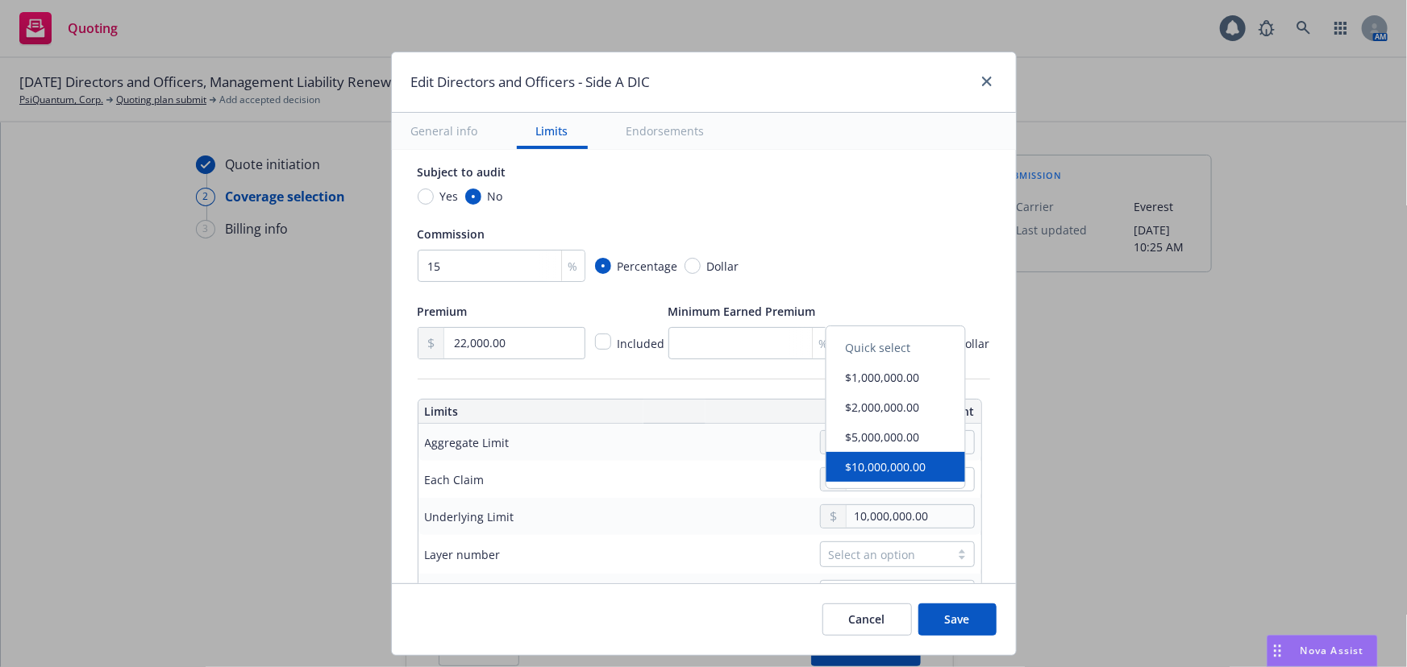
click at [534, 507] on div "Underlying Limit" at bounding box center [539, 516] width 229 height 19
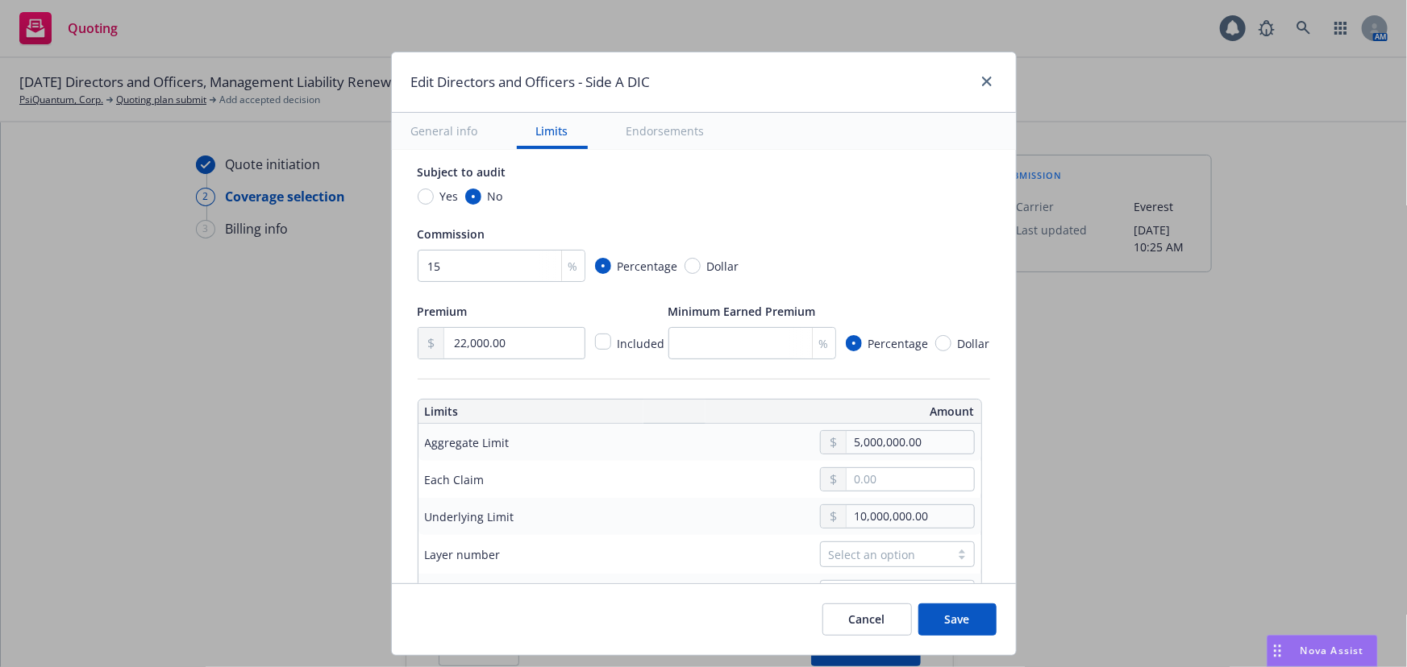
scroll to position [513, 0]
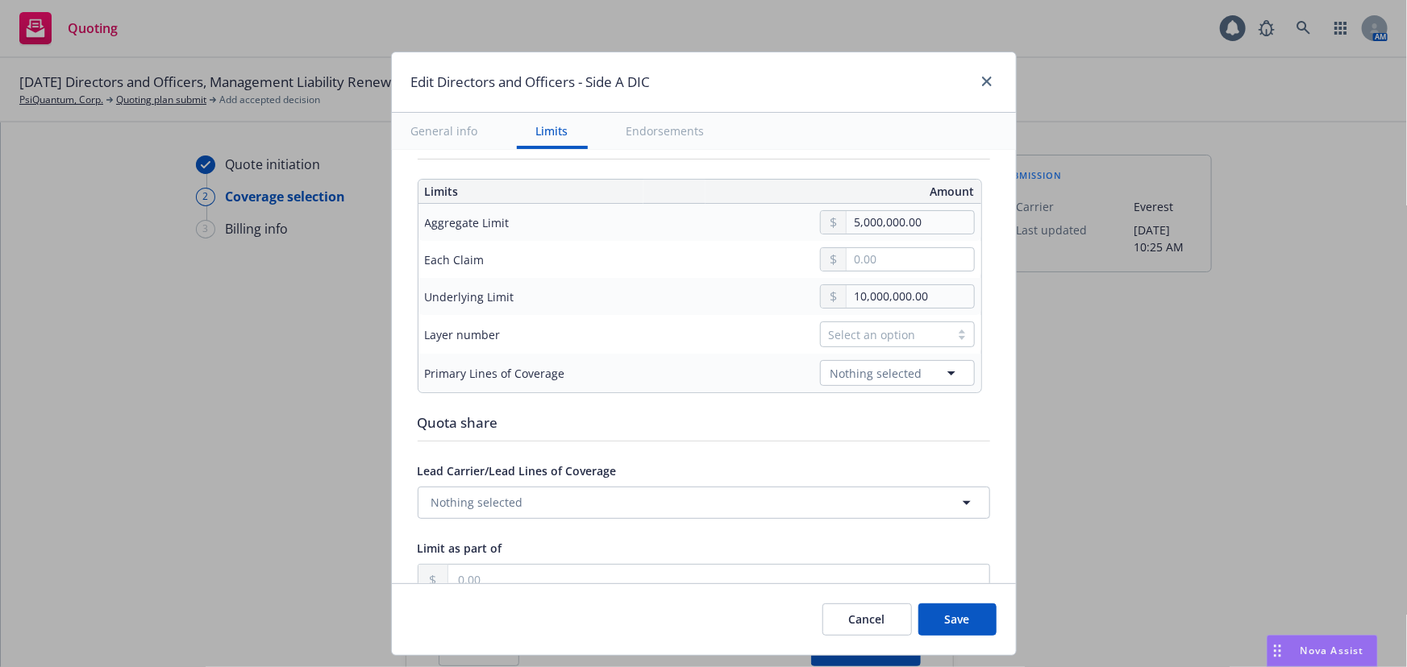
click at [873, 328] on div "Select an option" at bounding box center [885, 334] width 113 height 17
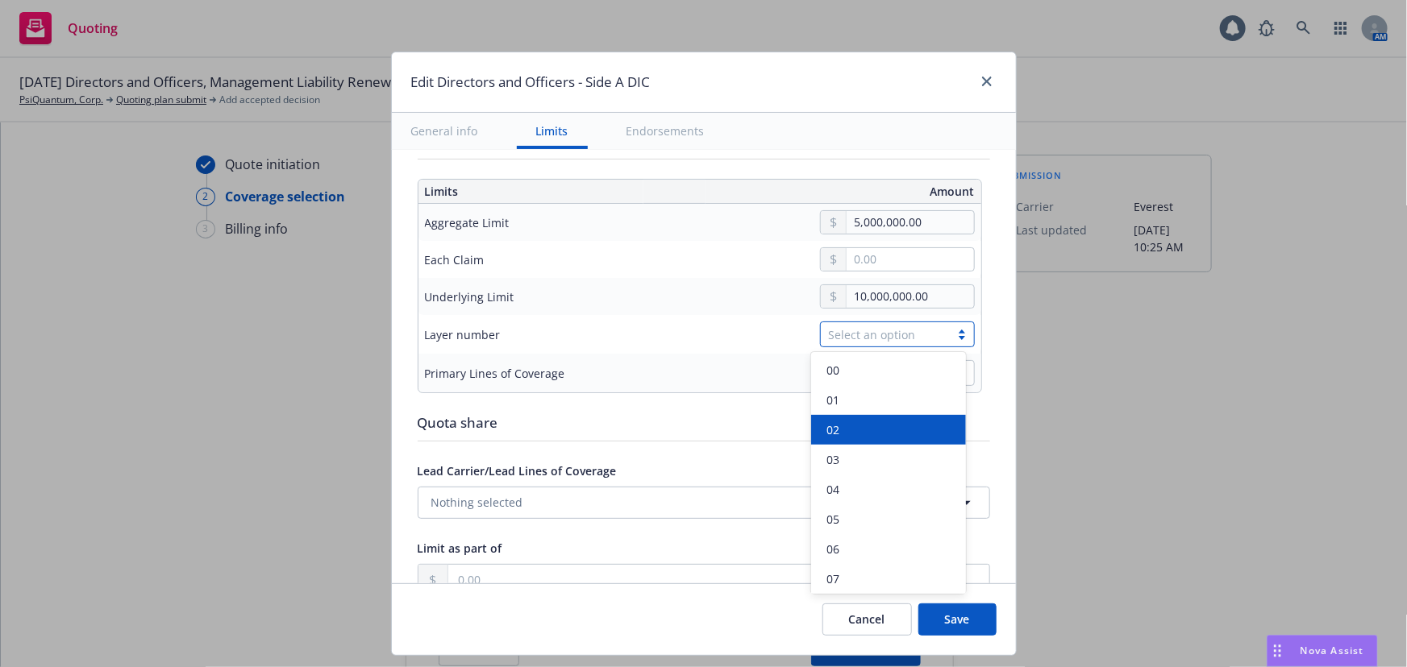
click at [878, 430] on div "02" at bounding box center [888, 430] width 135 height 17
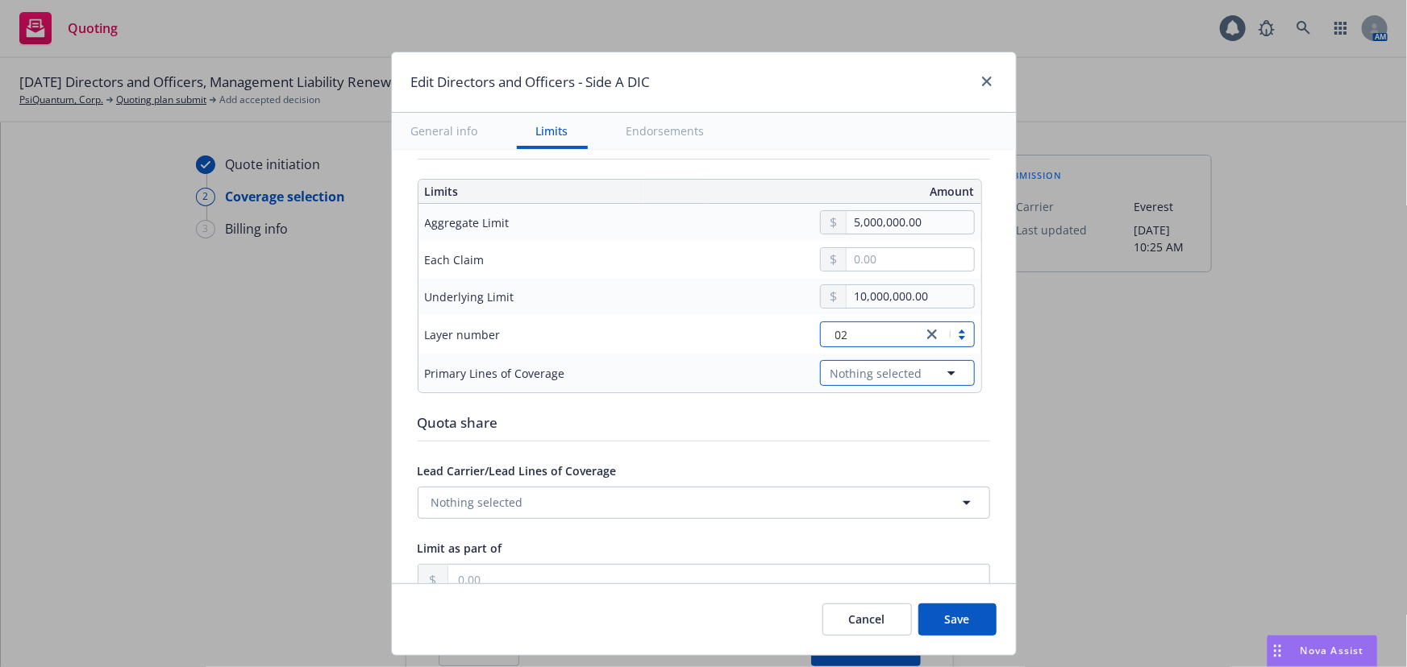
click at [900, 376] on span "Nothing selected" at bounding box center [876, 373] width 92 height 17
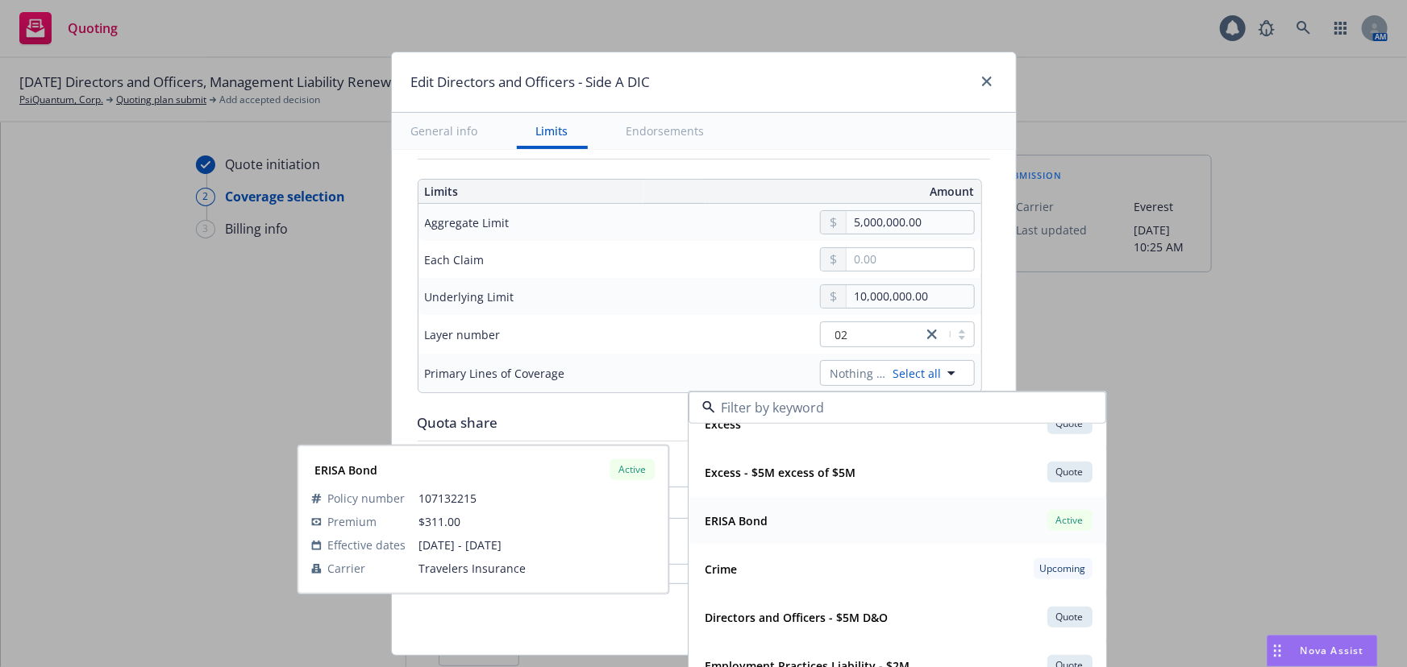
scroll to position [73, 0]
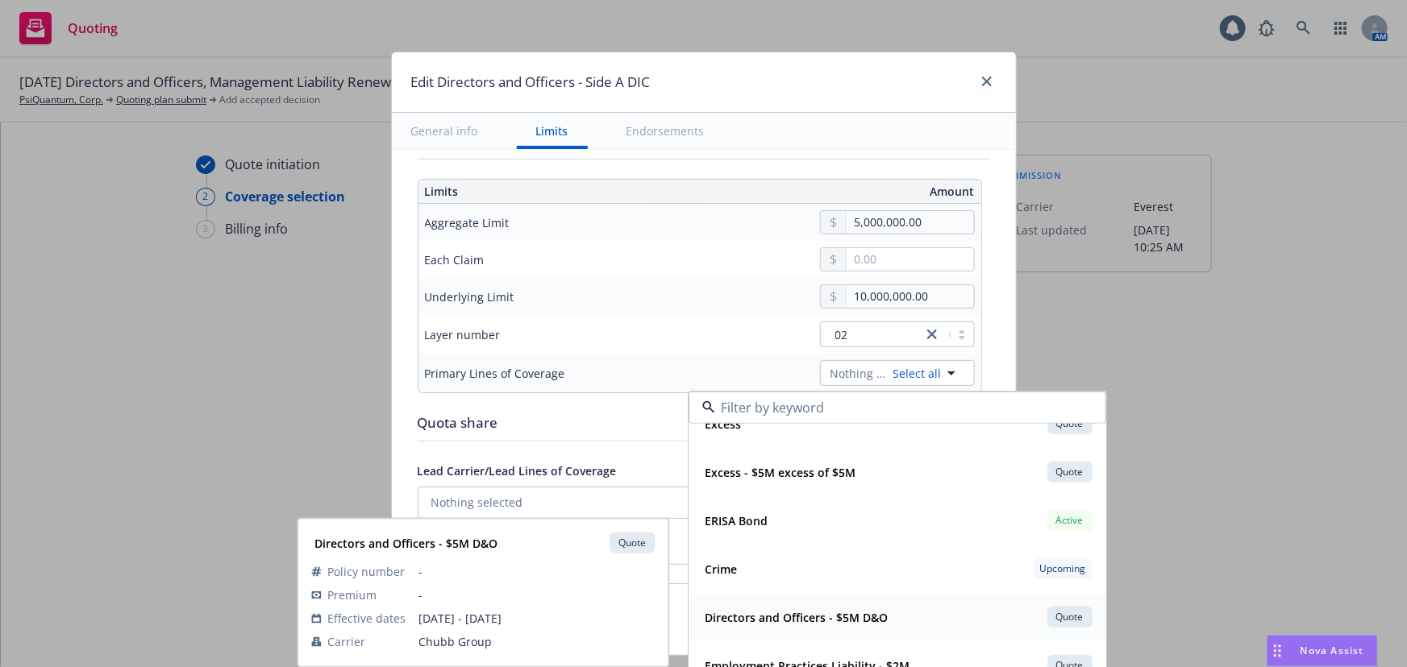
click at [876, 617] on strong "Directors and Officers - $5M D&O" at bounding box center [796, 616] width 183 height 15
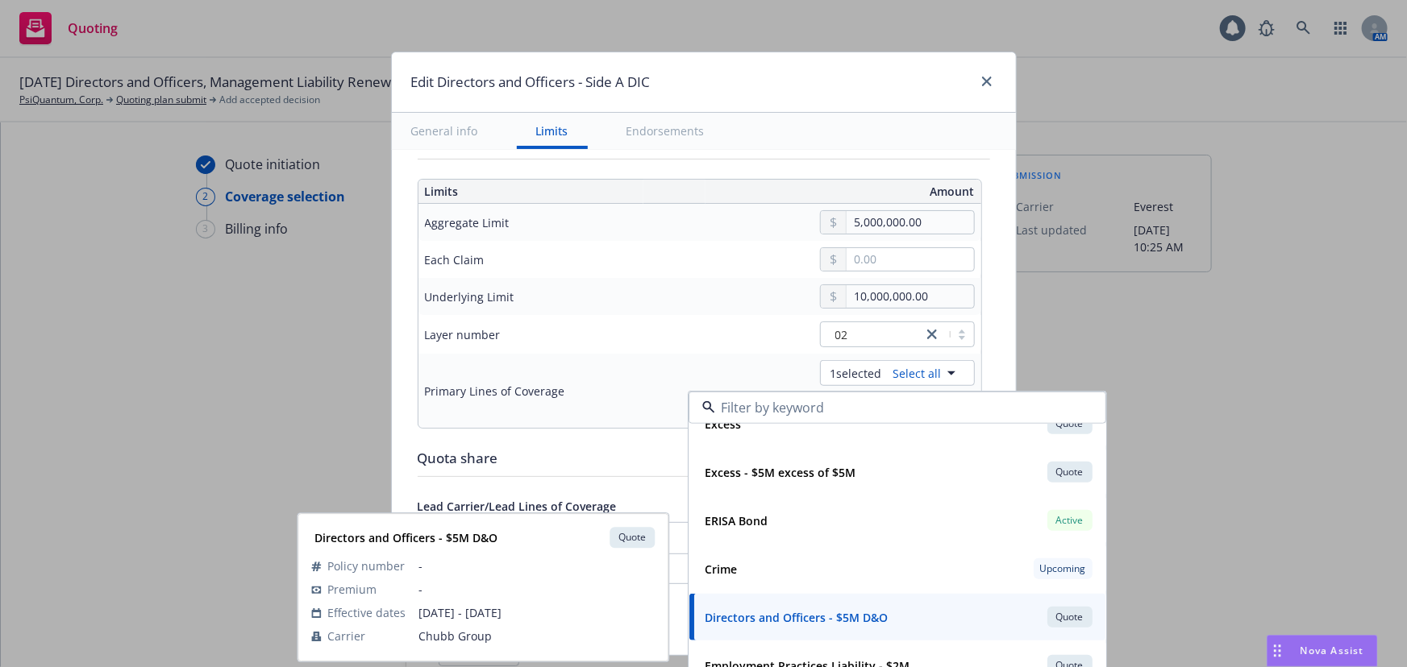
click at [447, 326] on div "Layer number" at bounding box center [463, 334] width 76 height 17
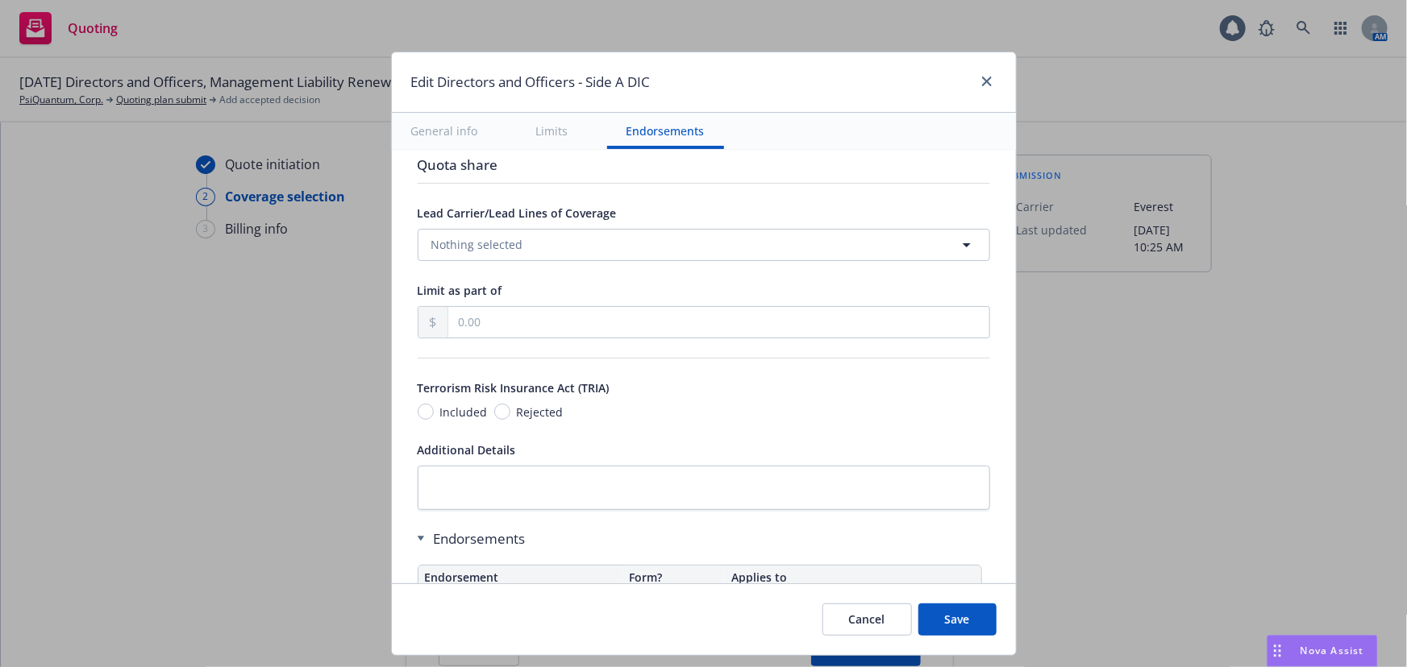
scroll to position [936, 0]
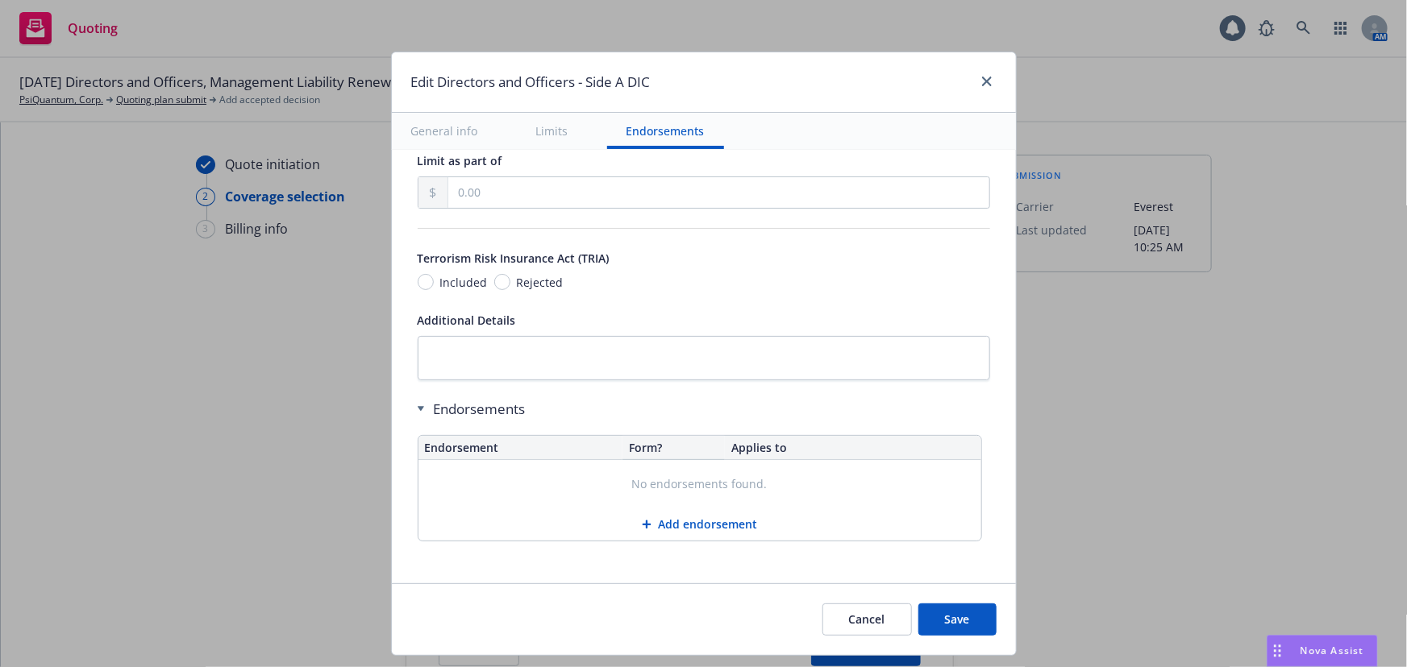
click at [655, 509] on button "Add endorsement" at bounding box center [699, 525] width 563 height 32
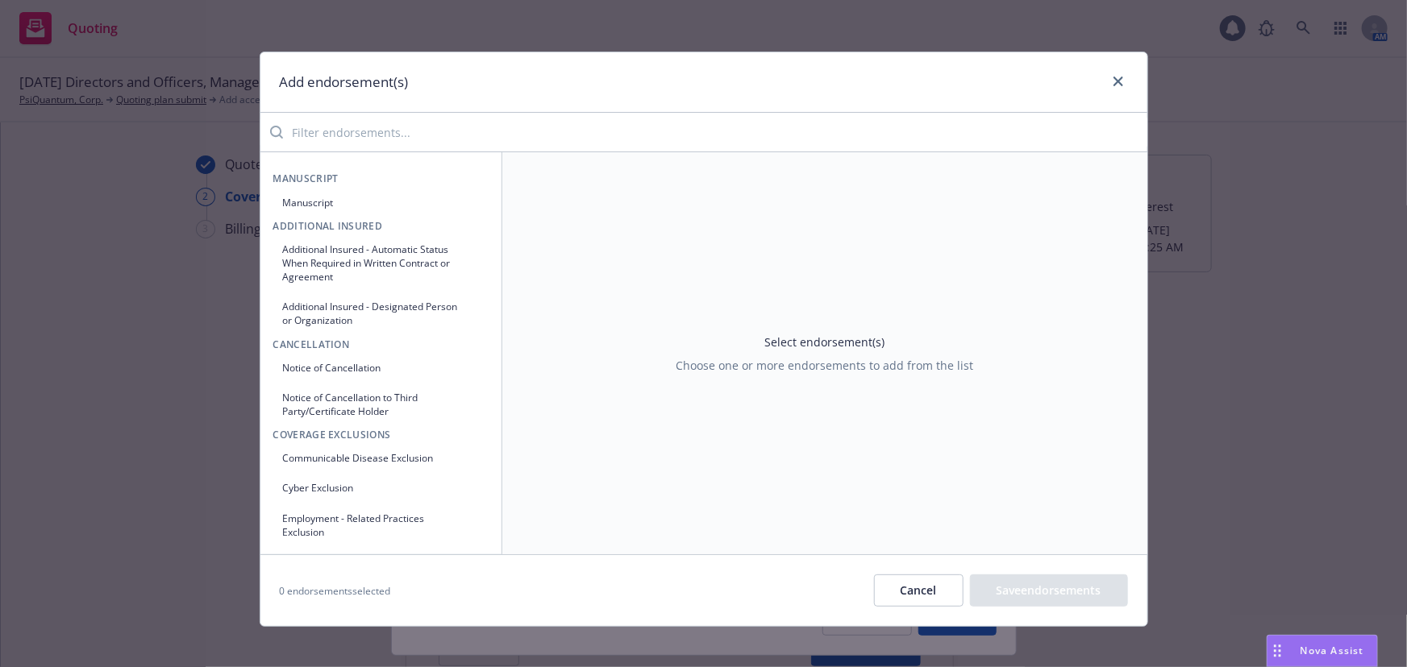
click at [394, 116] on input "search" at bounding box center [715, 132] width 864 height 32
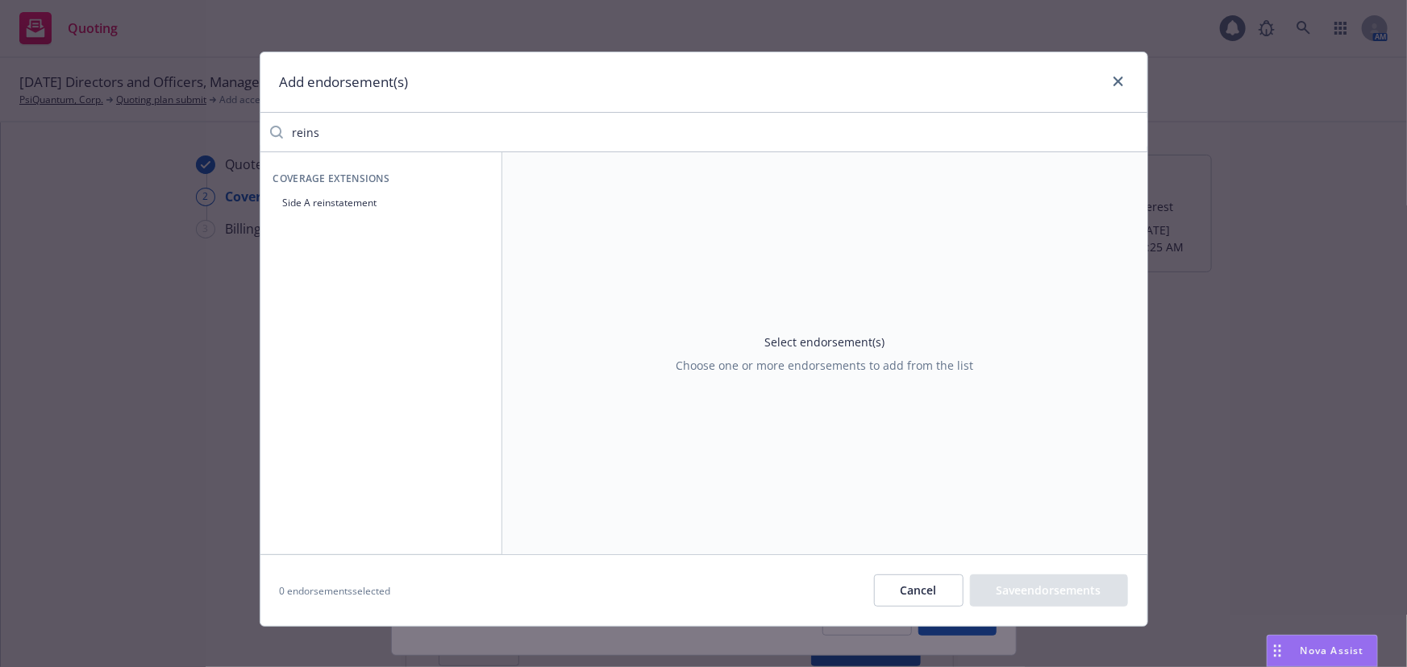
type input "reins"
click at [409, 218] on div "Coverage Extensions Side A reinstatement" at bounding box center [381, 353] width 242 height 402
click at [411, 199] on button "Side A reinstatement" at bounding box center [380, 202] width 215 height 27
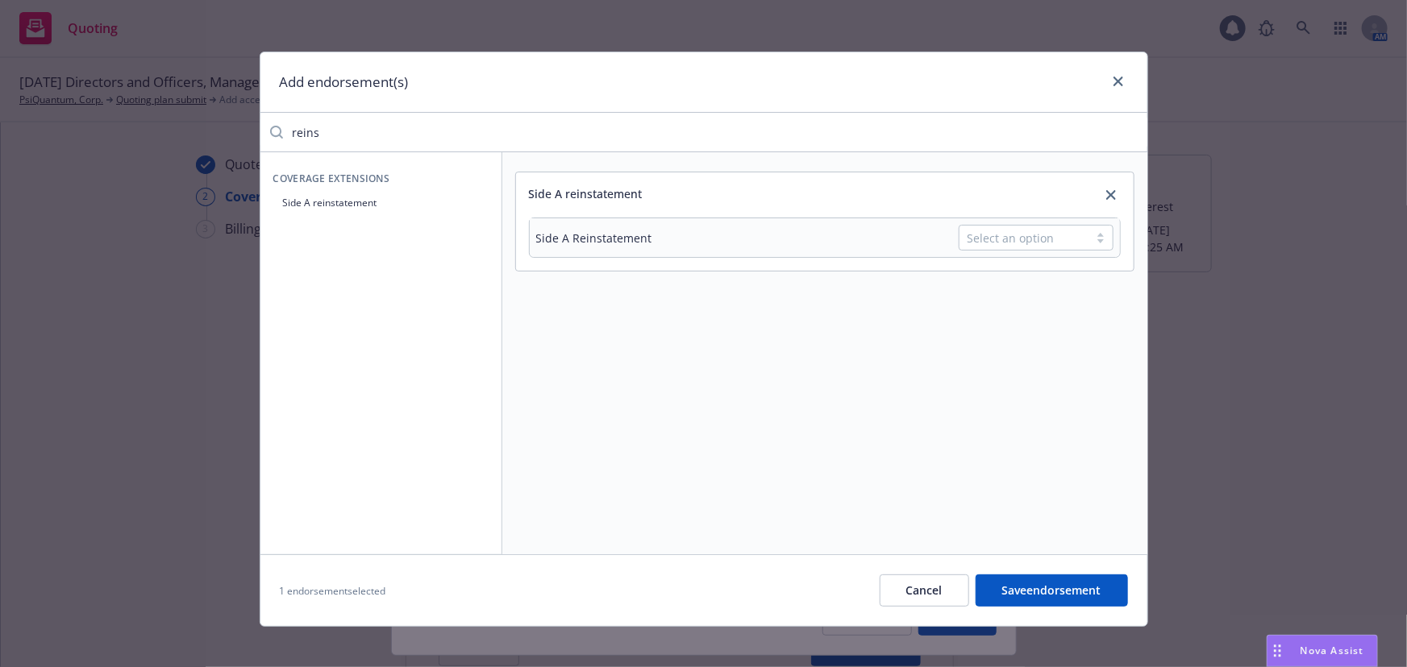
click at [1088, 239] on div at bounding box center [1100, 237] width 24 height 13
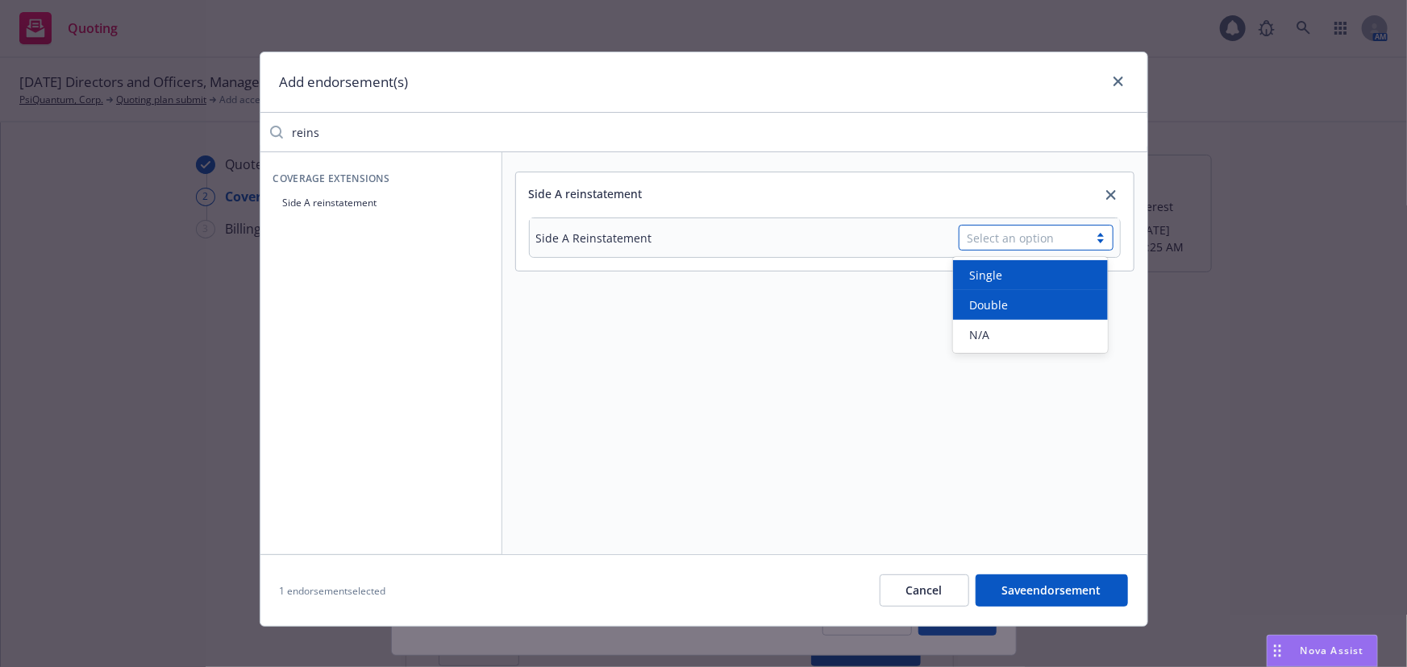
drag, startPoint x: 1046, startPoint y: 301, endPoint x: 1052, endPoint y: 271, distance: 31.1
click at [1052, 271] on div "Single Double N/A" at bounding box center [1030, 305] width 155 height 96
click at [1052, 271] on div "Single" at bounding box center [1029, 275] width 135 height 17
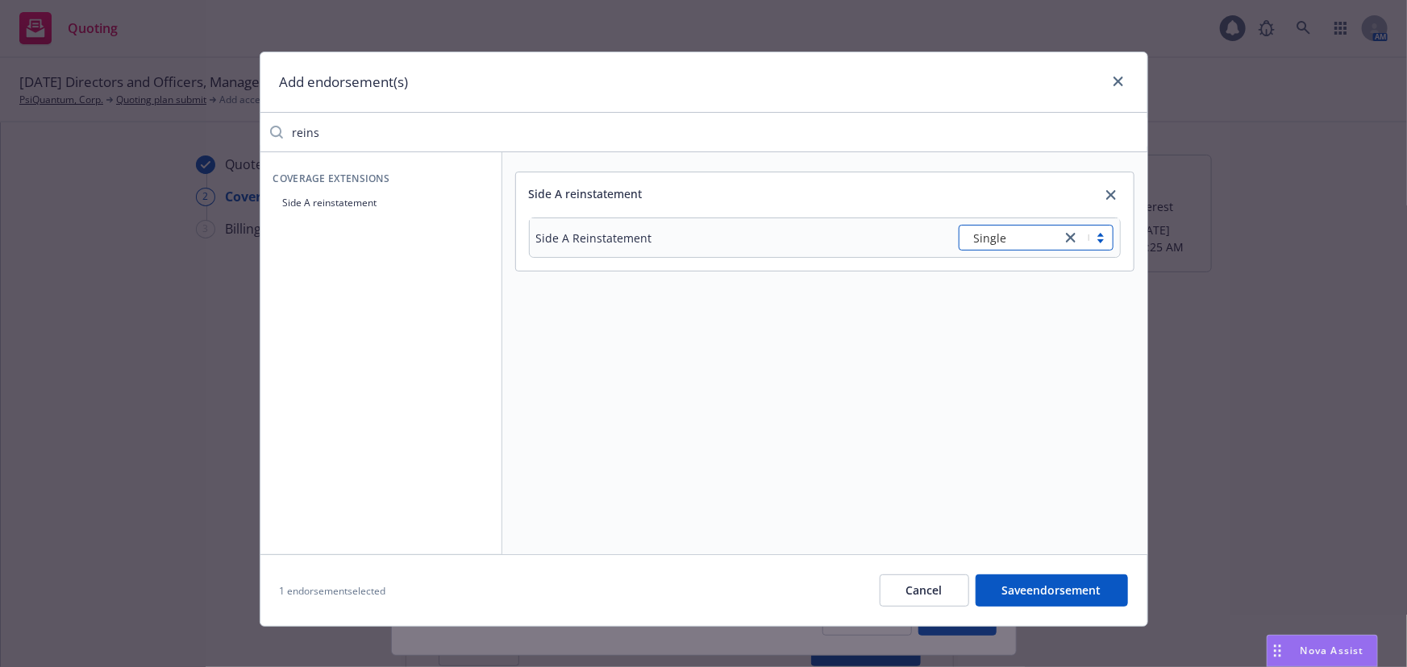
click at [1081, 584] on button "Save endorsement" at bounding box center [1051, 591] width 152 height 32
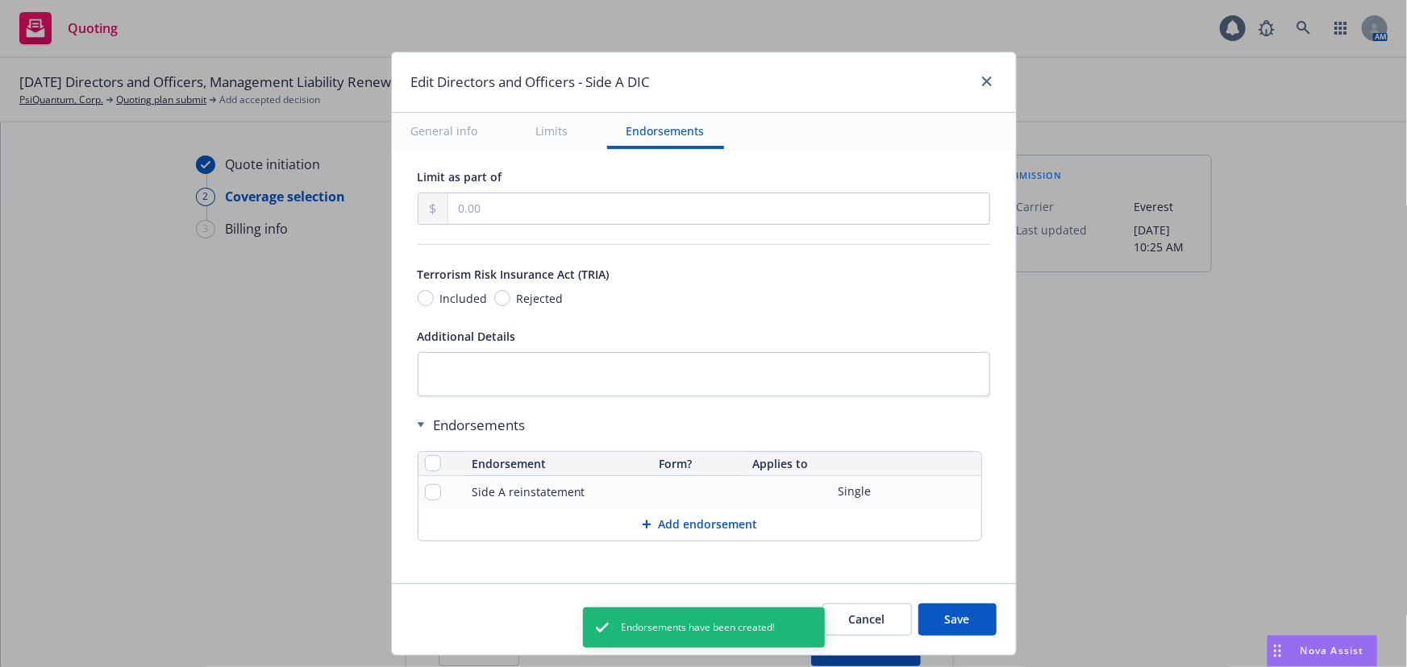
click at [951, 616] on button "Save" at bounding box center [957, 620] width 78 height 32
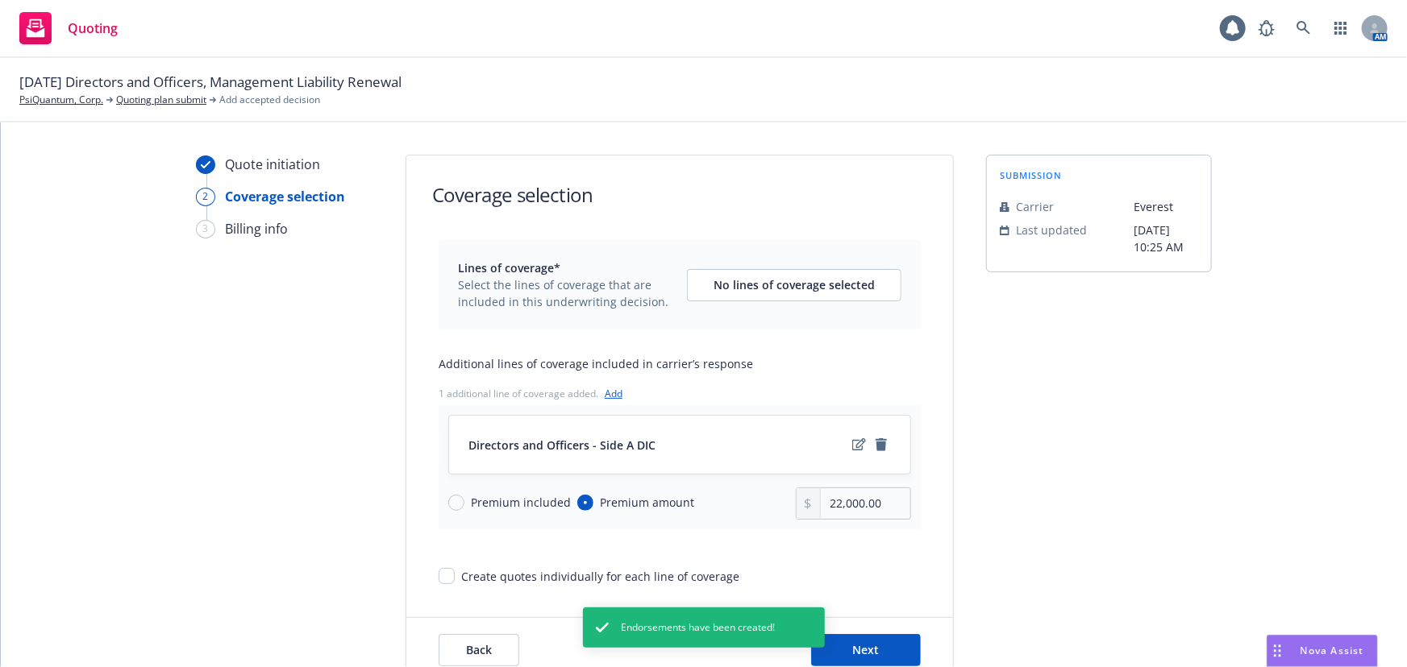
scroll to position [48, 0]
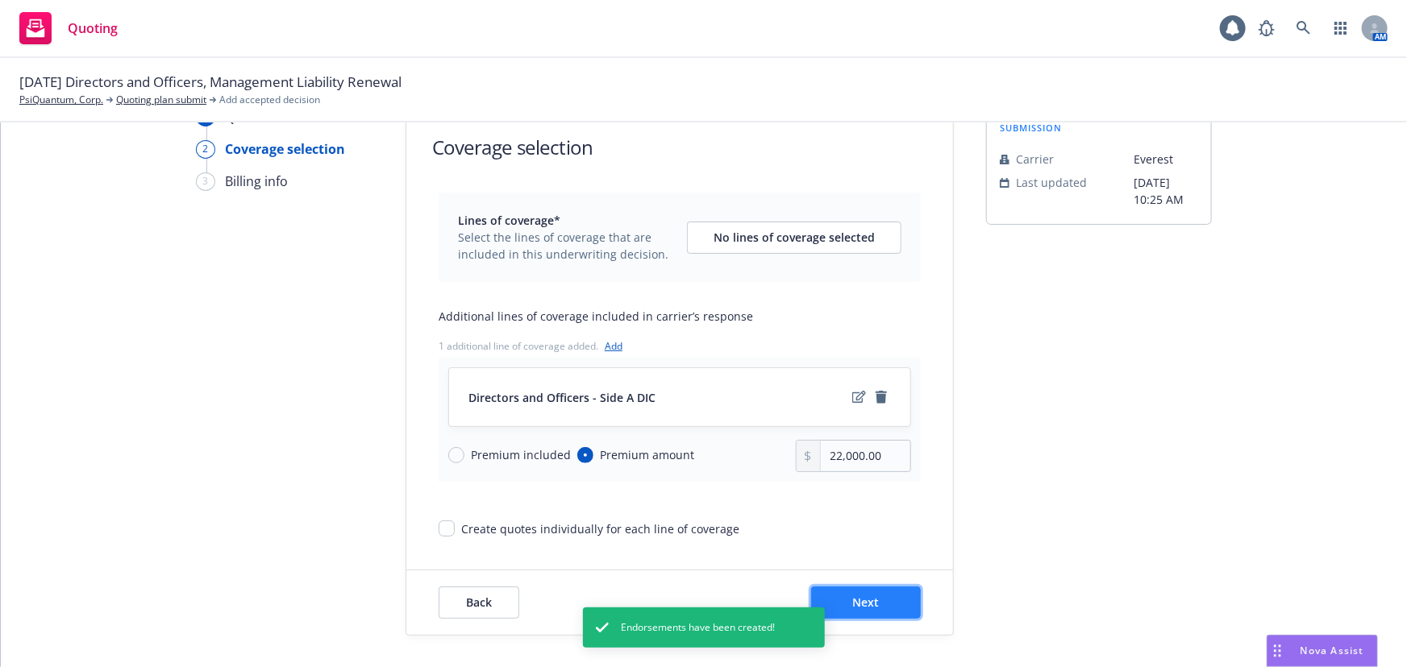
click at [913, 605] on button "Next" at bounding box center [866, 603] width 110 height 32
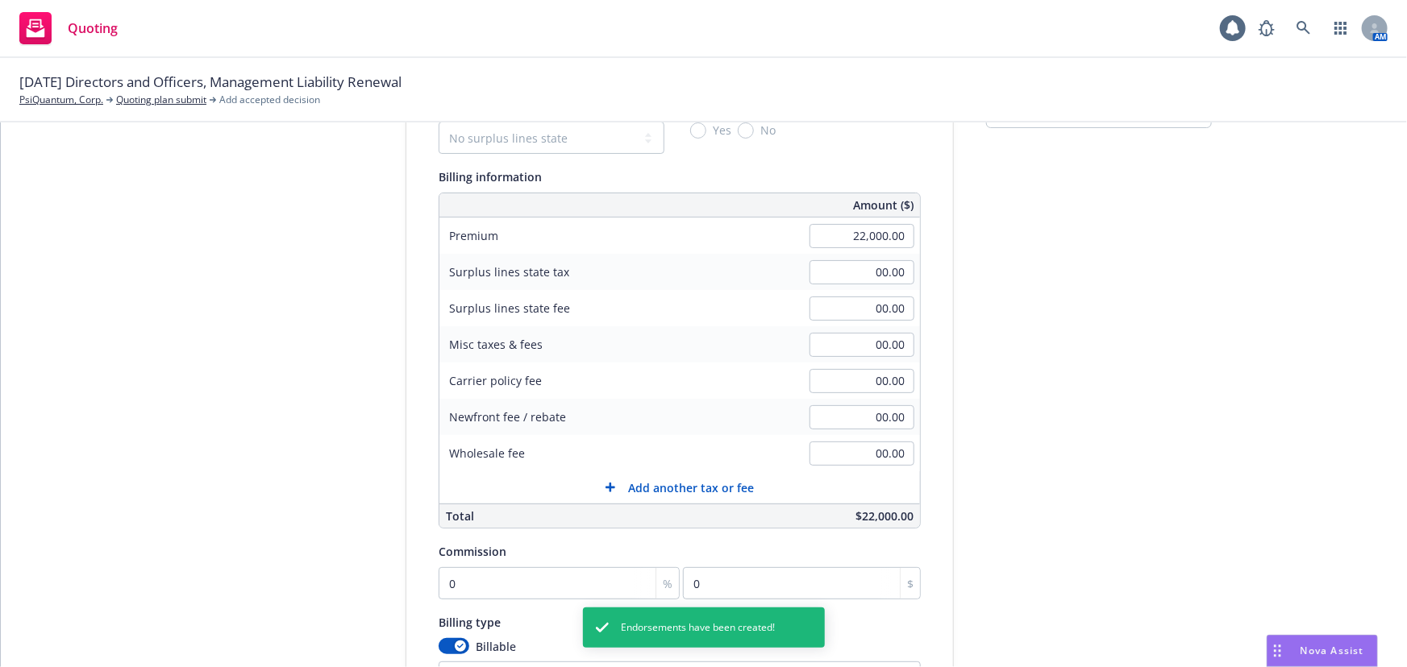
scroll to position [267, 0]
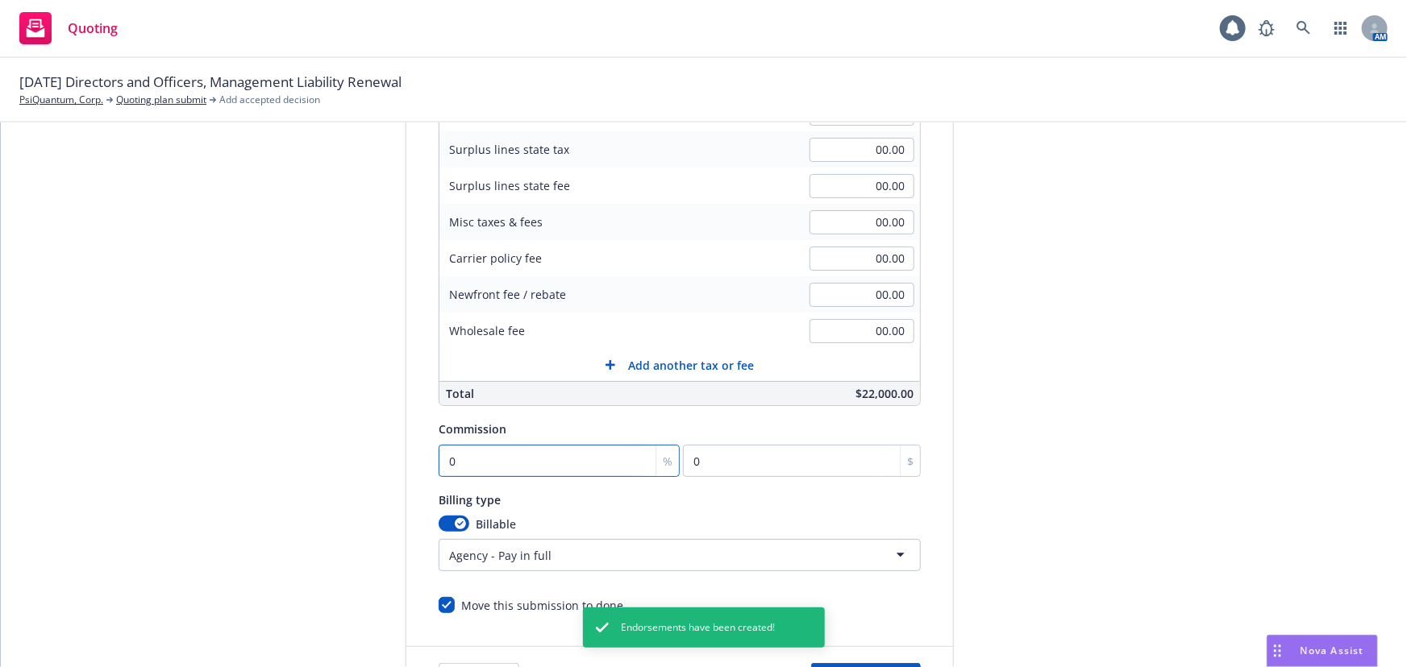
click at [526, 464] on input "0" at bounding box center [559, 461] width 241 height 32
type input "1"
type input "220"
type input "15"
type input "3300"
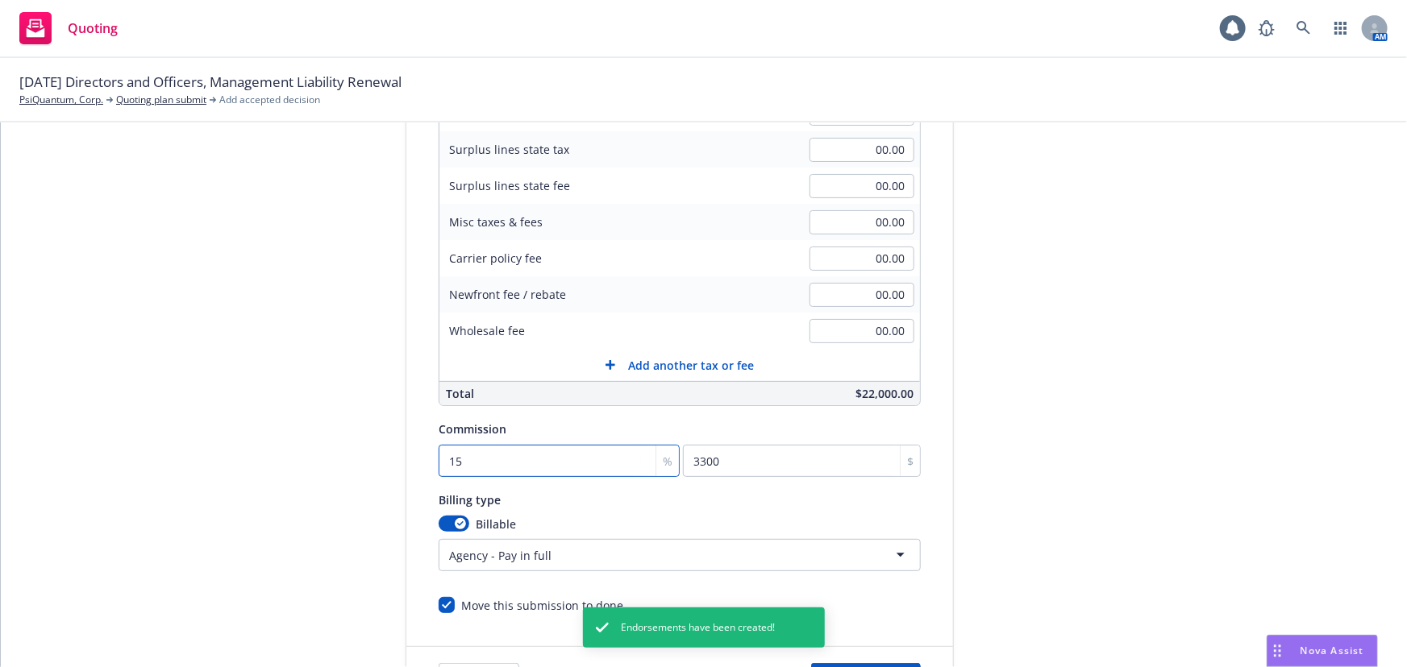
type input "15"
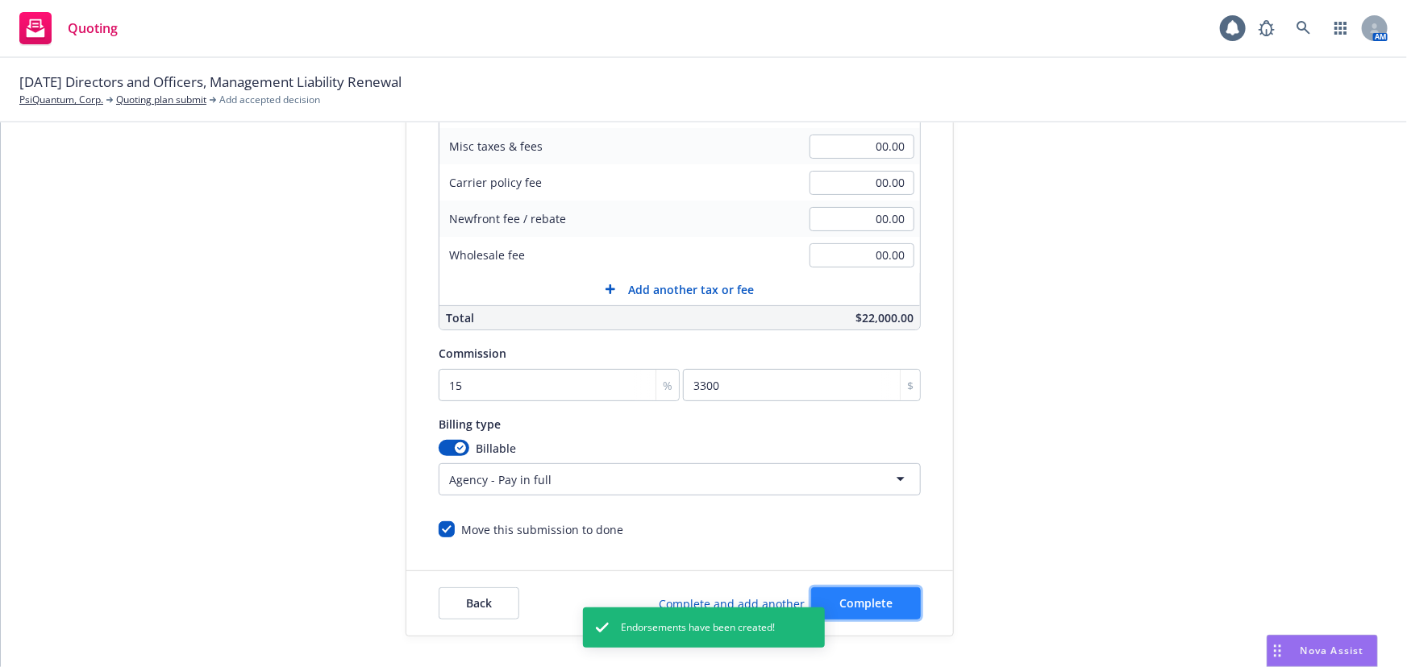
click at [838, 590] on button "Complete" at bounding box center [866, 604] width 110 height 32
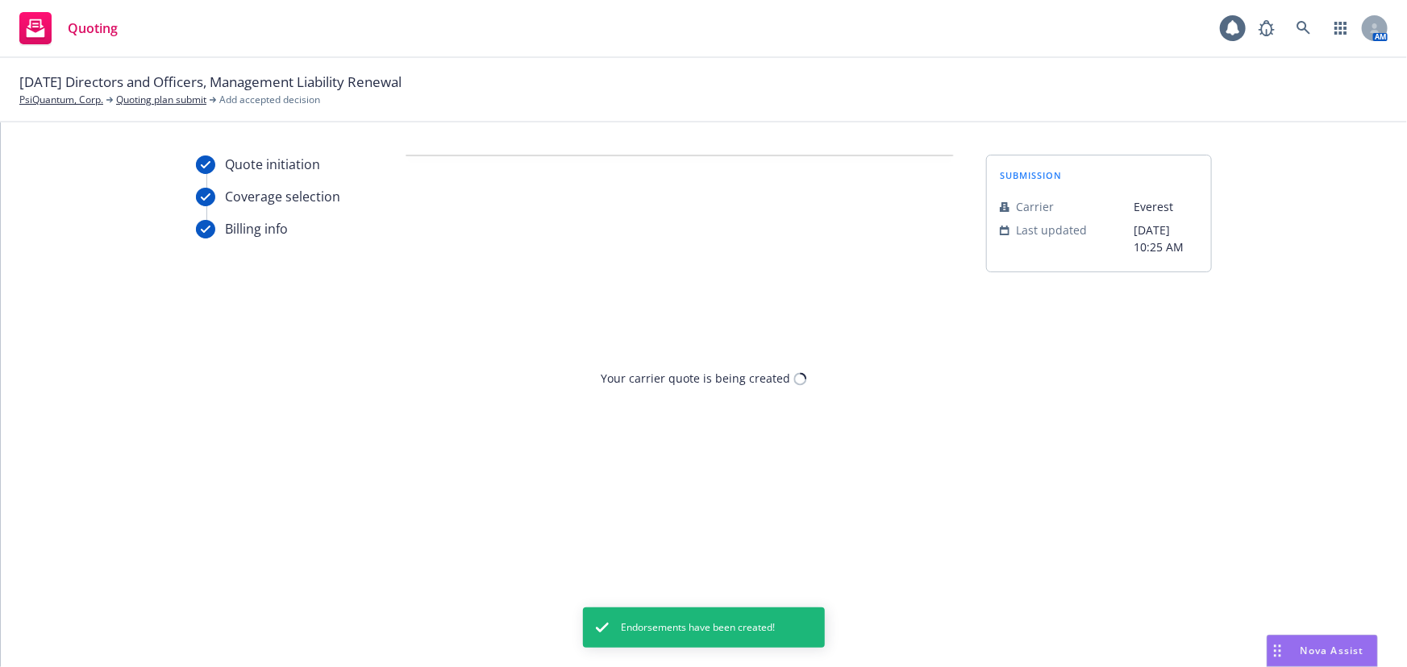
scroll to position [0, 0]
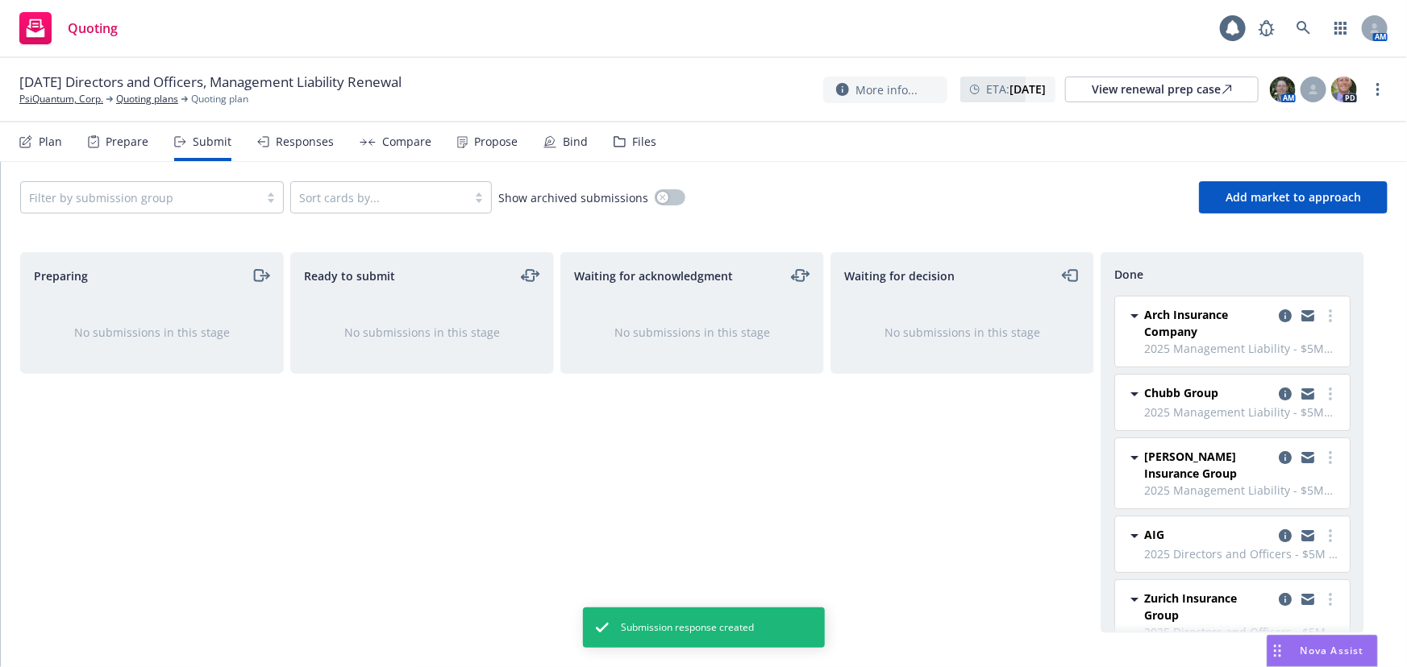
click at [299, 145] on div "Responses" at bounding box center [305, 141] width 58 height 13
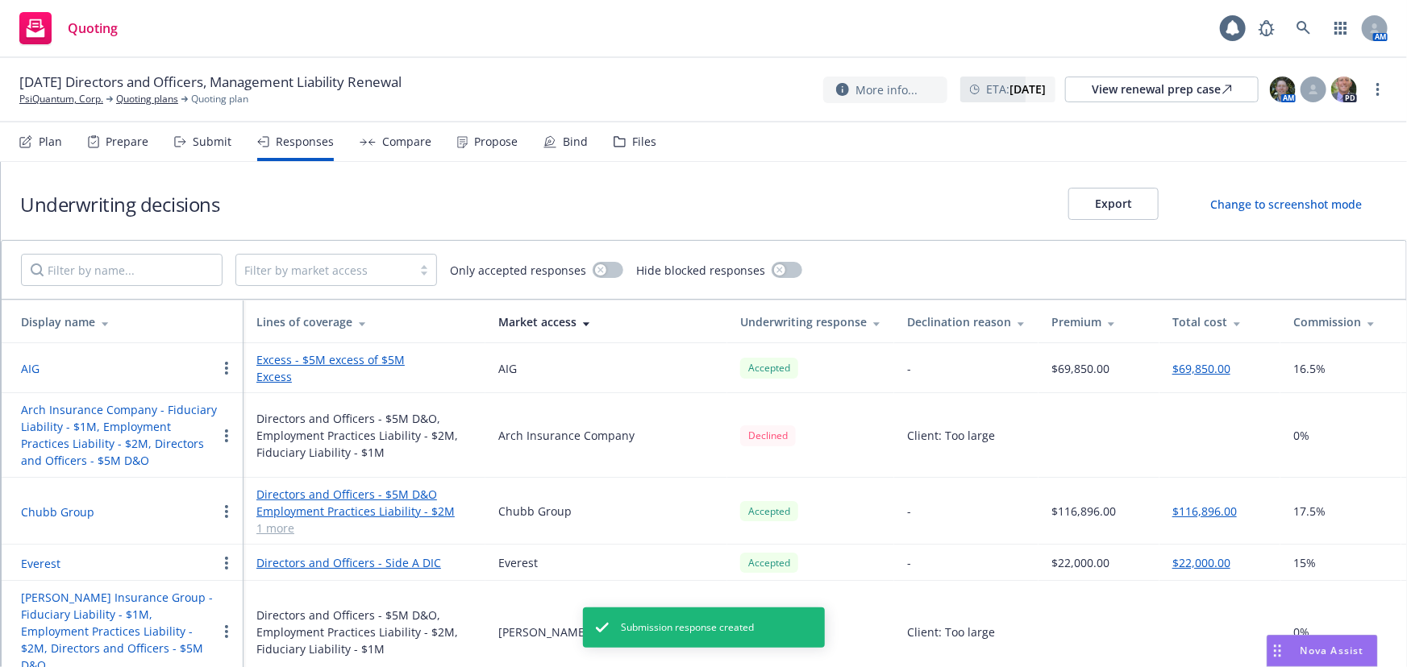
click at [1199, 326] on div "Total cost" at bounding box center [1219, 322] width 95 height 17
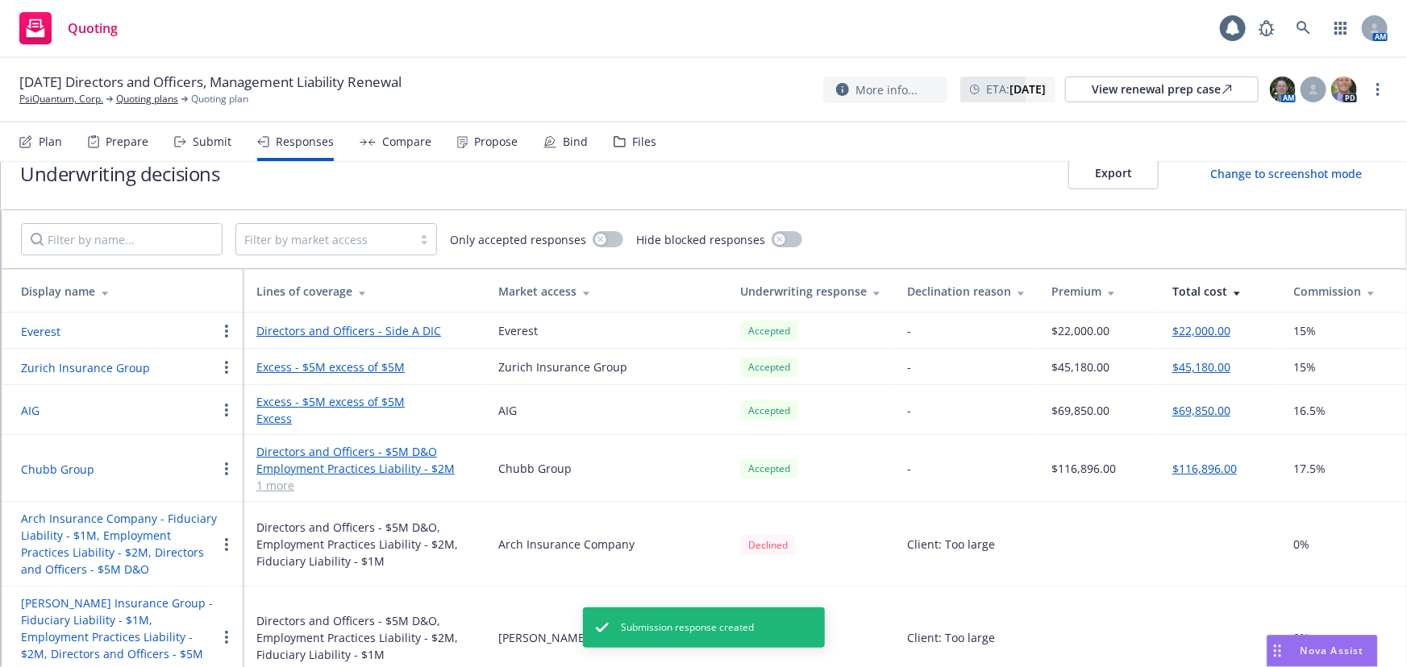
scroll to position [44, 0]
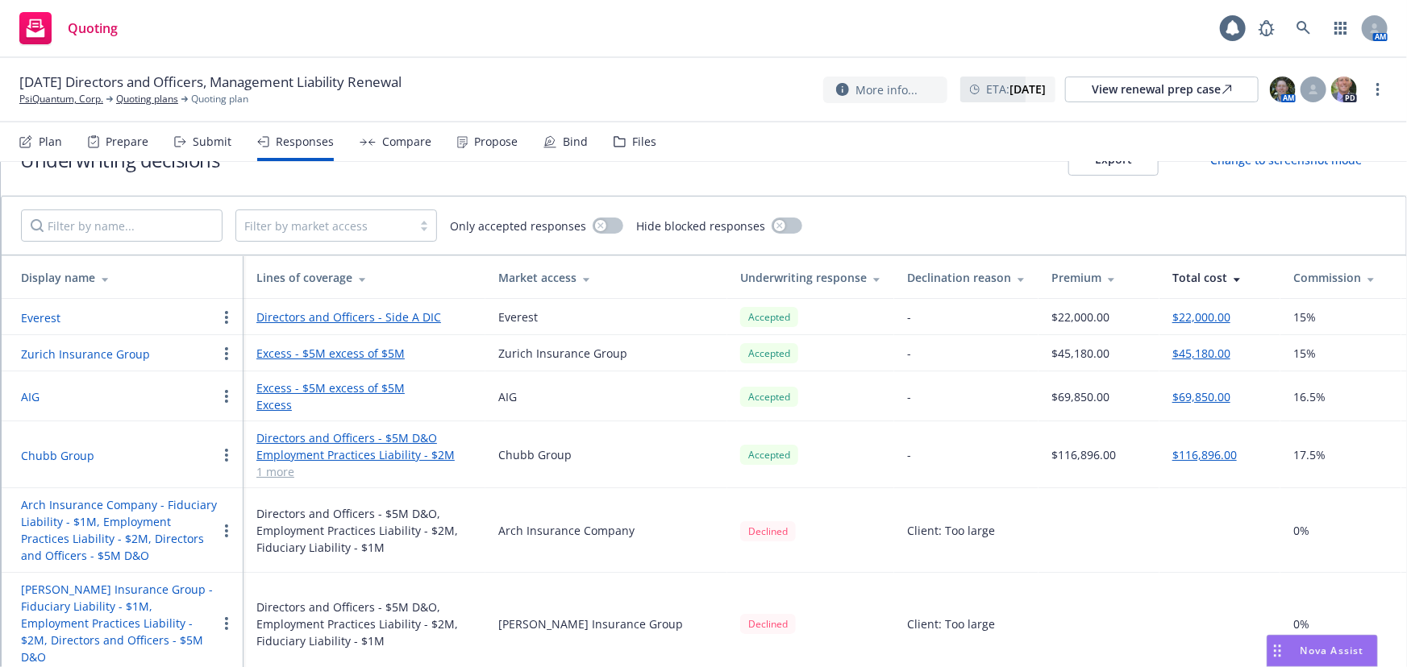
click at [213, 139] on div "Submit" at bounding box center [212, 141] width 39 height 13
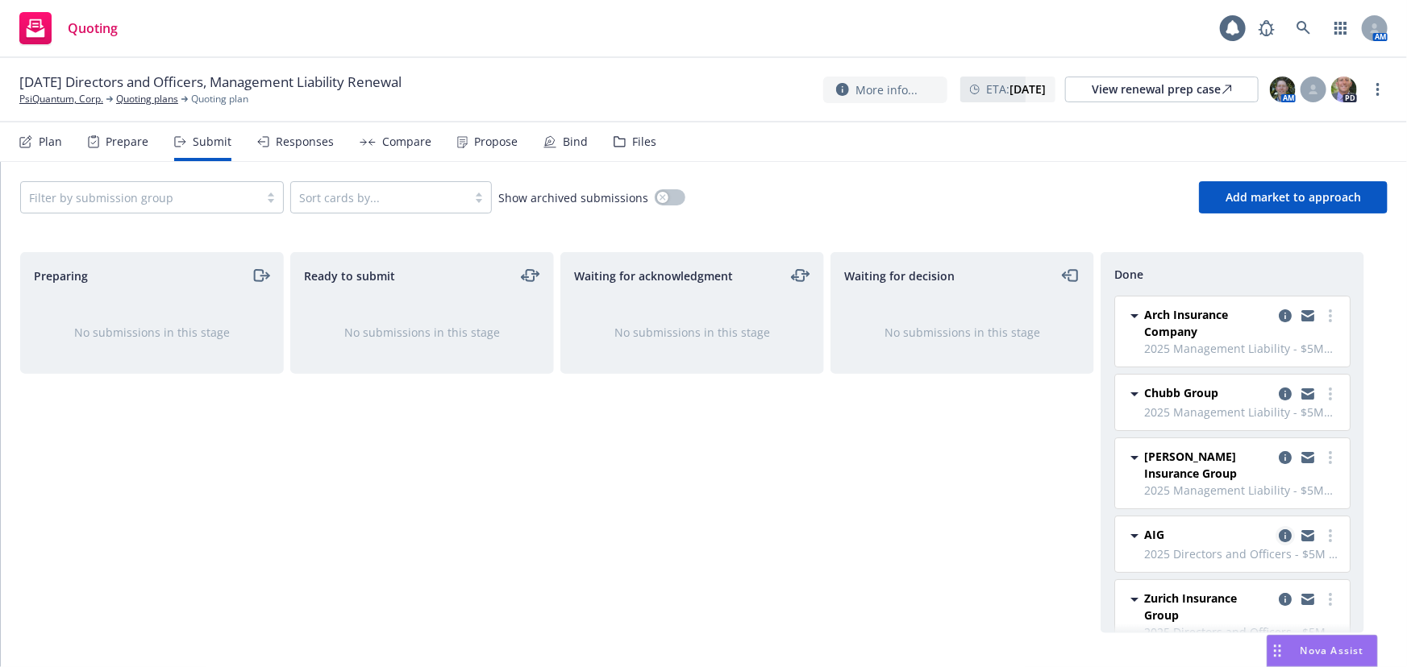
click at [1278, 534] on icon "copy logging email" at bounding box center [1284, 536] width 13 height 13
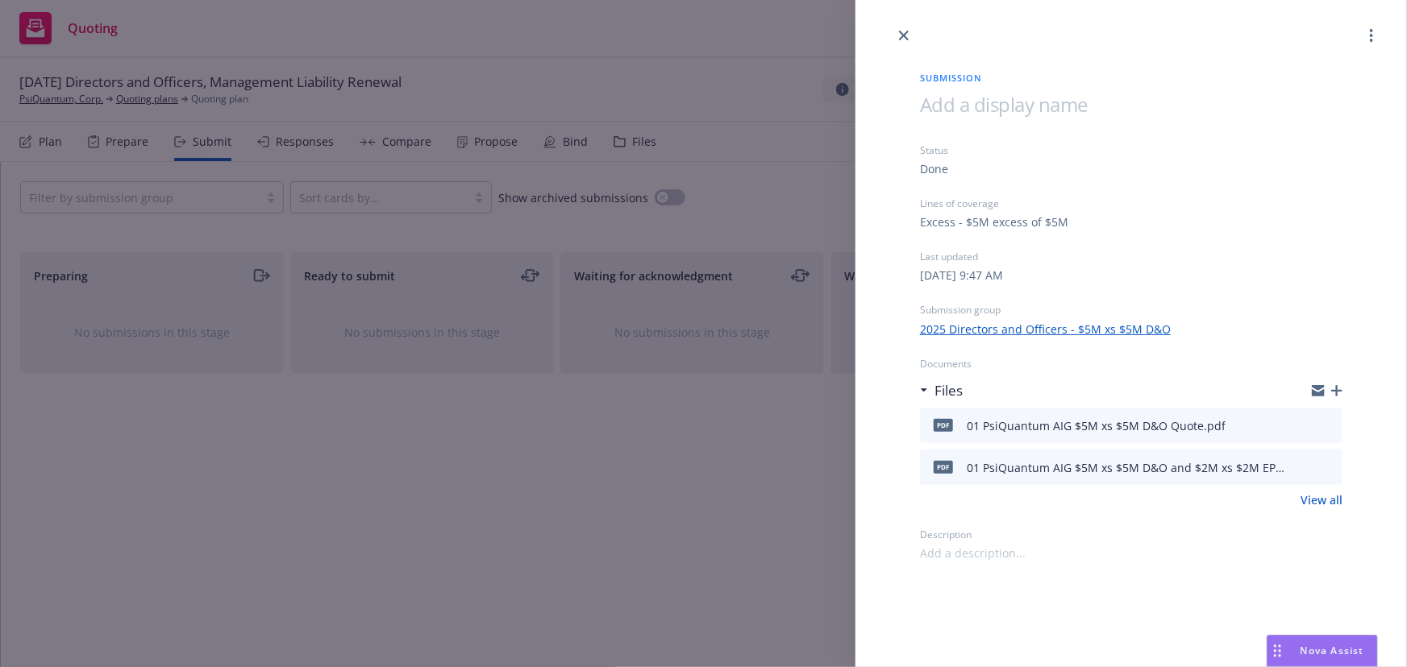
click at [743, 473] on div "Submission Status Done Lines of coverage Excess - $5M excess of $5M Last update…" at bounding box center [703, 333] width 1407 height 667
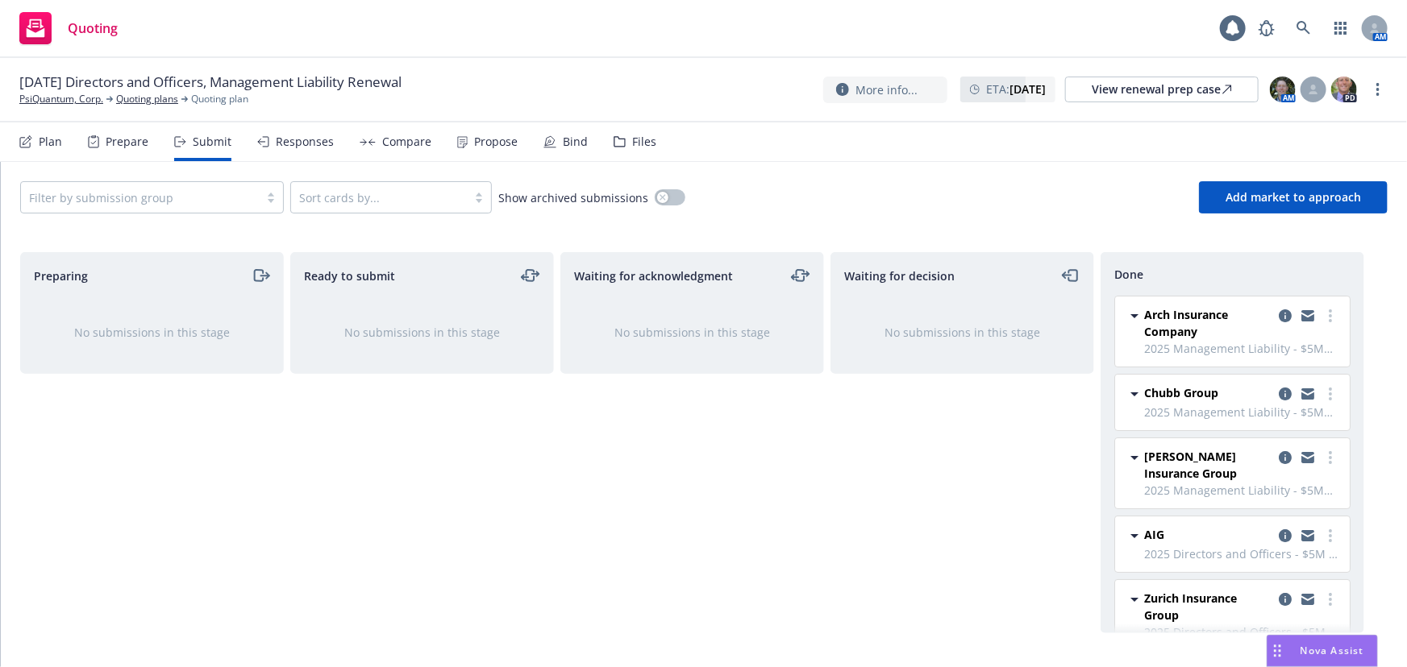
click at [281, 149] on div "Responses" at bounding box center [295, 142] width 77 height 39
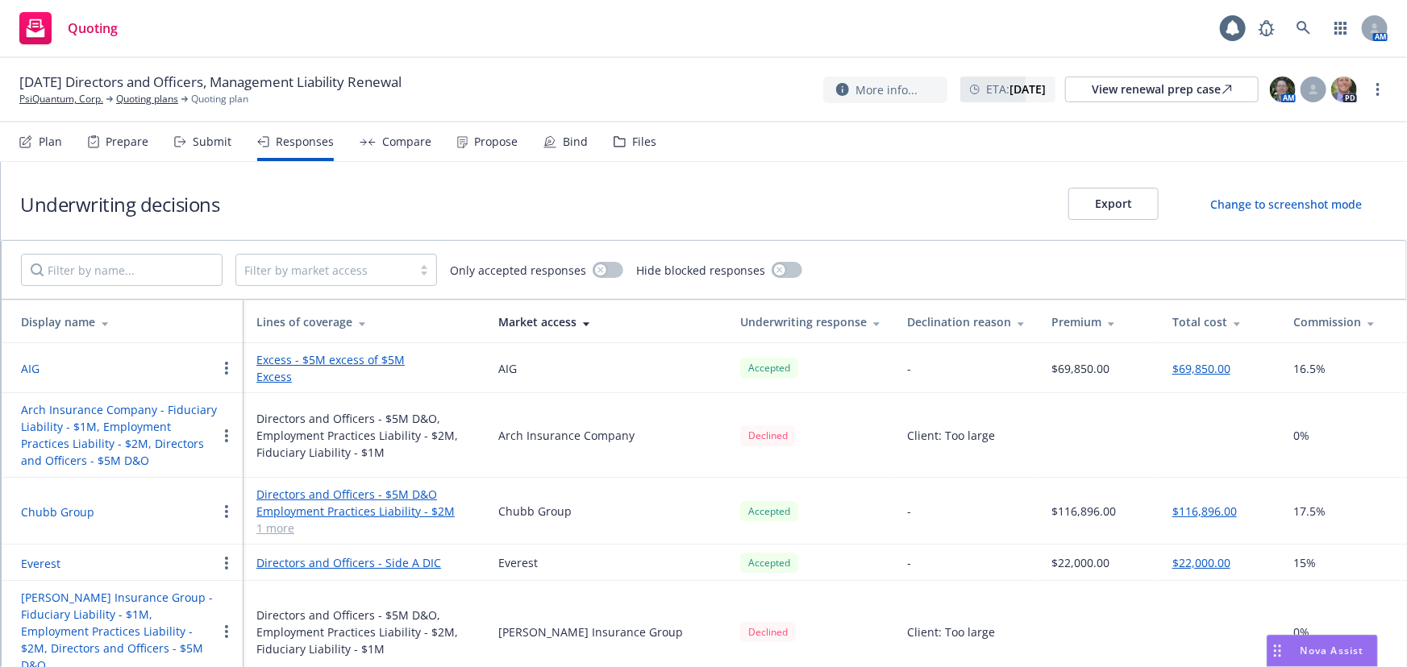
click at [1209, 308] on th "Total cost" at bounding box center [1219, 322] width 121 height 43
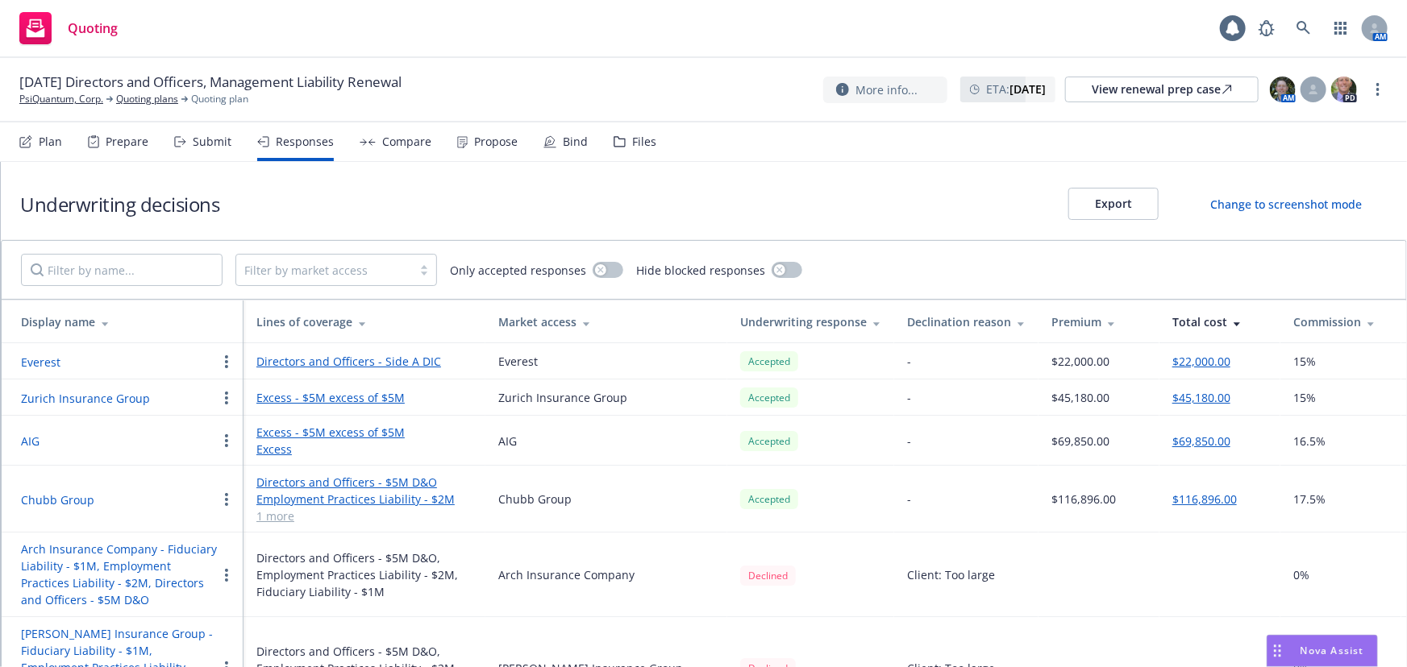
click at [207, 153] on div "Submit" at bounding box center [202, 142] width 57 height 39
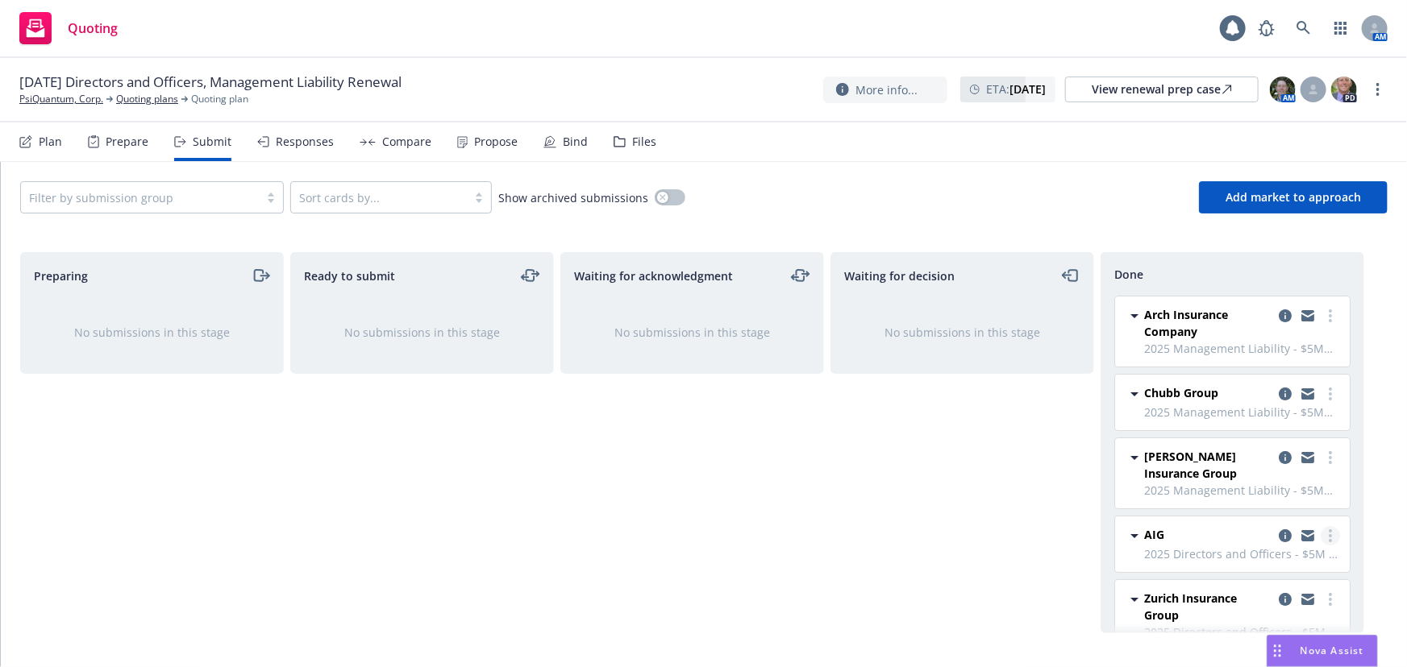
click at [1322, 538] on link "more" at bounding box center [1329, 535] width 19 height 19
click at [1249, 409] on span "Add accepted decision" at bounding box center [1247, 404] width 161 height 15
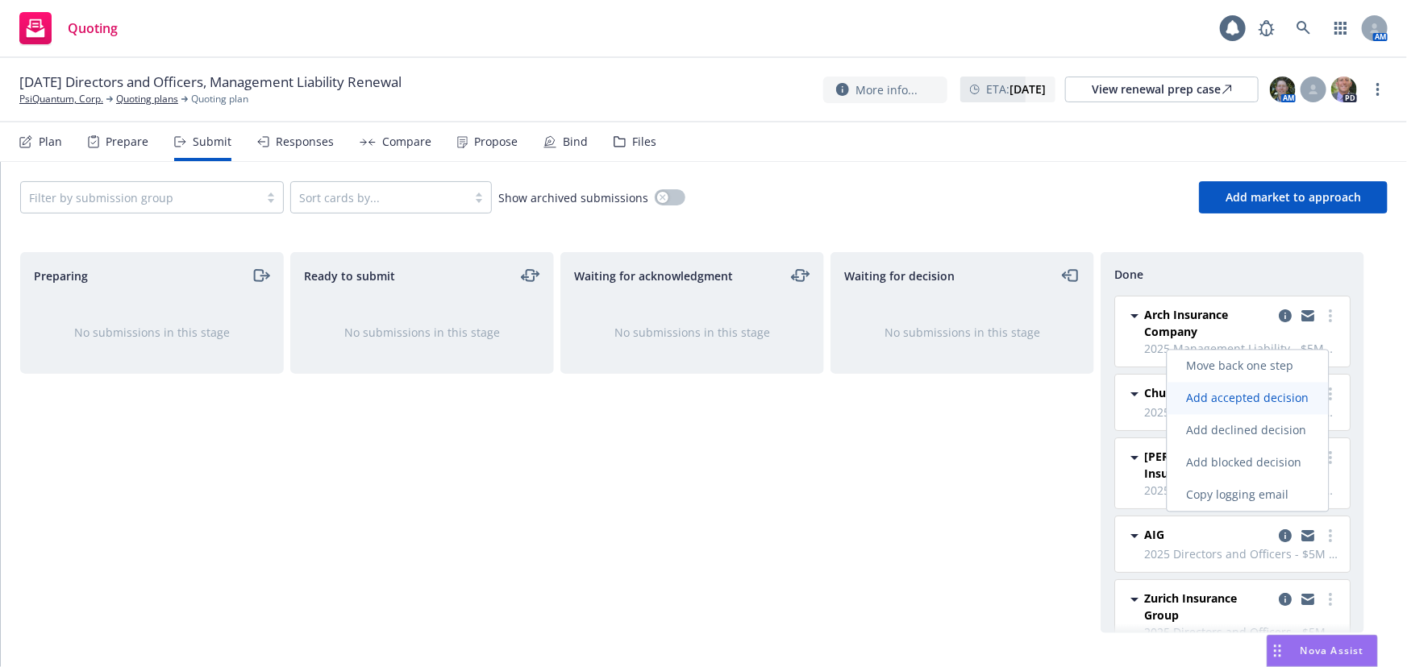
select select "12"
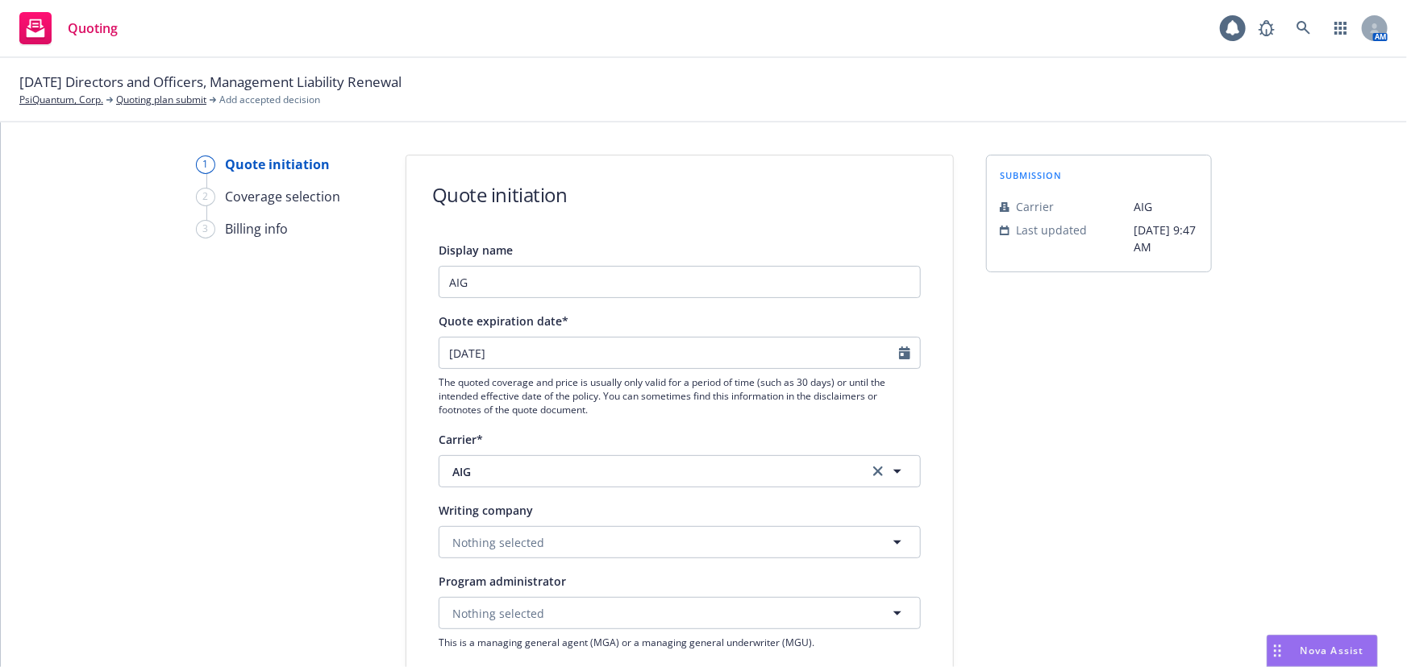
scroll to position [146, 0]
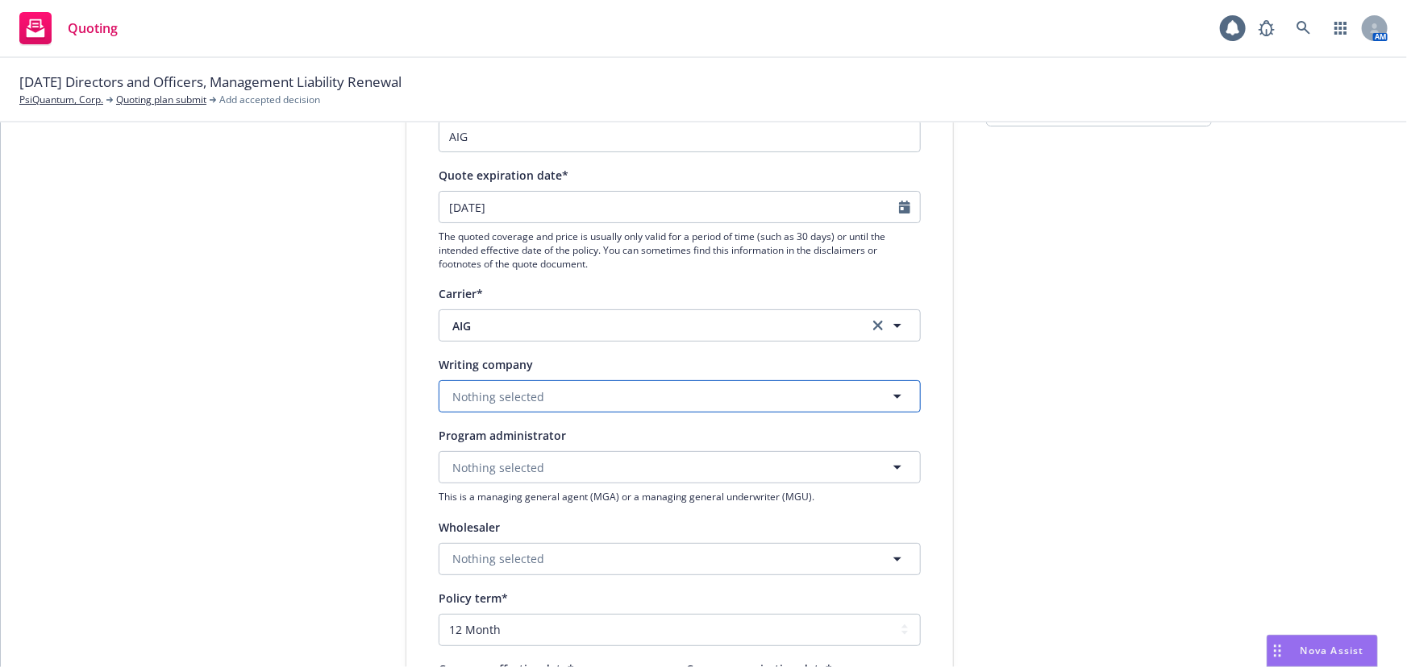
click at [771, 386] on button "Nothing selected" at bounding box center [680, 396] width 482 height 32
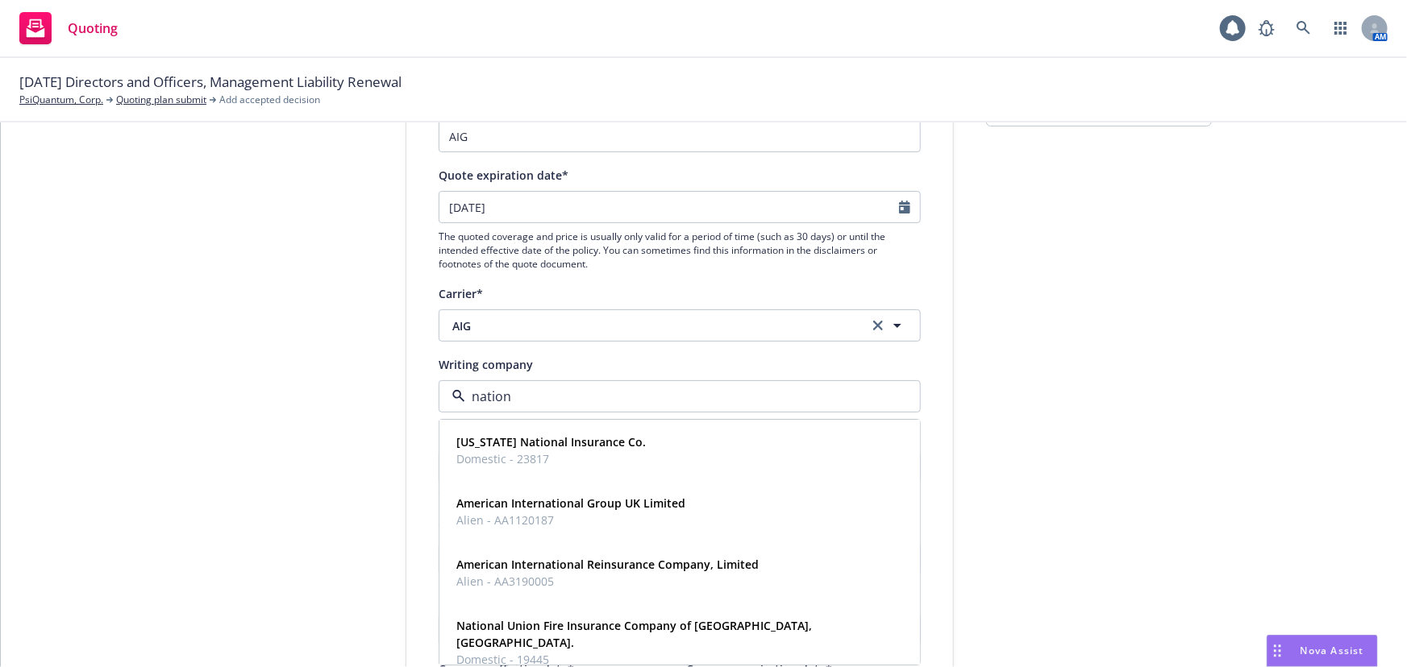
type input "nationa"
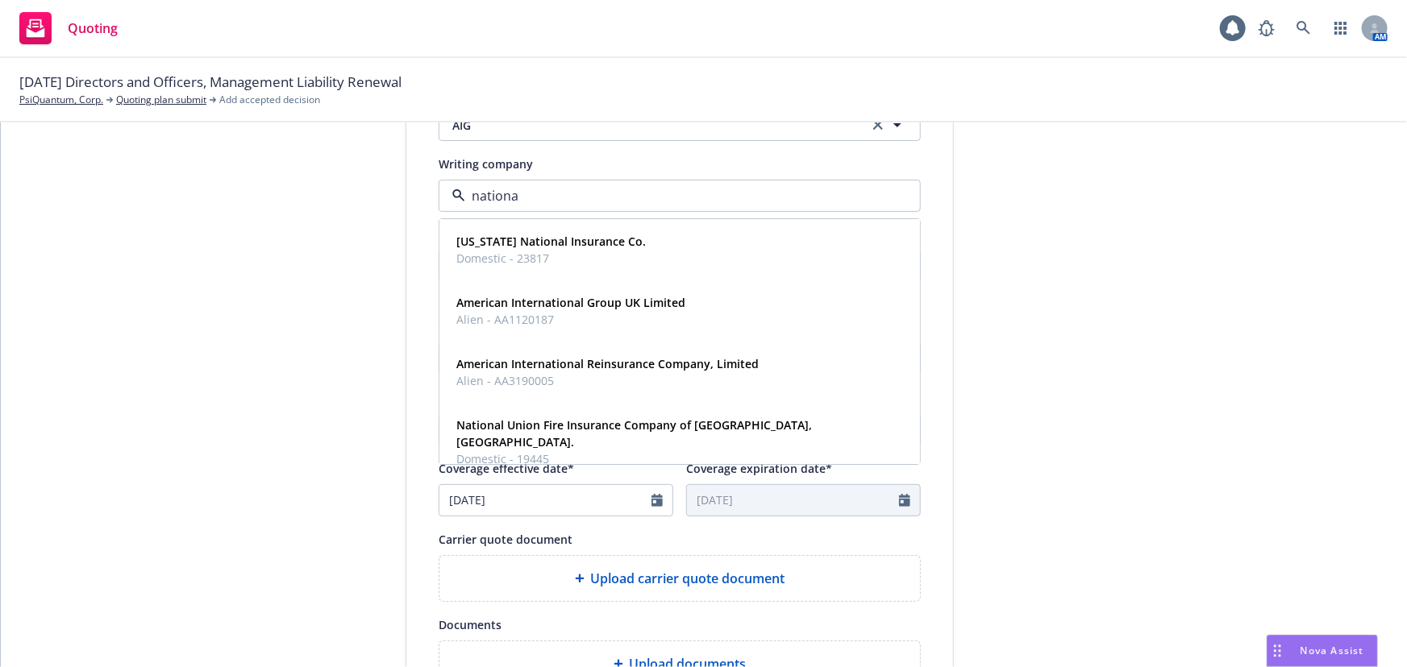
scroll to position [366, 0]
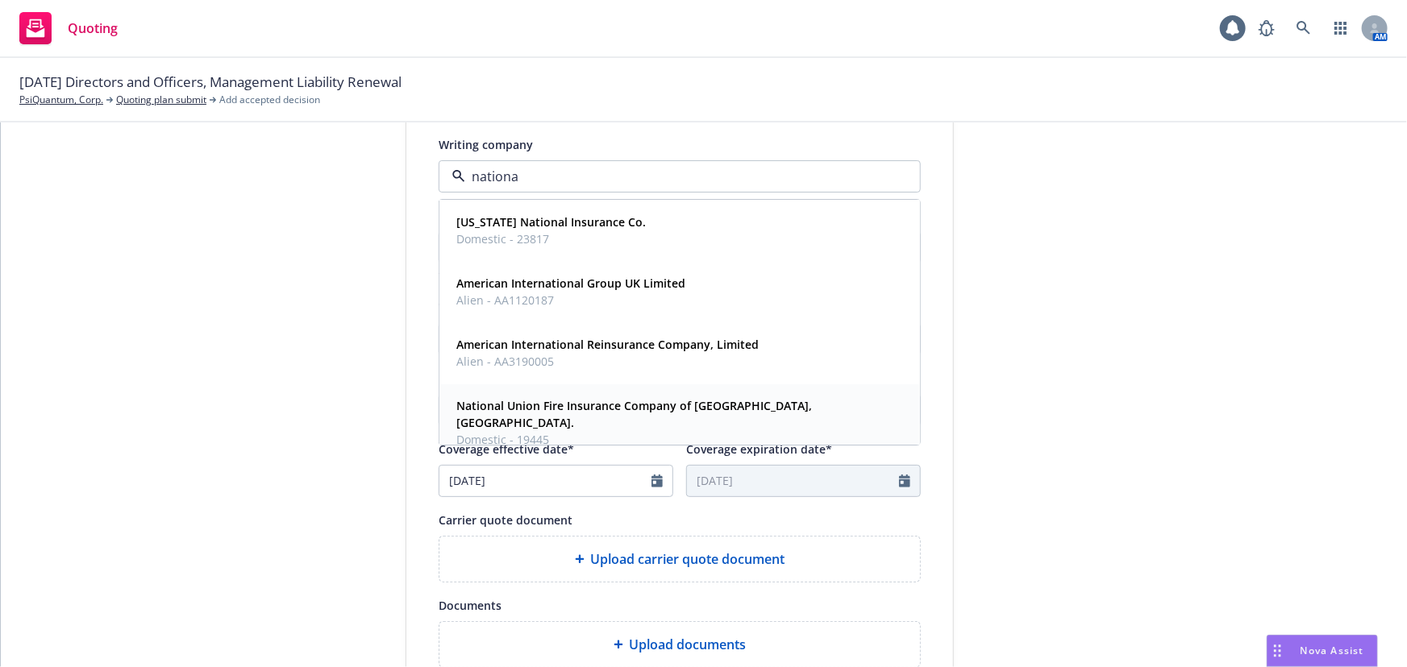
click at [785, 395] on div "National Union Fire Insurance Company of Pittsburgh, Pa. Domestic - 19445" at bounding box center [679, 423] width 459 height 57
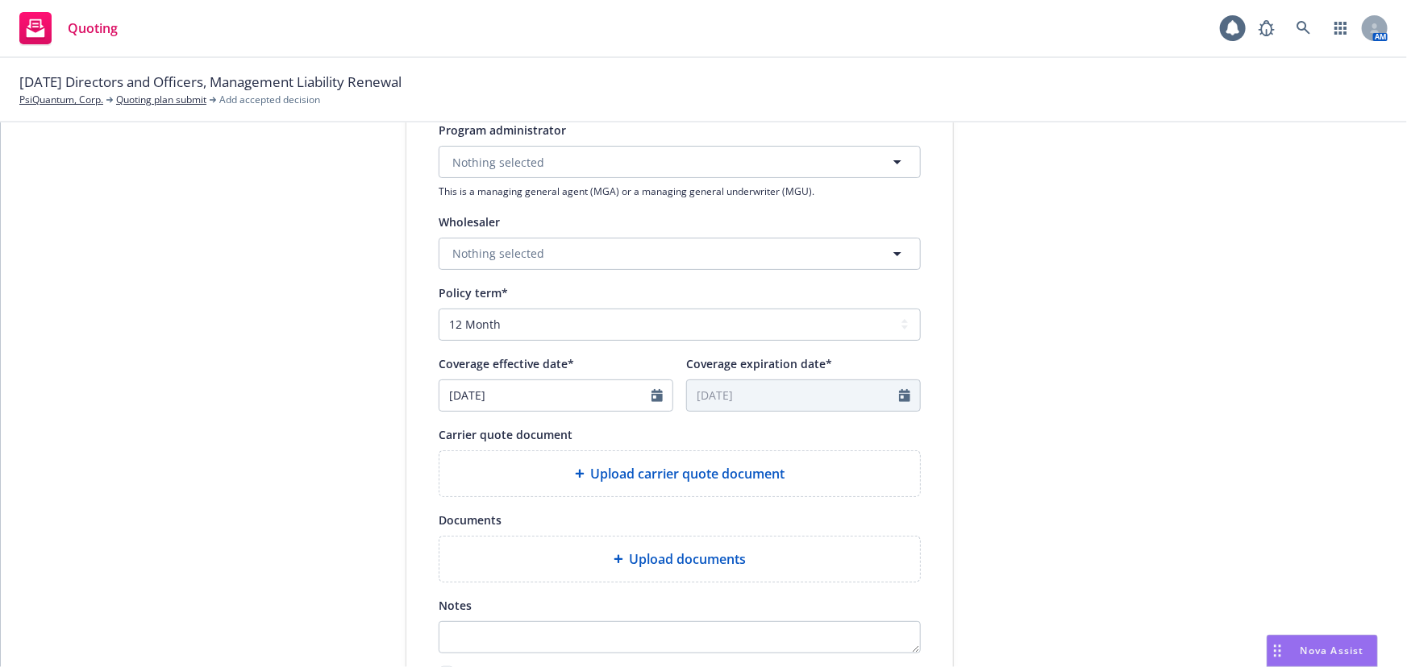
scroll to position [586, 0]
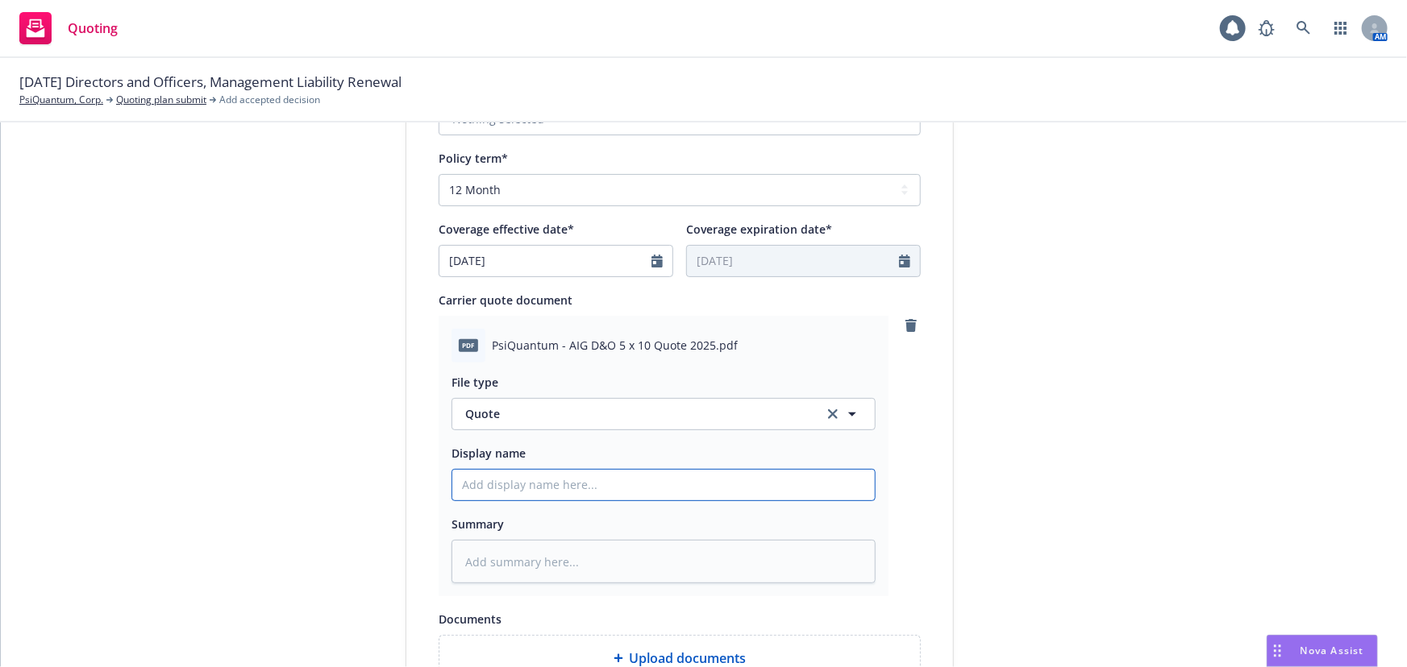
click at [572, 486] on input "Display name" at bounding box center [663, 485] width 422 height 31
type textarea "x"
type input "0"
type textarea "x"
type input "02"
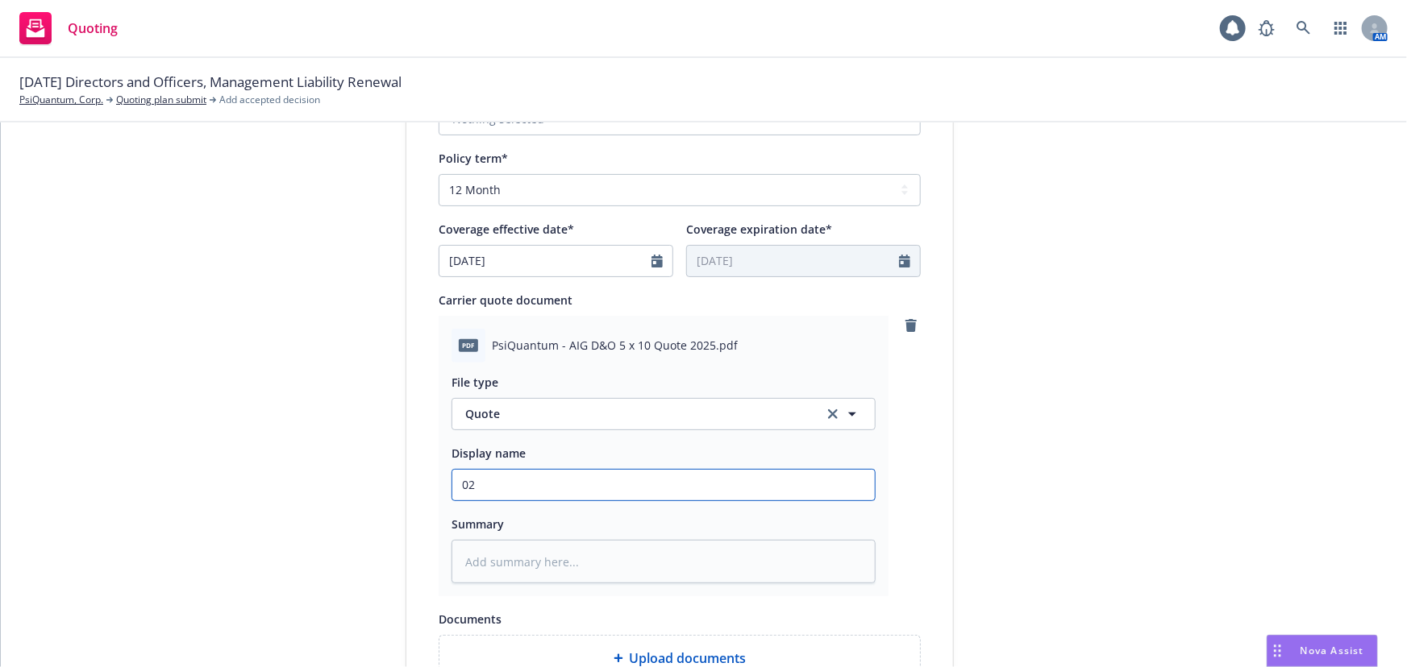
type textarea "x"
type input "02"
type textarea "x"
type input "02 P"
type textarea "x"
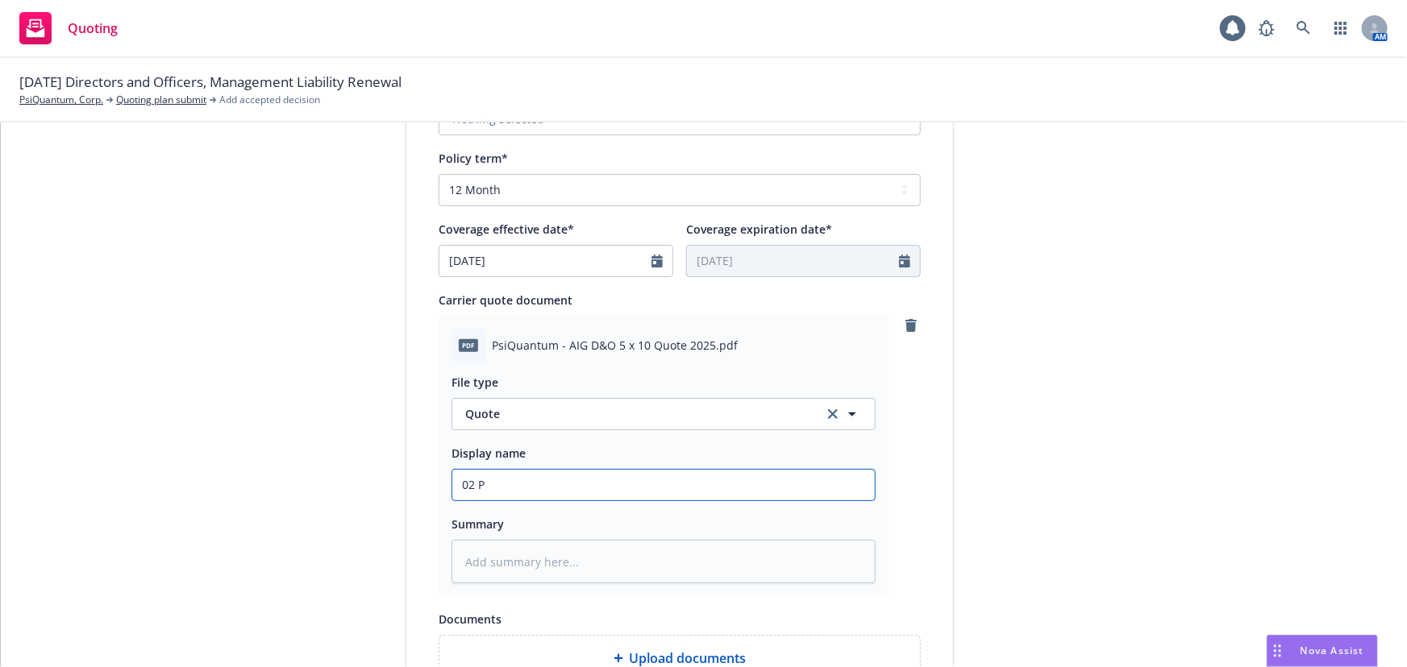
type input "02 Ps"
type textarea "x"
type input "02 Psi"
type textarea "x"
type input "02 PsiQ"
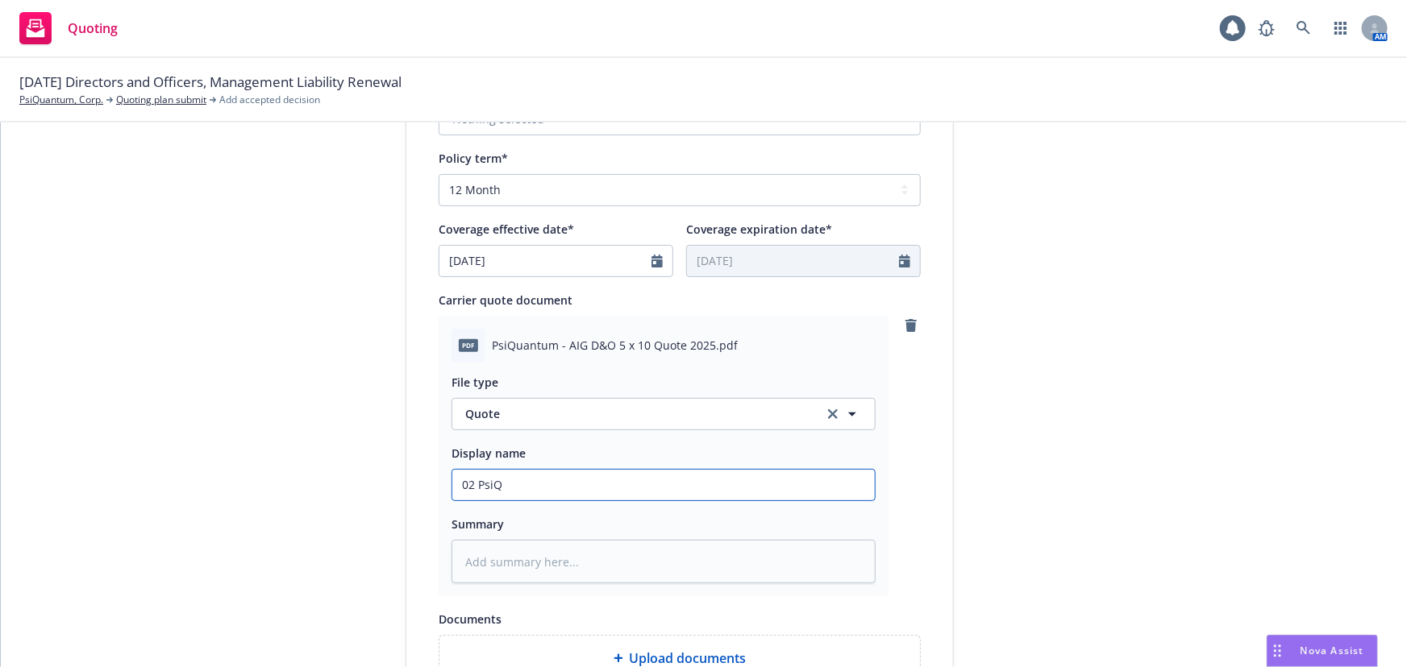
type textarea "x"
type input "02 PsiQu"
type textarea "x"
type input "02 PsiQua"
type textarea "x"
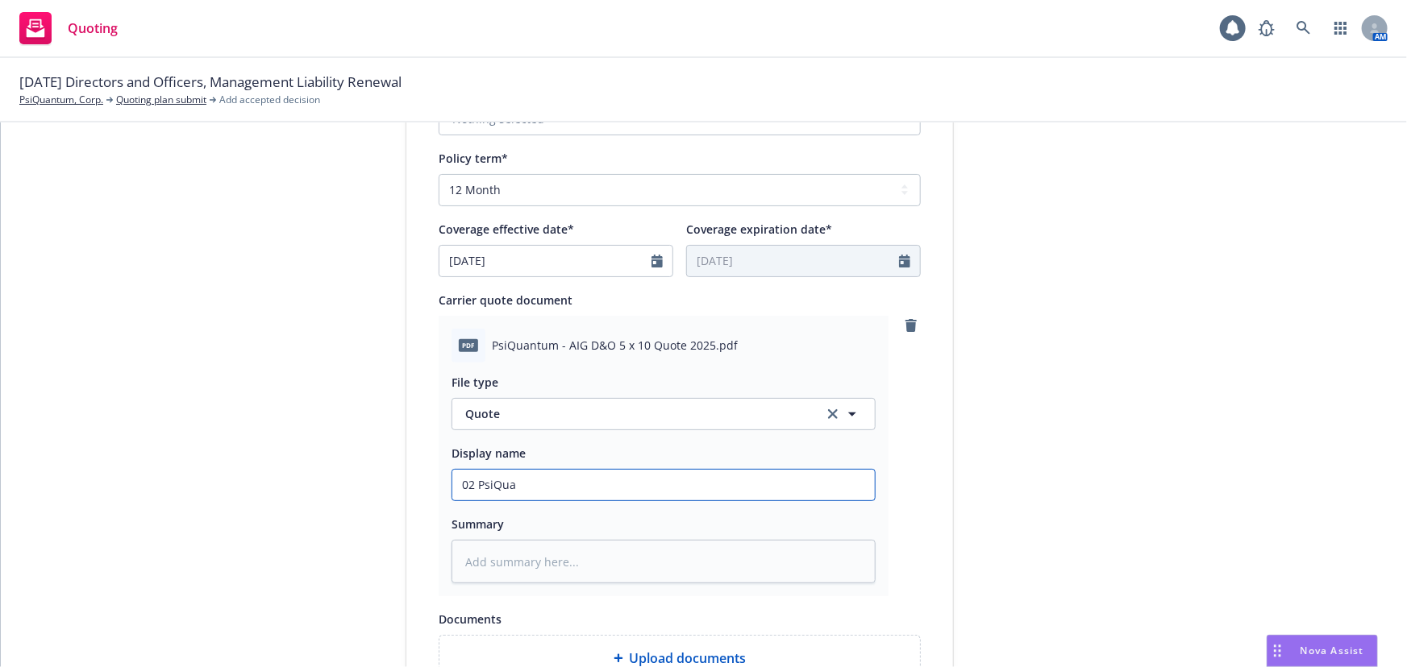
type input "02 PsiQuan"
type textarea "x"
type input "02 PsiQuant"
type textarea "x"
type input "02 PsiQuantu"
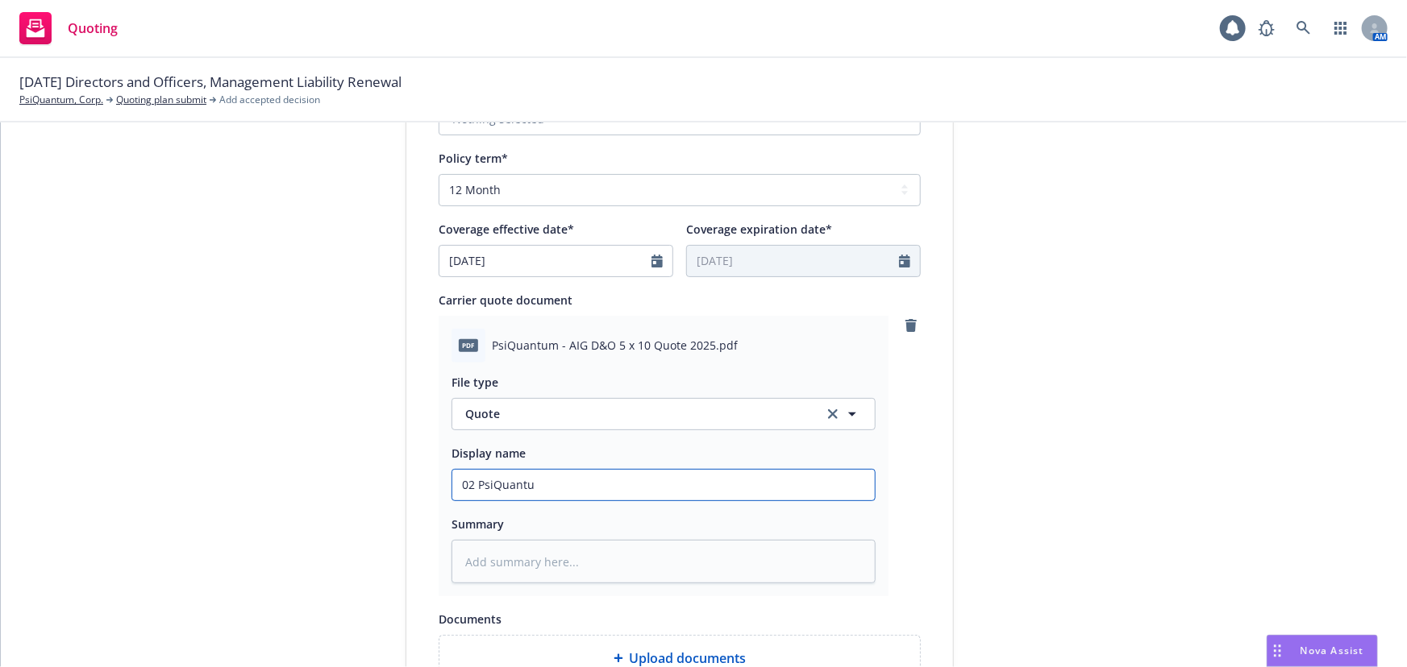
type textarea "x"
type input "02 PsiQuantum"
type textarea "x"
type input "02 PsiQuantum"
type textarea "x"
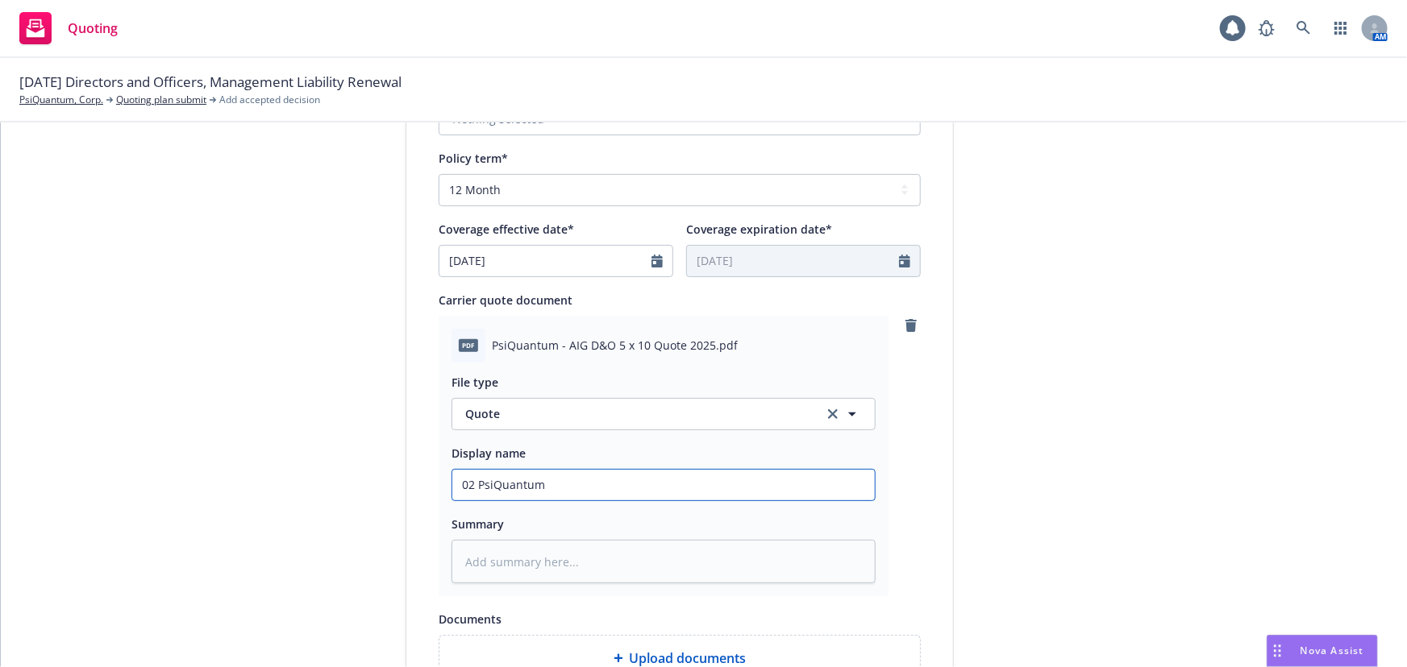
type input "02 PsiQuantum A"
type textarea "x"
type input "02 PsiQuantum AI"
type textarea "x"
type input "02 PsiQuantum AIG"
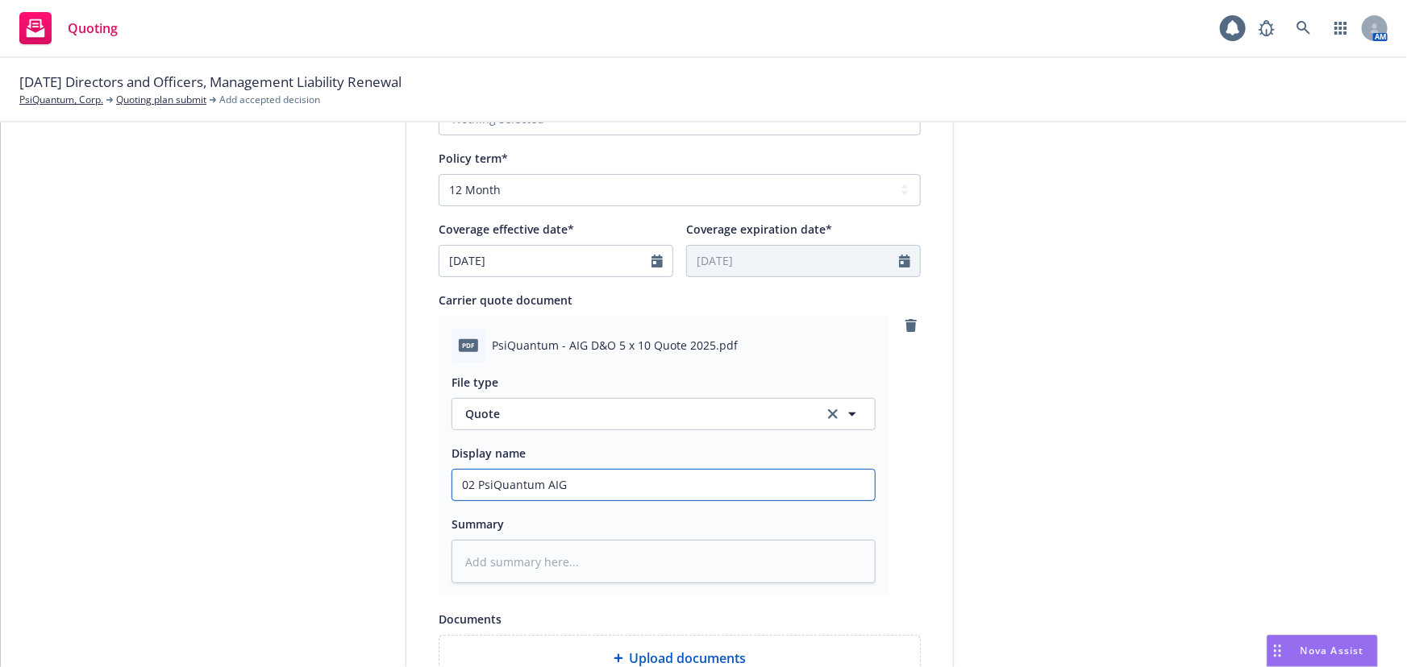
type textarea "x"
type input "02 PsiQuantum AIG"
type textarea "x"
type input "02 PsiQuantum AIG $"
type textarea "x"
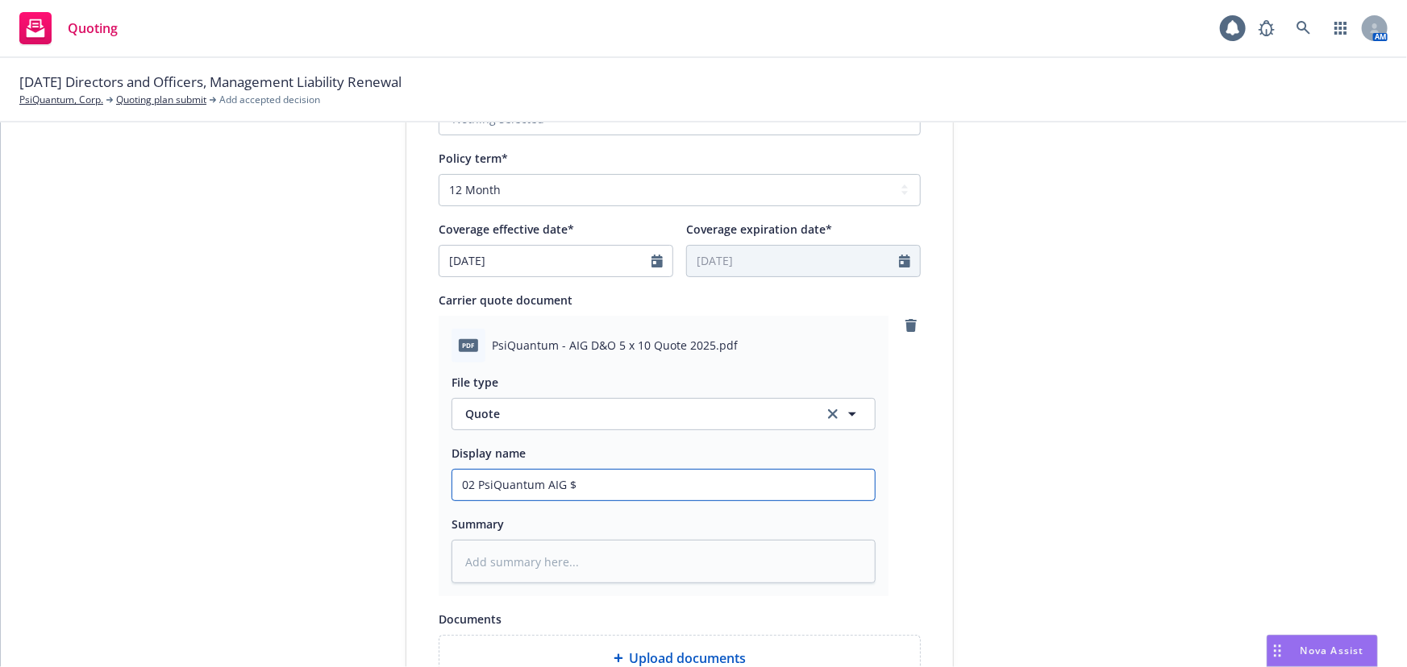
type input "02 PsiQuantum AIG $%"
type textarea "x"
type input "02 PsiQuantum AIG $%M"
type textarea "x"
type input "02 PsiQuantum AIG $%"
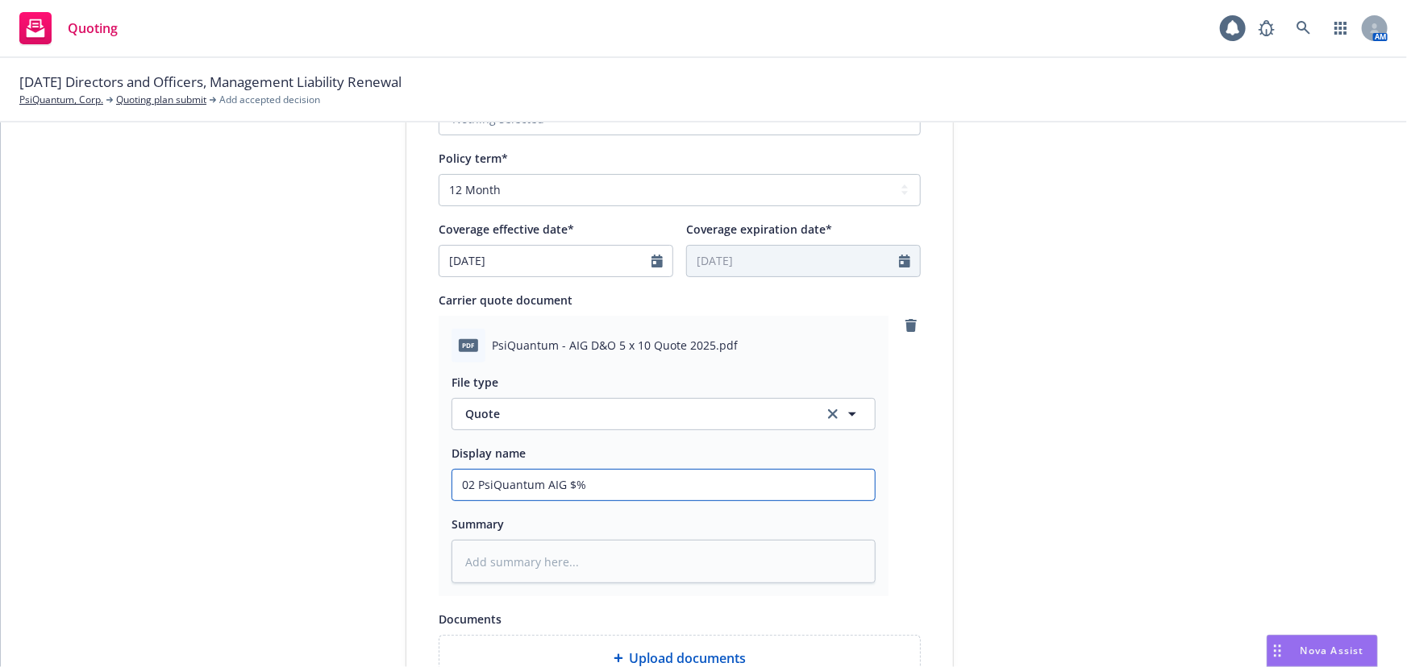
type textarea "x"
type input "02 PsiQuantum AIG $"
type textarea "x"
type input "02 PsiQuantum AIG $5"
type textarea "x"
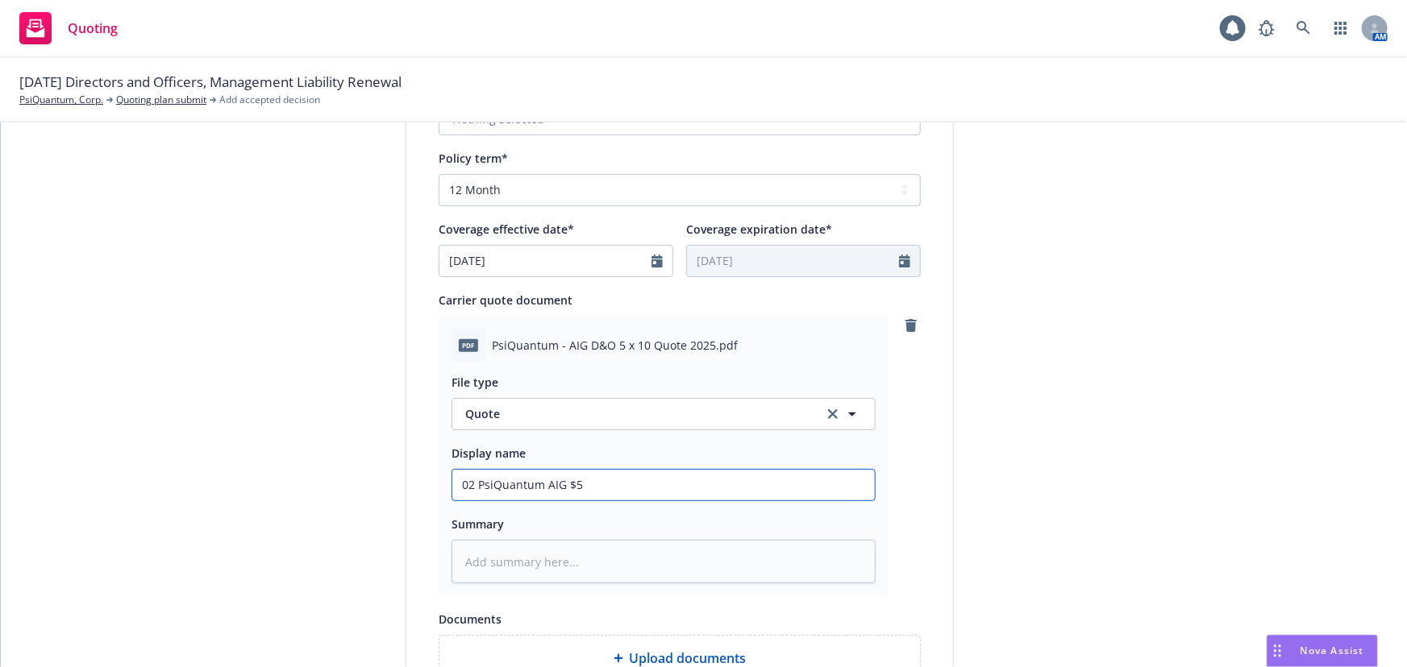
type input "02 PsiQuantum AIG $5M"
type textarea "x"
type input "02 PsiQuantum AIG $5M x"
type textarea "x"
type input "02 PsiQuantum AIG $5M xs"
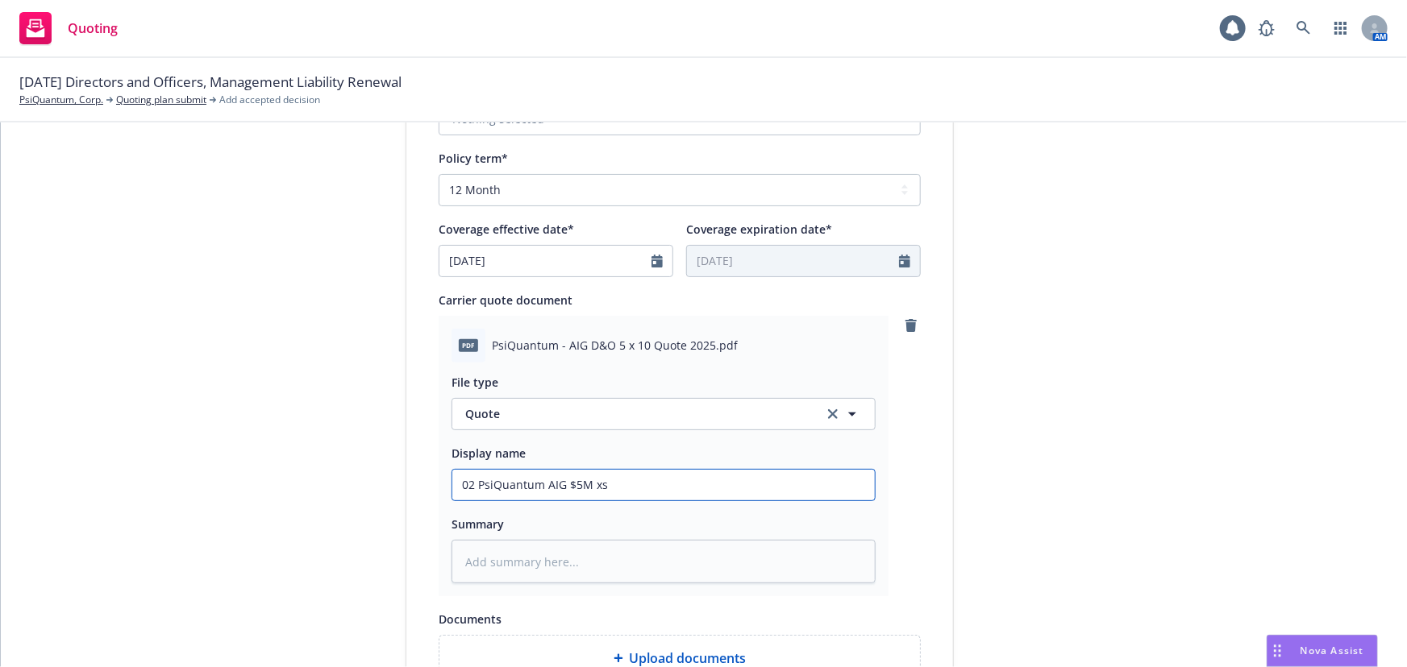
type textarea "x"
type input "02 PsiQuantum AIG $5M xs"
type textarea "x"
type input "02 PsiQuantum AIG $5M xs $"
type textarea "x"
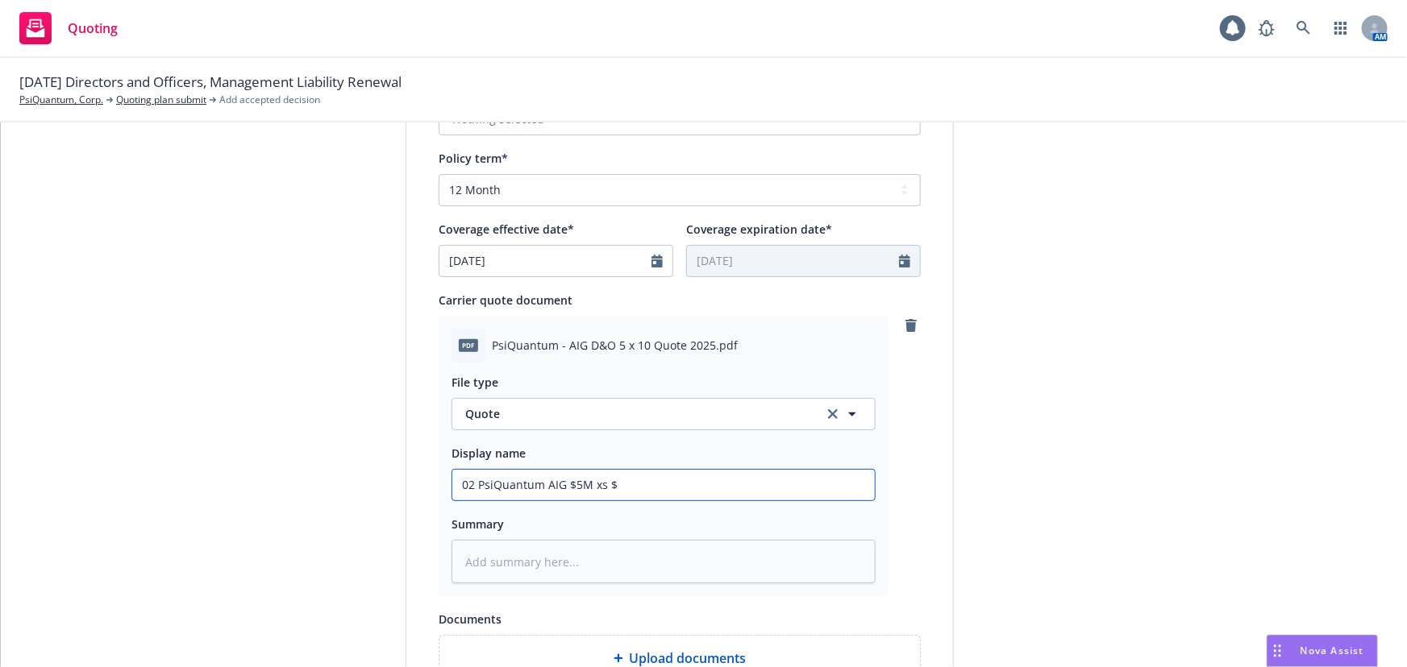
type input "02 PsiQuantum AIG $5M xs $1"
type textarea "x"
type input "02 PsiQuantum AIG $5M xs $10"
type textarea "x"
type input "02 PsiQuantum AIG $5M xs $10M"
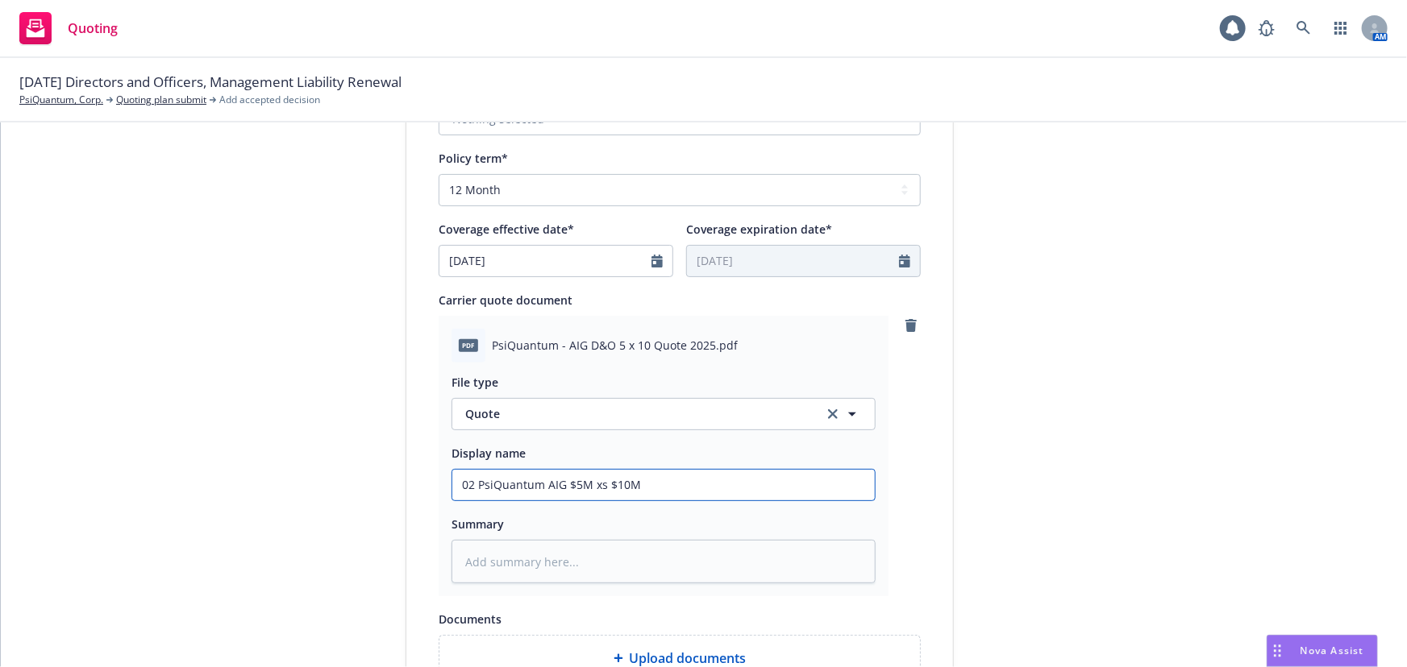
type textarea "x"
type input "02 PsiQuantum AIG $5M xs $10M"
type textarea "x"
type input "02 PsiQuantum AIG $5M xs $10M D"
type textarea "x"
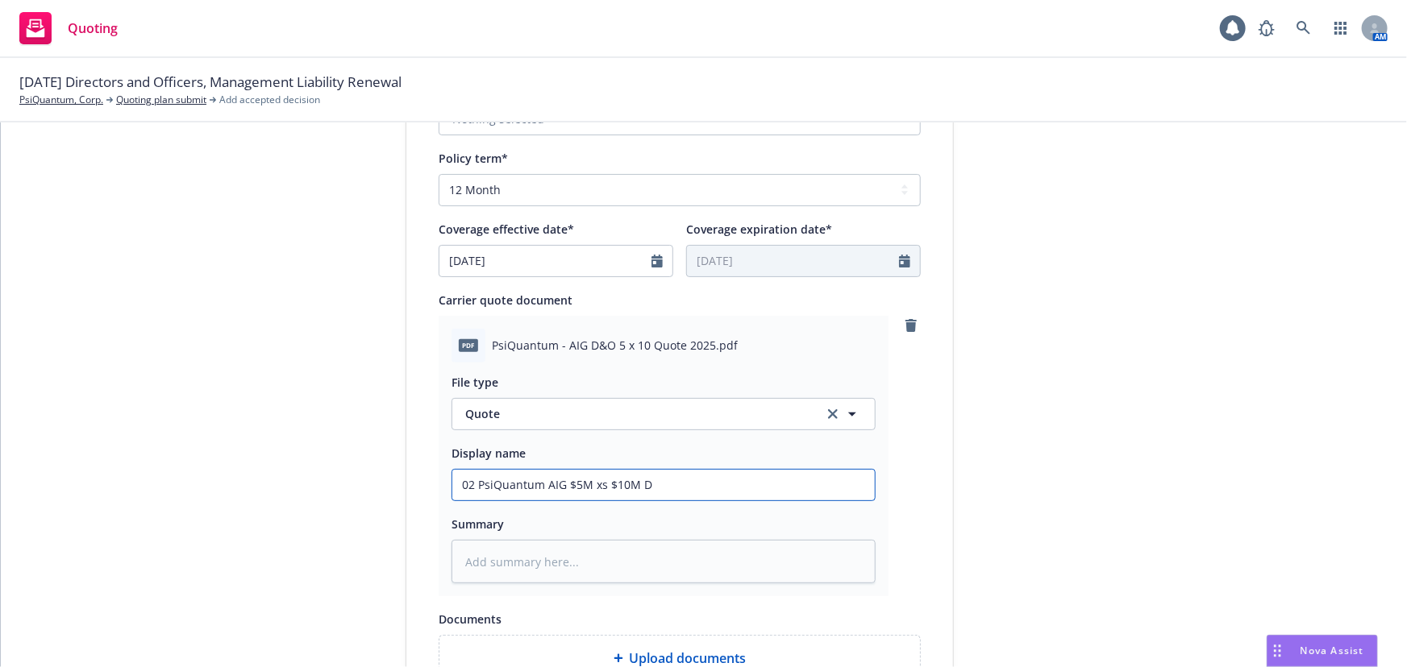
type input "02 PsiQuantum AIG $5M xs $10M D&"
type textarea "x"
type input "02 PsiQuantum AIG $5M xs $10M D&O"
type textarea "x"
type input "02 PsiQuantum AIG $5M xs $10M D&O"
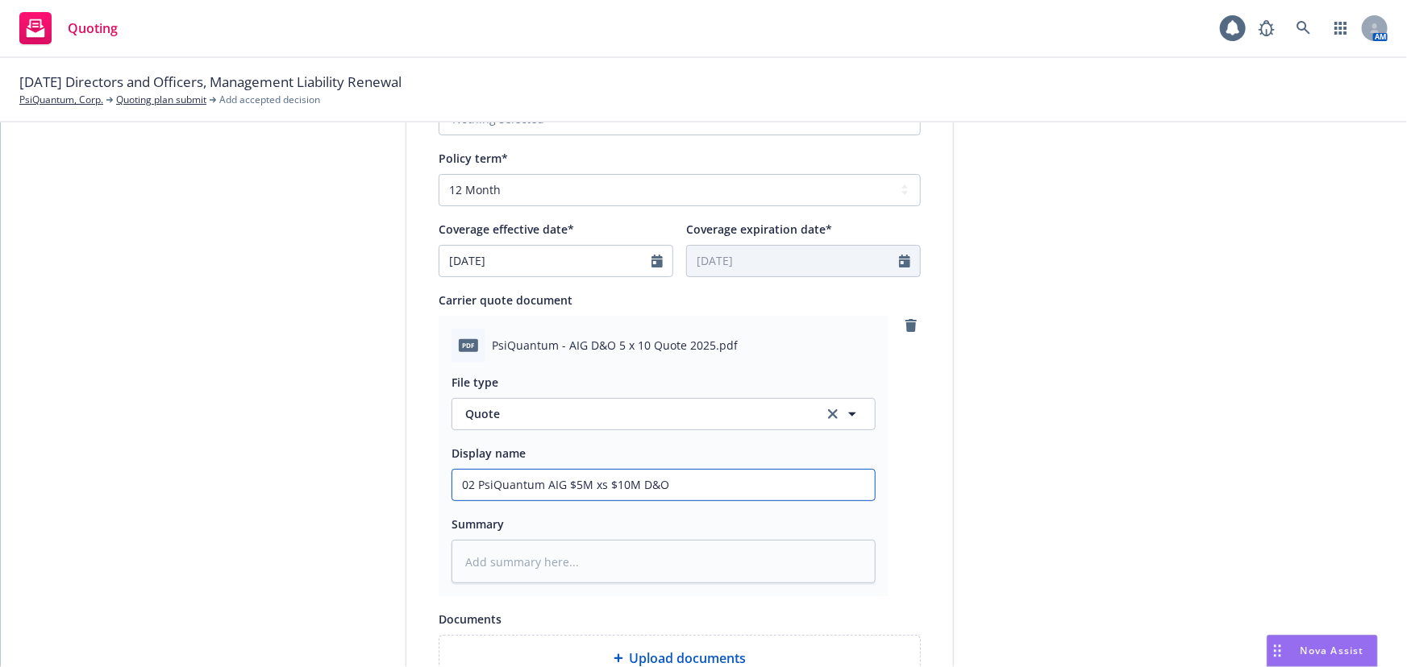
type textarea "x"
type input "02 PsiQuantum AIG $5M xs $10M D&O Qu"
type textarea "x"
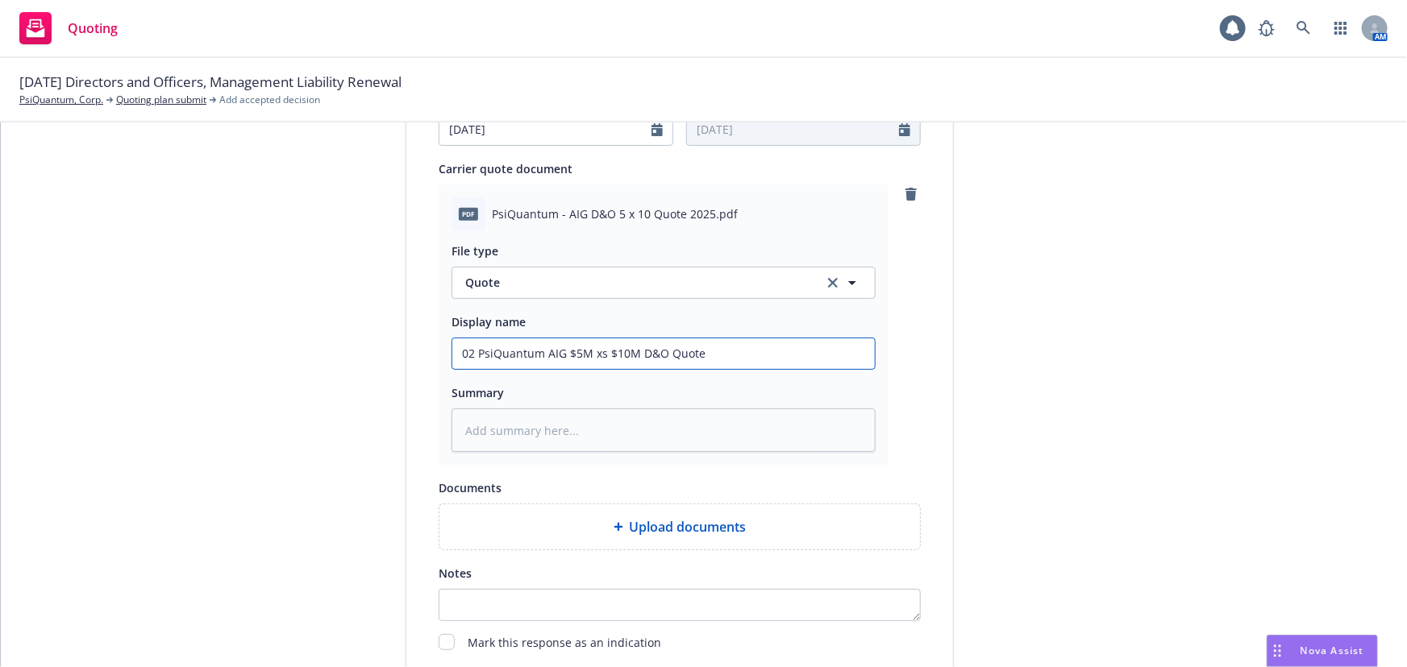
scroll to position [833, 0]
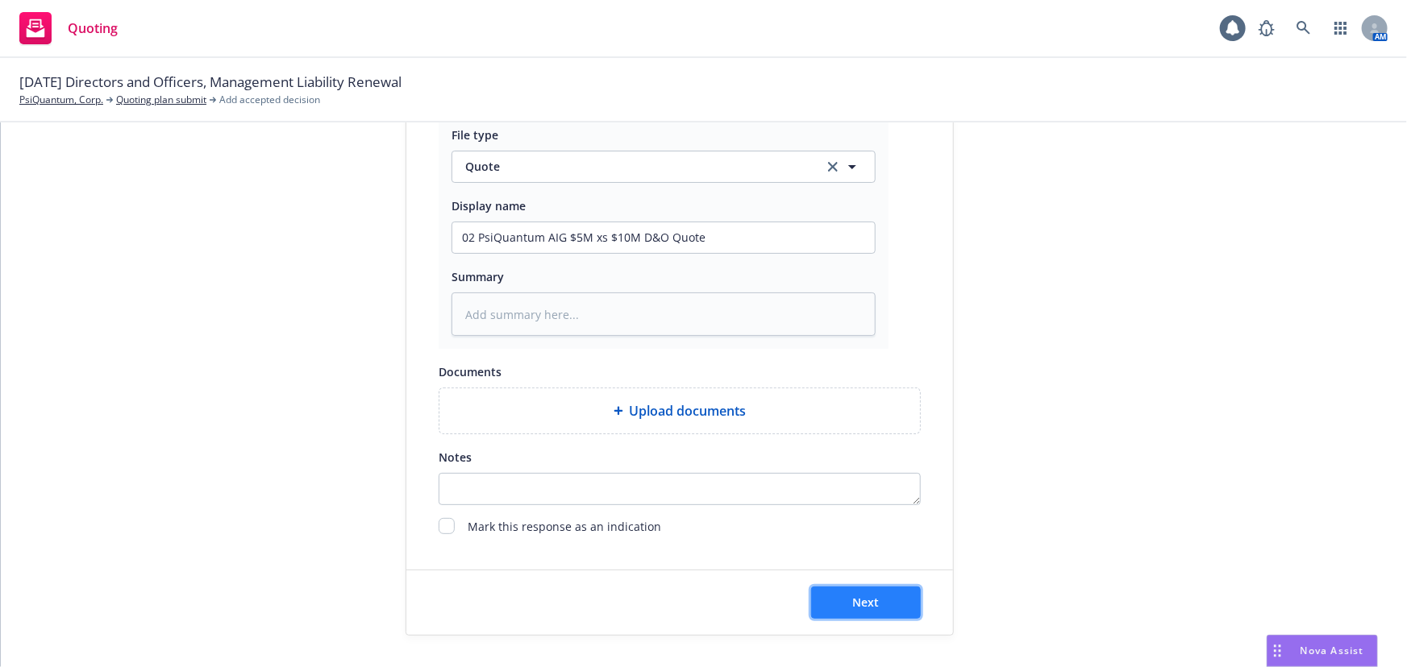
click at [892, 607] on button "Next" at bounding box center [866, 603] width 110 height 32
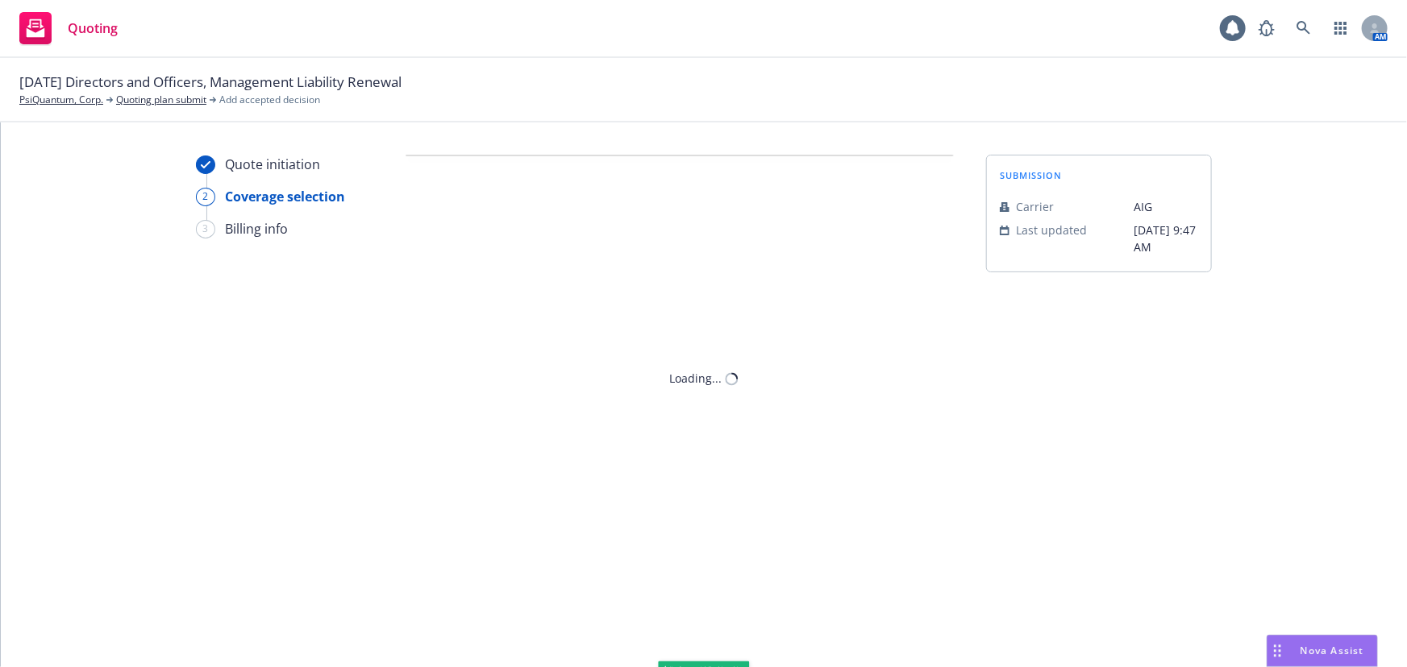
scroll to position [0, 0]
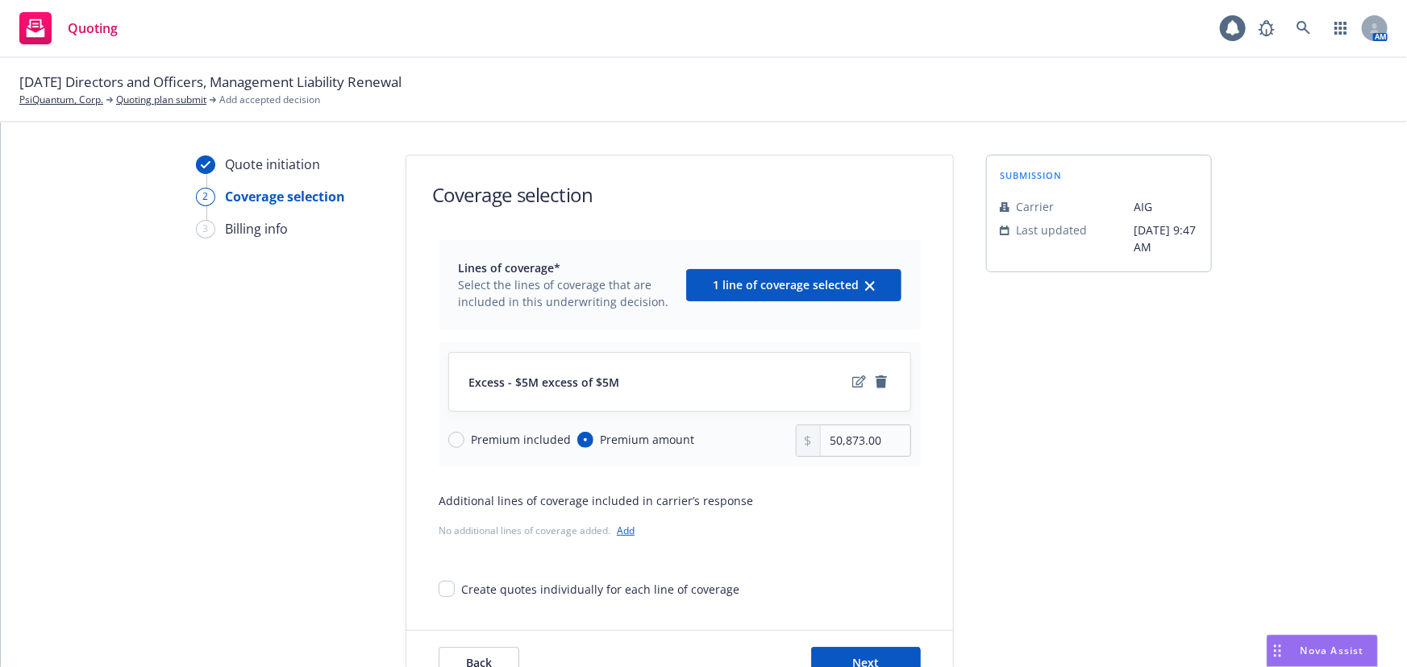
click at [625, 529] on link "Add" at bounding box center [626, 531] width 18 height 14
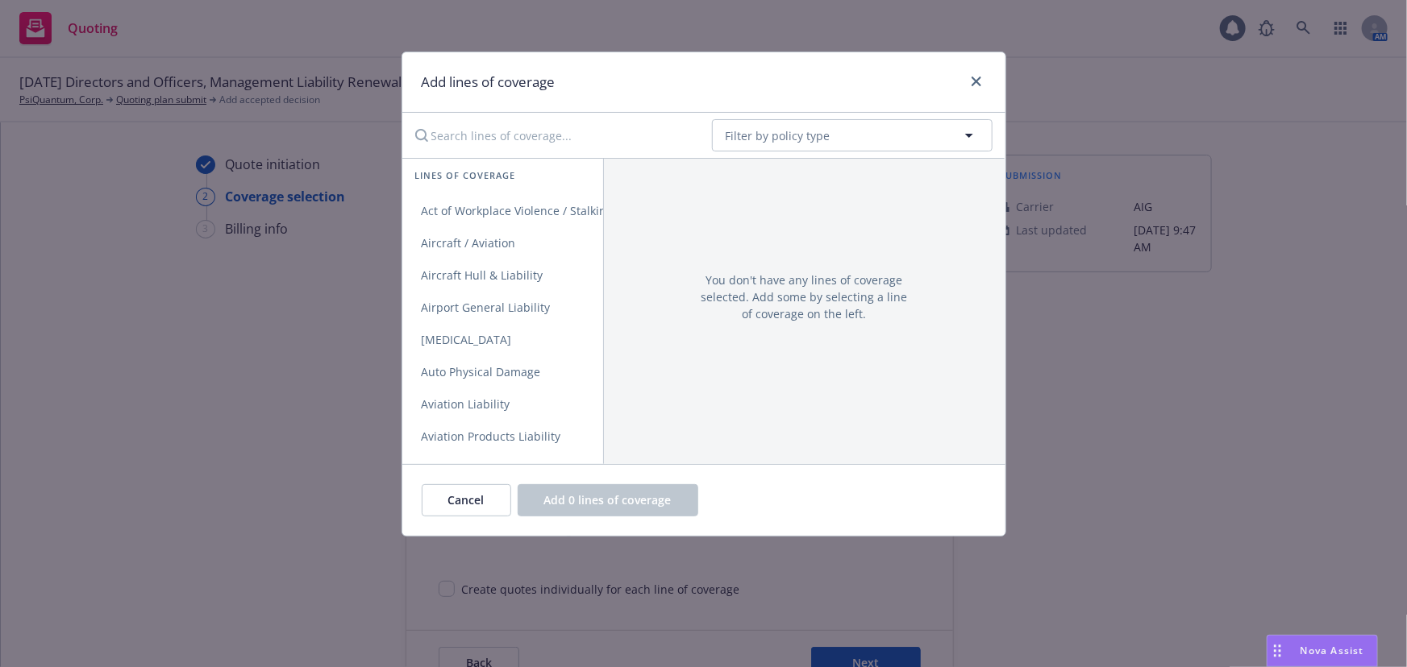
click at [518, 132] on input "Search lines of coverage..." at bounding box center [551, 135] width 293 height 32
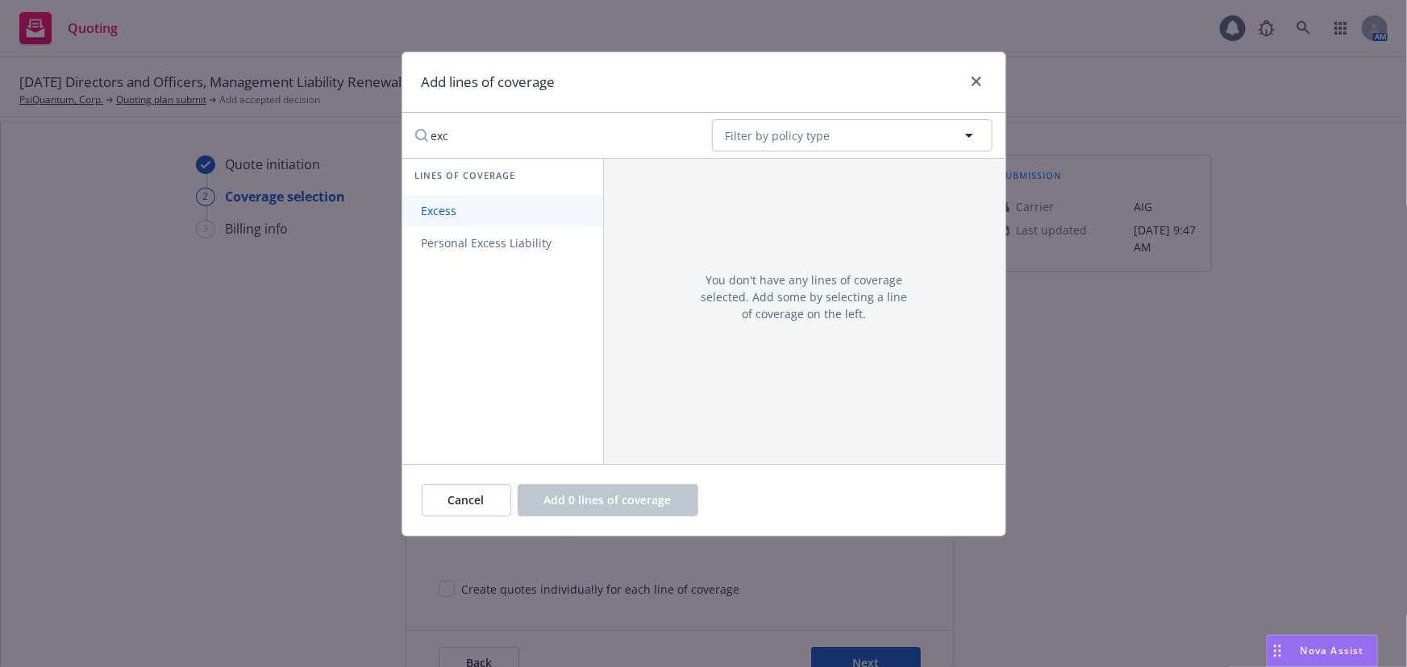
click at [469, 208] on span "Excess" at bounding box center [439, 210] width 74 height 15
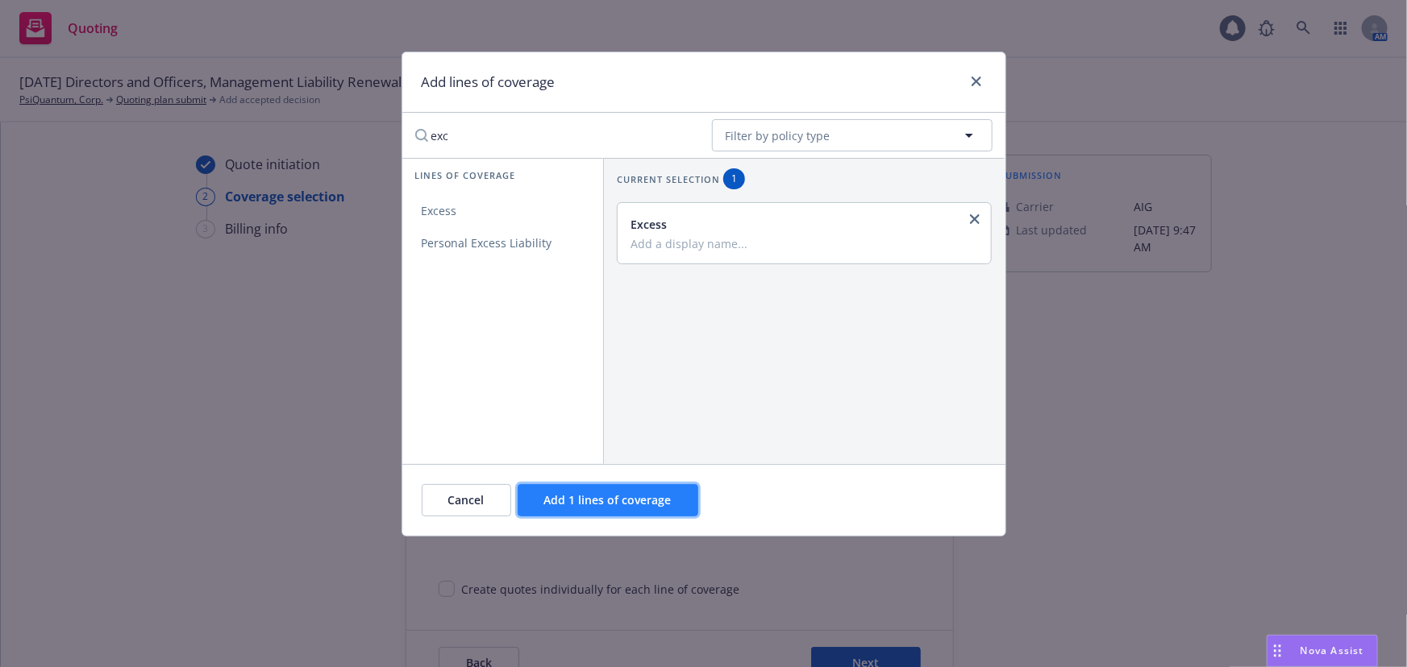
click at [613, 494] on span "Add 1 lines of coverage" at bounding box center [607, 500] width 127 height 15
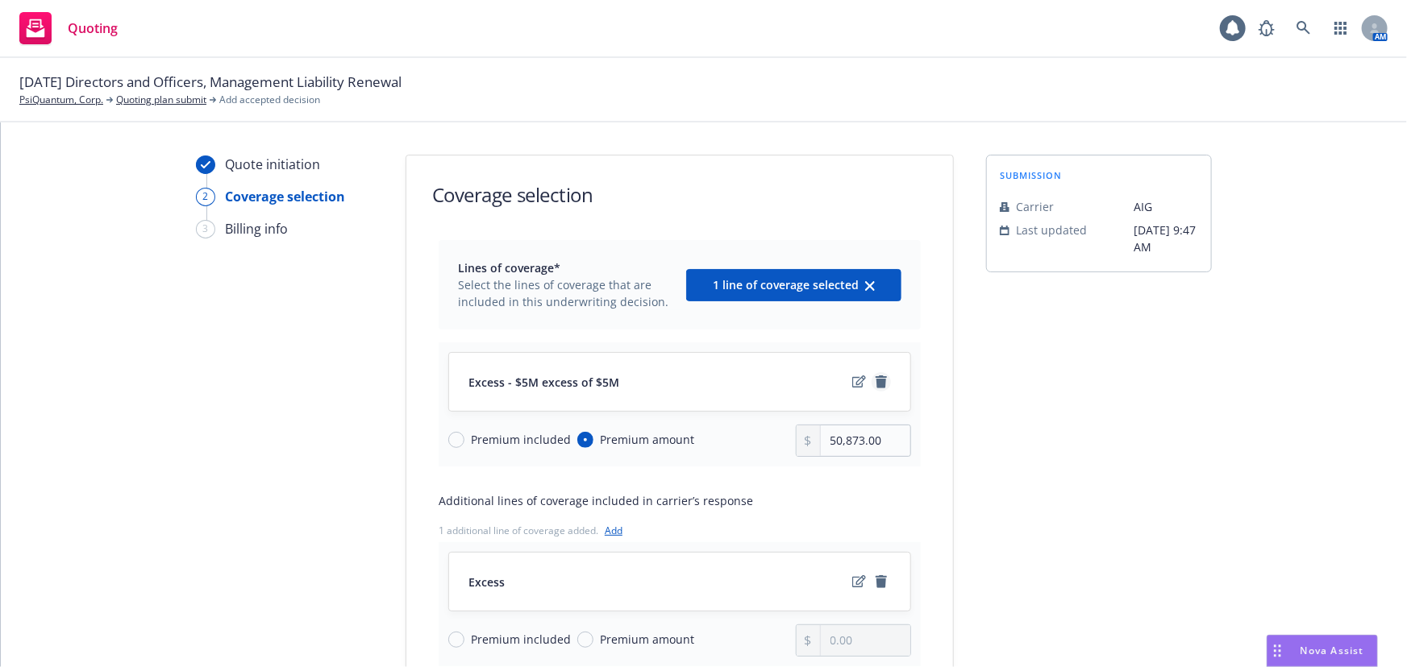
click at [875, 380] on icon "remove" at bounding box center [880, 382] width 11 height 13
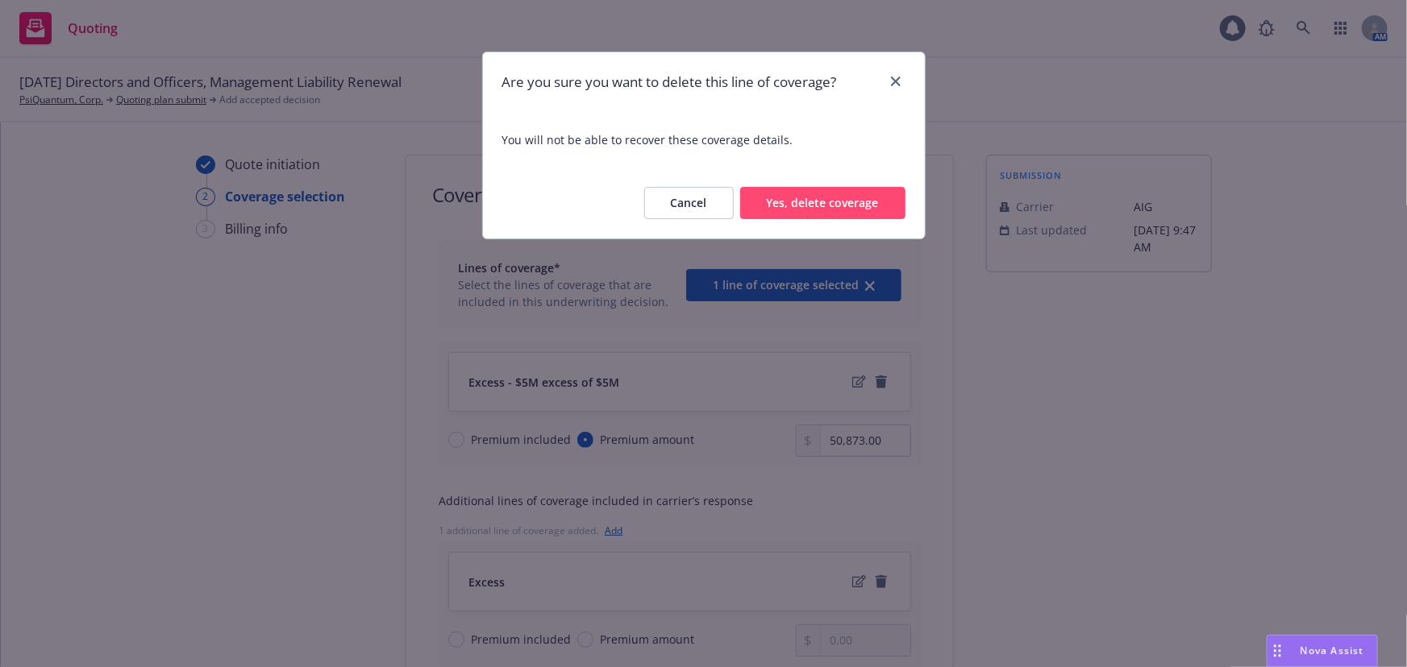
click at [826, 195] on button "Yes, delete coverage" at bounding box center [822, 203] width 165 height 32
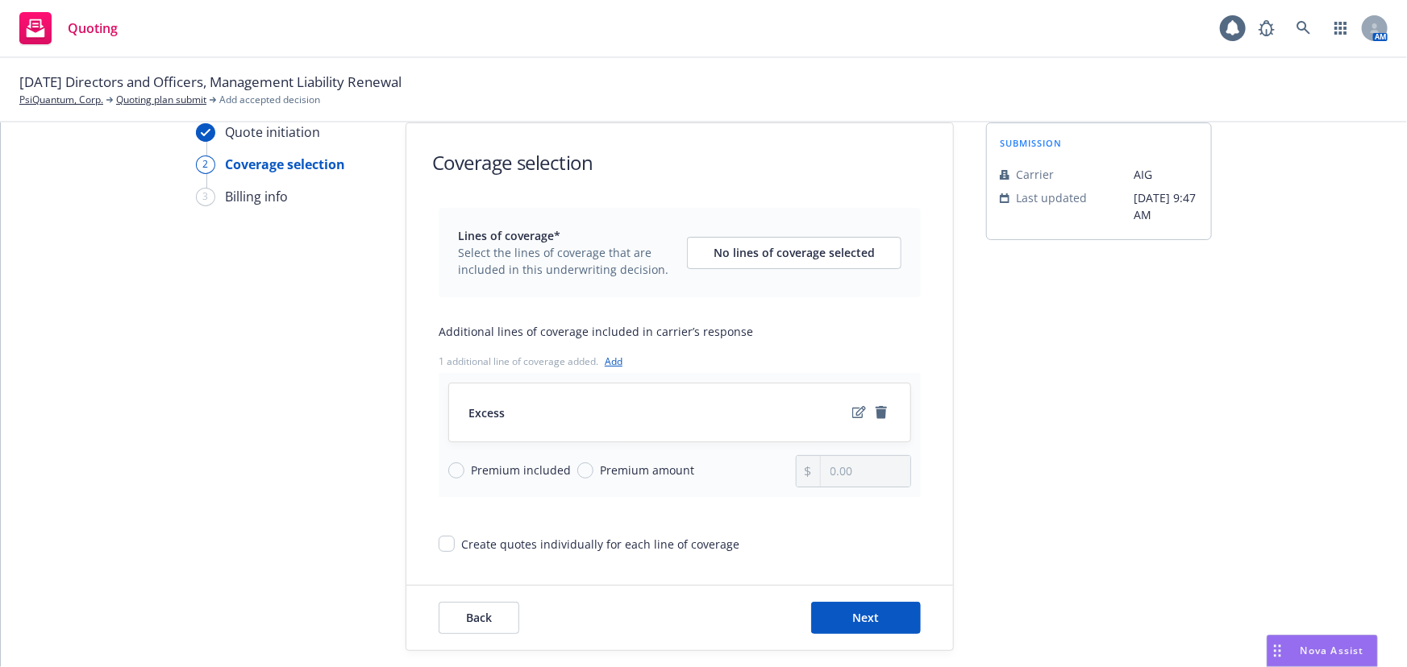
scroll to position [48, 0]
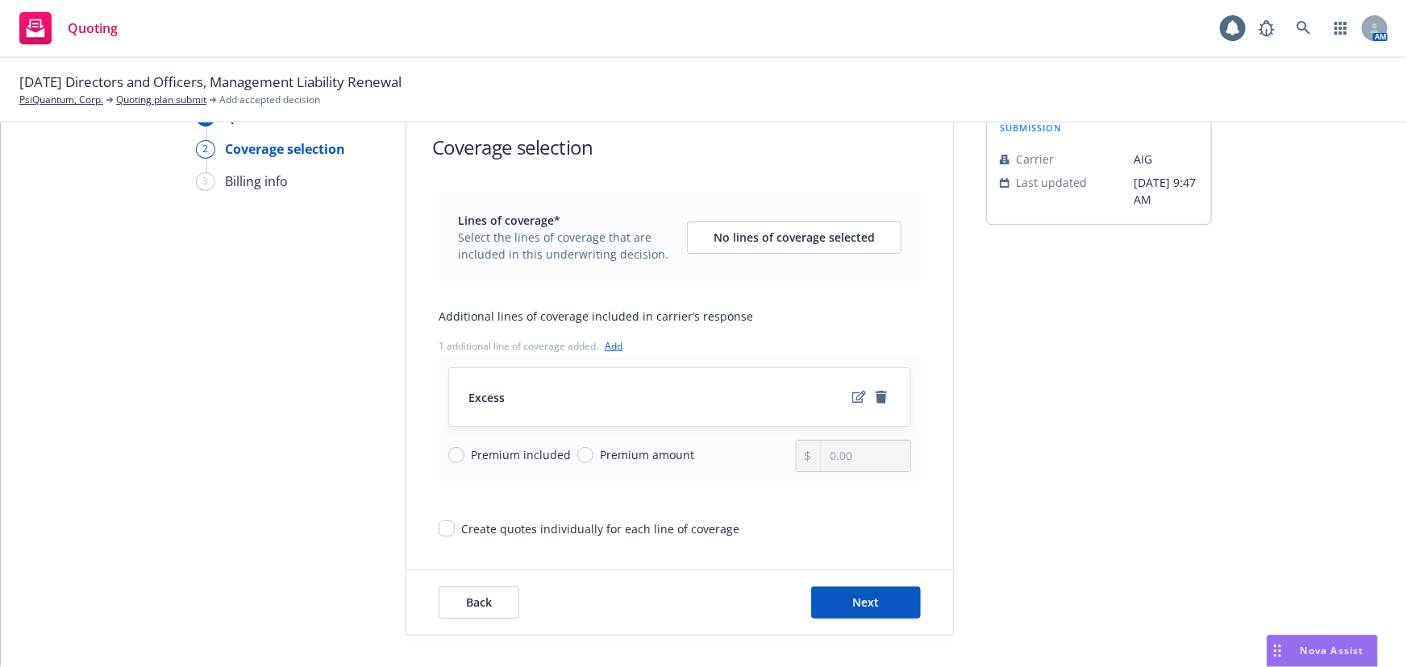
click at [665, 460] on span "Premium amount" at bounding box center [647, 455] width 94 height 17
click at [593, 460] on input "Premium amount" at bounding box center [585, 455] width 16 height 16
drag, startPoint x: 905, startPoint y: 456, endPoint x: 648, endPoint y: 450, distance: 257.2
click at [648, 450] on div "Excess Premium included Premium amount 0.00" at bounding box center [680, 420] width 482 height 124
click at [873, 454] on input "0.00" at bounding box center [865, 456] width 89 height 31
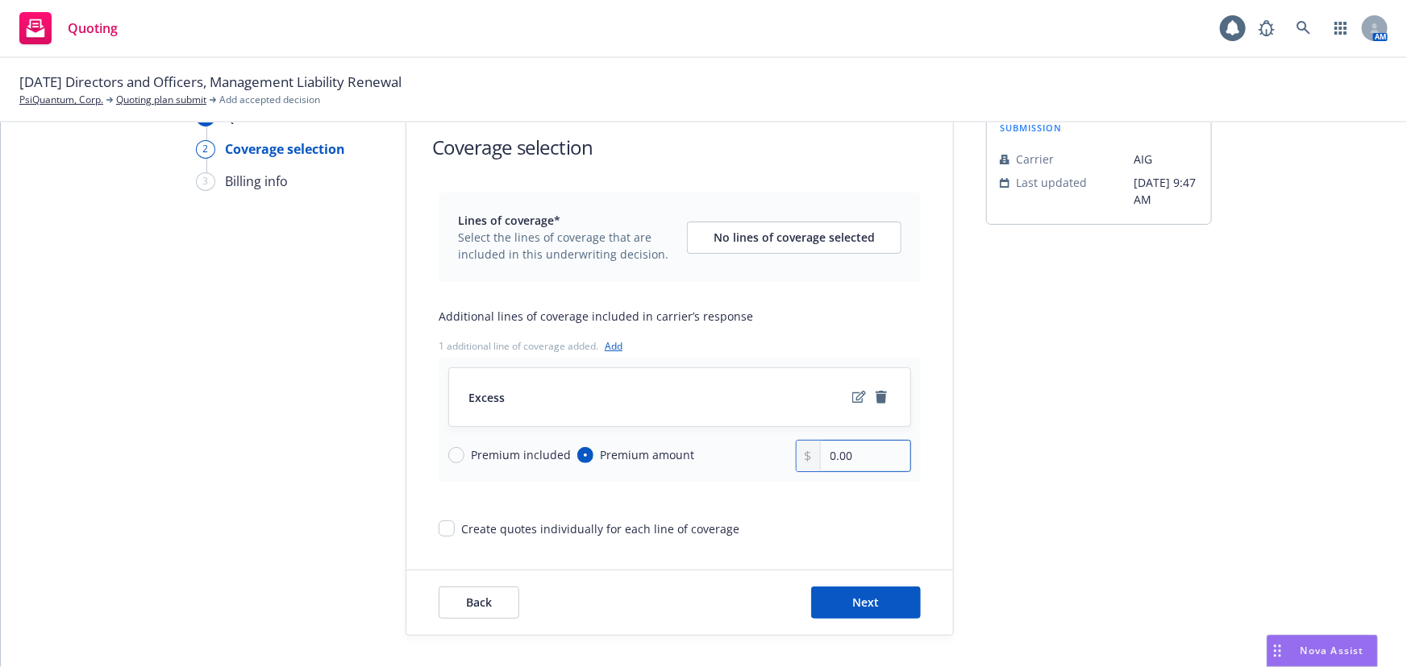
drag, startPoint x: 863, startPoint y: 457, endPoint x: 742, endPoint y: 455, distance: 120.9
click at [742, 455] on div "Premium included Premium amount 0.00" at bounding box center [679, 456] width 463 height 32
click at [852, 398] on icon "edit" at bounding box center [859, 397] width 14 height 13
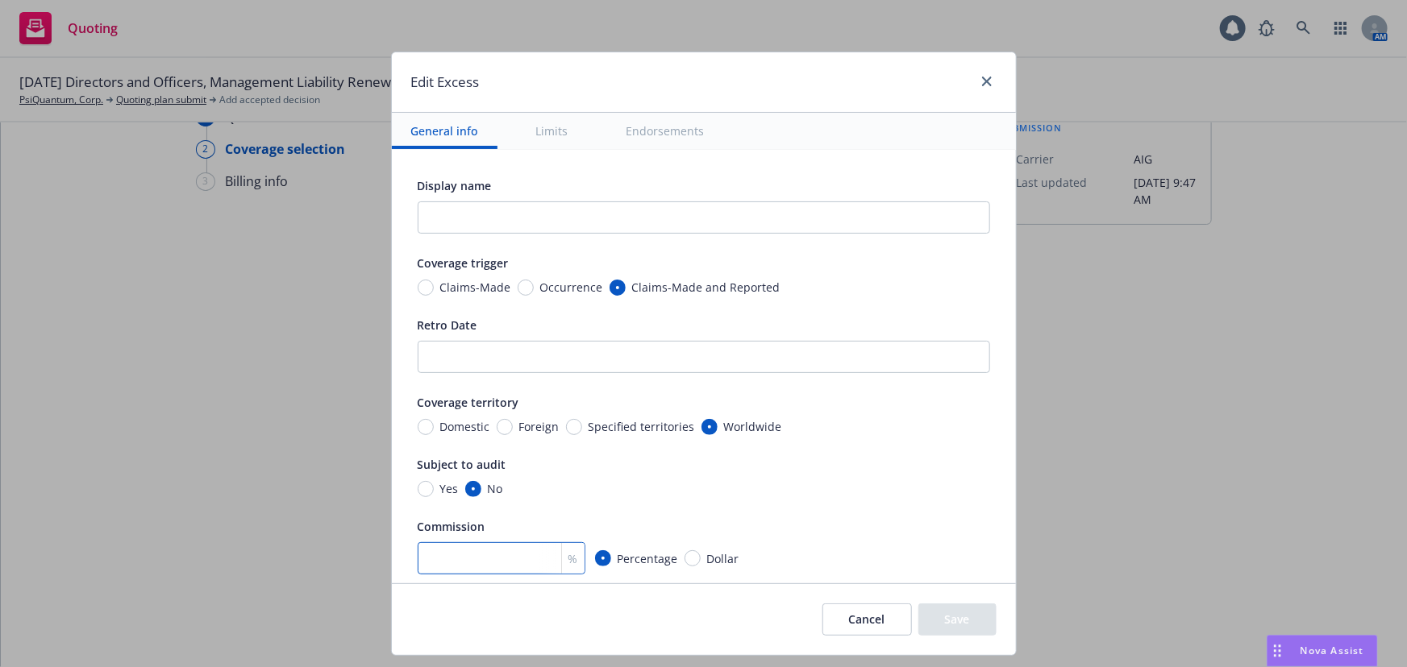
click at [464, 556] on input "number" at bounding box center [502, 559] width 168 height 32
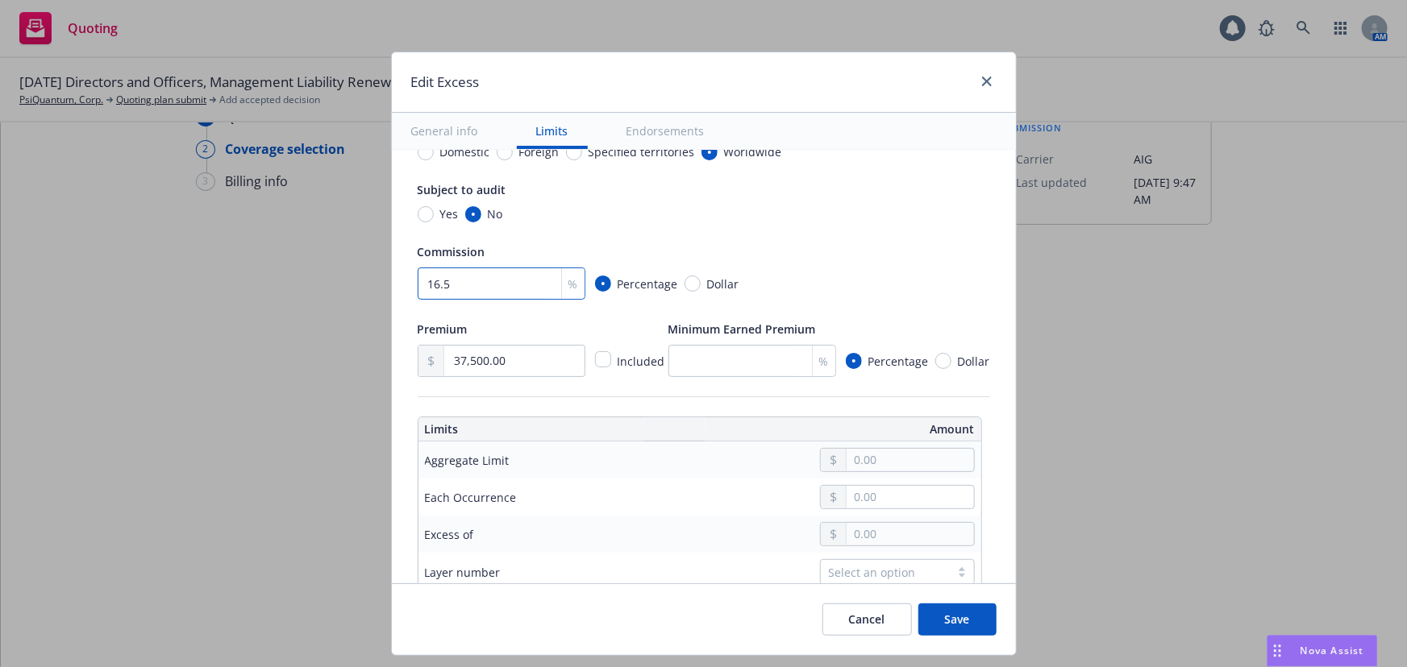
scroll to position [366, 0]
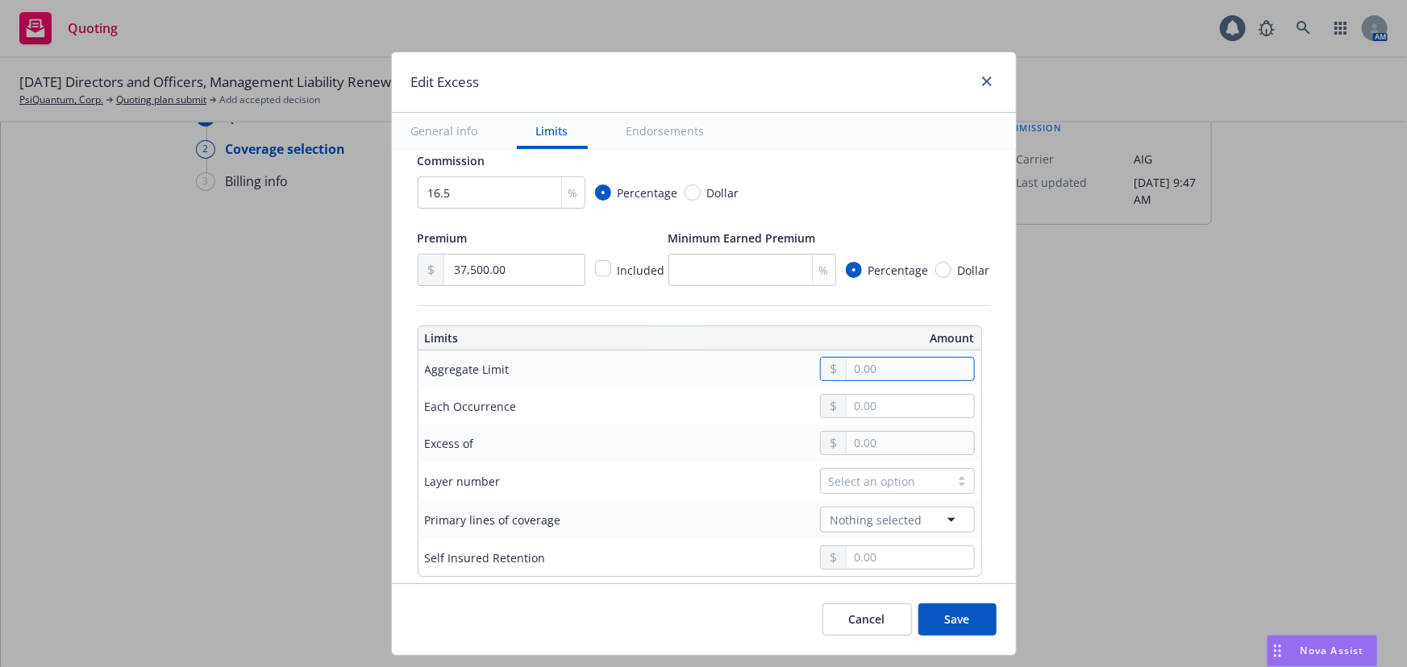
click at [892, 374] on input "text" at bounding box center [909, 369] width 127 height 23
click at [904, 496] on button "$5,000,000.00" at bounding box center [895, 498] width 139 height 30
click at [881, 458] on td at bounding box center [820, 443] width 321 height 37
click at [888, 440] on input "text" at bounding box center [909, 443] width 127 height 23
click at [893, 600] on button "$10,000,000.00" at bounding box center [895, 602] width 139 height 30
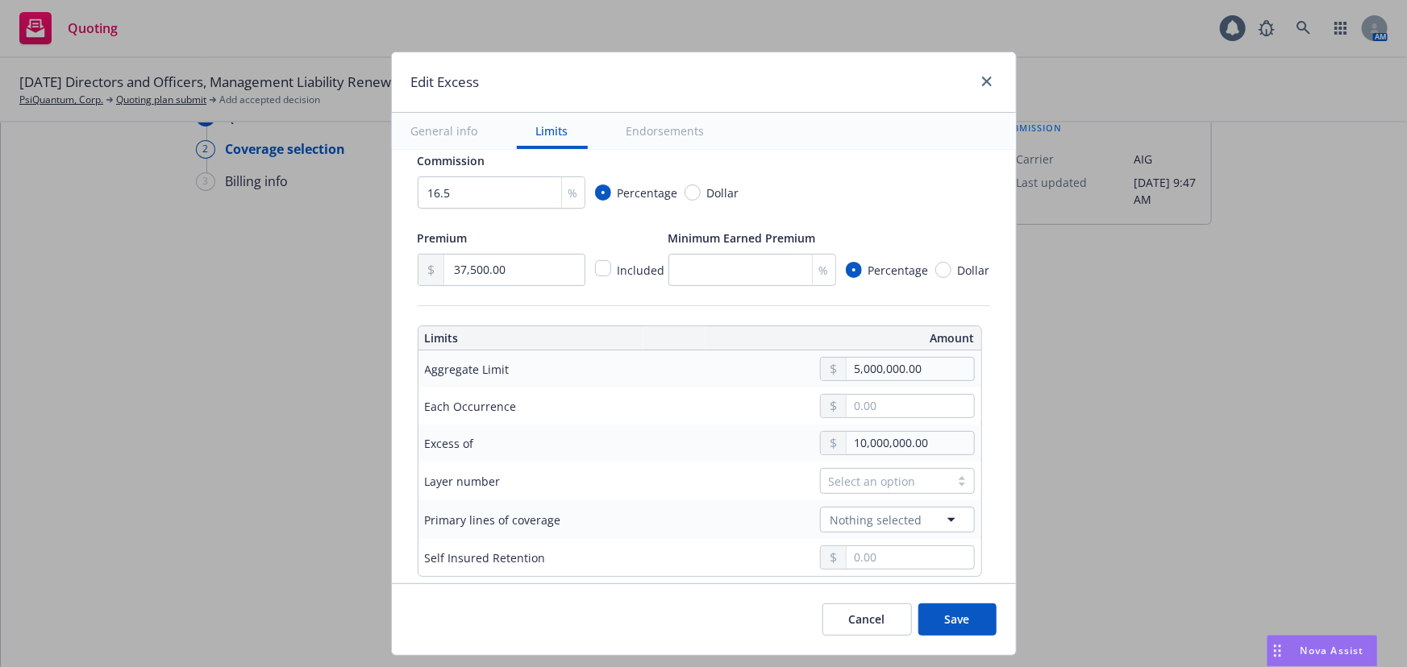
click at [879, 476] on div "Select an option" at bounding box center [885, 481] width 113 height 17
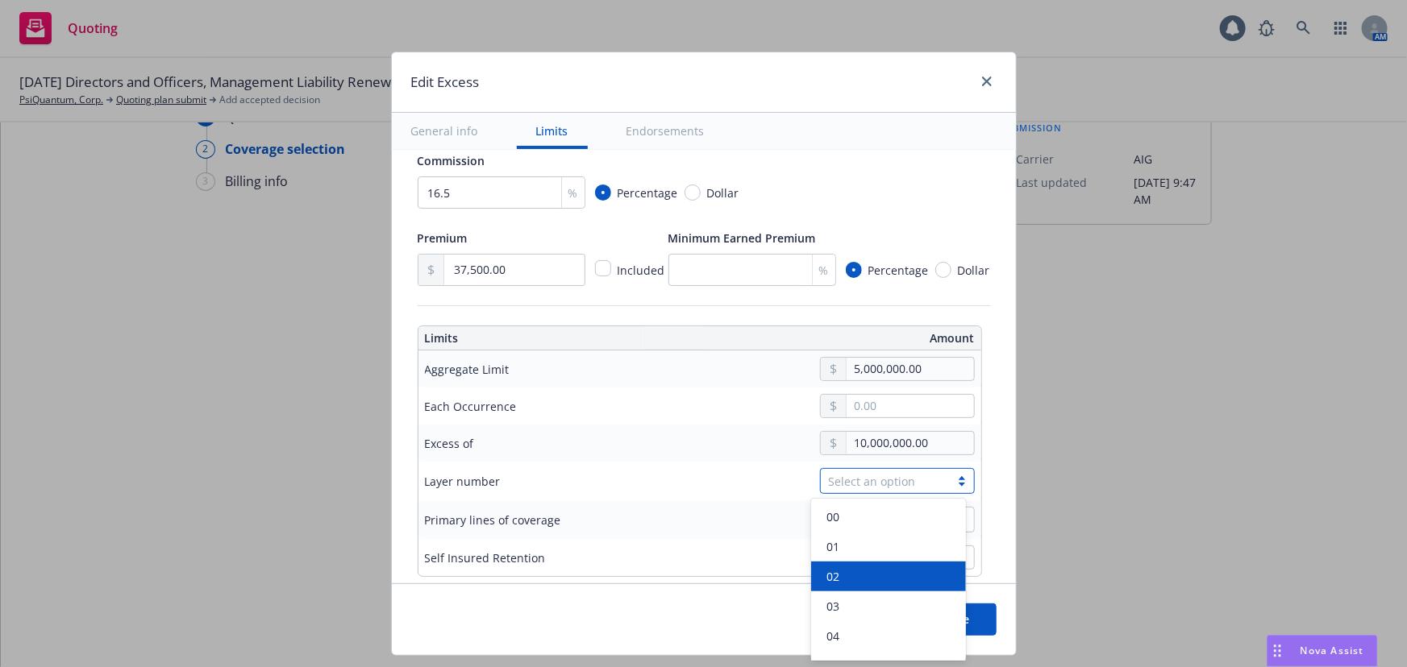
click at [854, 582] on div "02" at bounding box center [888, 576] width 135 height 17
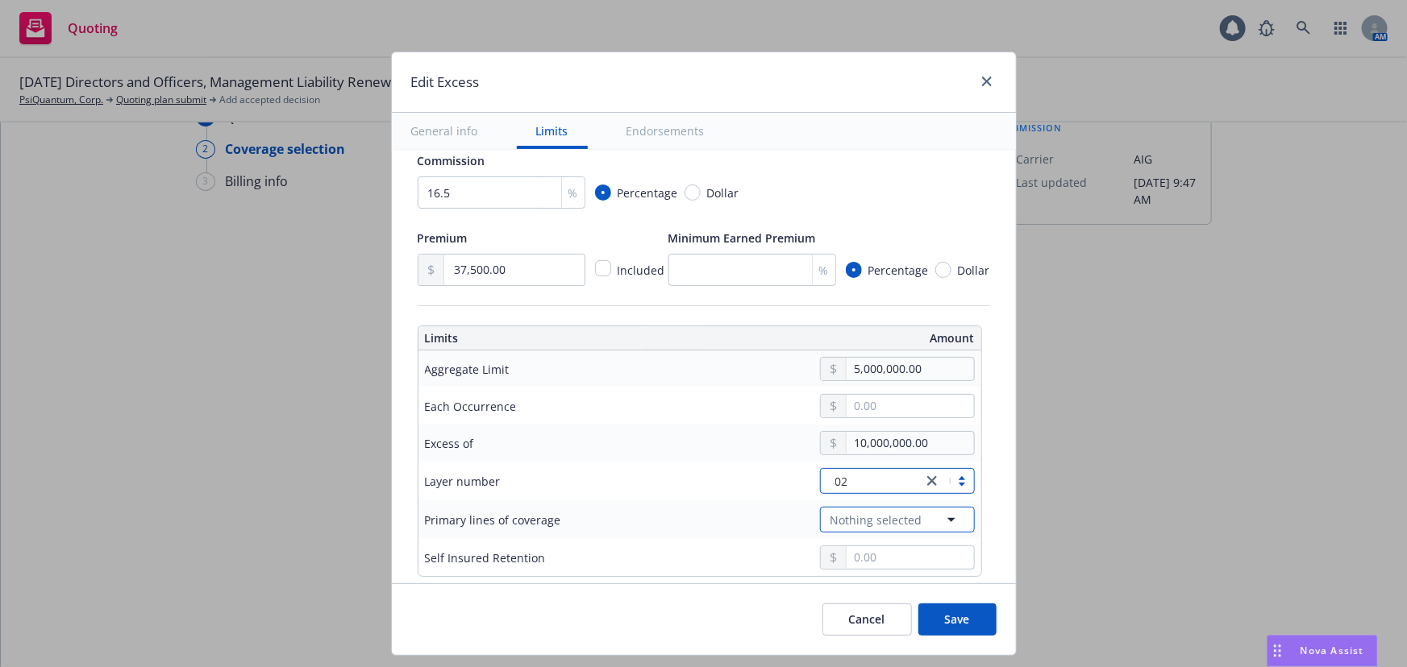
click at [867, 513] on span "Nothing selected" at bounding box center [876, 520] width 92 height 17
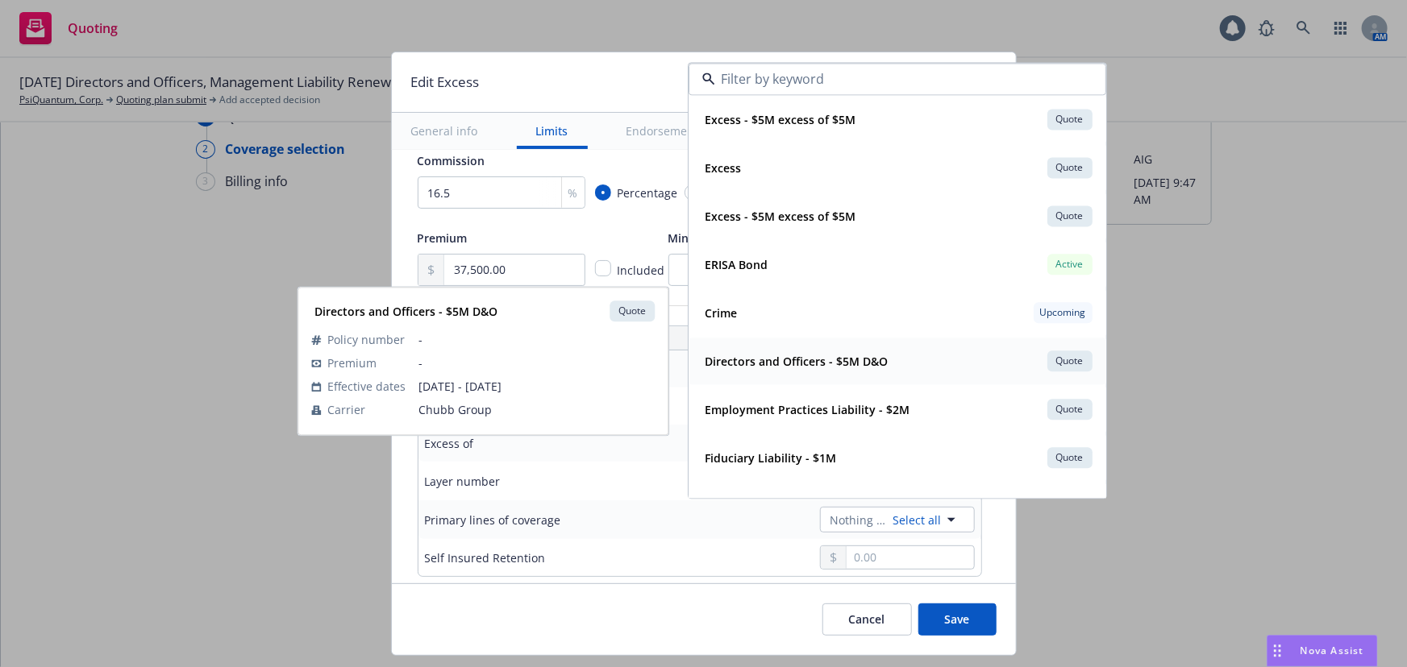
click at [806, 369] on span "Directors and Officers - $5M D&O" at bounding box center [796, 361] width 183 height 17
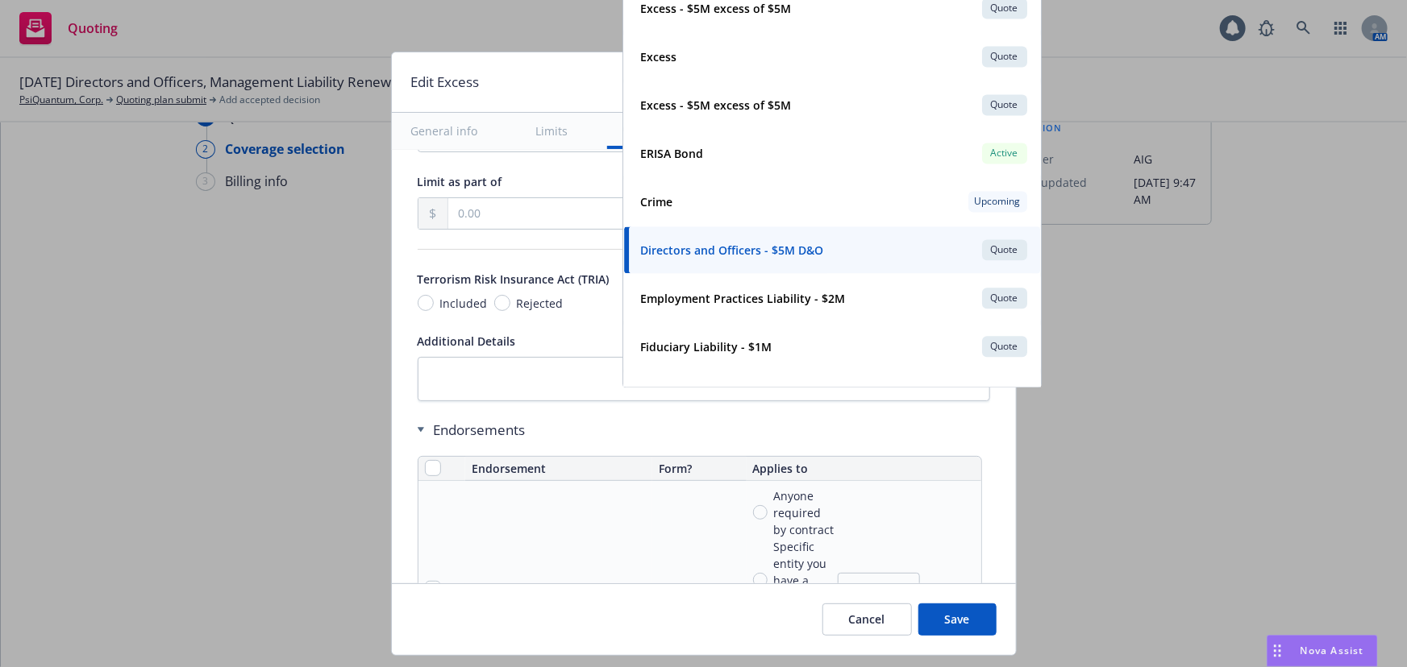
click at [442, 430] on div "Endorsements" at bounding box center [700, 430] width 564 height 19
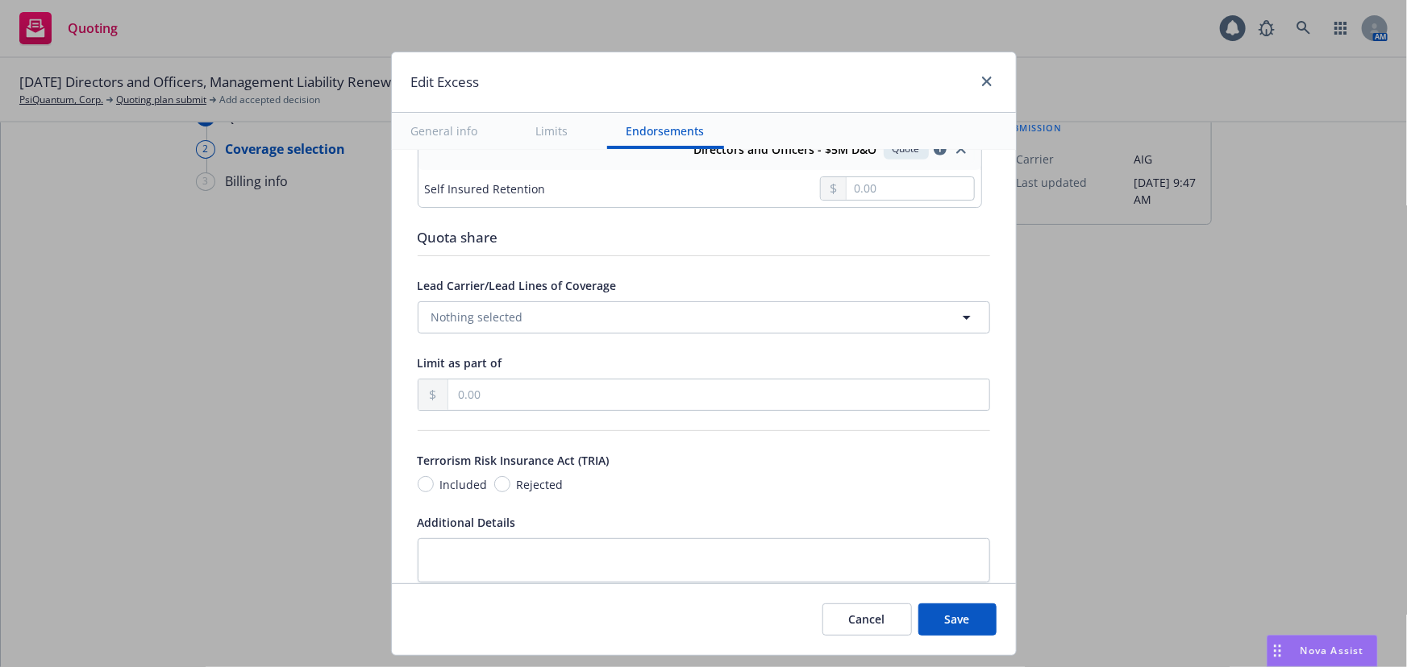
scroll to position [850, 0]
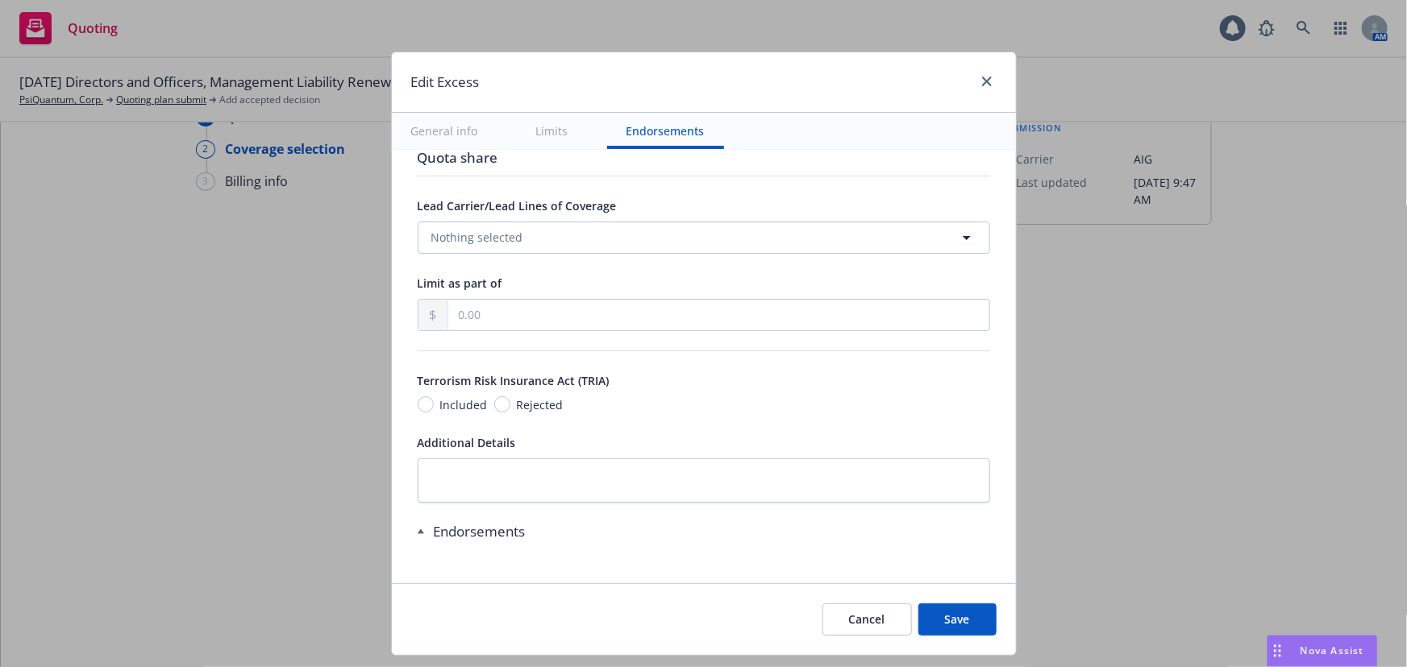
click at [434, 534] on div "Endorsements" at bounding box center [700, 531] width 564 height 19
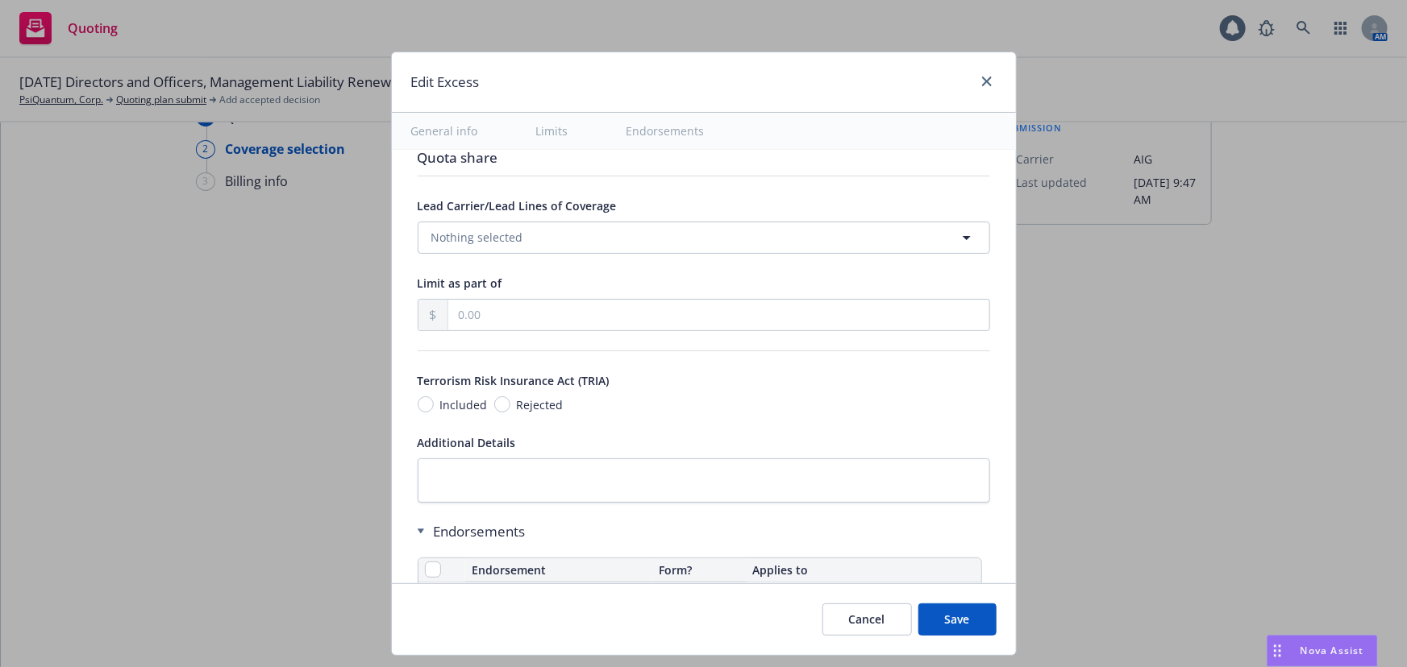
click at [418, 532] on div "Endorsements" at bounding box center [700, 531] width 564 height 19
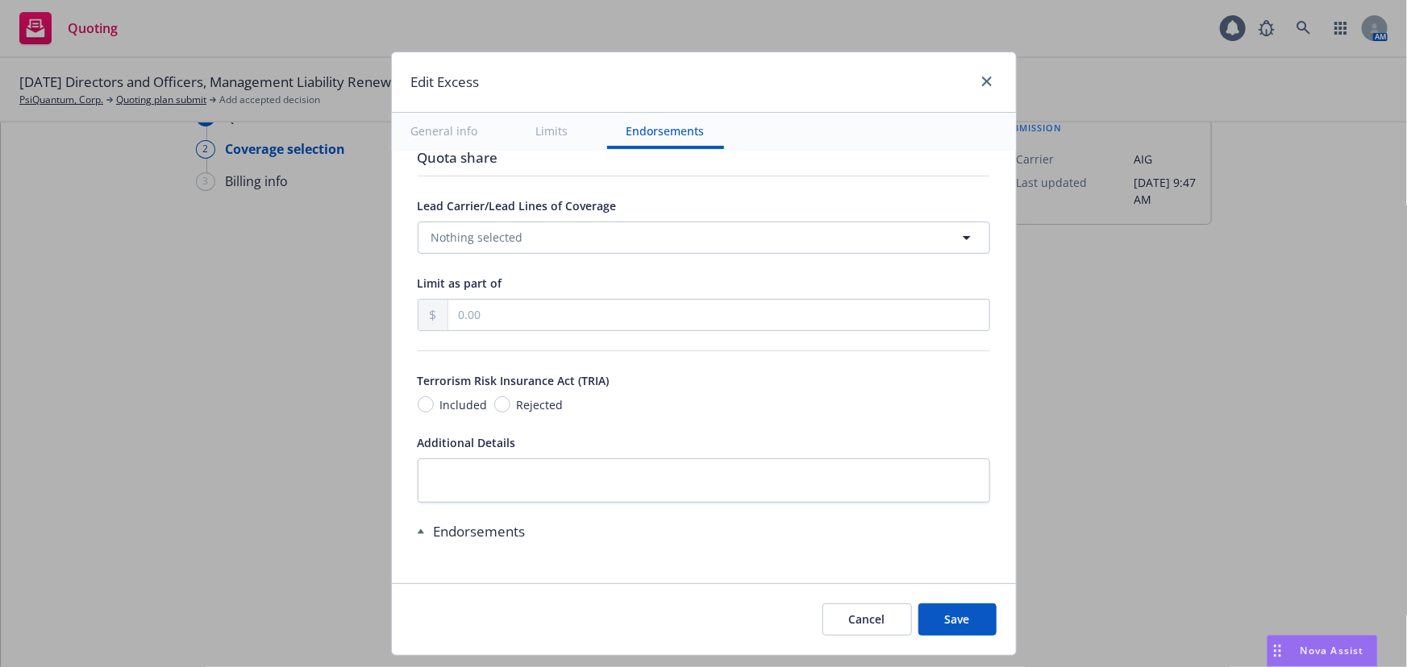
click at [418, 532] on div "Endorsements" at bounding box center [700, 531] width 564 height 19
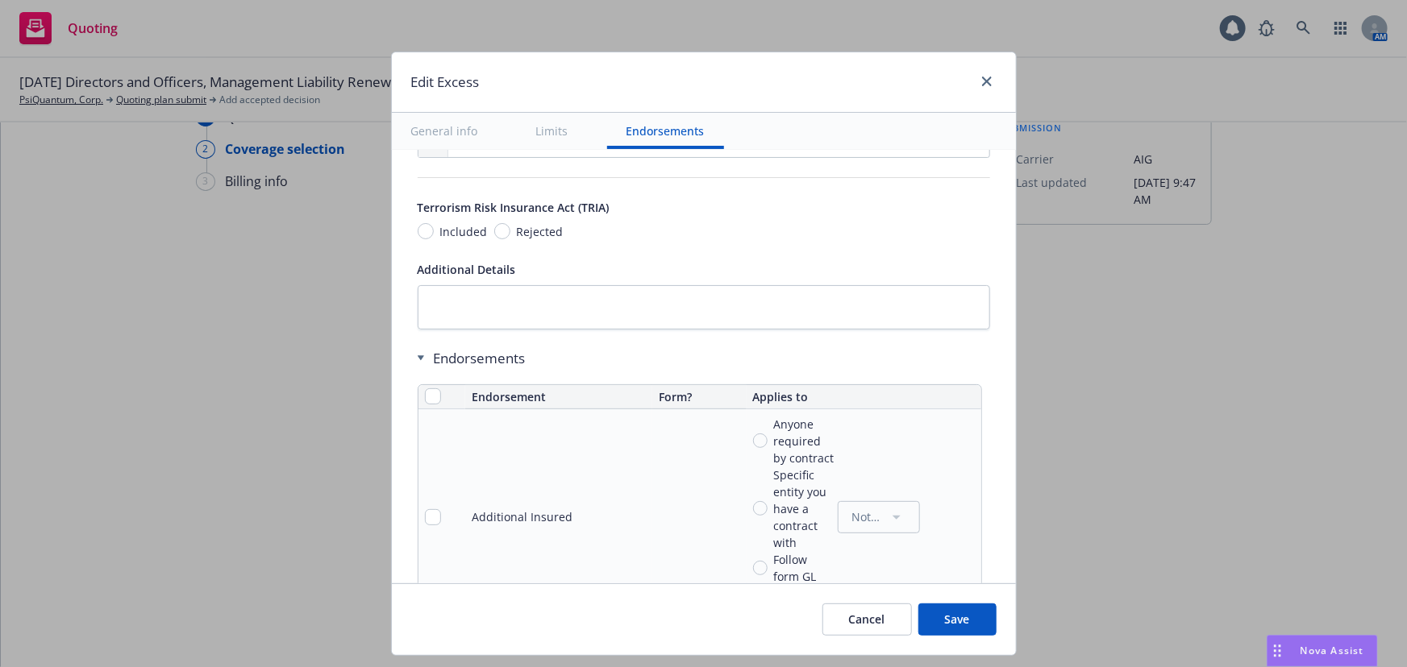
scroll to position [1144, 0]
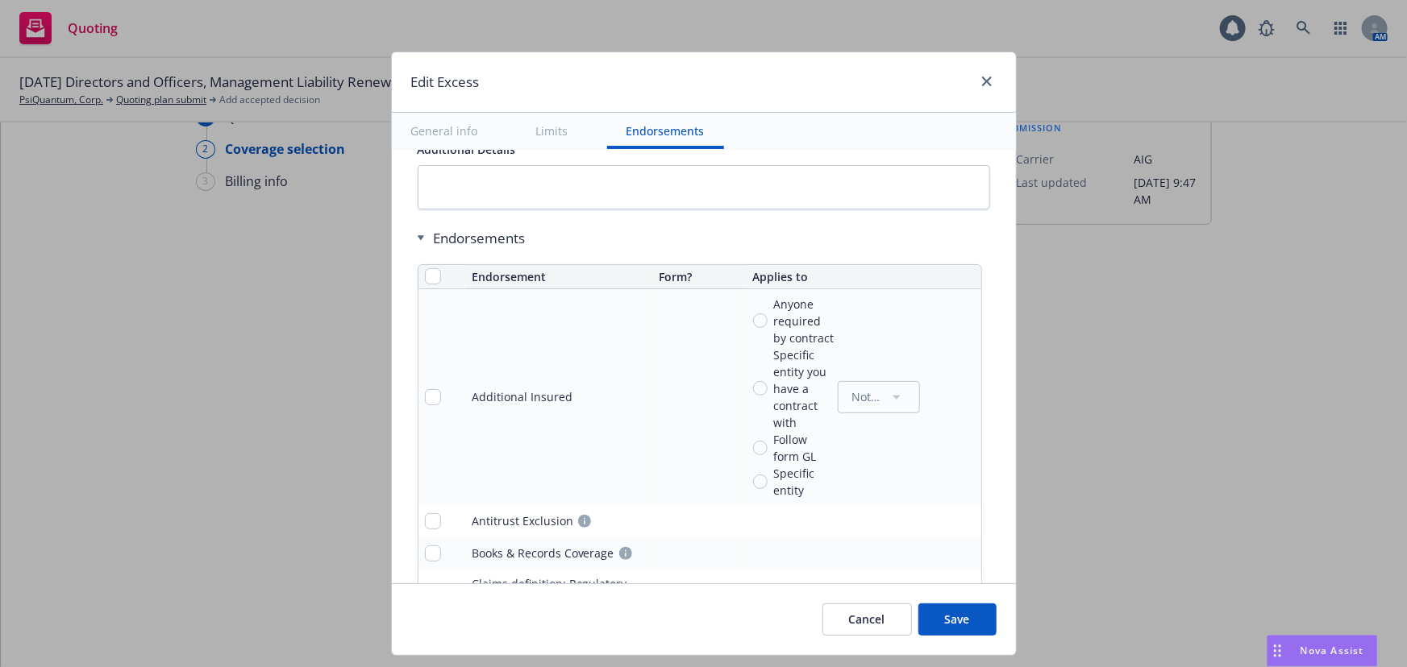
click at [418, 281] on th at bounding box center [441, 277] width 47 height 24
click at [427, 272] on input "checkbox" at bounding box center [433, 276] width 16 height 16
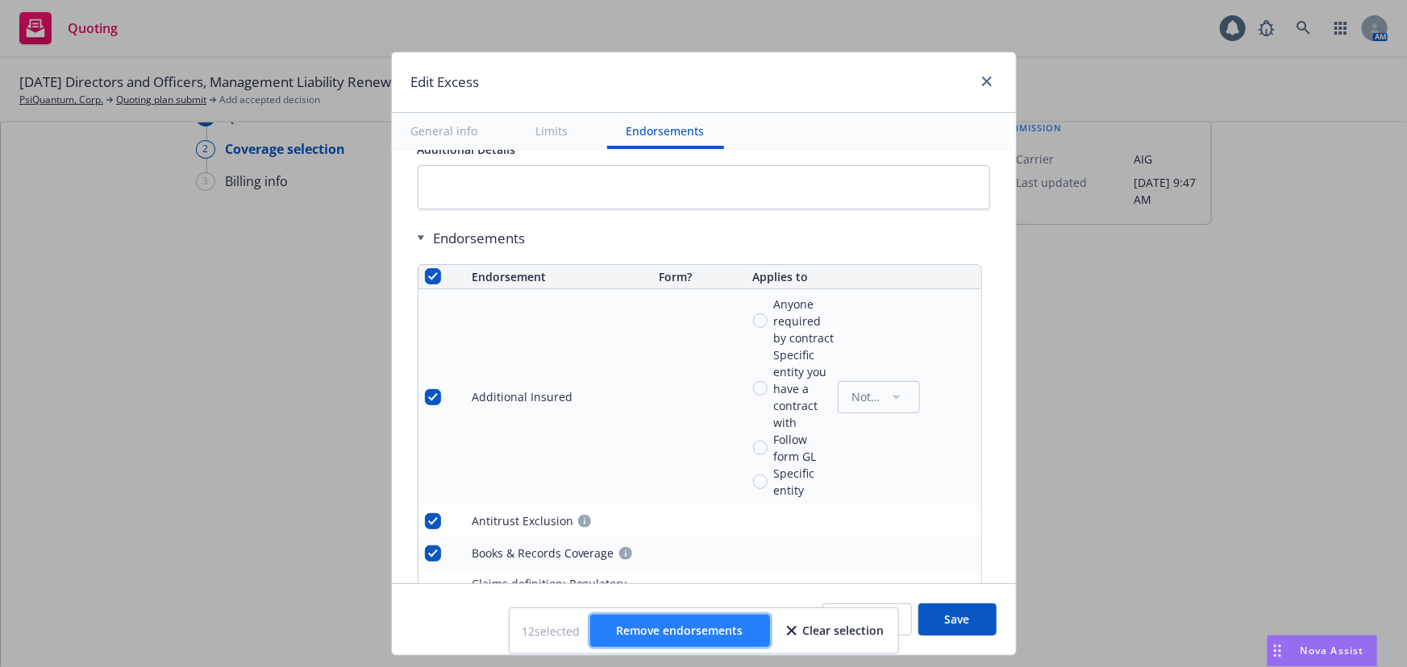
click at [730, 623] on span "Remove endorsements" at bounding box center [680, 630] width 127 height 15
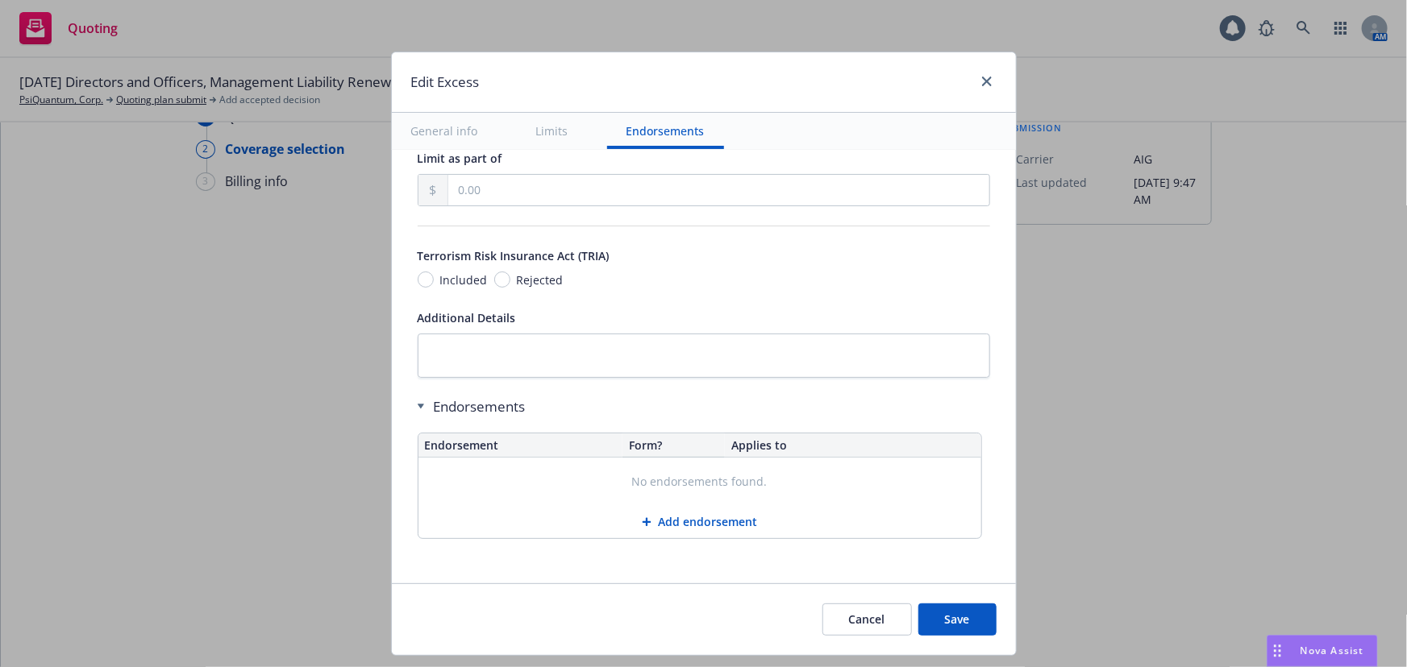
scroll to position [973, 0]
click at [712, 522] on button "Add endorsement" at bounding box center [699, 525] width 563 height 32
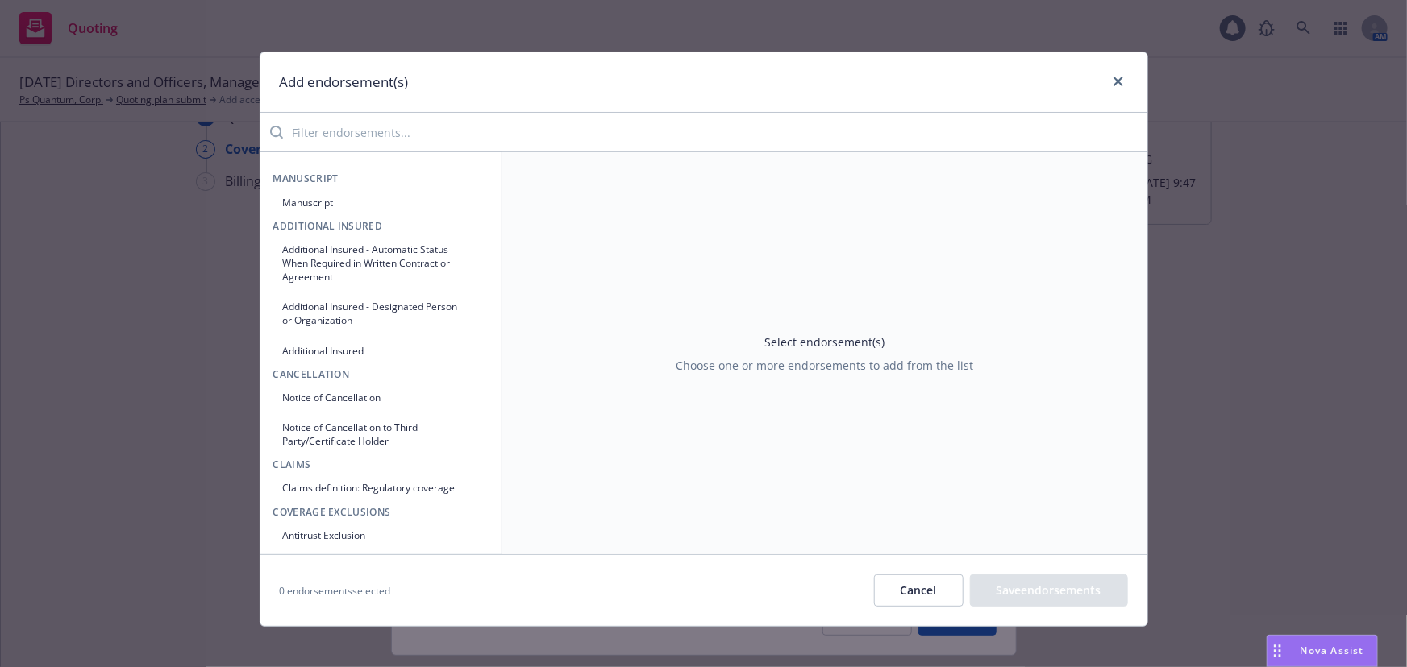
click at [515, 133] on input "search" at bounding box center [715, 132] width 864 height 32
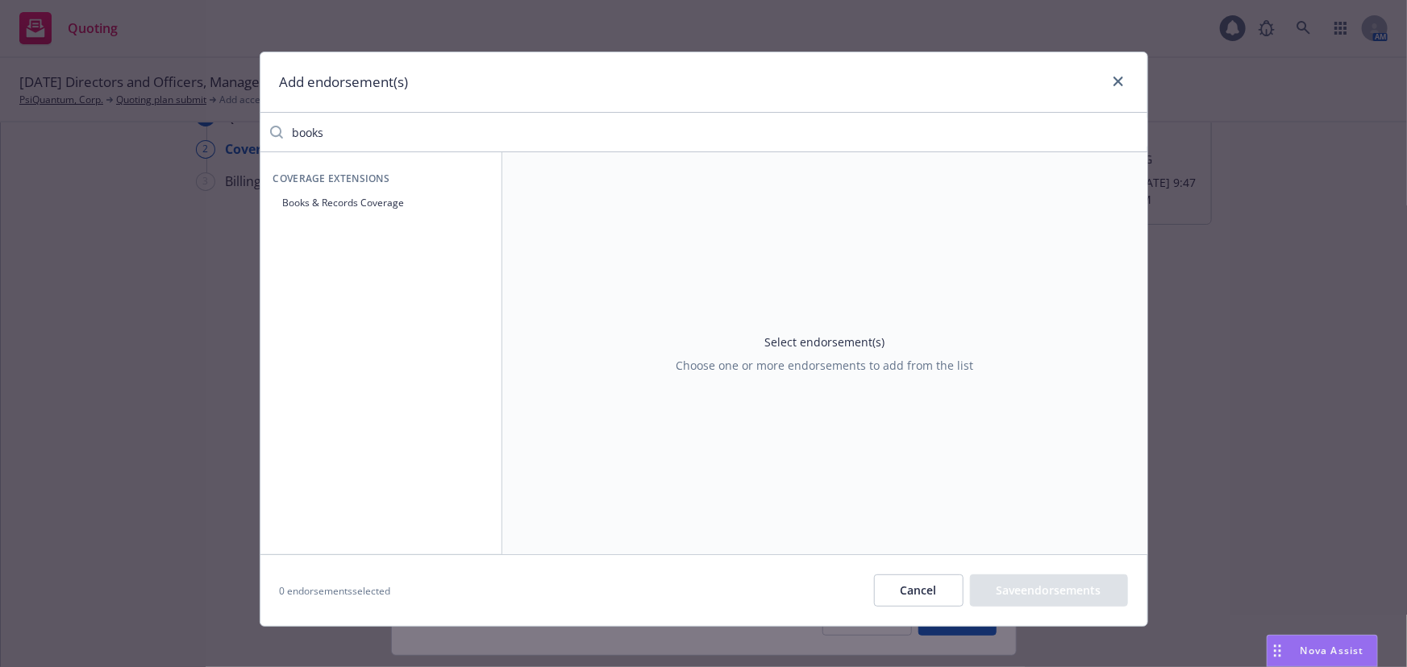
click at [349, 198] on button "Books & Records Coverage" at bounding box center [380, 202] width 215 height 27
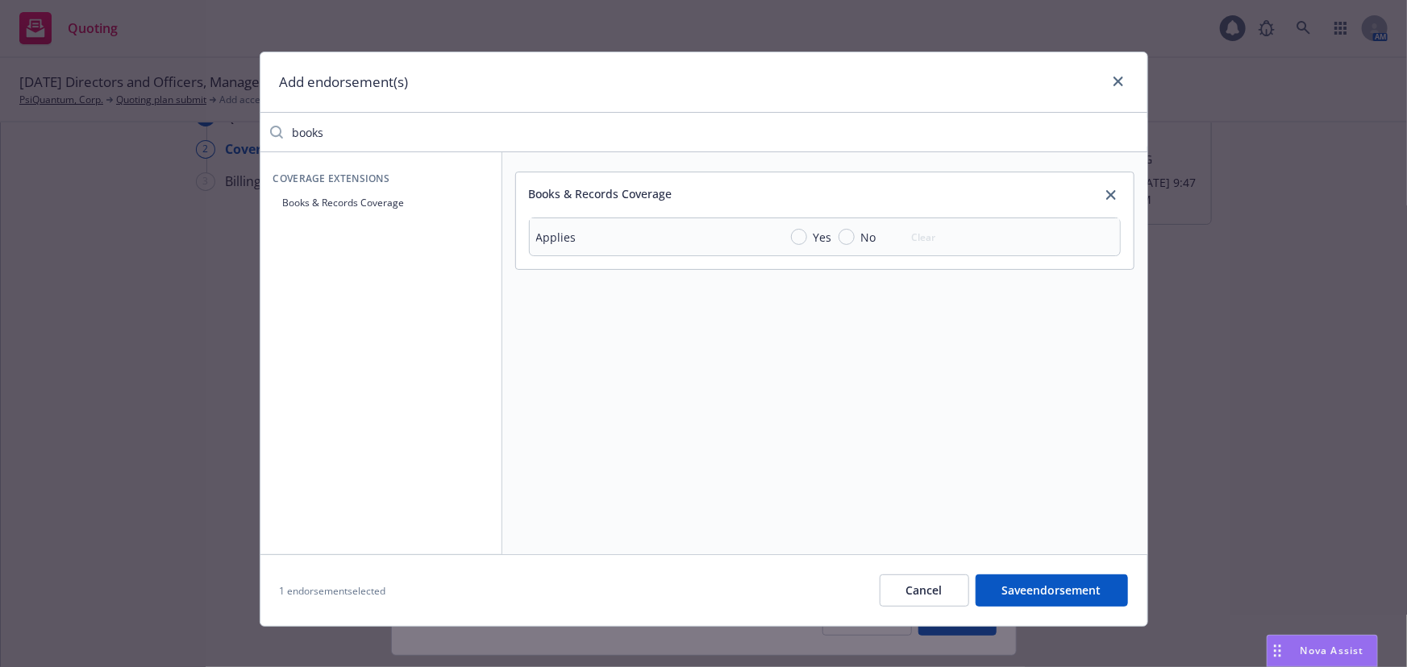
drag, startPoint x: 330, startPoint y: 143, endPoint x: 135, endPoint y: 113, distance: 197.5
click at [161, 111] on div "Add endorsement(s) books Coverage Extensions Books & Records Coverage Books & R…" at bounding box center [703, 333] width 1407 height 667
click at [342, 214] on button "Derivative demand sublimit" at bounding box center [380, 202] width 215 height 27
click at [791, 235] on input "Yes" at bounding box center [799, 237] width 16 height 16
click at [1032, 262] on div at bounding box center [1035, 274] width 155 height 24
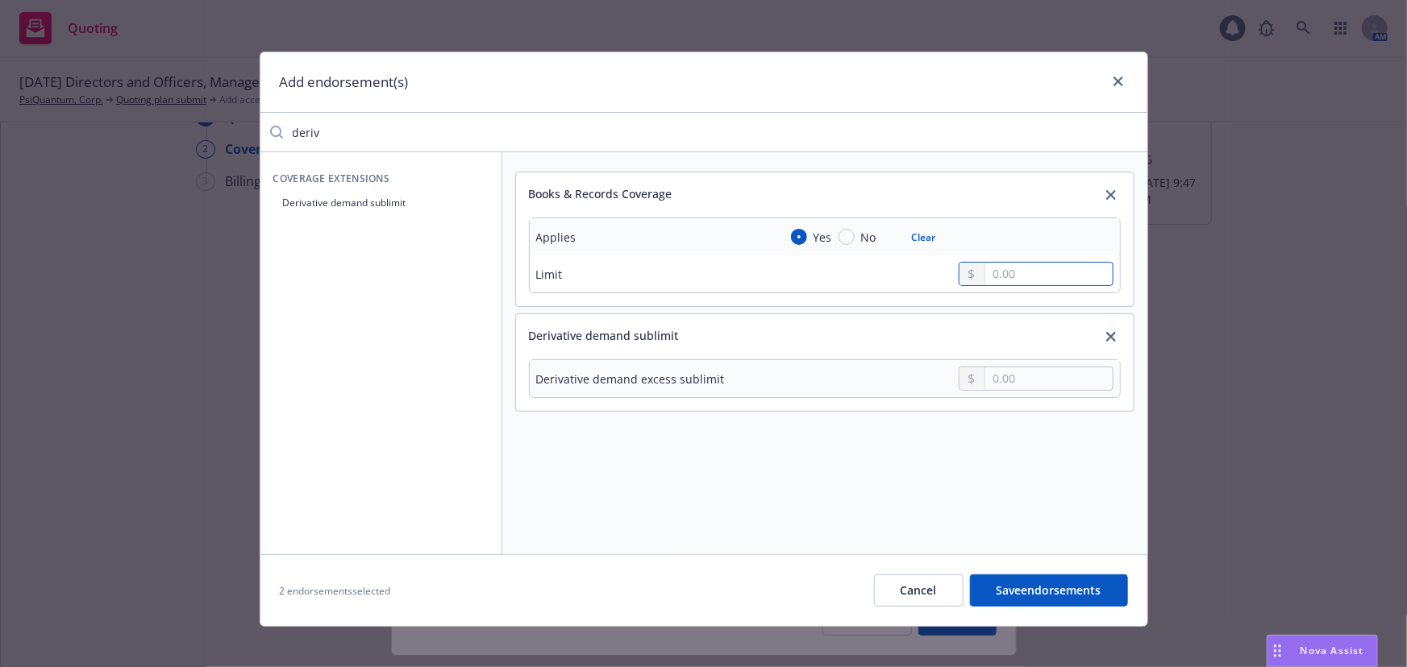
click at [1035, 266] on input "text" at bounding box center [1048, 274] width 127 height 23
click at [1042, 380] on input "text" at bounding box center [1048, 379] width 127 height 23
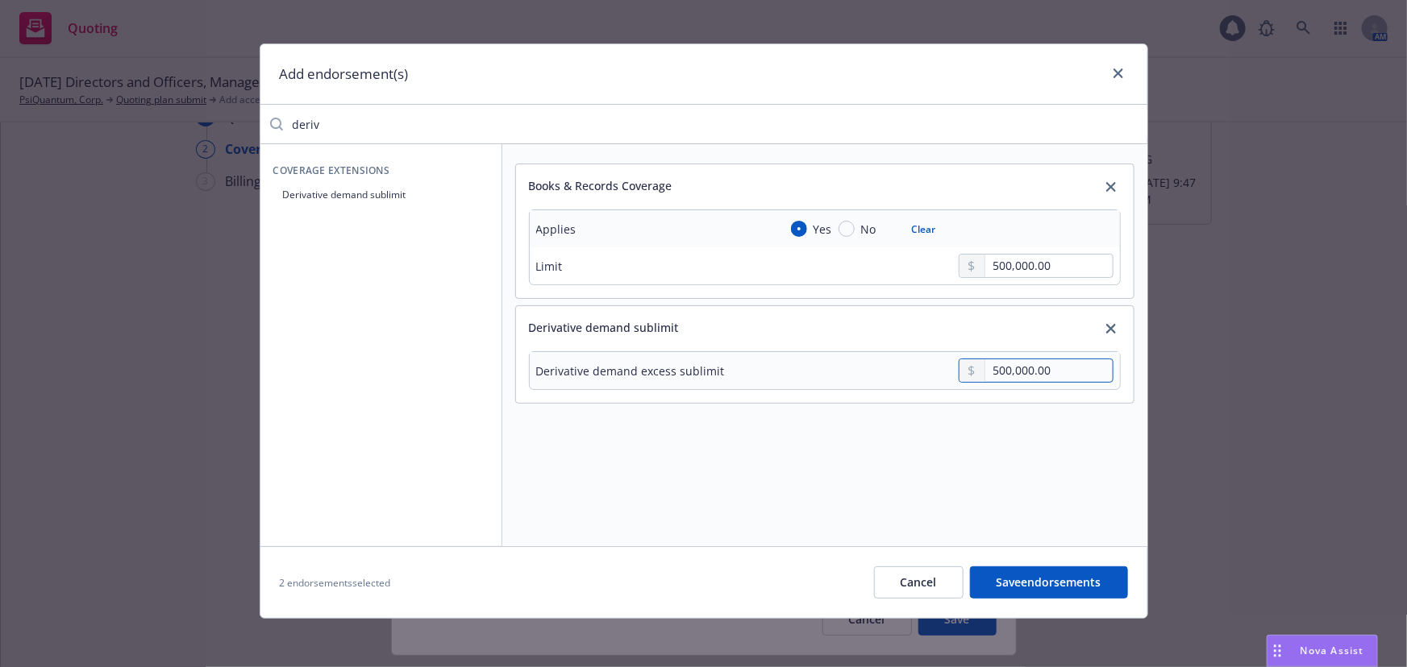
scroll to position [10, 0]
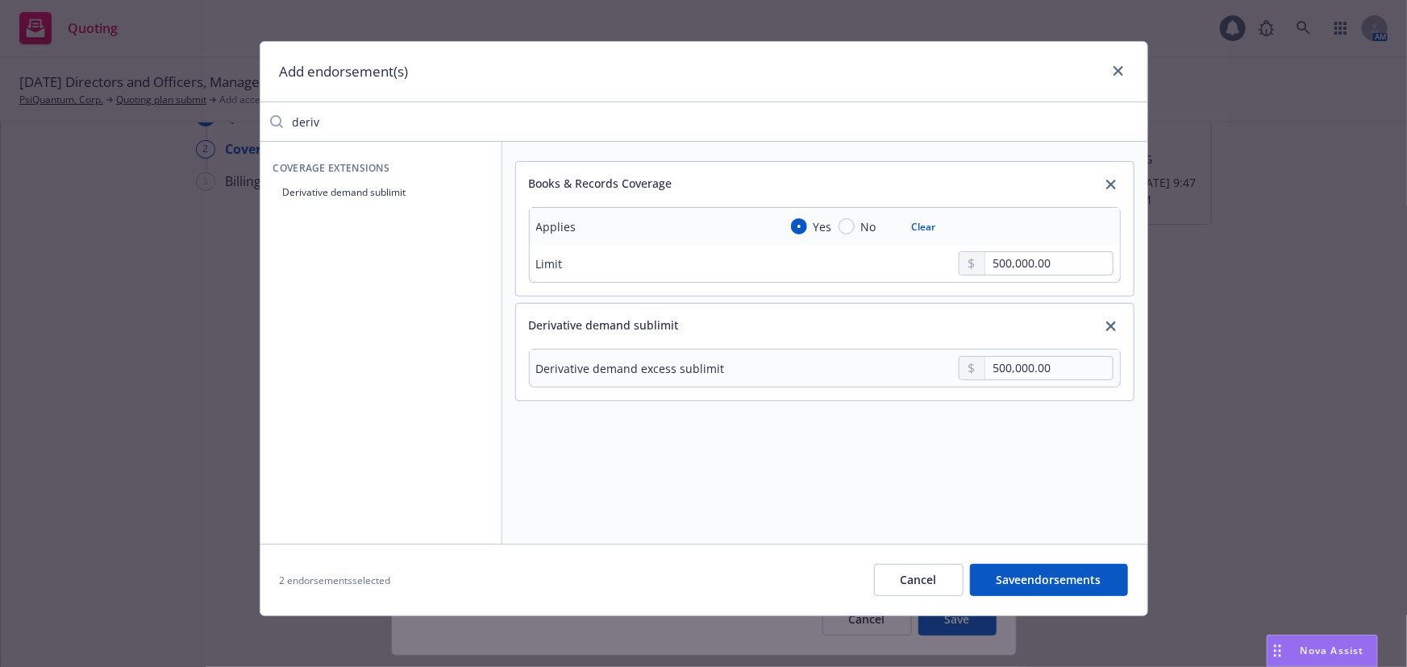
click at [1024, 580] on button "Save endorsements" at bounding box center [1049, 580] width 158 height 32
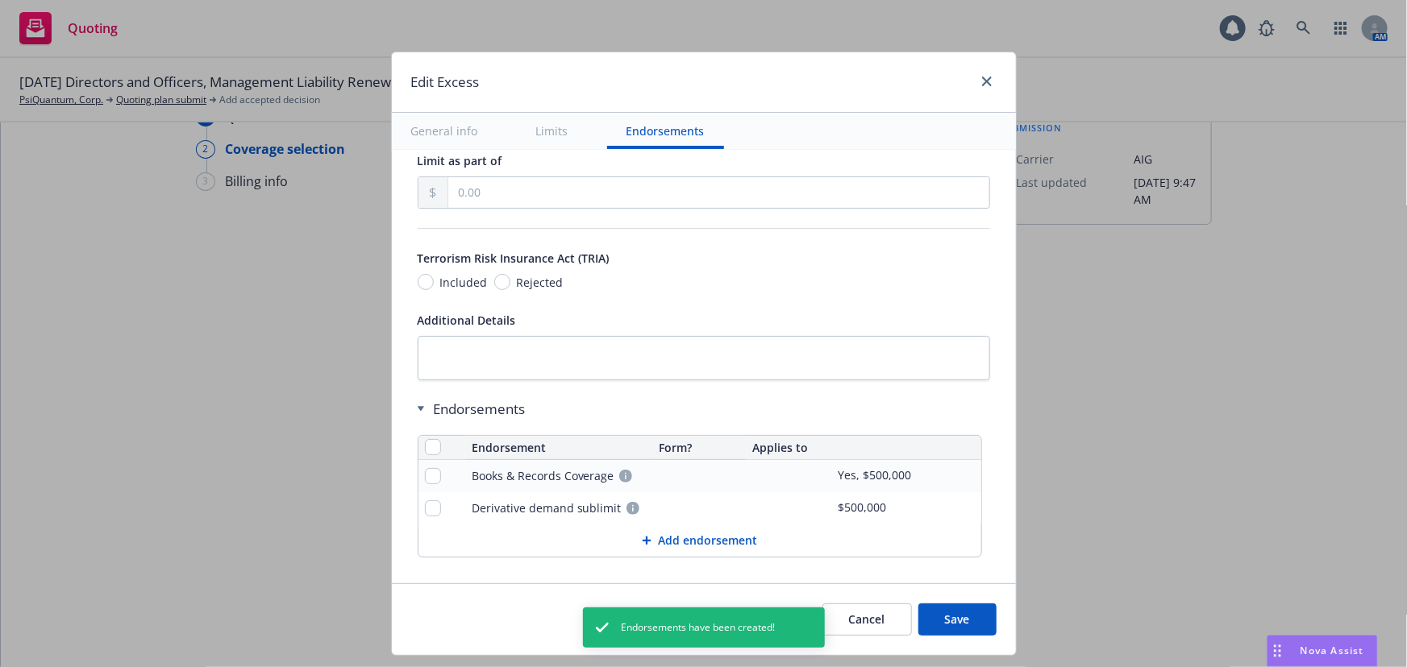
click at [967, 620] on button "Save" at bounding box center [957, 620] width 78 height 32
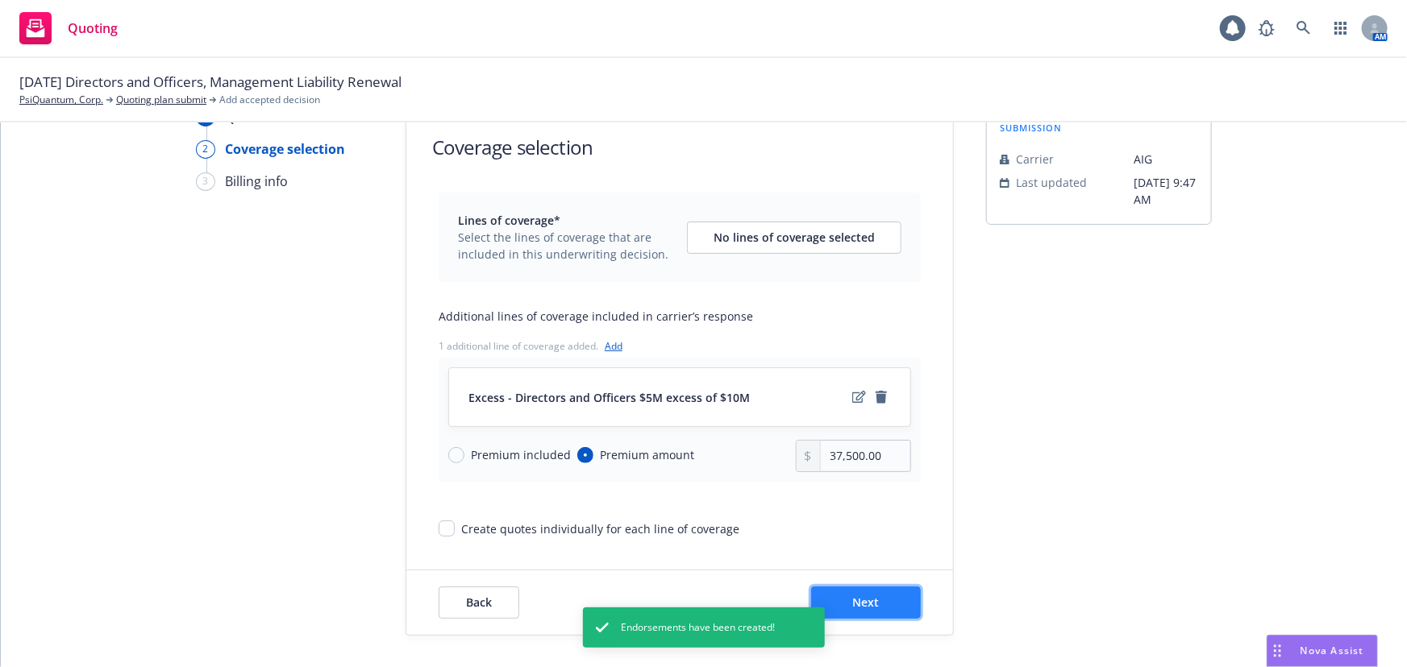
click at [894, 603] on button "Next" at bounding box center [866, 603] width 110 height 32
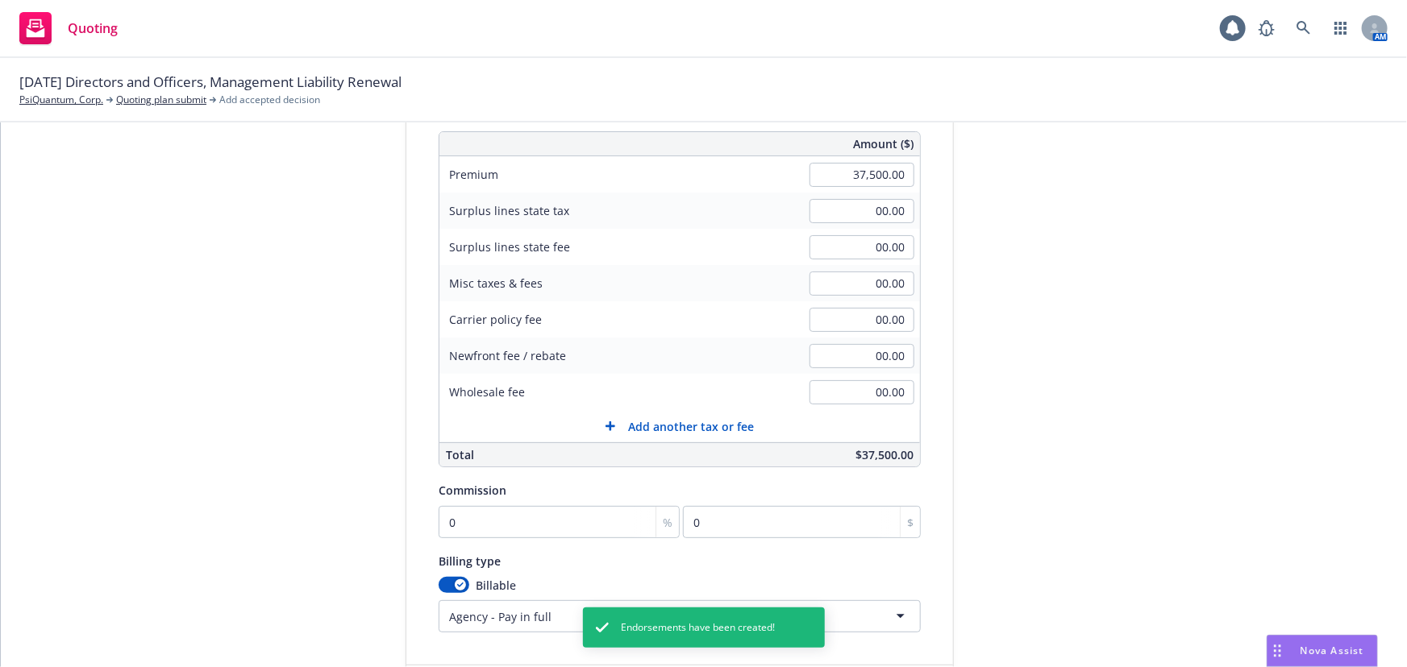
scroll to position [227, 0]
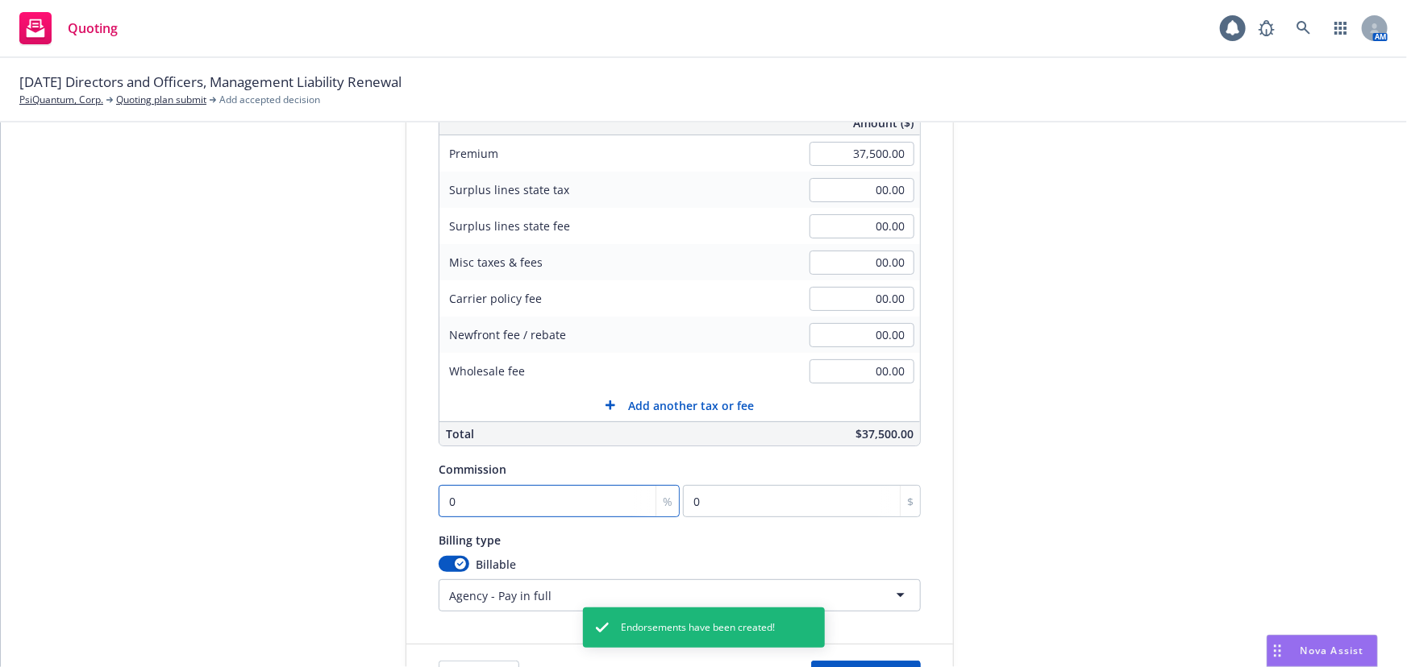
click at [619, 496] on input "0" at bounding box center [559, 501] width 241 height 32
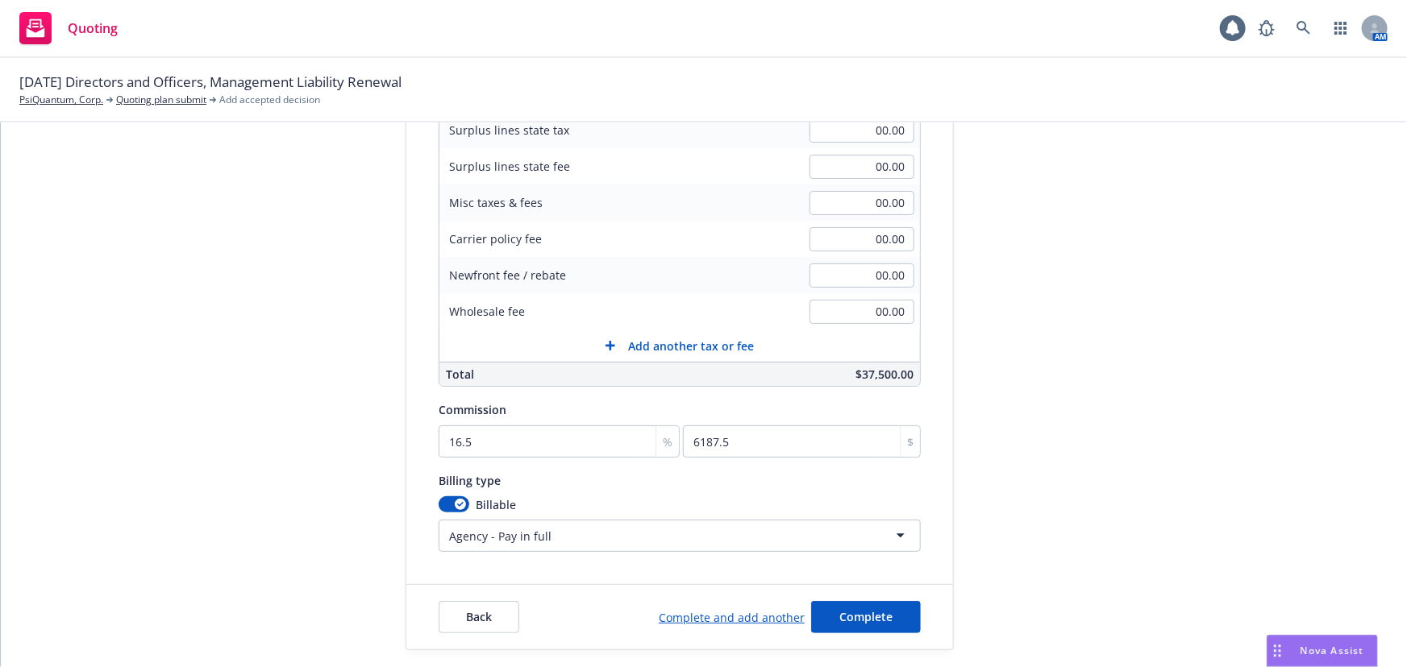
scroll to position [300, 0]
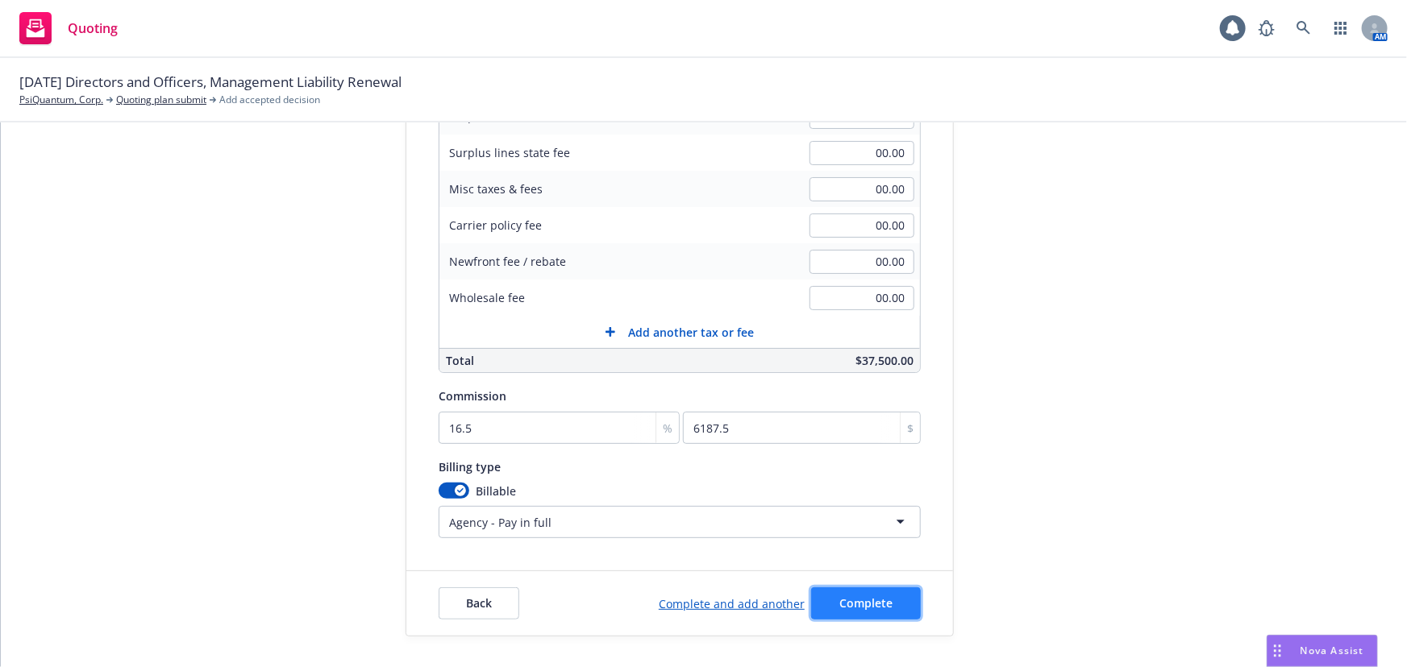
click at [870, 597] on span "Complete" at bounding box center [865, 603] width 53 height 15
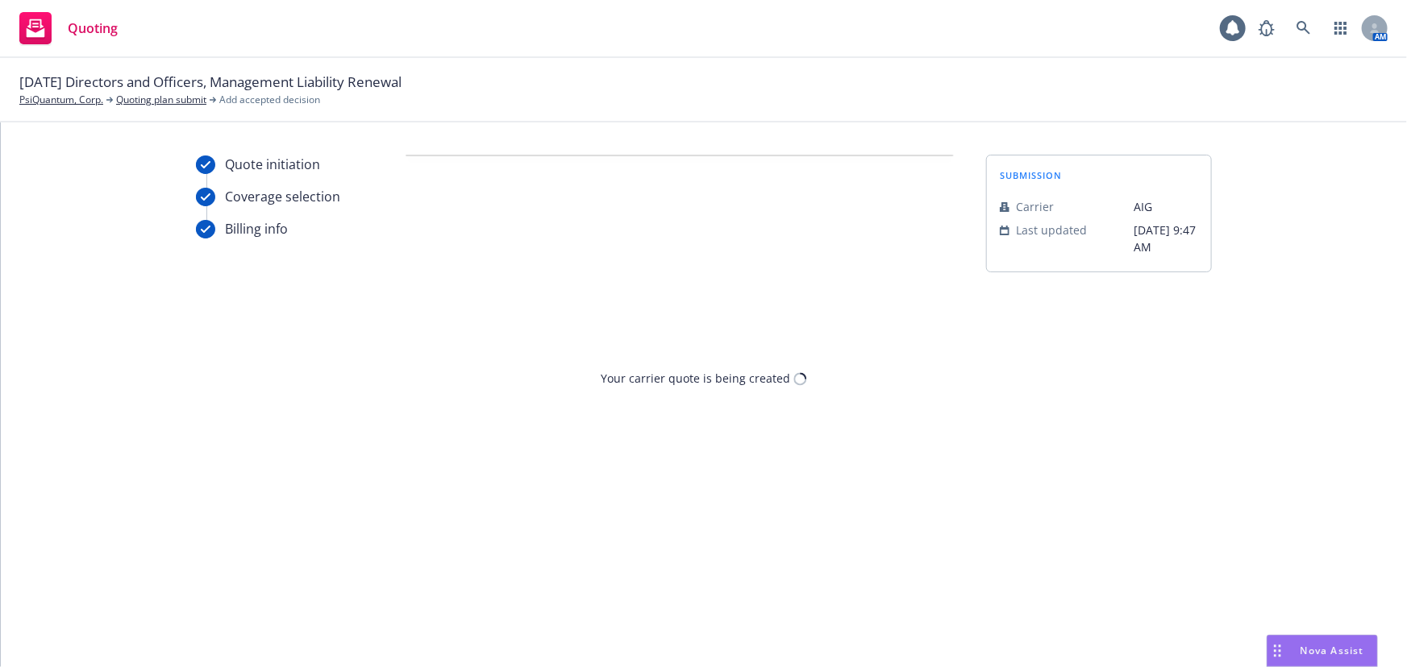
scroll to position [0, 0]
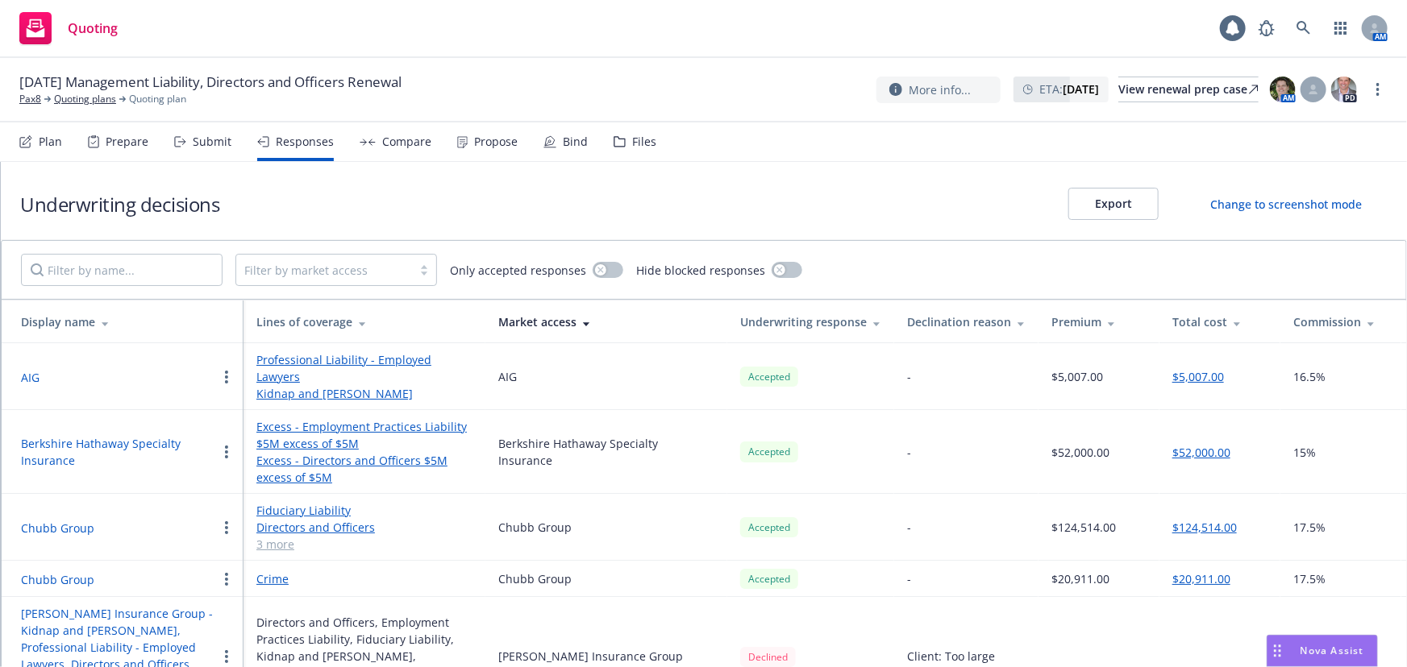
scroll to position [24, 0]
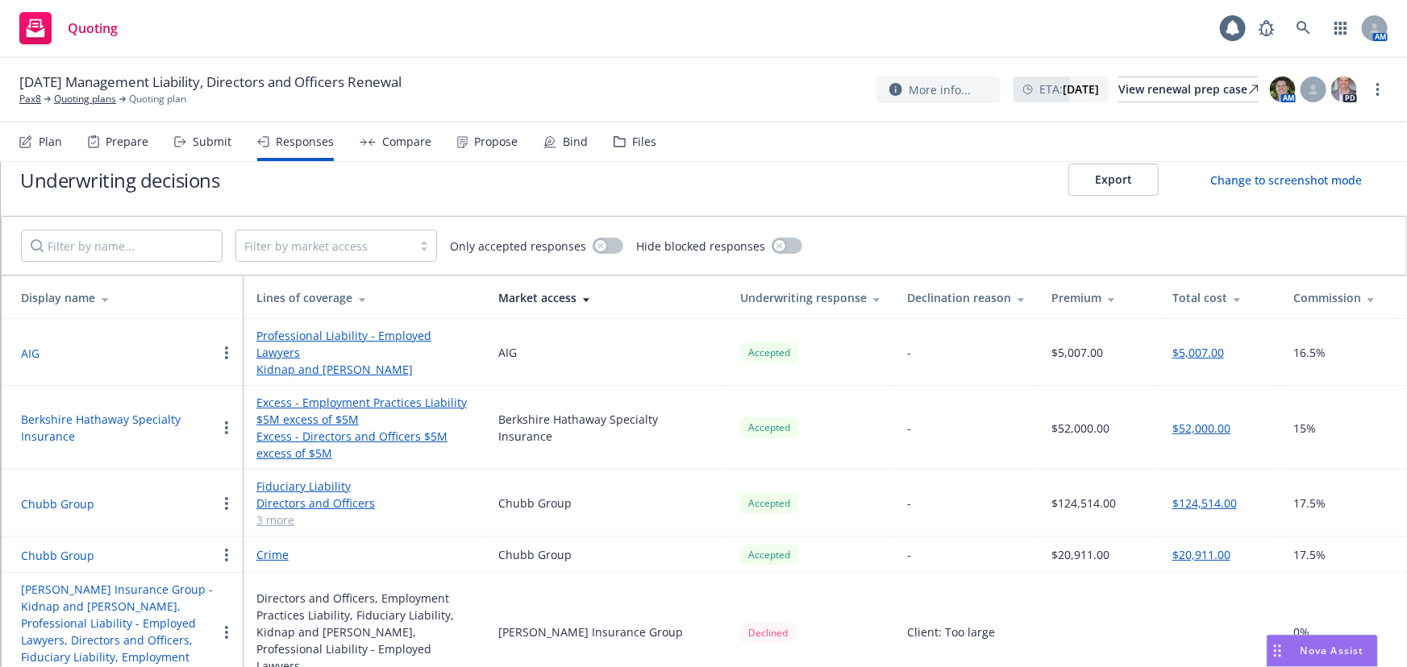
click at [153, 411] on button "Berkshire Hathaway Specialty Insurance" at bounding box center [119, 428] width 196 height 34
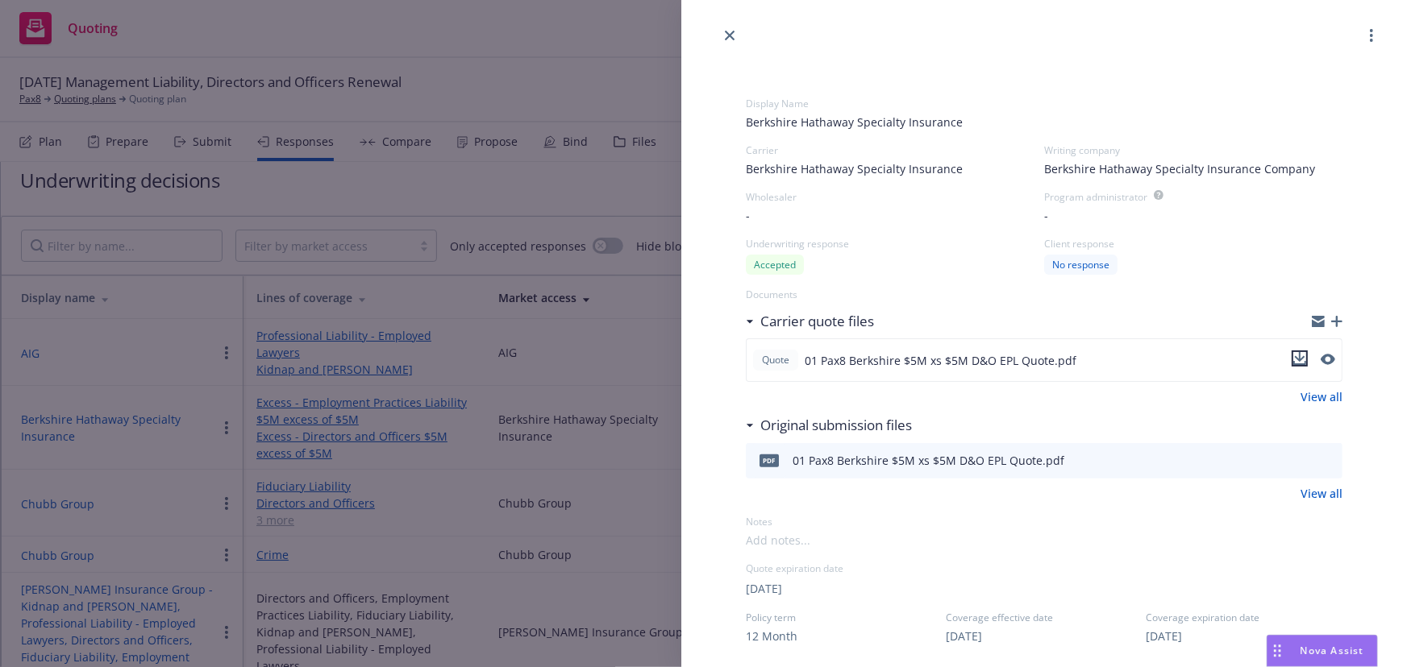
click at [1293, 355] on icon "download file" at bounding box center [1299, 358] width 13 height 13
click at [474, 472] on div "Display Name Berkshire Hathaway Specialty Insurance Carrier Berkshire Hathaway …" at bounding box center [703, 333] width 1407 height 667
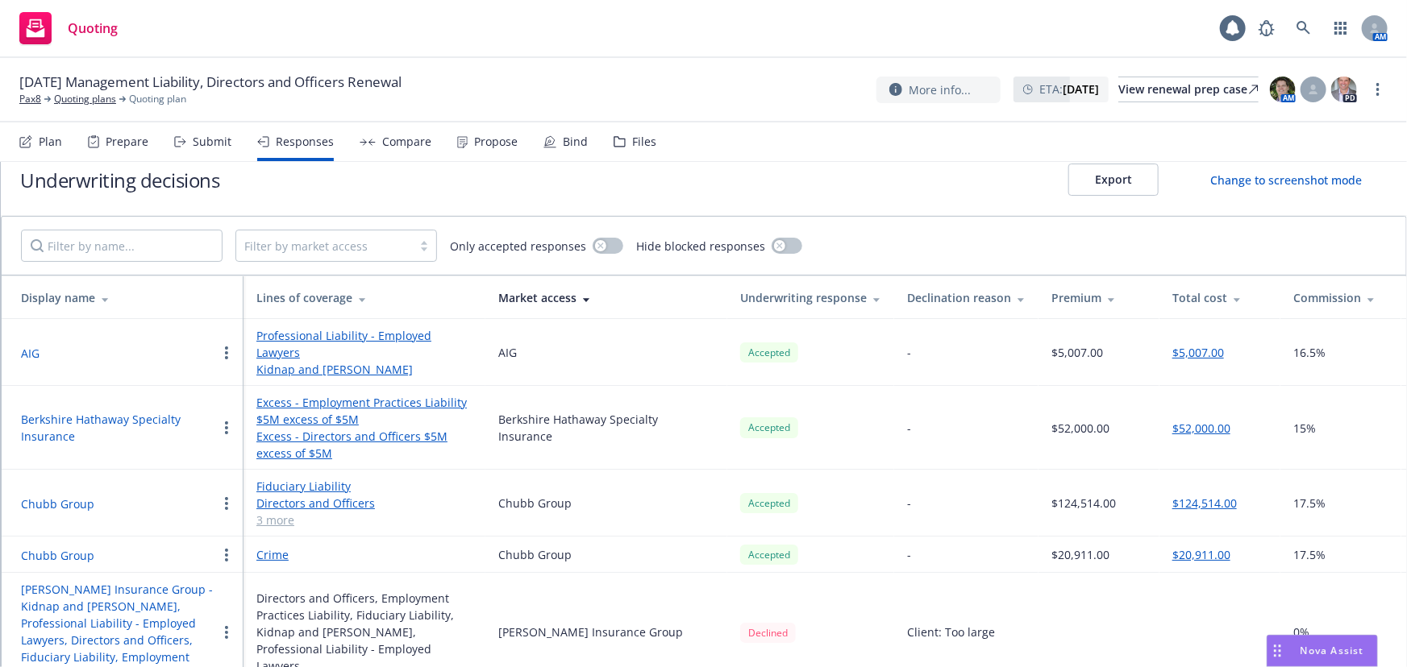
click at [71, 496] on button "Chubb Group" at bounding box center [57, 504] width 73 height 17
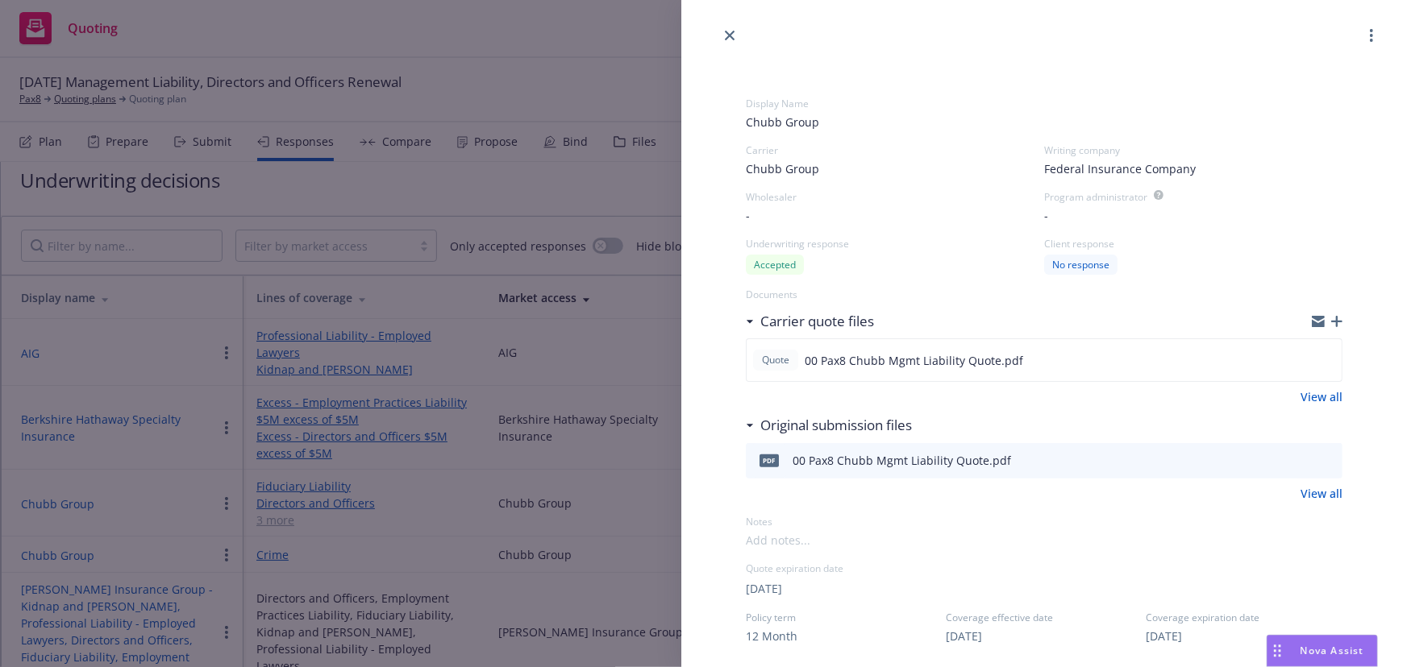
scroll to position [146, 0]
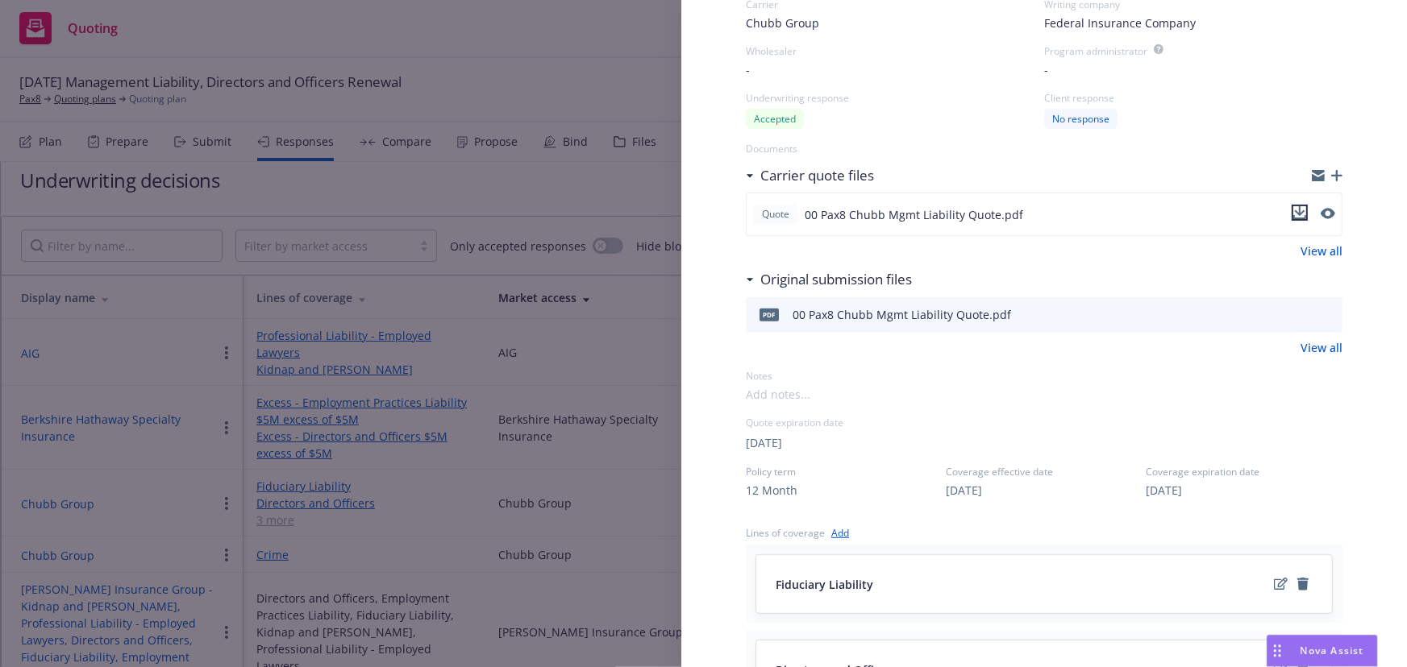
click at [1293, 213] on icon "download file" at bounding box center [1299, 212] width 13 height 13
click at [1245, 64] on div "-" at bounding box center [1193, 69] width 298 height 17
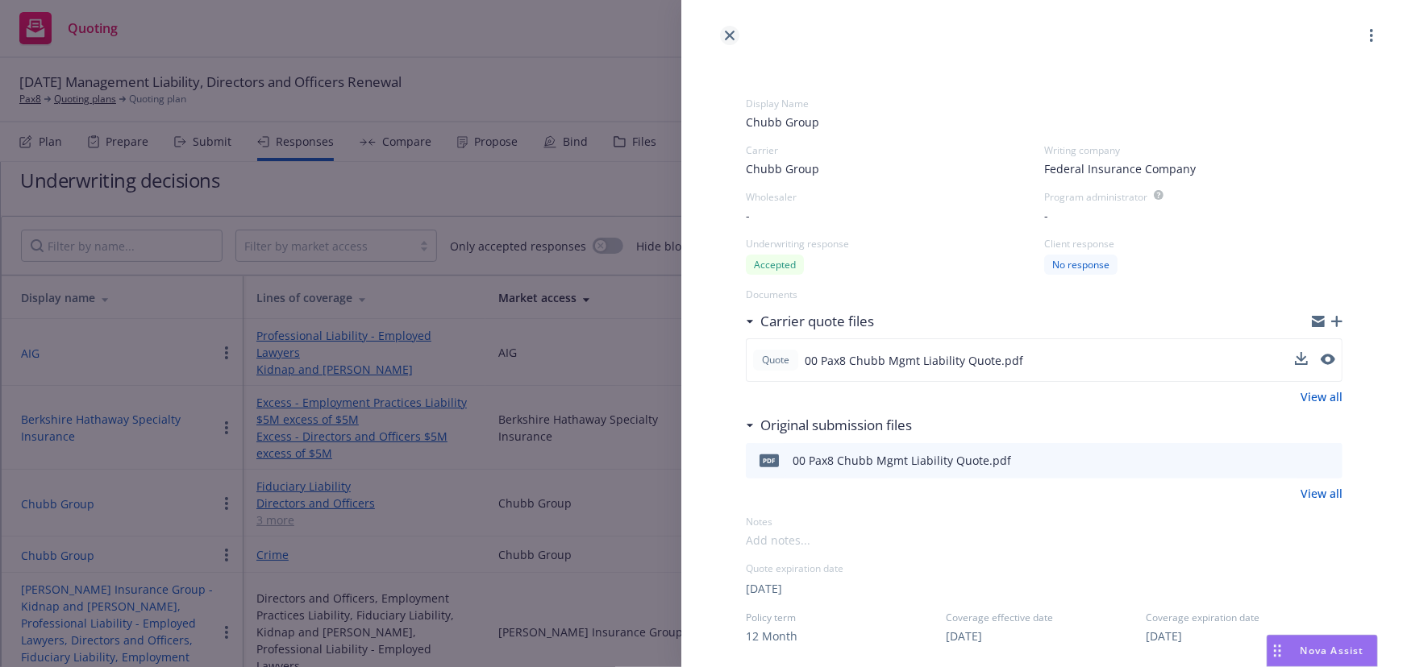
click at [730, 35] on icon "close" at bounding box center [730, 36] width 10 height 10
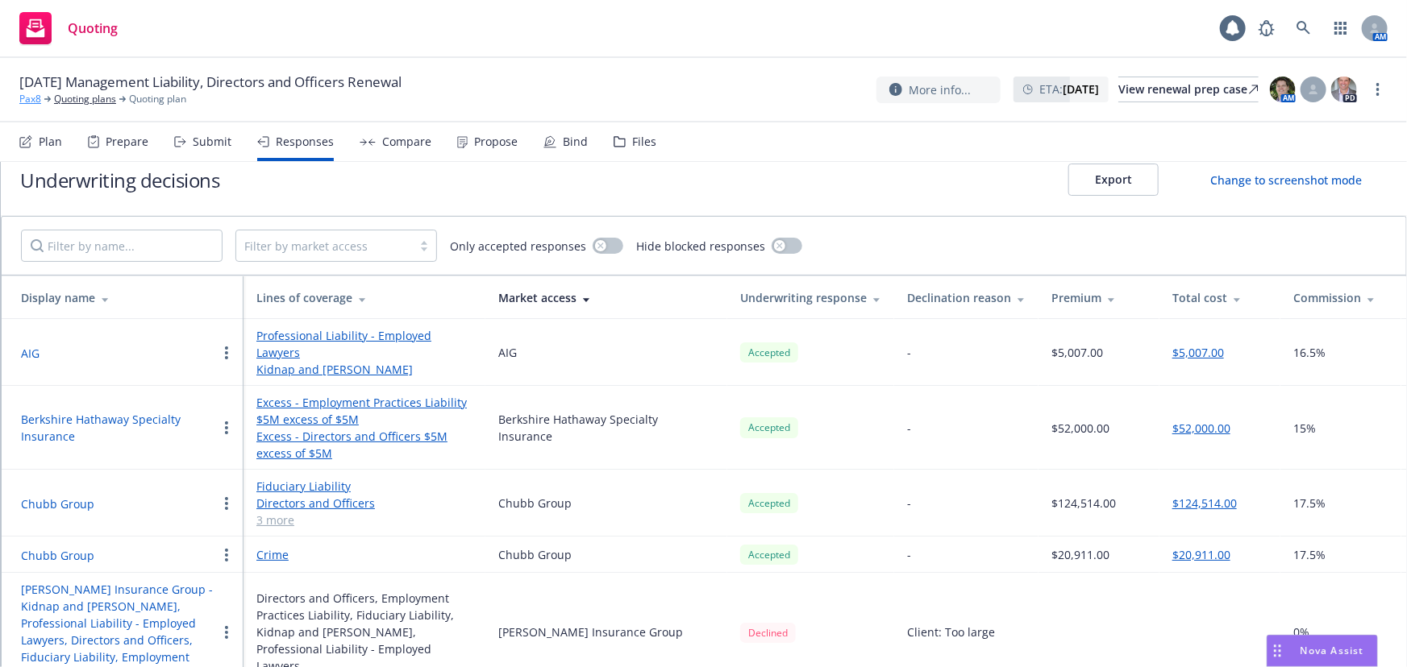
click at [36, 102] on link "Pax8" at bounding box center [30, 99] width 22 height 15
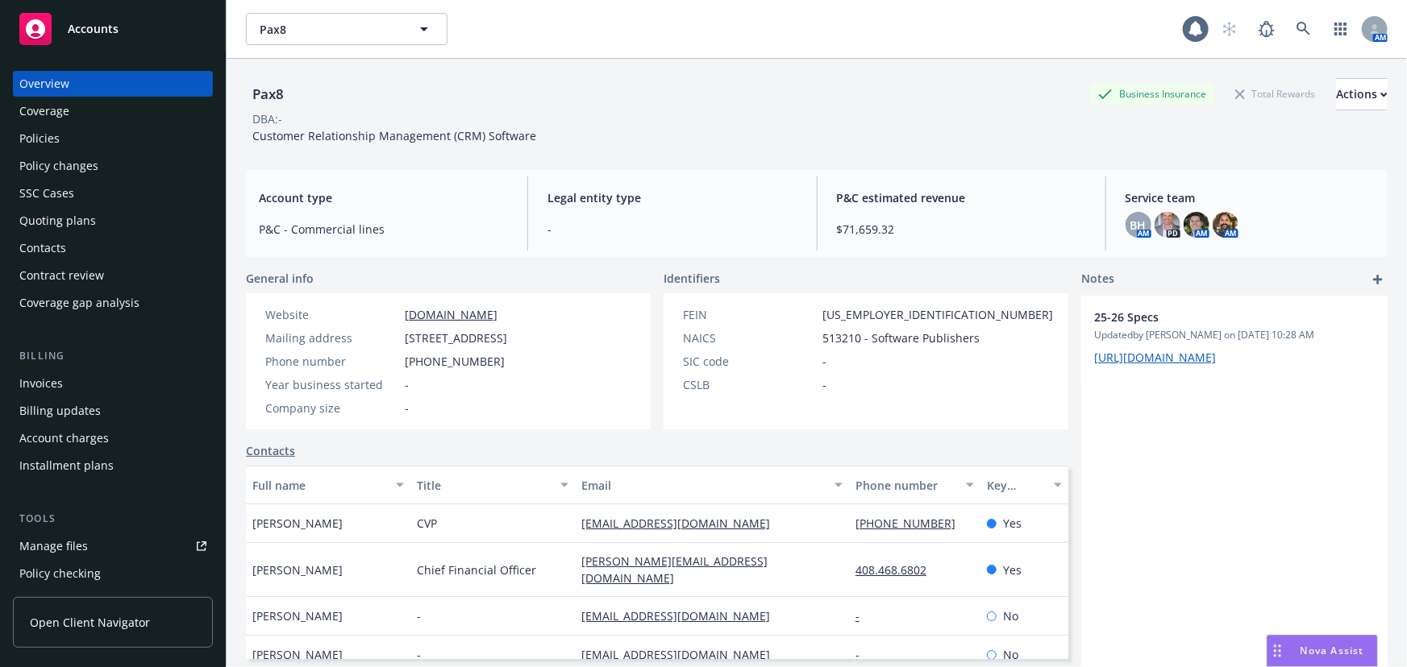
click at [213, 660] on div "Overview Coverage Policies Policy changes SSC Cases Quoting plans Contacts Cont…" at bounding box center [113, 360] width 226 height 616
click at [81, 132] on div "Policies" at bounding box center [112, 139] width 187 height 26
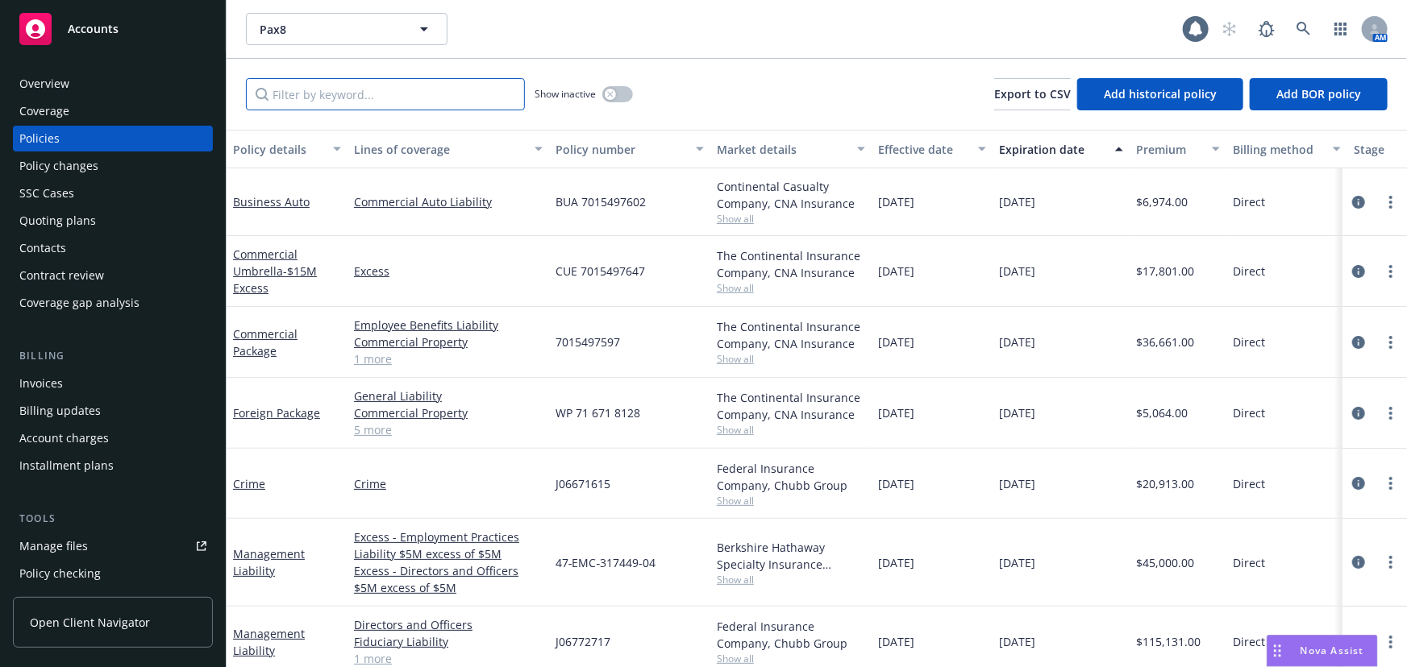
click at [401, 99] on input "Filter by keyword..." at bounding box center [385, 94] width 279 height 32
type input "a"
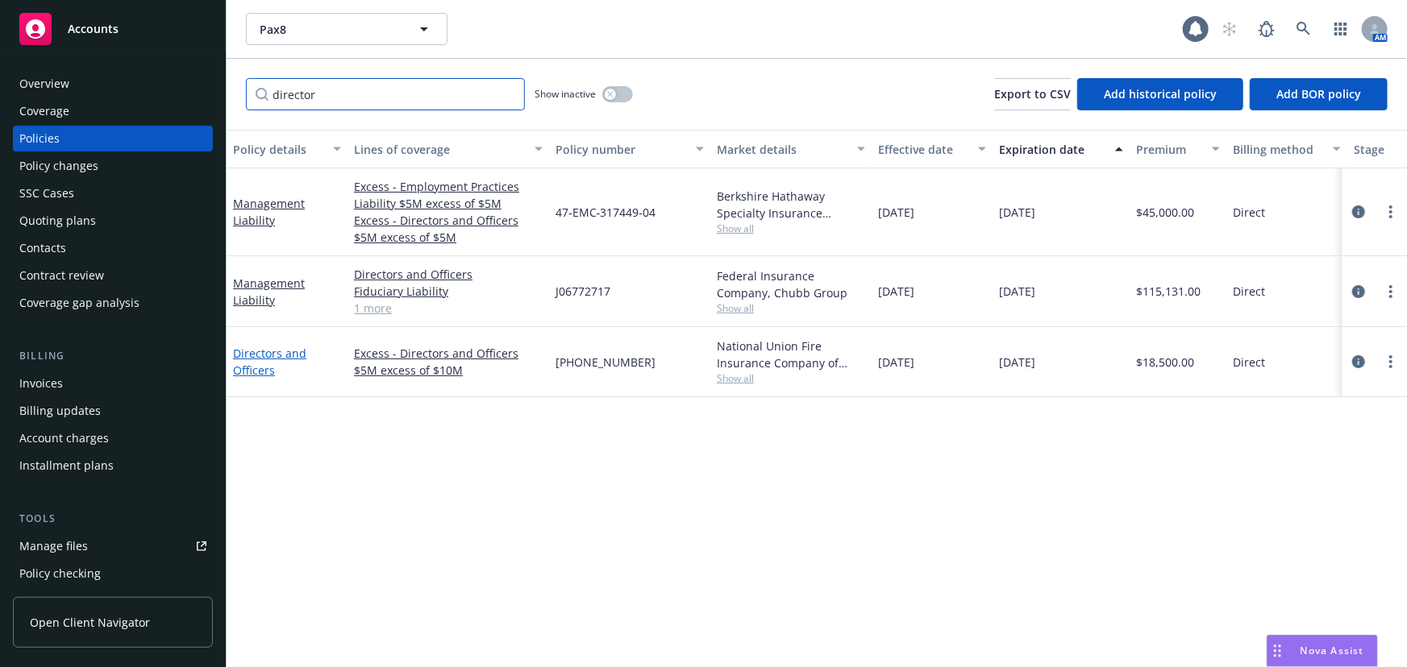
type input "director"
click at [265, 354] on link "Directors and Officers" at bounding box center [269, 362] width 73 height 32
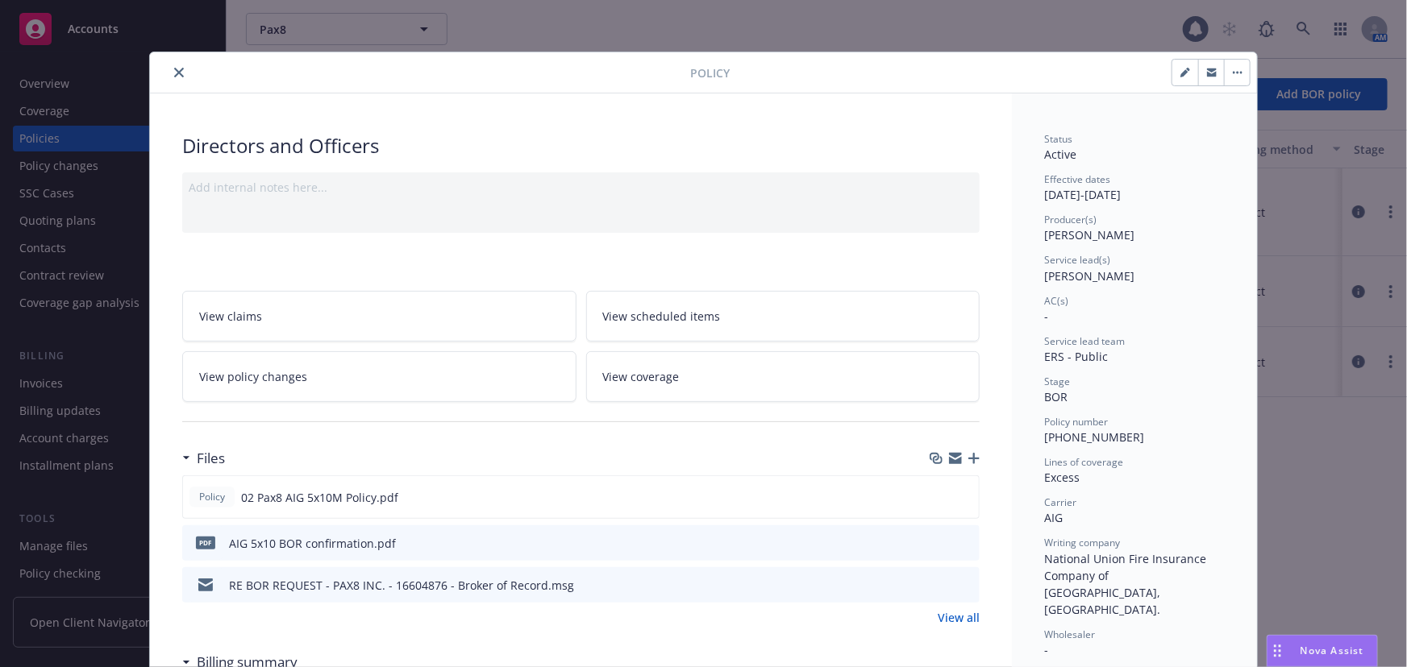
click at [962, 496] on icon "preview file" at bounding box center [963, 496] width 15 height 11
click at [1316, 642] on div "Nova Assist" at bounding box center [1322, 651] width 110 height 31
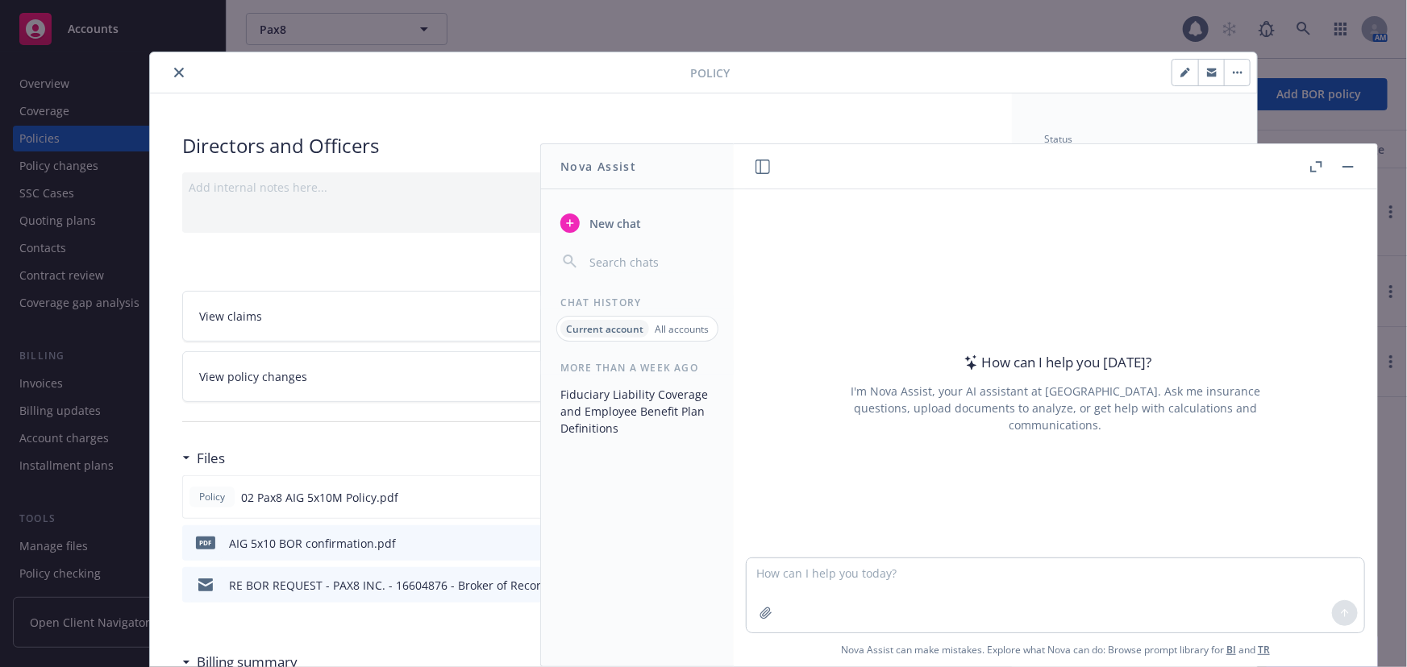
click at [684, 336] on div "All accounts" at bounding box center [681, 329] width 65 height 18
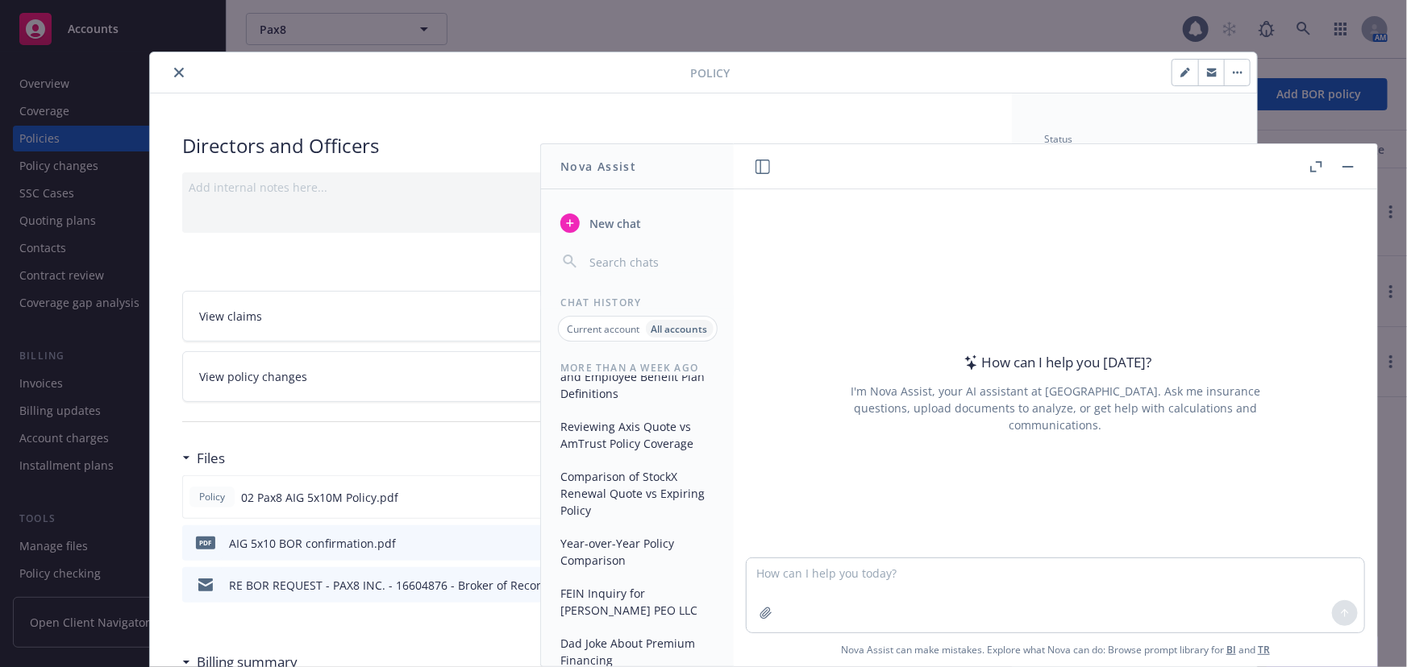
scroll to position [245, 0]
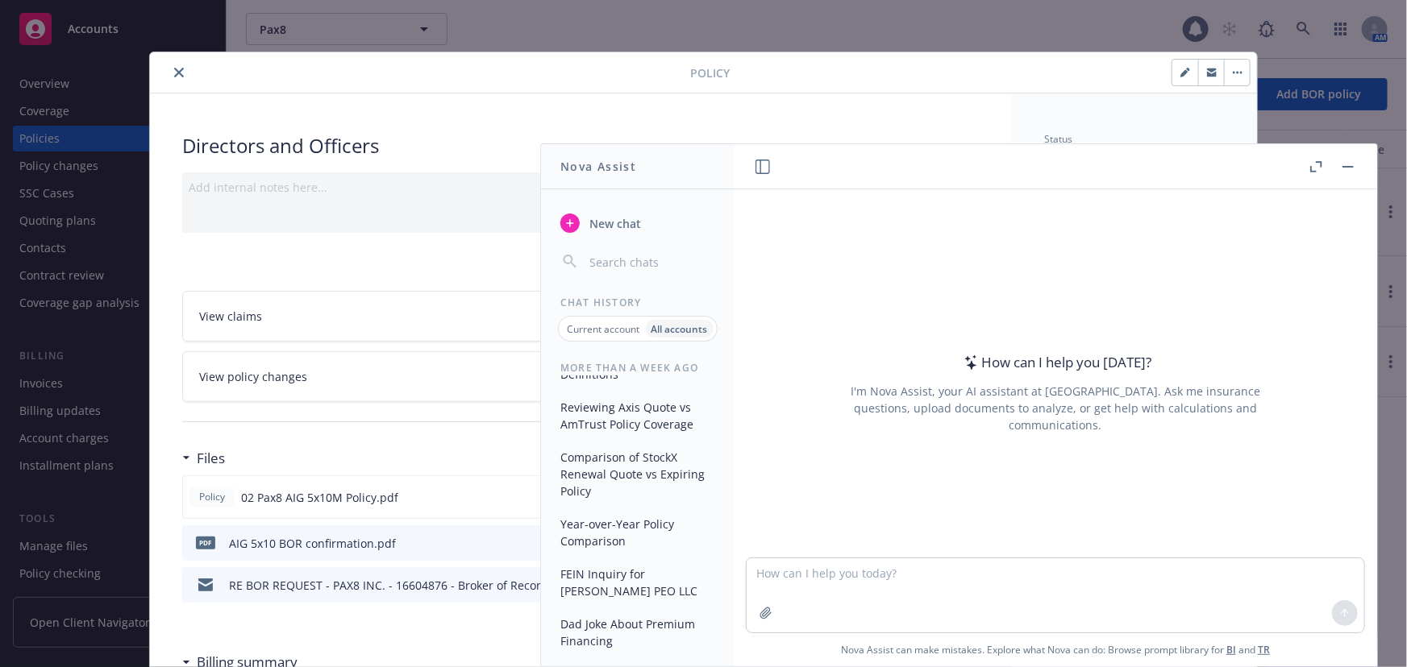
click at [592, 328] on p "Current account" at bounding box center [603, 329] width 73 height 14
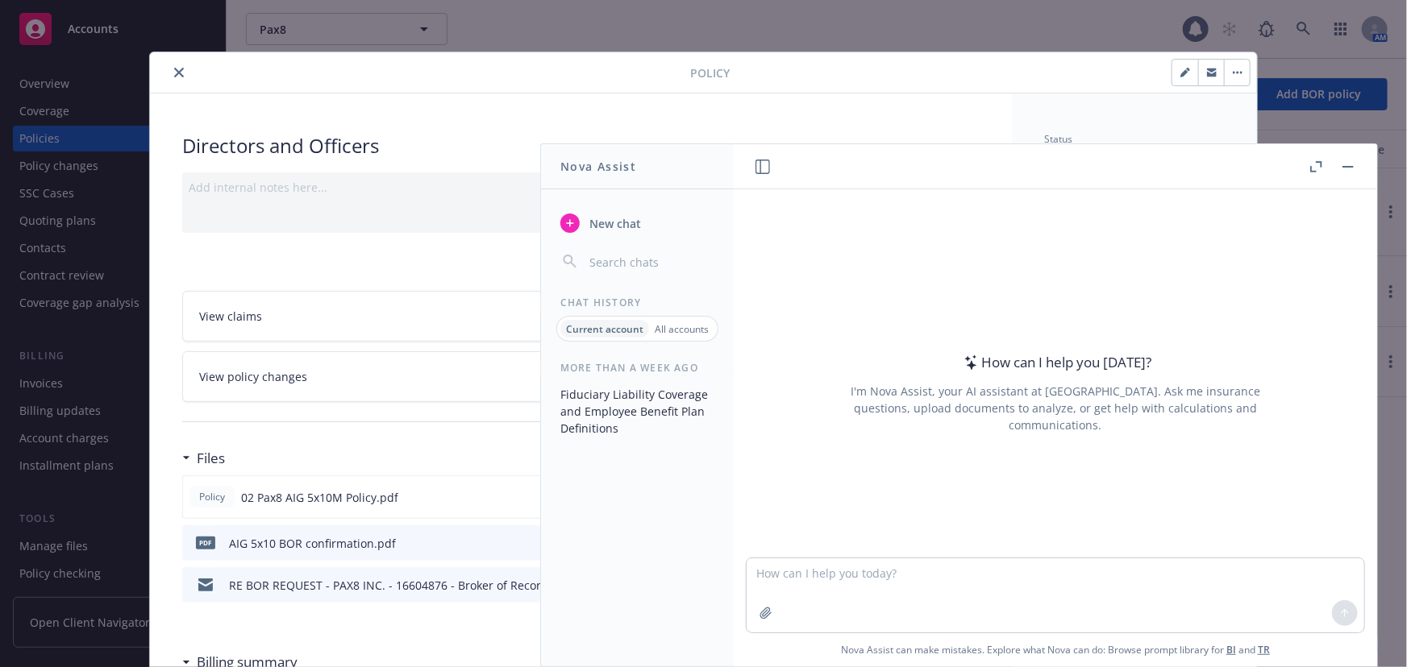
scroll to position [0, 0]
click at [1349, 166] on rect "button" at bounding box center [1347, 167] width 11 height 2
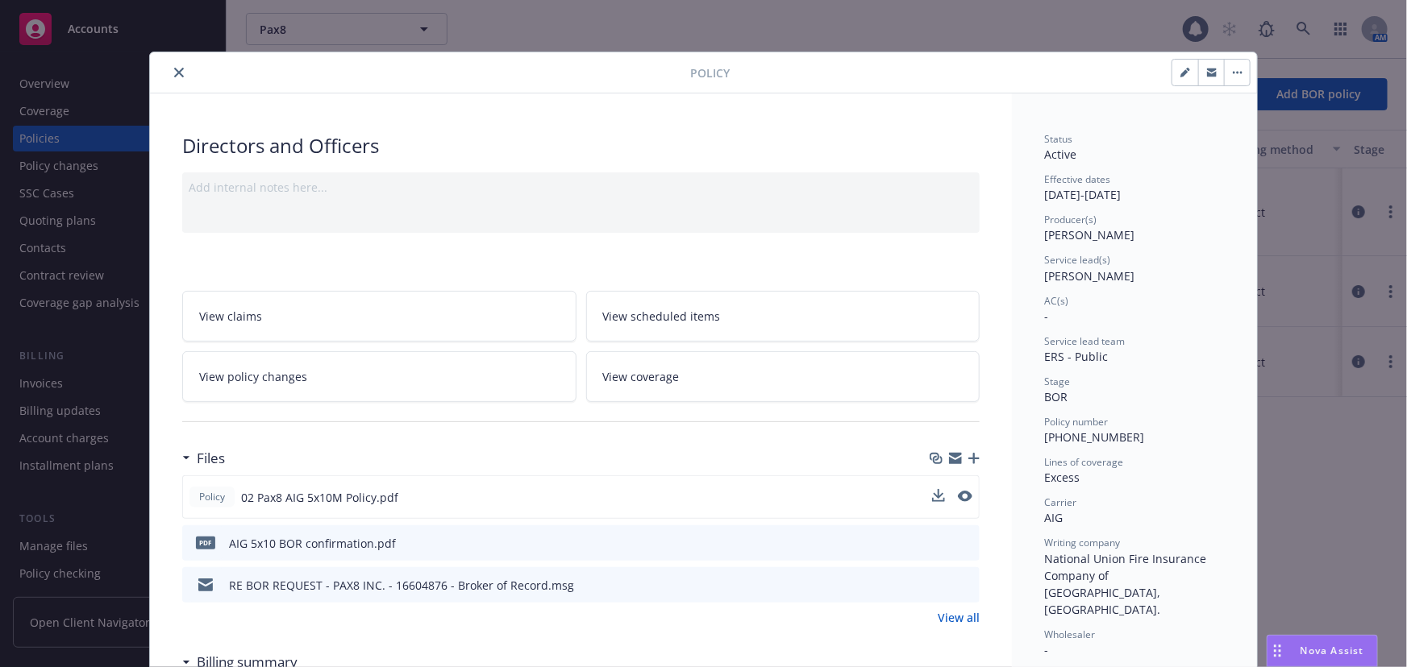
click at [177, 75] on icon "close" at bounding box center [179, 73] width 10 height 10
